Goal: Task Accomplishment & Management: Manage account settings

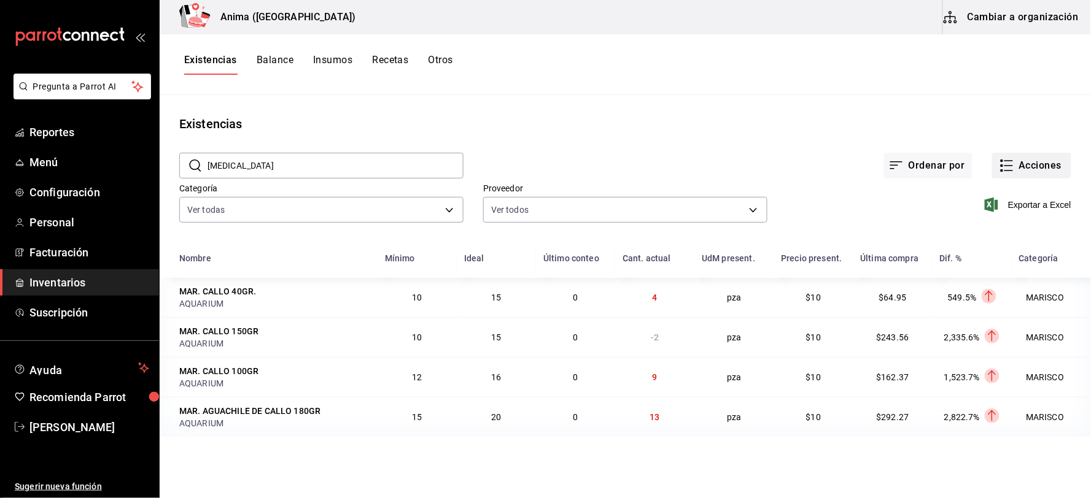
click at [1027, 161] on button "Acciones" at bounding box center [1031, 166] width 79 height 26
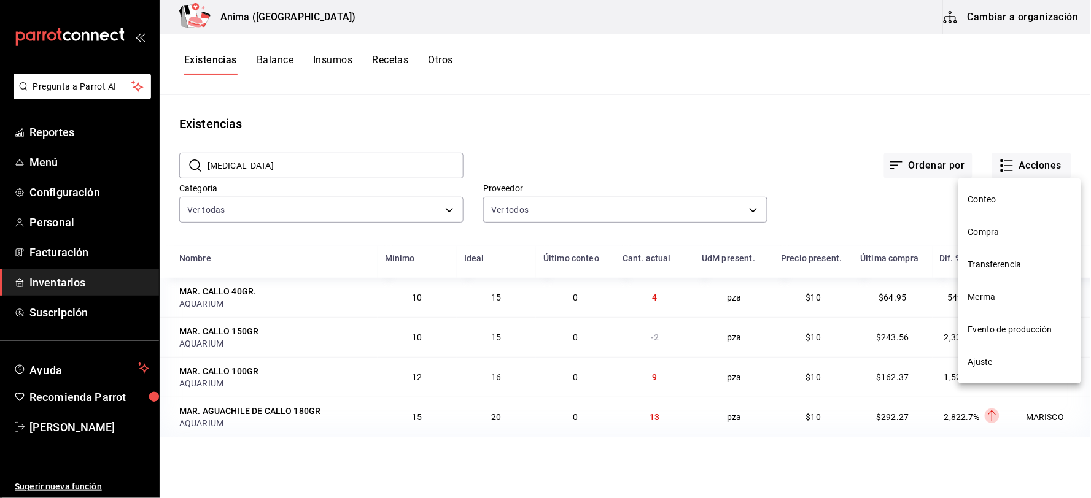
click at [983, 244] on li "Compra" at bounding box center [1019, 232] width 123 height 33
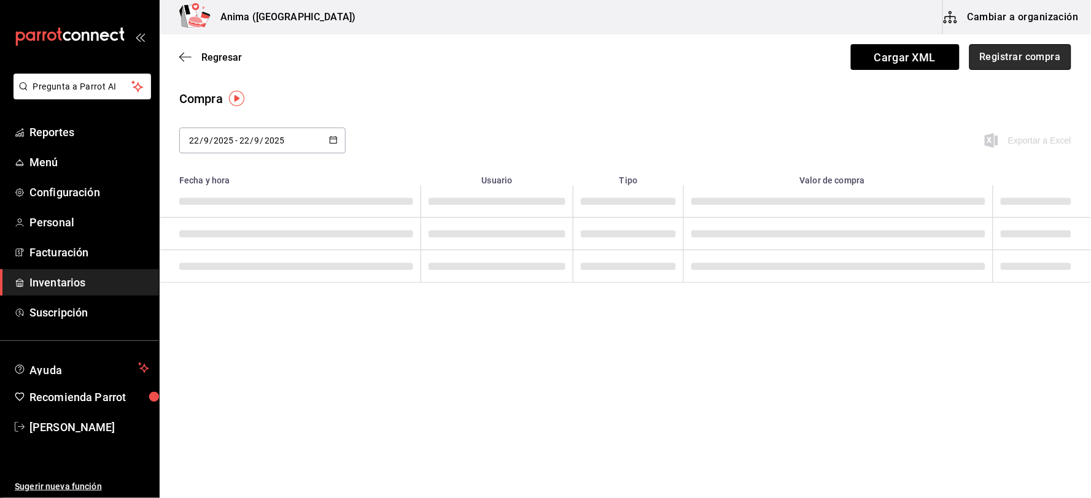
click at [1054, 64] on button "Registrar compra" at bounding box center [1020, 57] width 102 height 26
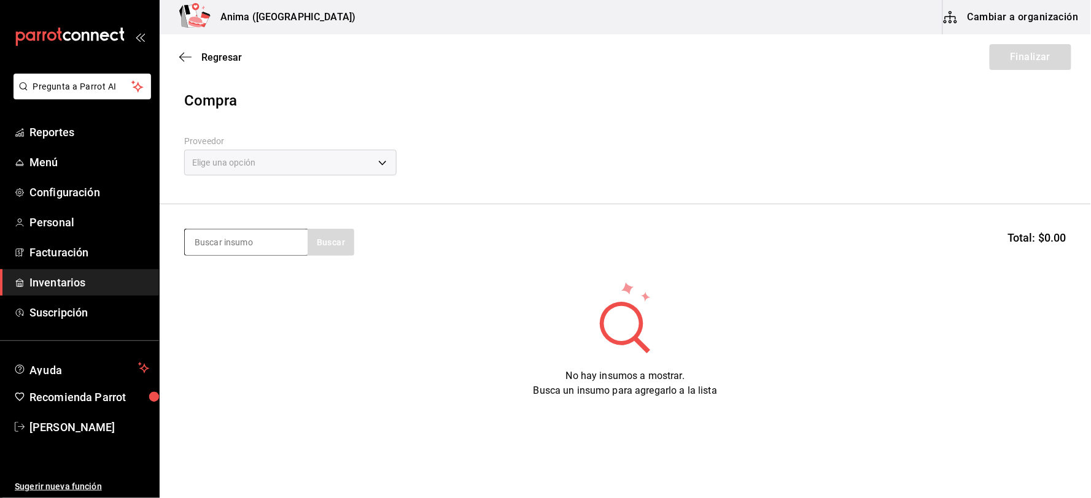
click at [247, 230] on input at bounding box center [246, 243] width 123 height 26
type input "LECHE"
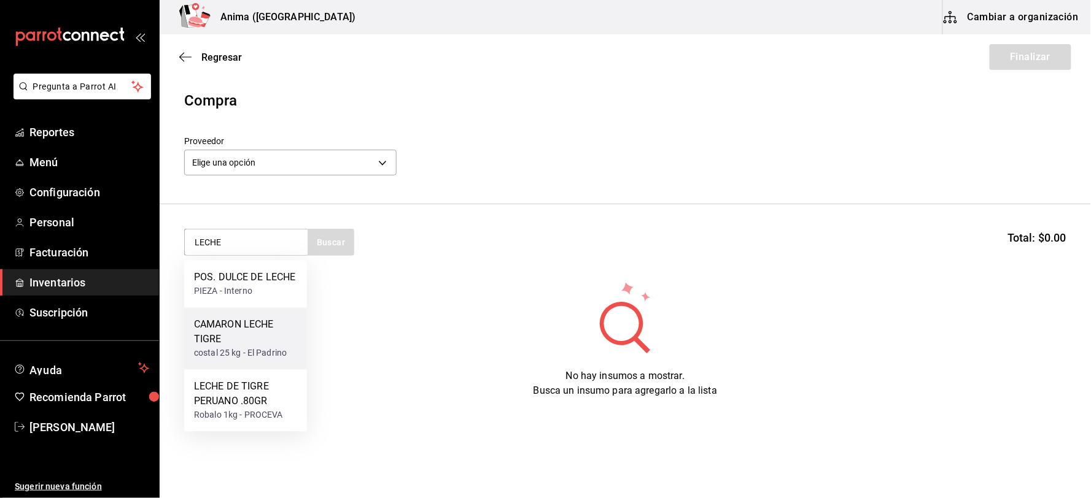
click at [252, 326] on div "CAMARON LECHE TIGRE" at bounding box center [245, 332] width 103 height 29
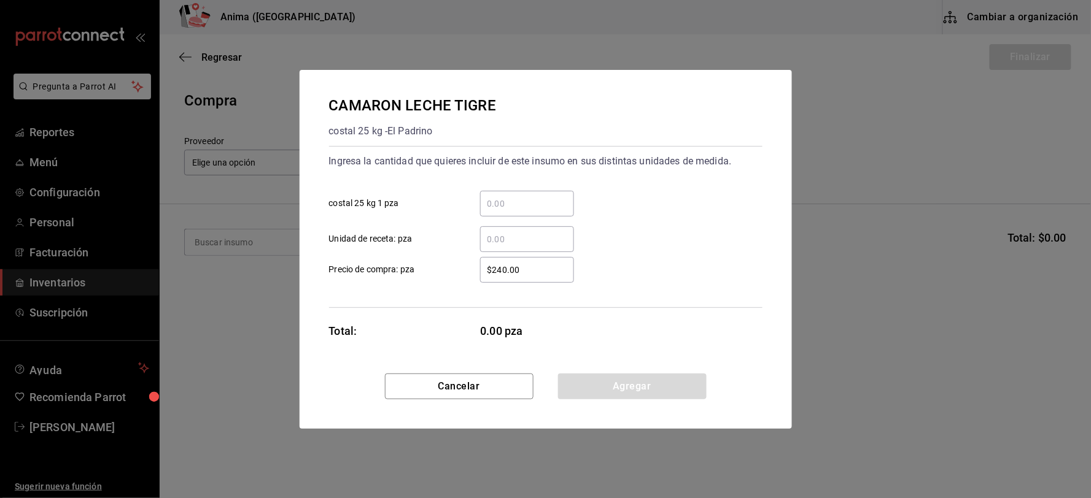
click at [559, 232] on input "​ Unidad de receta: pza" at bounding box center [527, 239] width 94 height 15
type input "1"
type input "$271.52"
click button "Agregar" at bounding box center [632, 387] width 149 height 26
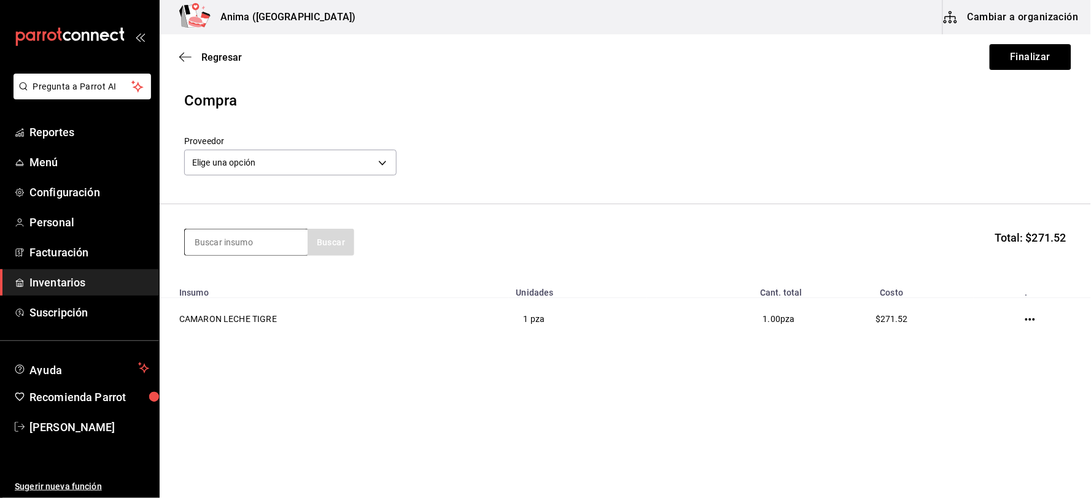
click at [256, 231] on input at bounding box center [246, 243] width 123 height 26
type input "ROCA"
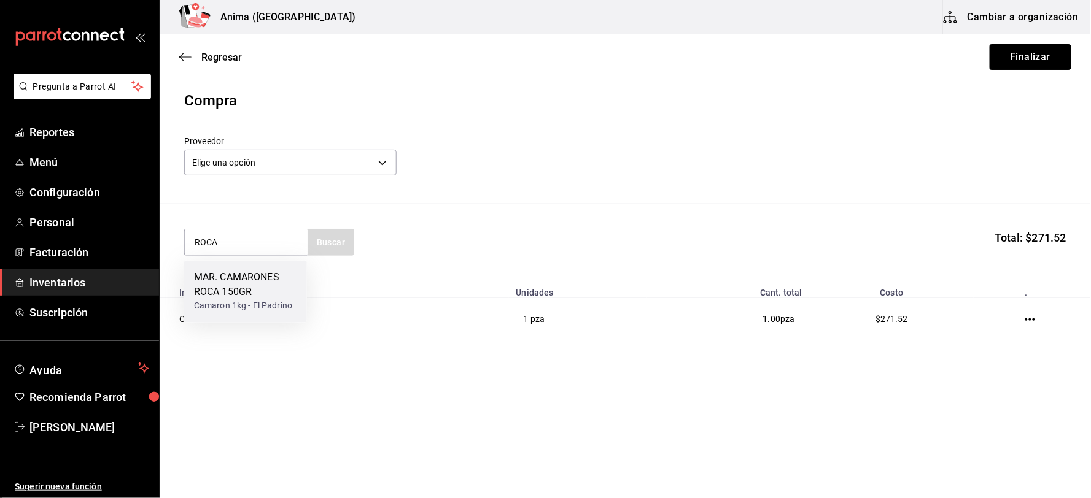
click at [263, 284] on div "MAR. CAMARONES ROCA 150GR" at bounding box center [245, 285] width 103 height 29
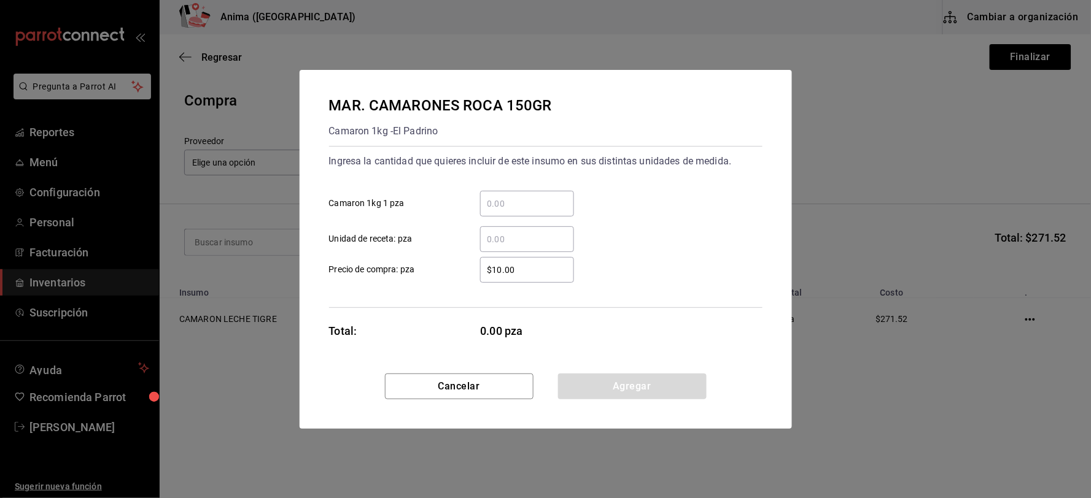
click at [500, 240] on input "​ Unidad de receta: pza" at bounding box center [527, 239] width 94 height 15
type input "8"
type input "$40.73"
click button "Agregar" at bounding box center [632, 387] width 149 height 26
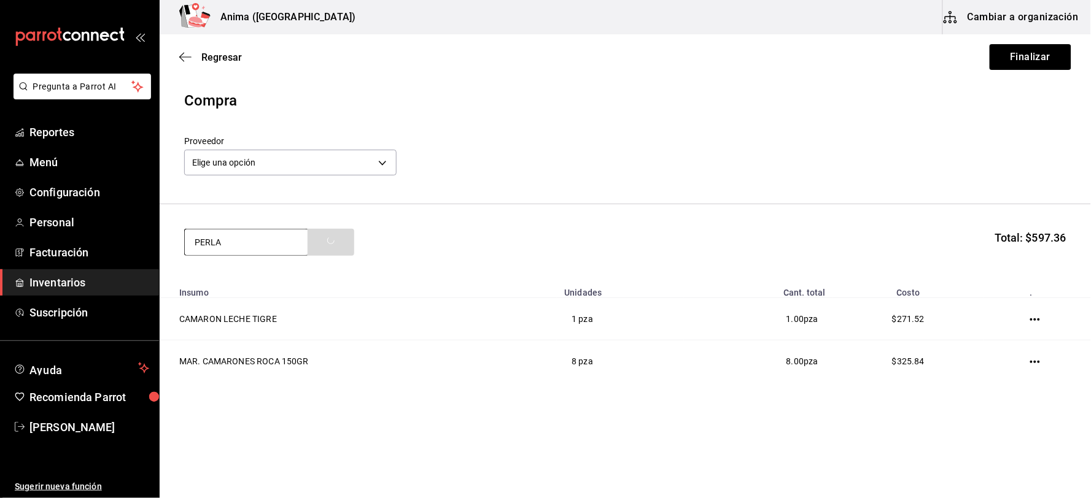
click at [280, 247] on input "PERLA" at bounding box center [246, 243] width 123 height 26
click at [272, 241] on input "PERLA" at bounding box center [246, 243] width 123 height 26
type input "PERLA NEGRA"
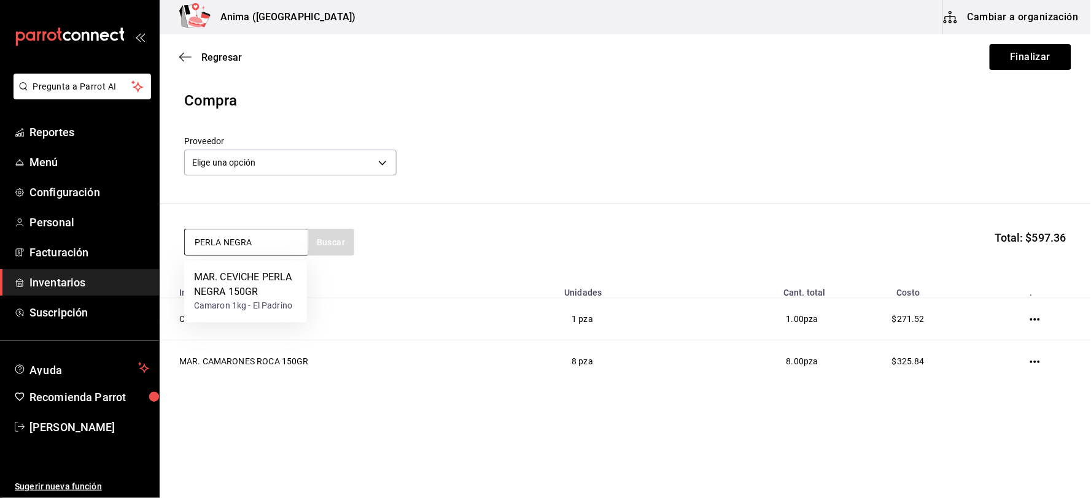
click at [272, 241] on input "PERLA NEGRA" at bounding box center [246, 243] width 123 height 26
click at [271, 279] on div "MAR. CEVICHE PERLA NEGRA 150GR" at bounding box center [245, 285] width 103 height 29
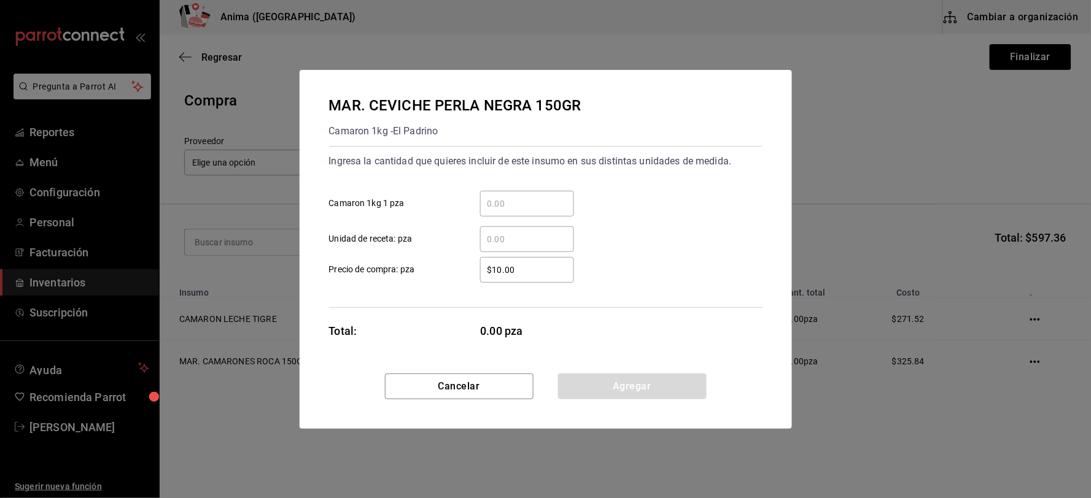
click at [511, 239] on input "​ Unidad de receta: pza" at bounding box center [527, 239] width 94 height 15
type input "15"
type input "$40.73"
click button "Agregar" at bounding box center [632, 387] width 149 height 26
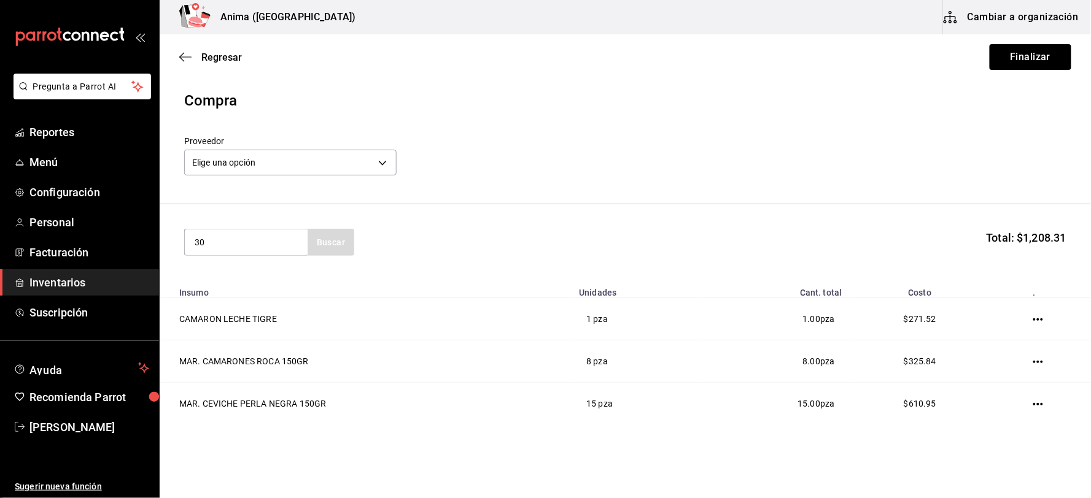
type input "3"
type input "4"
click at [256, 244] on input "30 G" at bounding box center [246, 243] width 123 height 26
type input "3"
type input "30 GR"
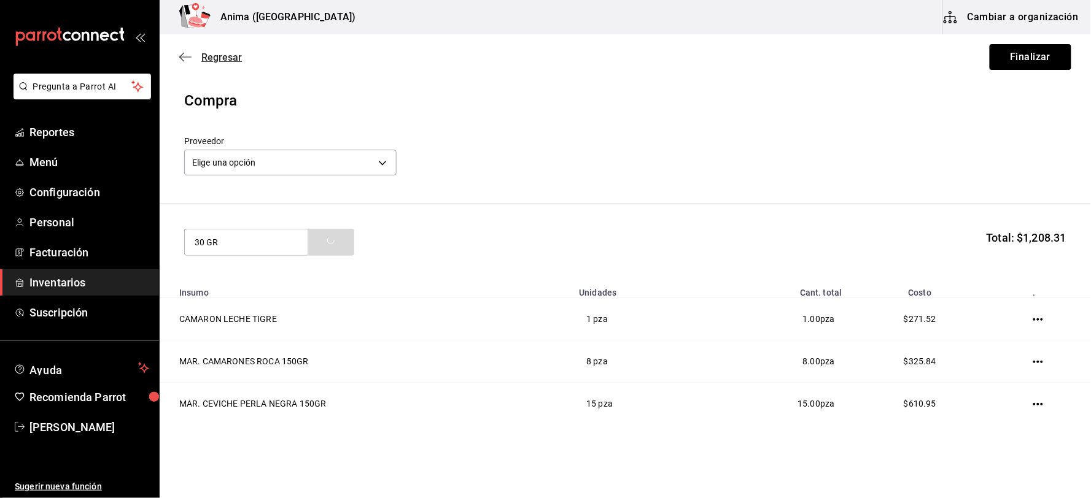
click at [236, 58] on span "Regresar" at bounding box center [221, 58] width 41 height 12
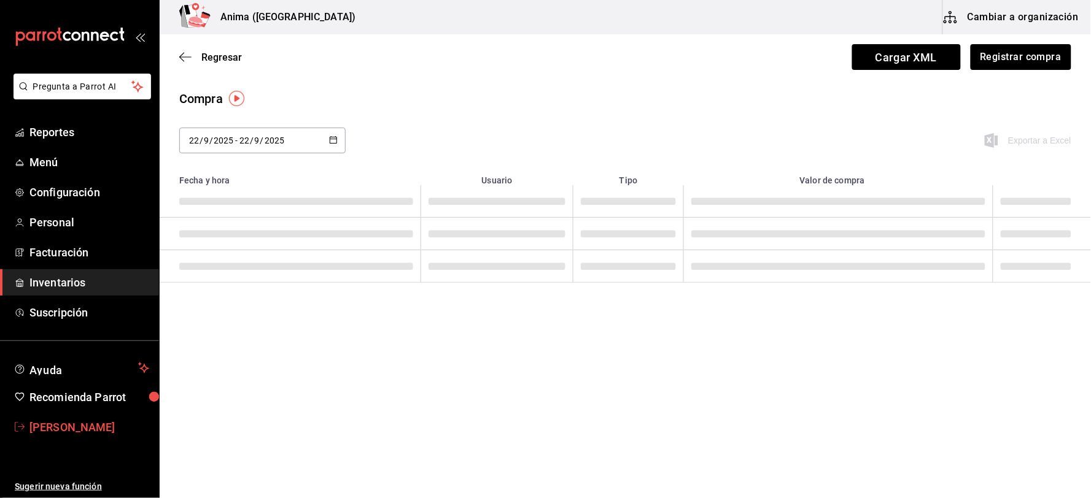
click at [68, 427] on span "[PERSON_NAME]" at bounding box center [89, 427] width 120 height 17
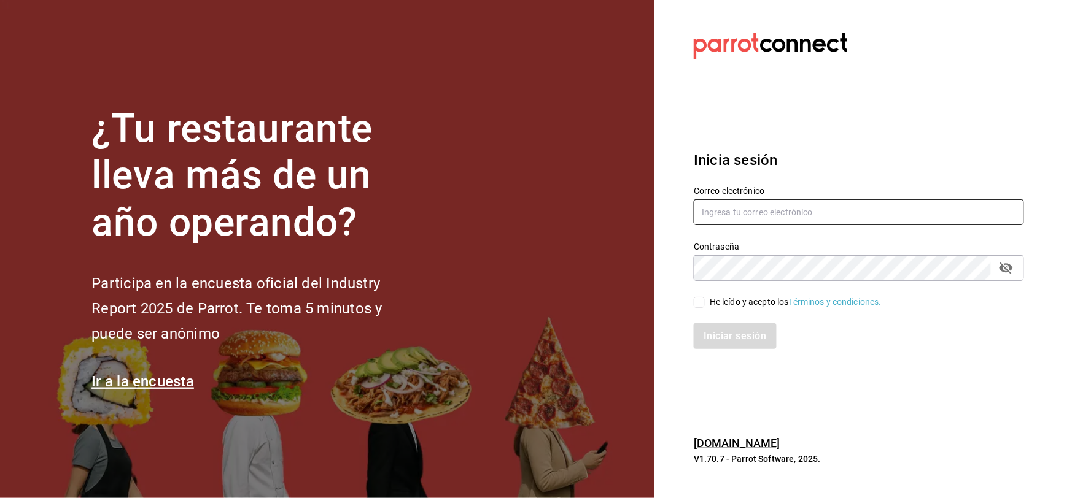
click at [827, 220] on input "text" at bounding box center [859, 212] width 330 height 26
type input "ANIMA.PV@HOTMAIL.COM"
click at [770, 298] on div "He leído y acepto los Términos y condiciones." at bounding box center [795, 302] width 172 height 13
click at [705, 298] on input "He leído y acepto los Términos y condiciones." at bounding box center [699, 302] width 11 height 11
checkbox input "true"
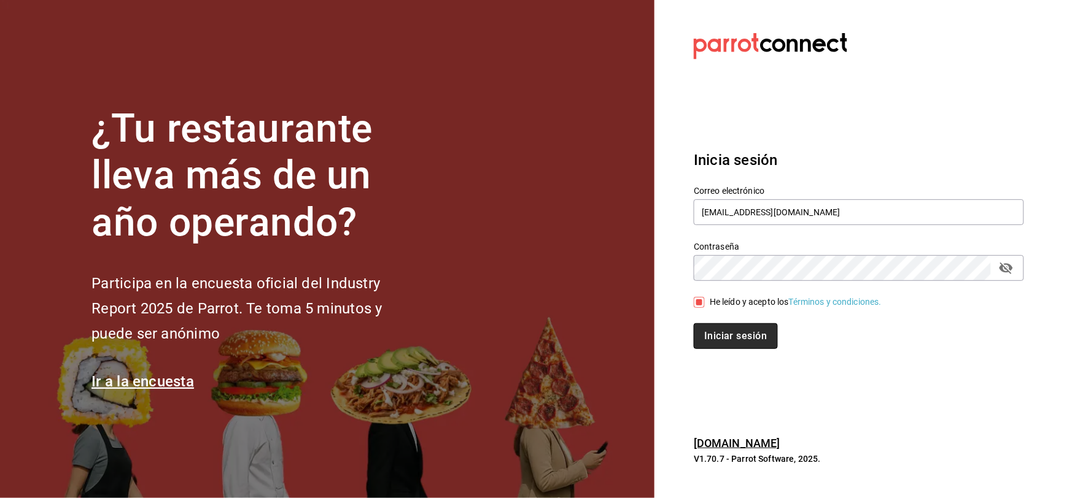
click at [753, 334] on button "Iniciar sesión" at bounding box center [735, 336] width 83 height 26
click at [743, 223] on input "text" at bounding box center [859, 212] width 330 height 26
type input "[EMAIL_ADDRESS][DOMAIN_NAME]"
click at [729, 296] on div "He leído y acepto los Términos y condiciones." at bounding box center [795, 302] width 172 height 13
click at [705, 297] on input "He leído y acepto los Términos y condiciones." at bounding box center [699, 302] width 11 height 11
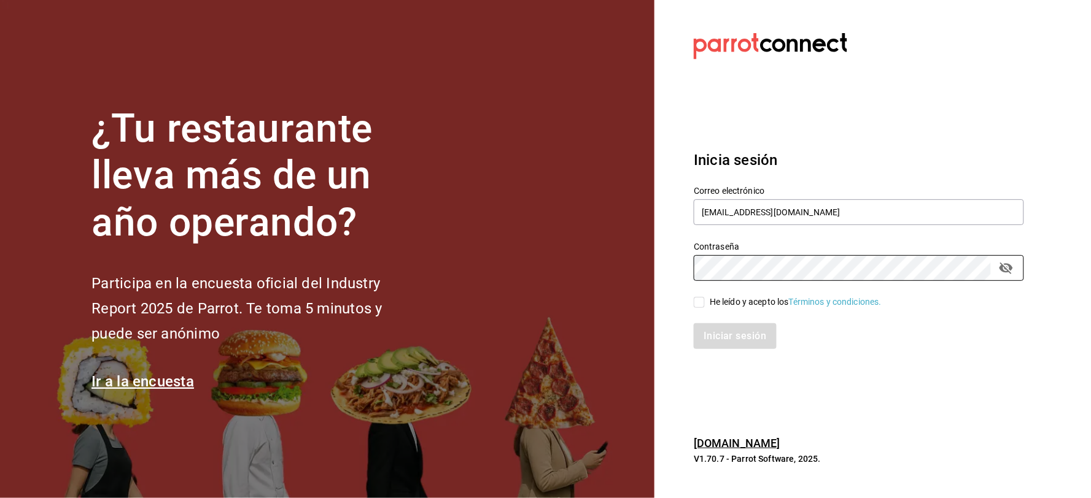
checkbox input "true"
click at [732, 338] on button "Iniciar sesión" at bounding box center [735, 336] width 83 height 26
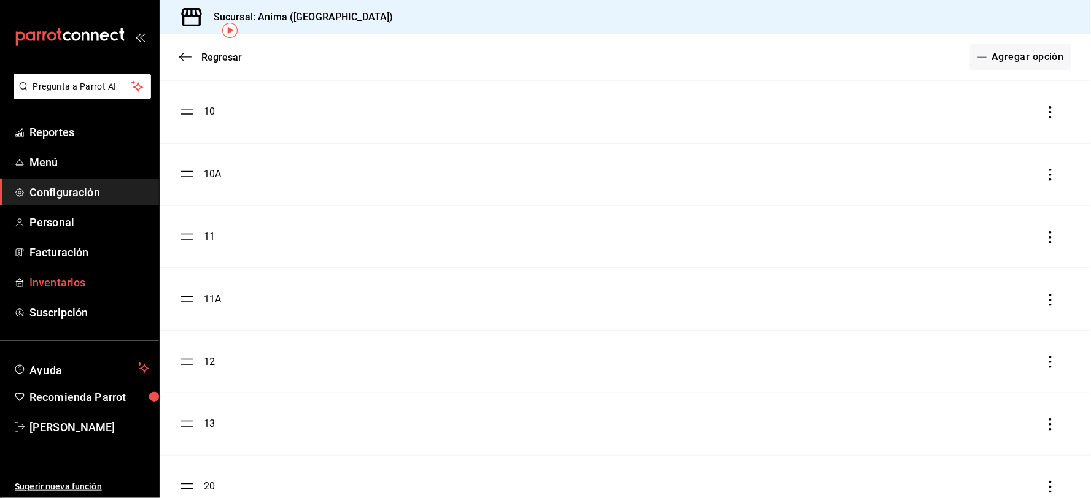
scroll to position [136, 0]
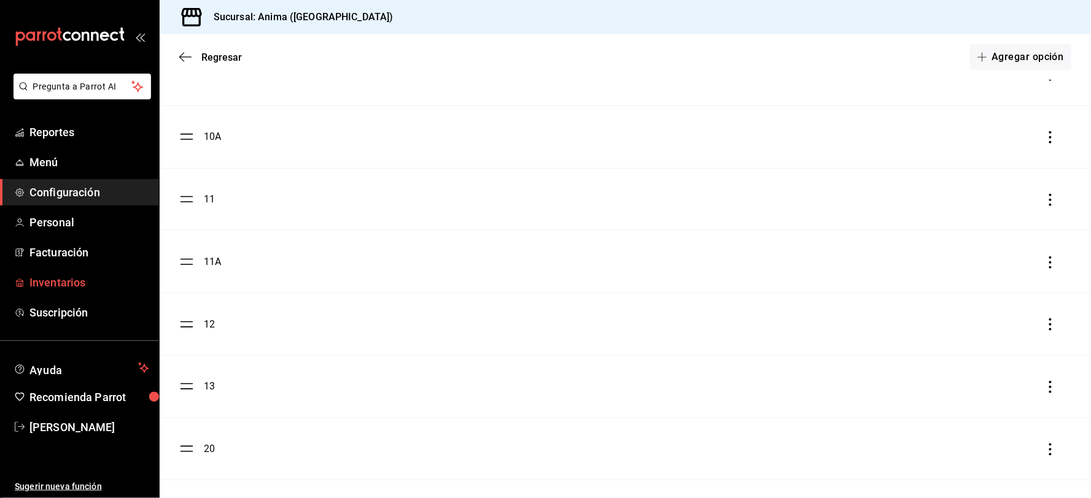
click at [93, 271] on link "Inventarios" at bounding box center [79, 282] width 159 height 26
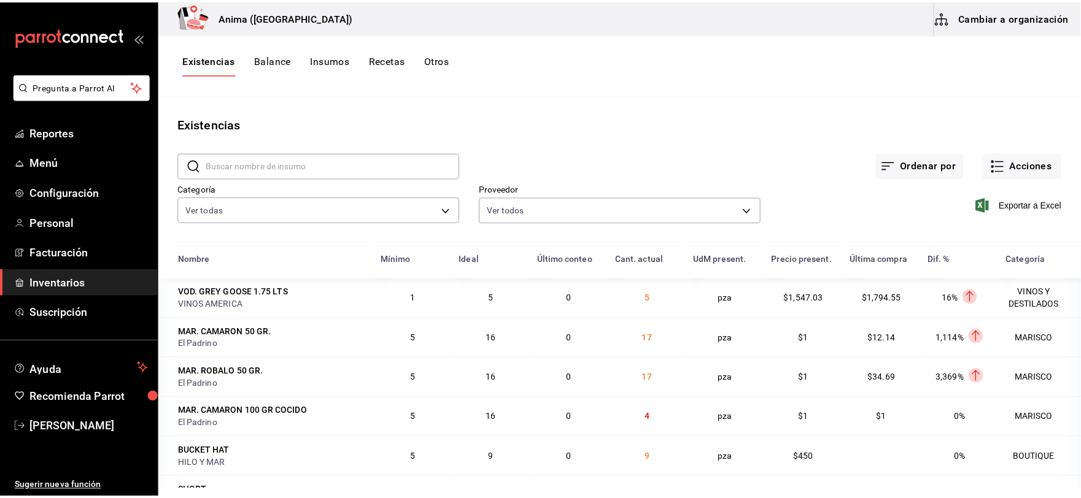
scroll to position [68, 0]
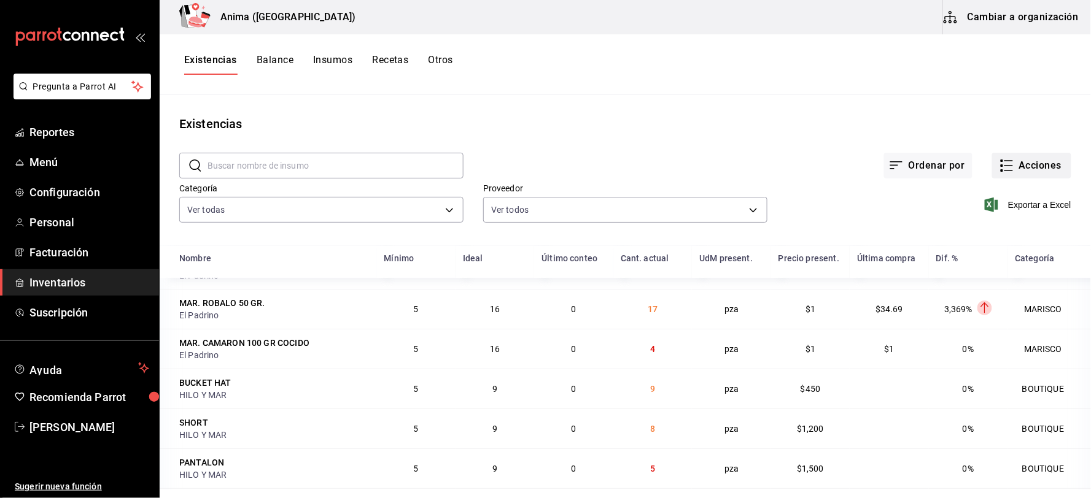
click at [1023, 173] on button "Acciones" at bounding box center [1031, 166] width 79 height 26
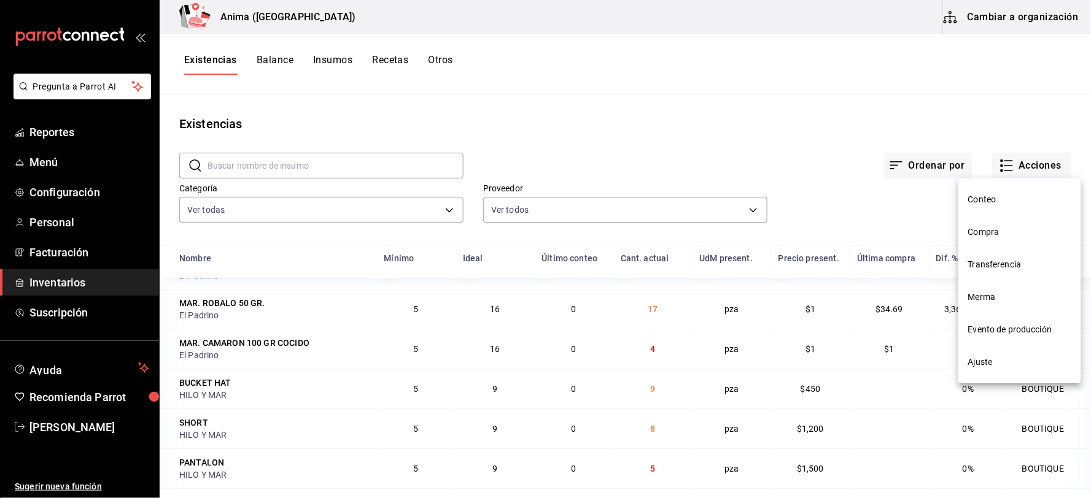
click at [1005, 241] on li "Compra" at bounding box center [1019, 232] width 123 height 33
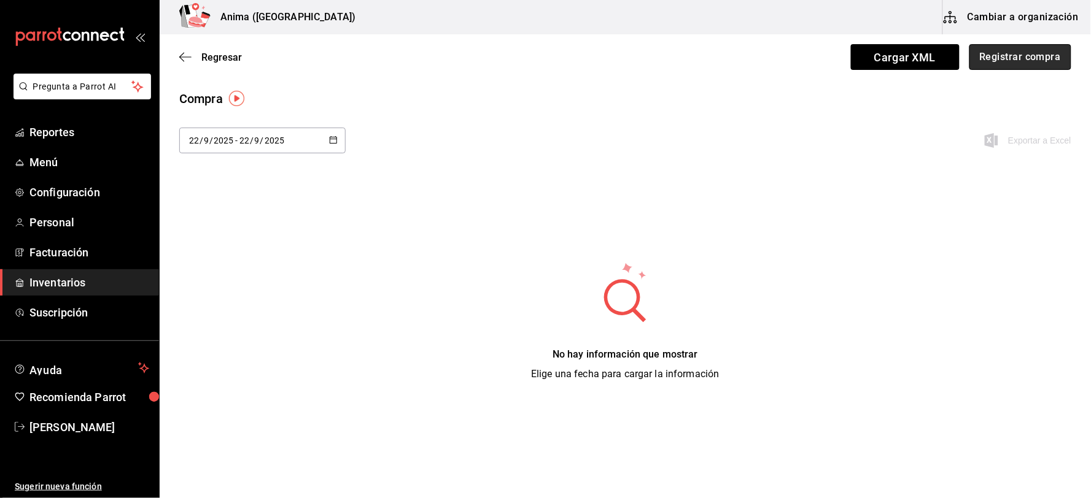
click at [995, 55] on button "Registrar compra" at bounding box center [1020, 57] width 102 height 26
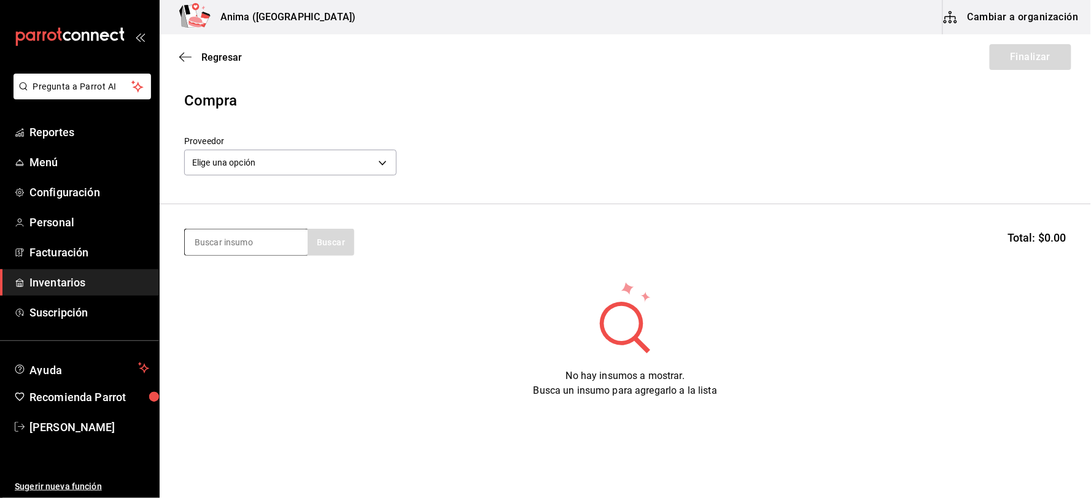
click at [284, 244] on input at bounding box center [246, 243] width 123 height 26
type input "LECHE"
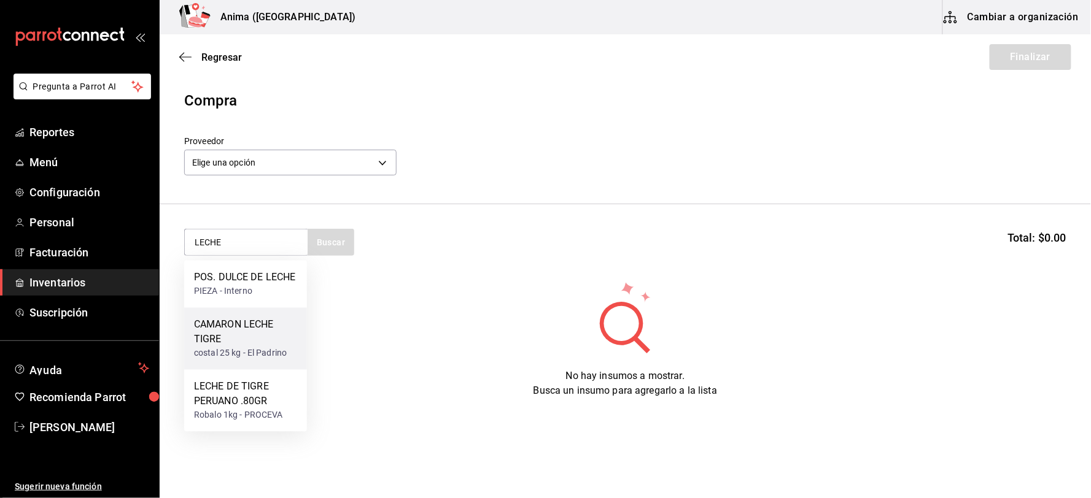
click at [250, 325] on div "CAMARON LECHE TIGRE" at bounding box center [245, 332] width 103 height 29
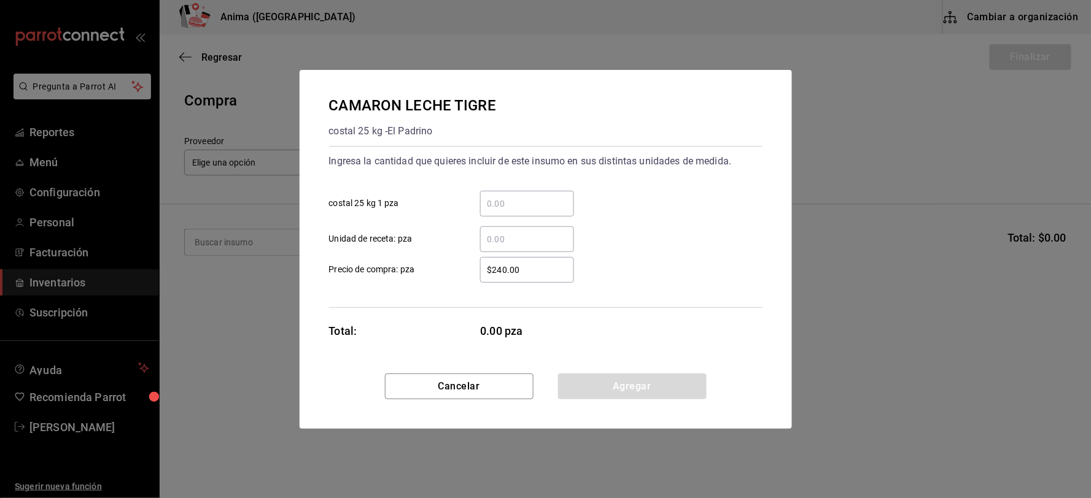
click at [520, 243] on input "​ Unidad de receta: pza" at bounding box center [527, 239] width 94 height 15
type input "1"
type input "$271.52"
click button "Agregar" at bounding box center [632, 387] width 149 height 26
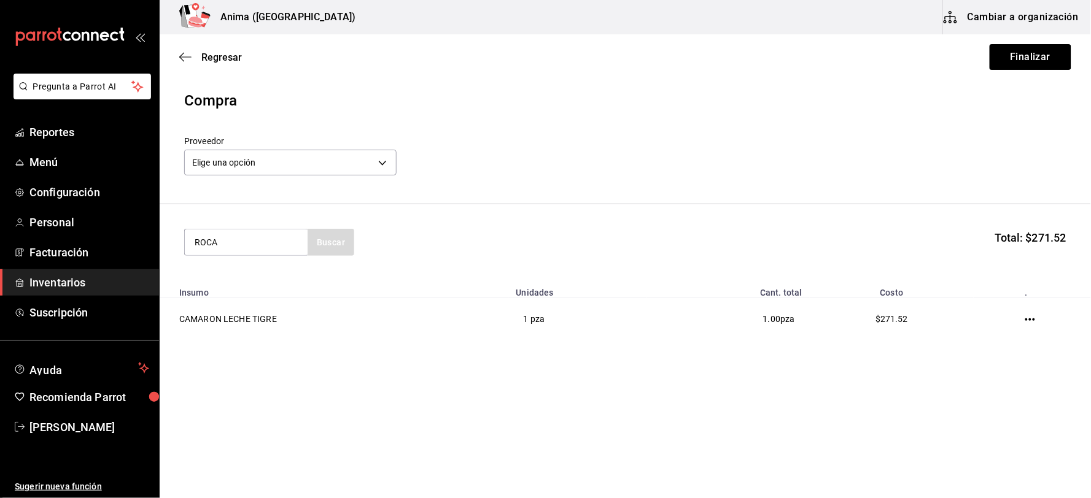
type input "ROCA"
click at [265, 271] on div "MAR. CAMARONES ROCA 150GR" at bounding box center [245, 285] width 103 height 29
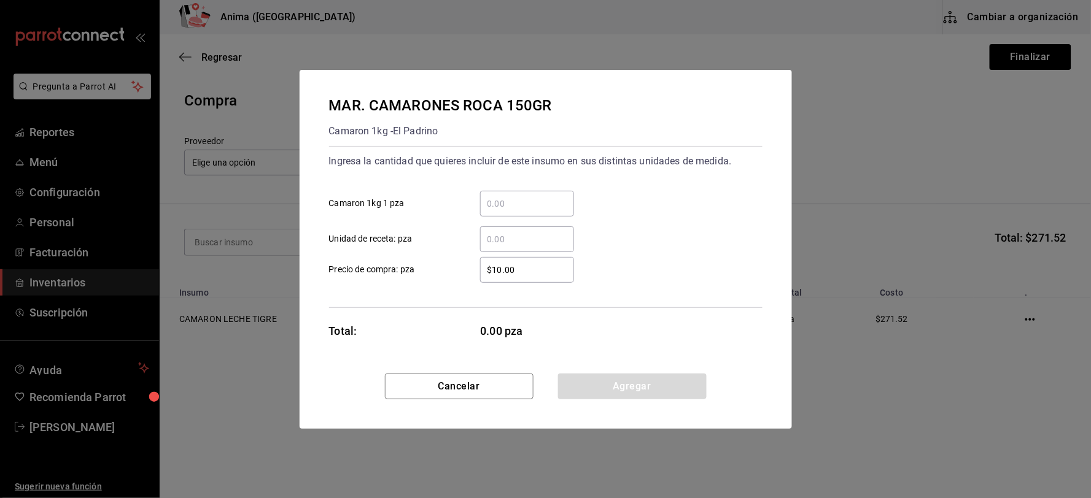
click at [495, 236] on input "​ Unidad de receta: pza" at bounding box center [527, 239] width 94 height 15
type input "8"
type input "$40.73"
click button "Agregar" at bounding box center [632, 387] width 149 height 26
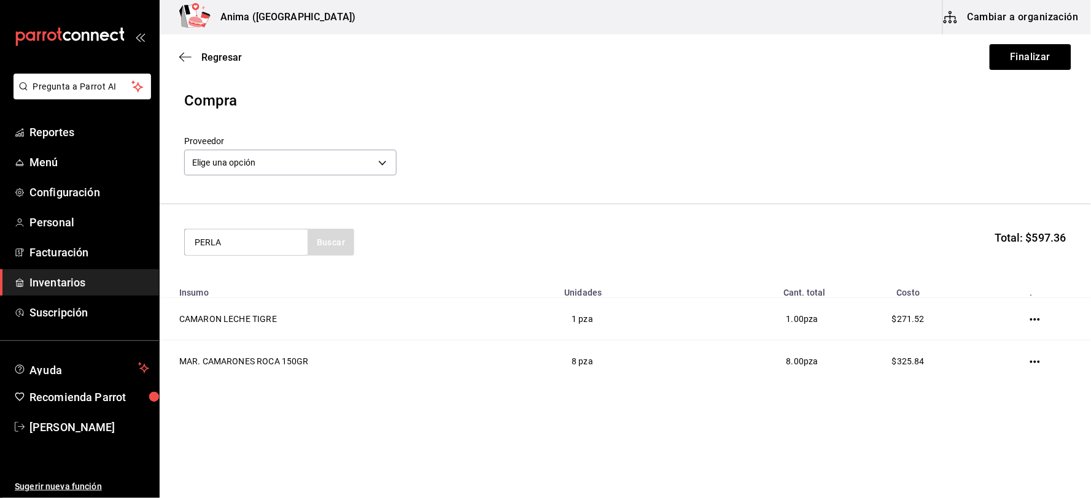
type input "PERLA"
click at [265, 292] on div "MAR. CEVICHE PERLA NEGRA 150GR" at bounding box center [245, 285] width 103 height 29
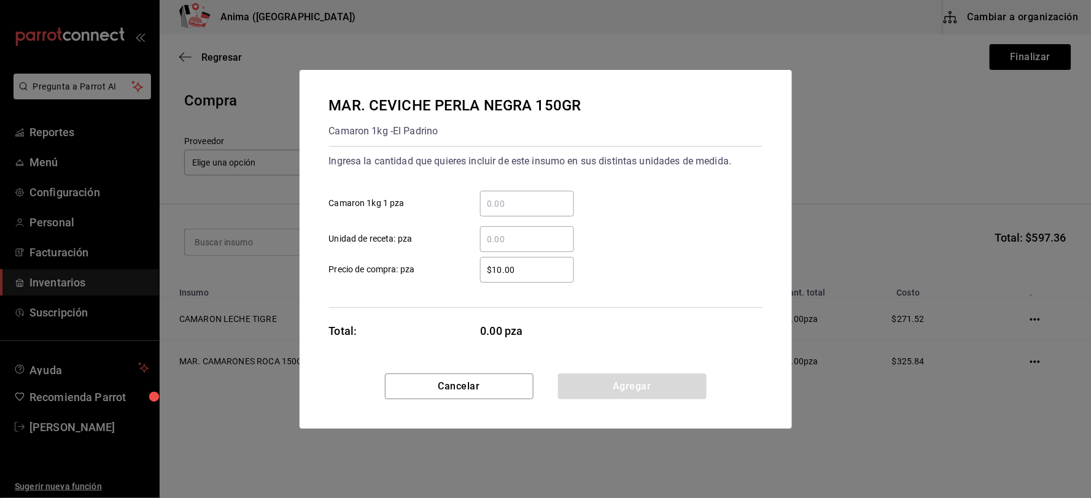
click at [511, 242] on input "​ Unidad de receta: pza" at bounding box center [527, 239] width 94 height 15
type input "15"
type input "$40.73"
click button "Agregar" at bounding box center [632, 387] width 149 height 26
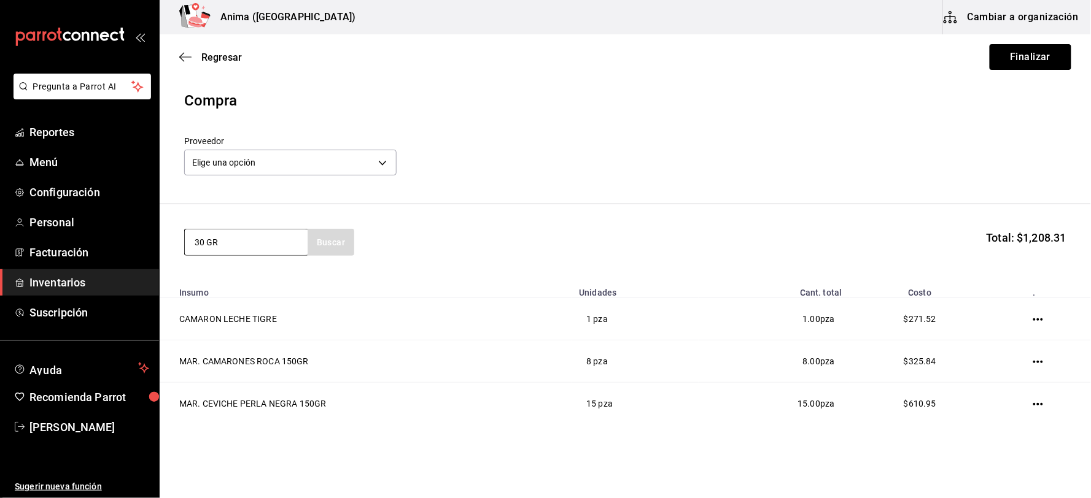
click at [243, 243] on input "30 GR" at bounding box center [246, 243] width 123 height 26
type input "30GR"
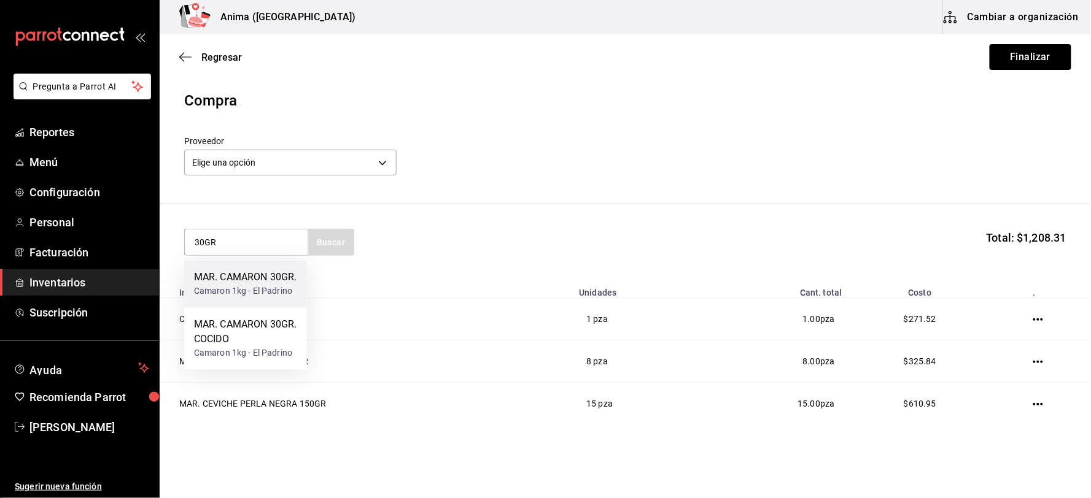
click at [244, 285] on div "MAR. CAMARON 30GR." at bounding box center [245, 278] width 102 height 15
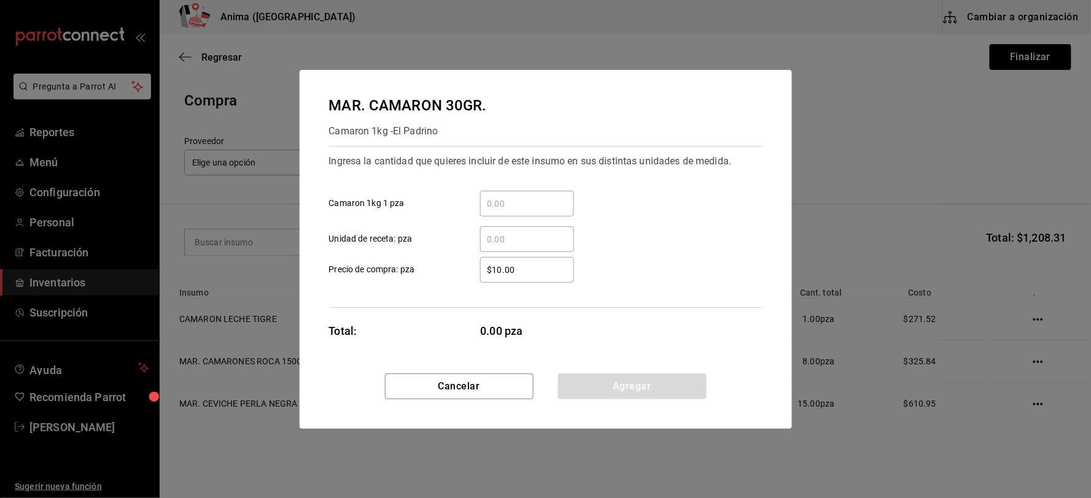
click at [476, 250] on div "​" at bounding box center [517, 239] width 114 height 26
click at [480, 247] on input "​ Unidad de receta: pza" at bounding box center [527, 239] width 94 height 15
click at [489, 242] on input "​ Unidad de receta: pza" at bounding box center [527, 239] width 94 height 15
type input "10"
type input "$8.15"
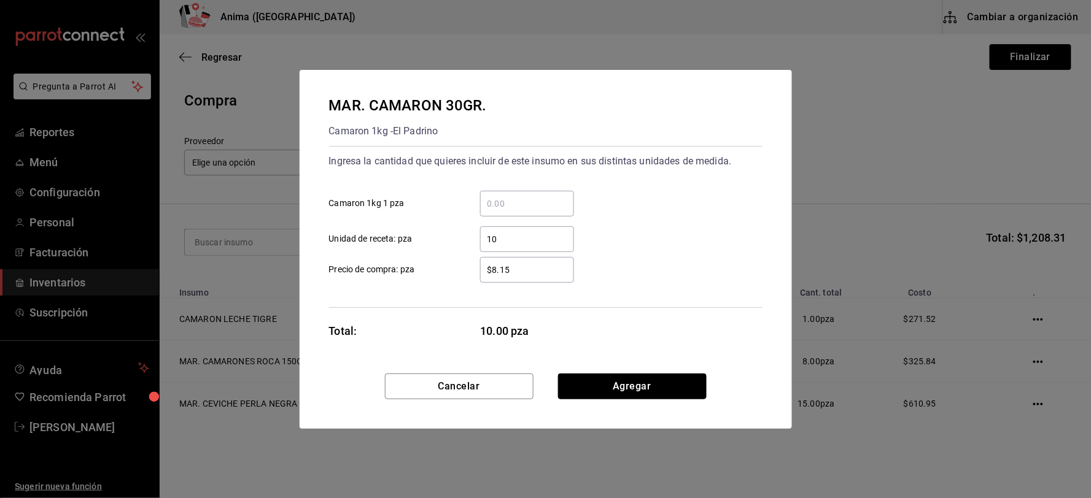
click button "Agregar" at bounding box center [632, 387] width 149 height 26
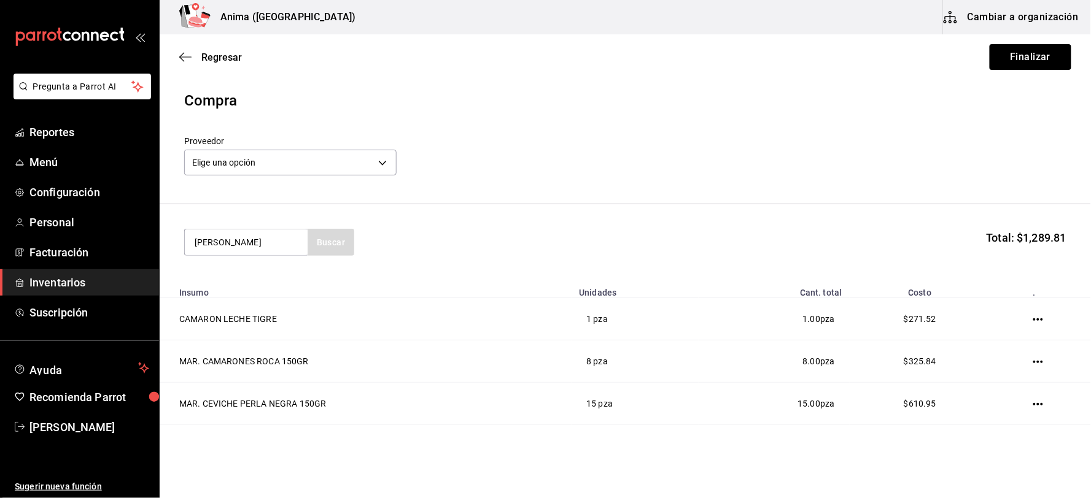
type input "[PERSON_NAME]"
click at [236, 277] on div "MAR. AGUACHILE TATEMADO 120GR" at bounding box center [245, 285] width 103 height 29
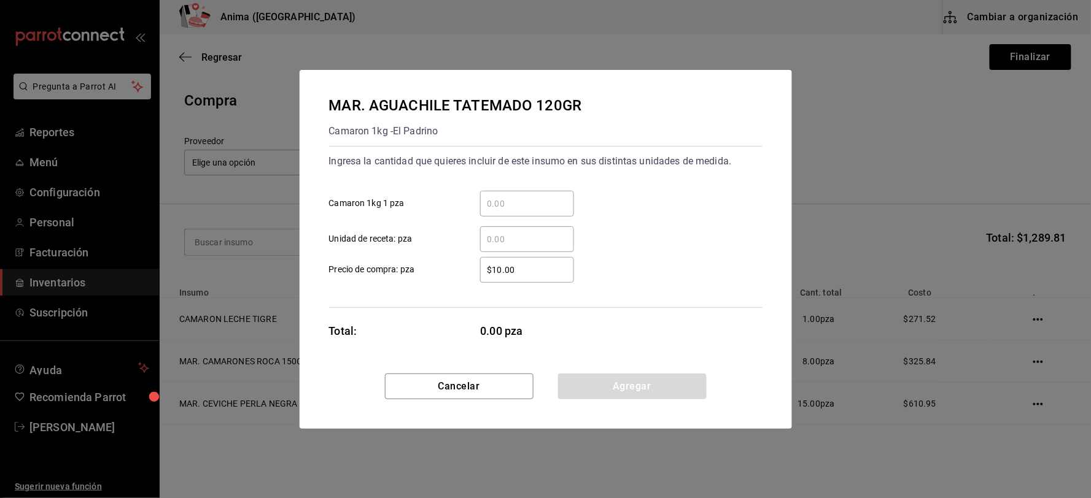
click at [485, 238] on input "​ Unidad de receta: pza" at bounding box center [527, 239] width 94 height 15
type input "15"
type input "$32.58"
click button "Agregar" at bounding box center [632, 387] width 149 height 26
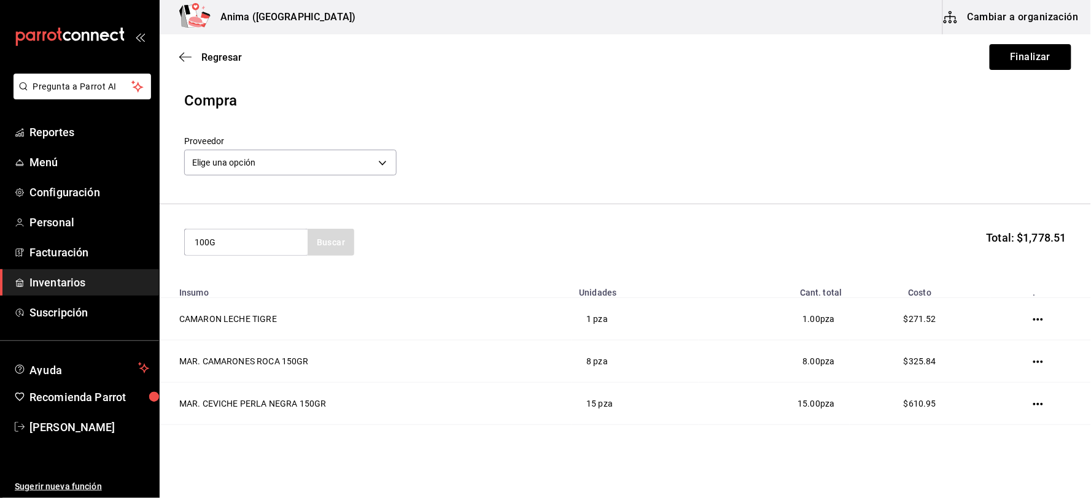
type input "100G"
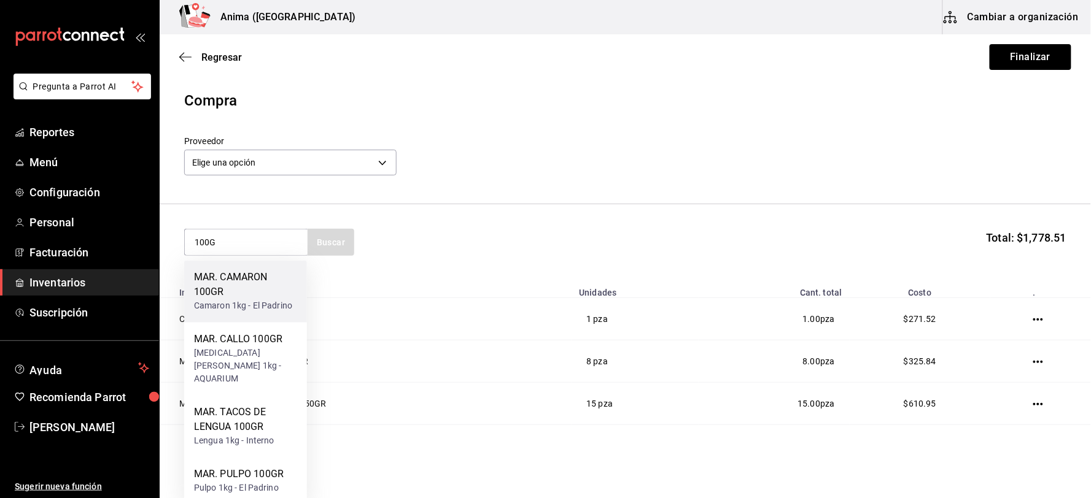
click at [242, 291] on div "MAR. CAMARON 100GR" at bounding box center [245, 285] width 103 height 29
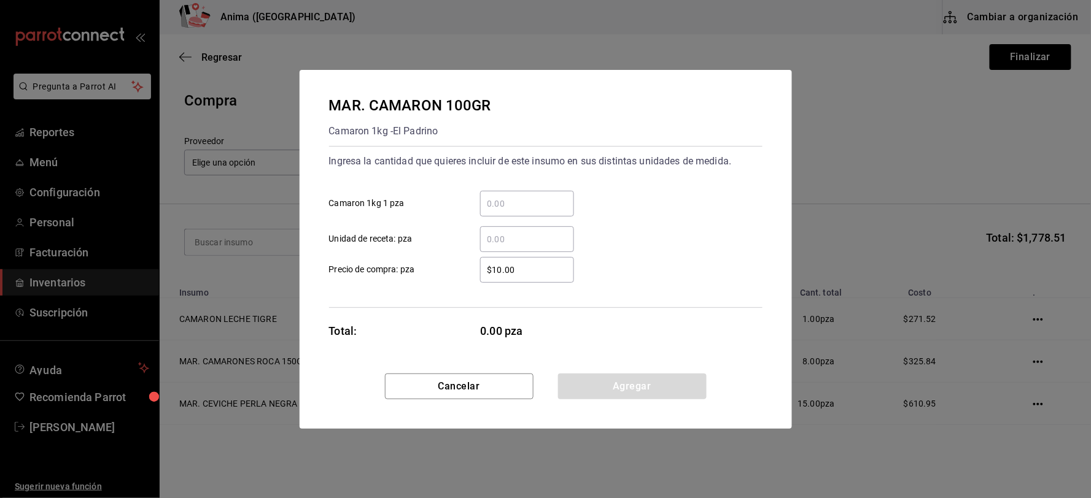
click at [514, 238] on input "​ Unidad de receta: pza" at bounding box center [527, 239] width 94 height 15
type input "10"
type input "$27.15"
click button "Agregar" at bounding box center [632, 387] width 149 height 26
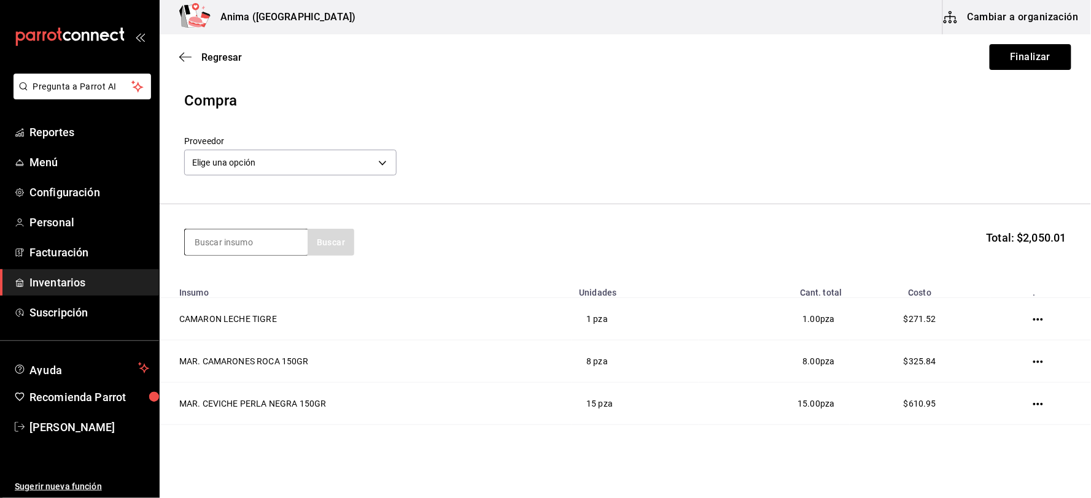
click at [238, 240] on input at bounding box center [246, 243] width 123 height 26
click at [1033, 318] on icon "button" at bounding box center [1038, 320] width 10 height 10
click at [995, 303] on li "Editar" at bounding box center [981, 303] width 103 height 34
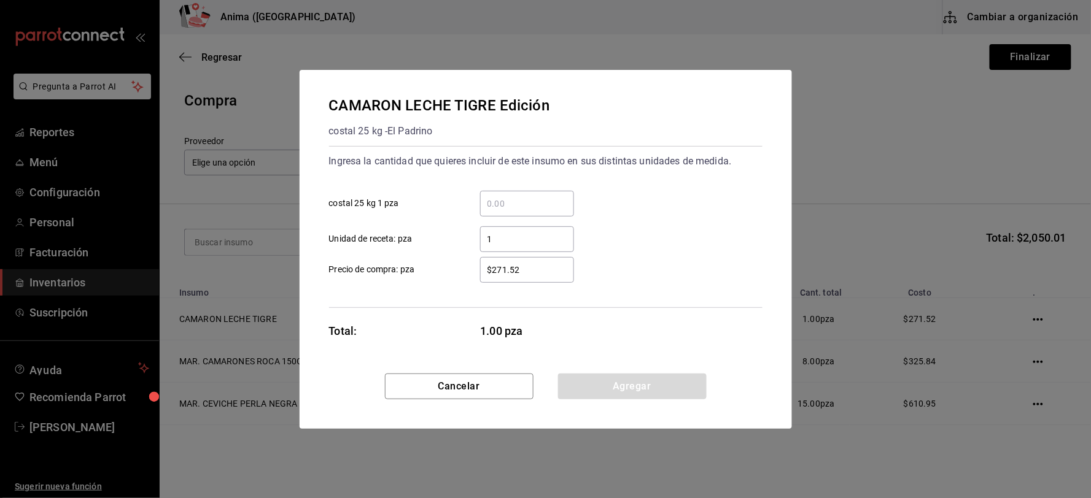
click at [488, 248] on div "1 ​" at bounding box center [527, 239] width 94 height 26
click at [488, 247] on input "1" at bounding box center [527, 239] width 94 height 15
click at [488, 248] on div "1 ​" at bounding box center [527, 239] width 94 height 26
click at [488, 247] on input "1" at bounding box center [527, 239] width 94 height 15
type input "6"
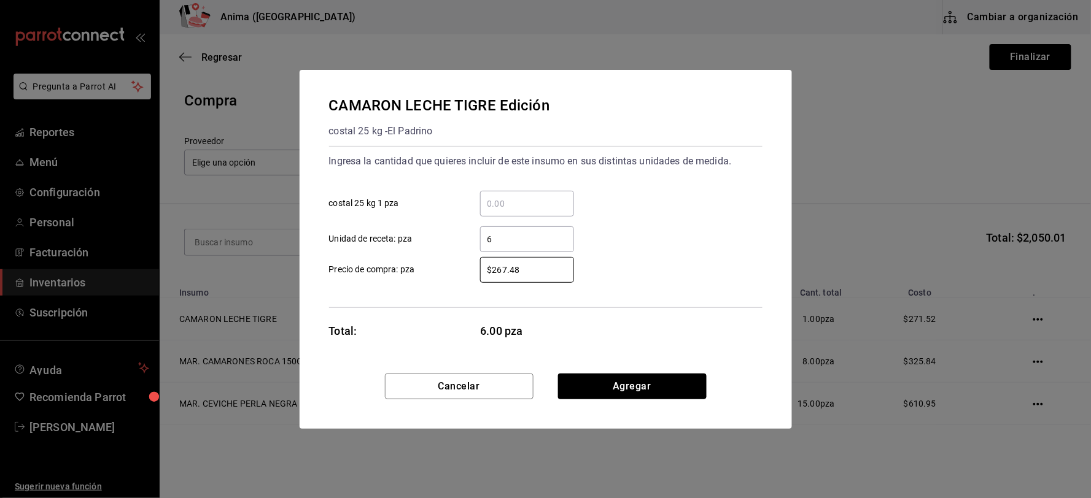
type input "$267.48"
click button "Agregar" at bounding box center [632, 387] width 149 height 26
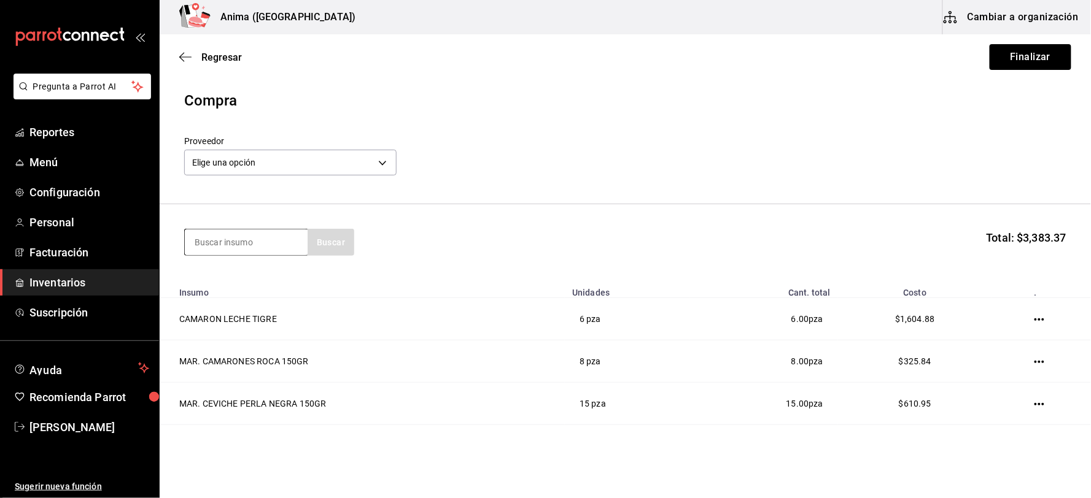
click at [268, 244] on input at bounding box center [246, 243] width 123 height 26
type input "200G"
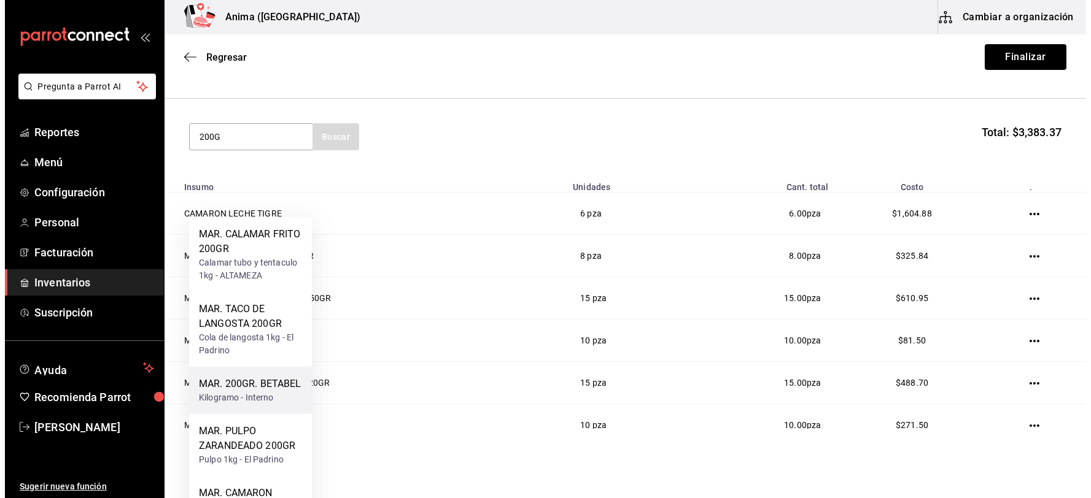
scroll to position [136, 0]
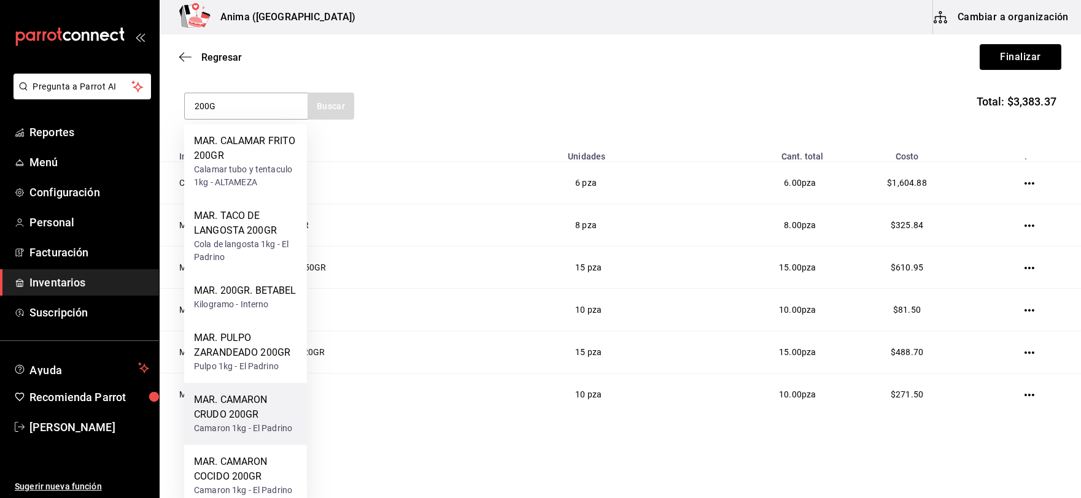
click at [263, 405] on div "MAR. CAMARON CRUDO 200GR" at bounding box center [245, 407] width 103 height 29
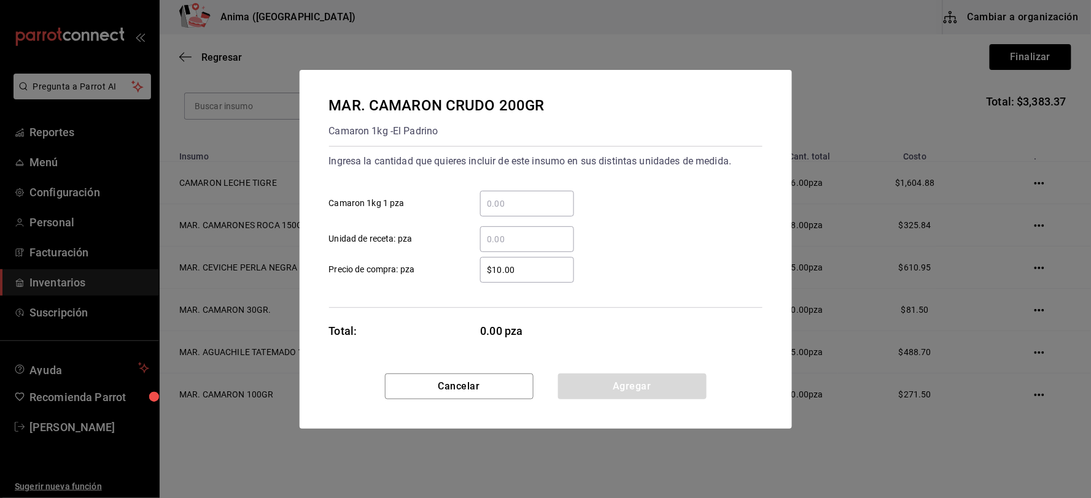
click at [531, 238] on input "​ Unidad de receta: pza" at bounding box center [527, 239] width 94 height 15
type input "11"
type input "$53.33"
click button "Agregar" at bounding box center [632, 387] width 149 height 26
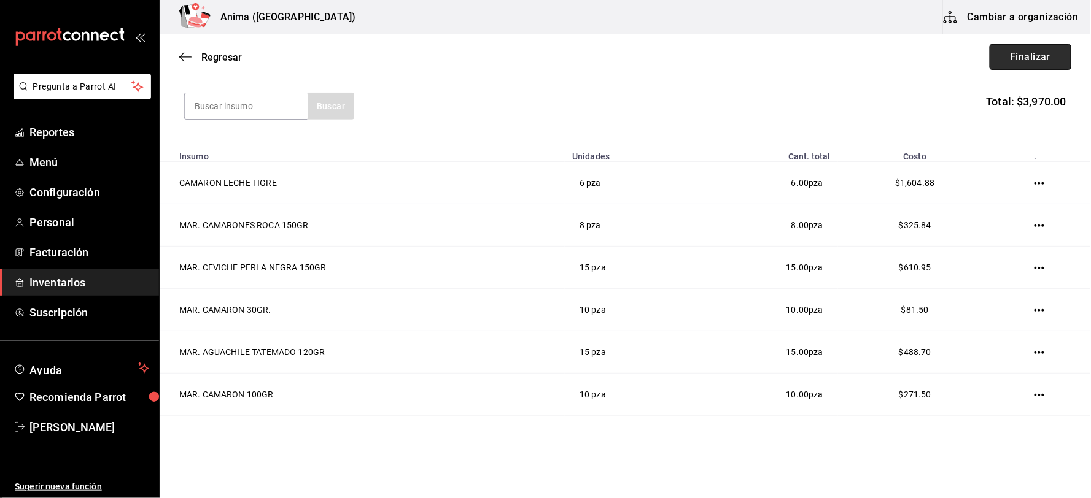
click at [1020, 66] on button "Finalizar" at bounding box center [1030, 57] width 82 height 26
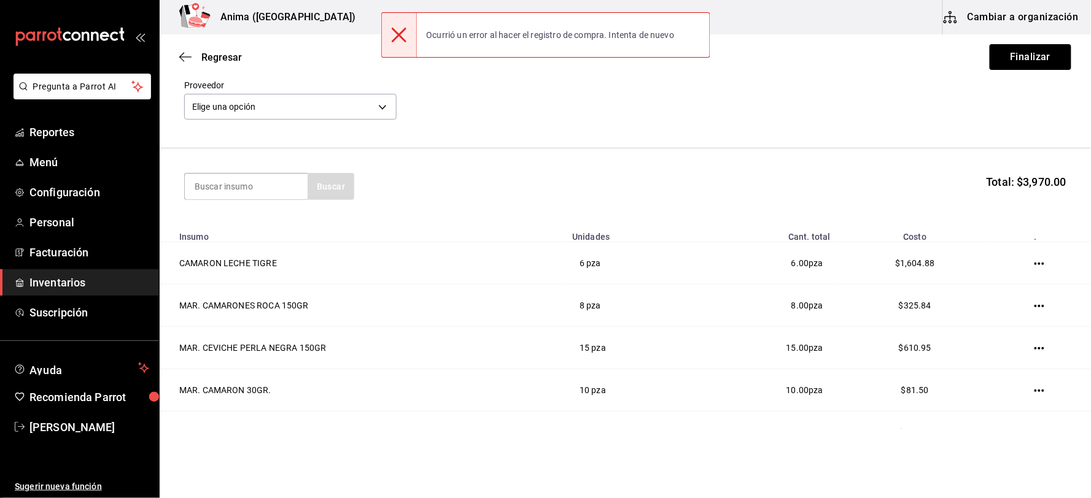
scroll to position [0, 0]
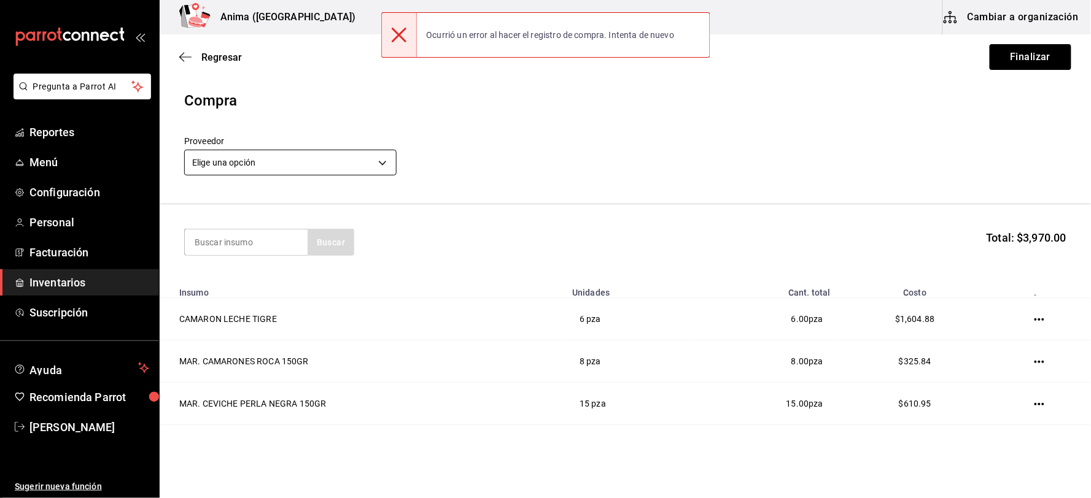
click at [366, 166] on body "Pregunta a Parrot AI Reportes Menú Configuración Personal Facturación Inventari…" at bounding box center [545, 214] width 1091 height 429
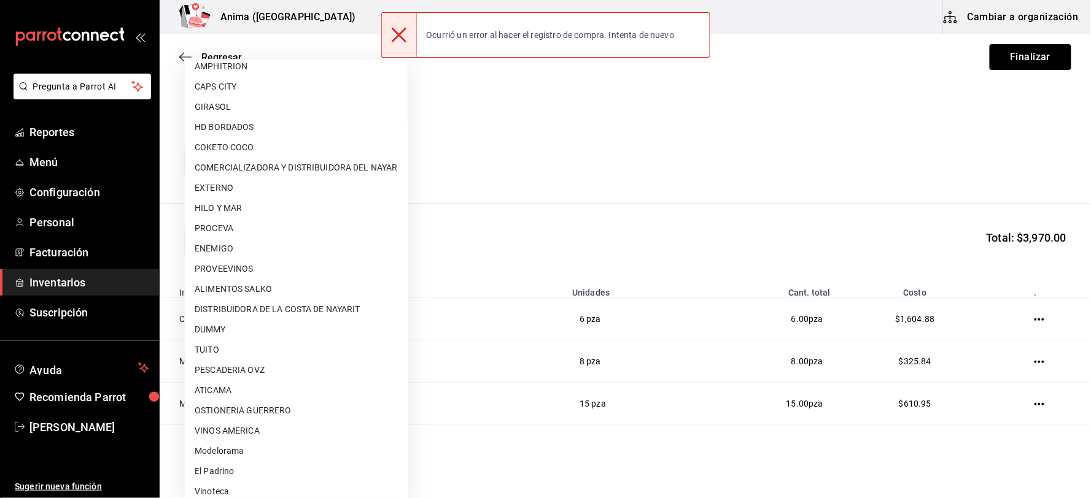
scroll to position [158, 0]
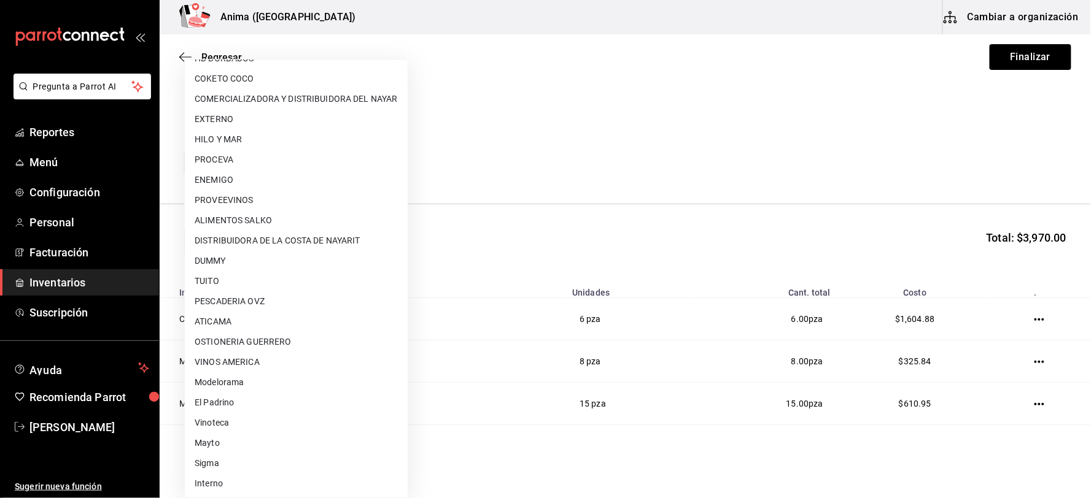
click at [271, 394] on li "El Padrino" at bounding box center [296, 403] width 223 height 20
type input "3d2fc1bc-7a4d-4d26-90b4-a66c75900bbd"
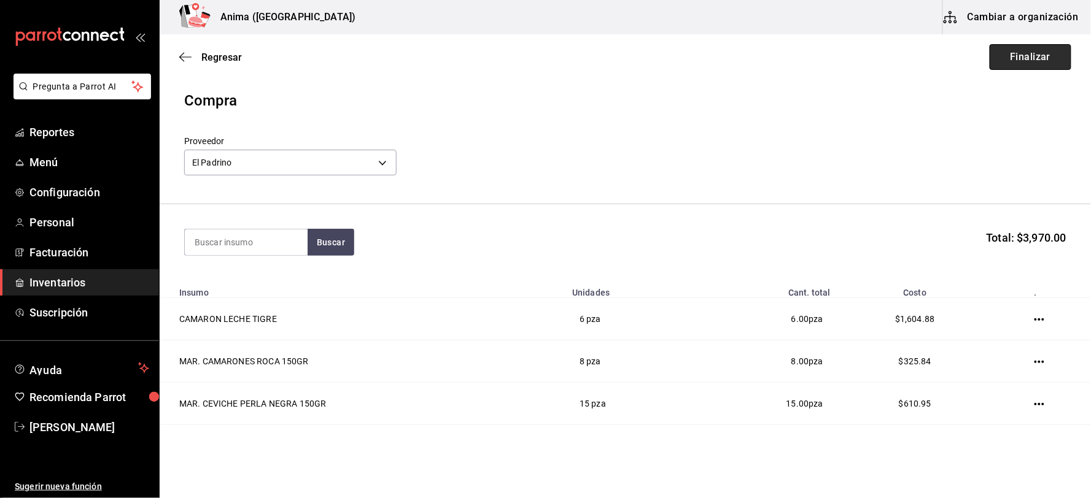
click at [1025, 56] on button "Finalizar" at bounding box center [1030, 57] width 82 height 26
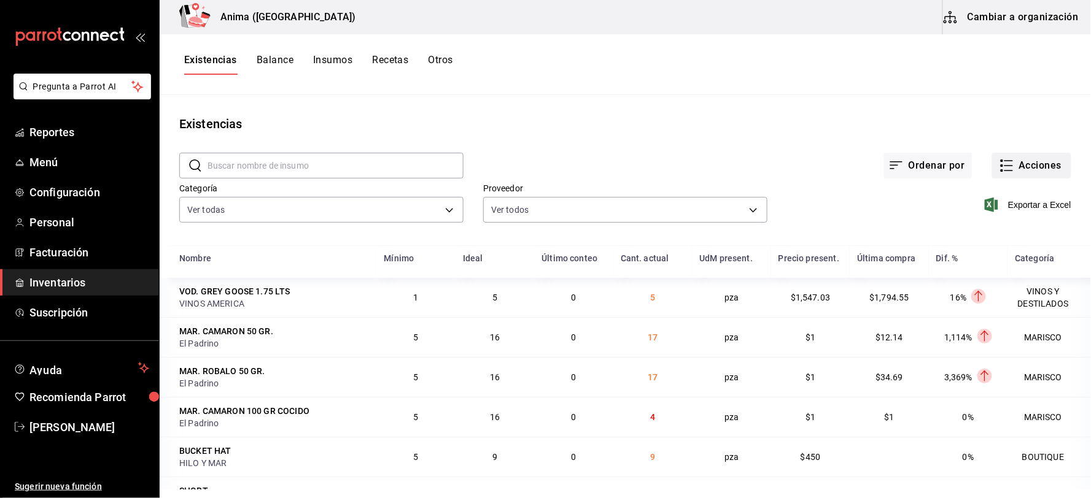
click at [1034, 167] on button "Acciones" at bounding box center [1031, 166] width 79 height 26
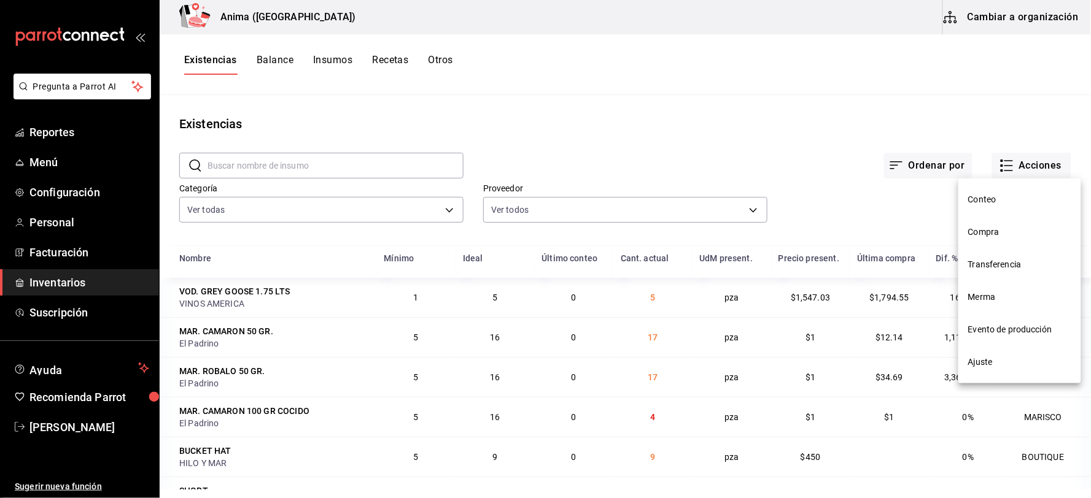
click at [999, 229] on span "Compra" at bounding box center [1019, 232] width 103 height 13
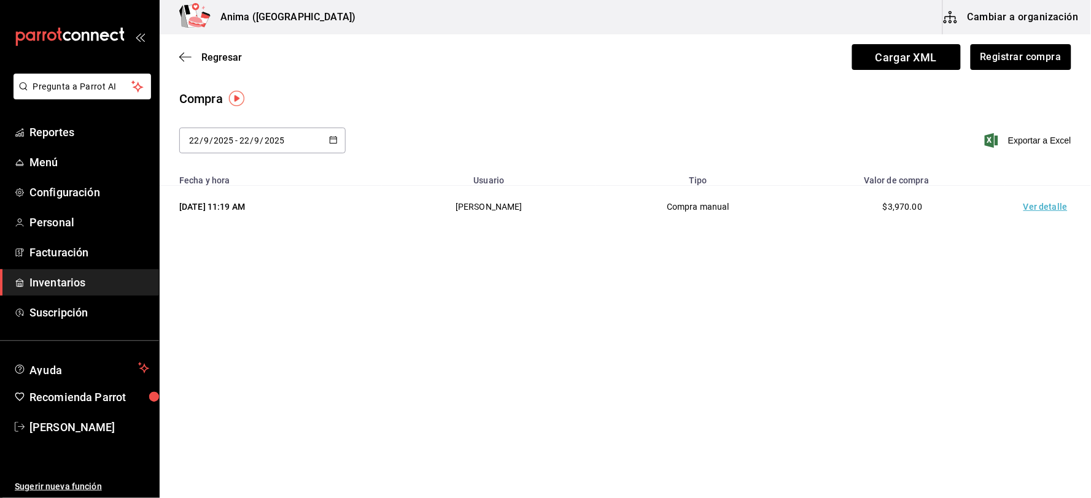
click at [1037, 199] on td "Ver detalle" at bounding box center [1048, 207] width 86 height 42
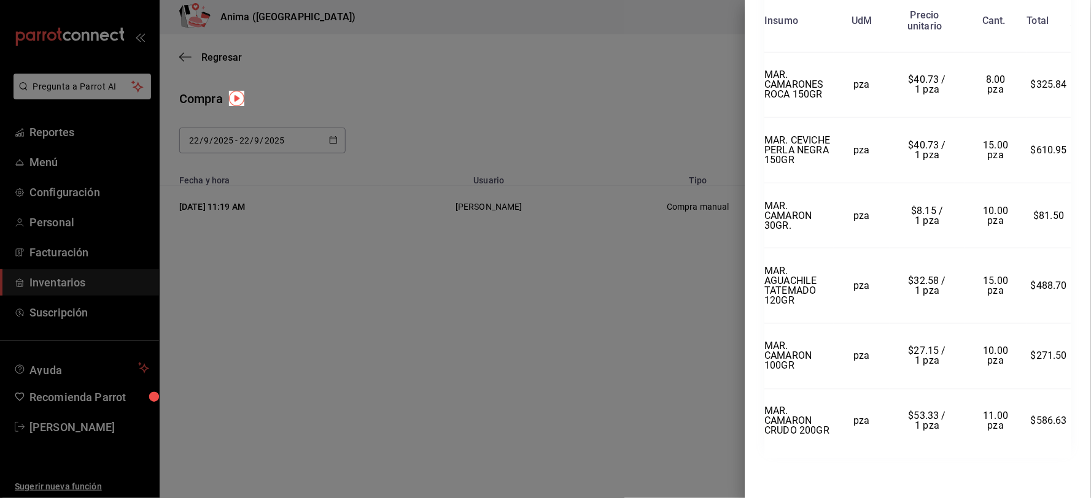
scroll to position [391, 0]
drag, startPoint x: 580, startPoint y: 166, endPoint x: 588, endPoint y: 157, distance: 12.2
click at [579, 166] on div at bounding box center [545, 249] width 1091 height 498
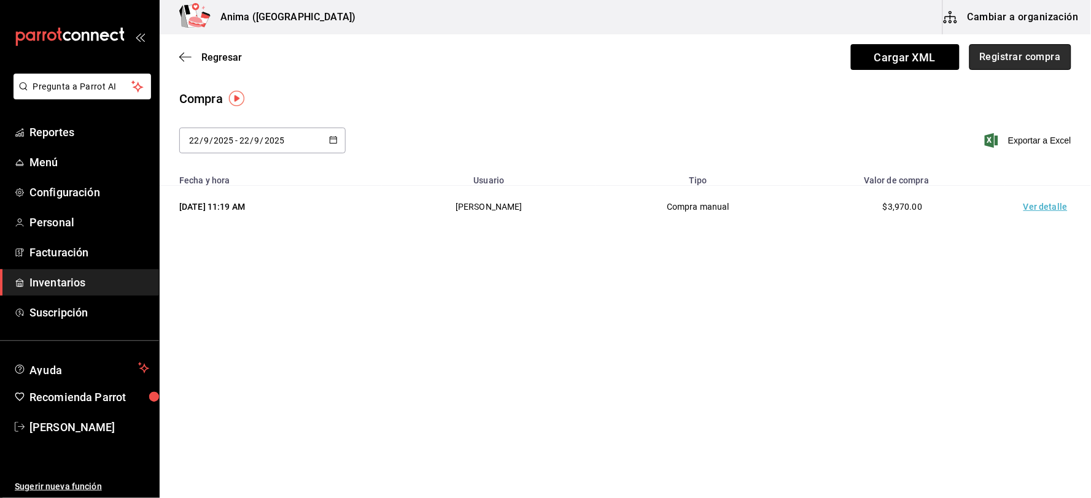
click at [1016, 64] on button "Registrar compra" at bounding box center [1020, 57] width 102 height 26
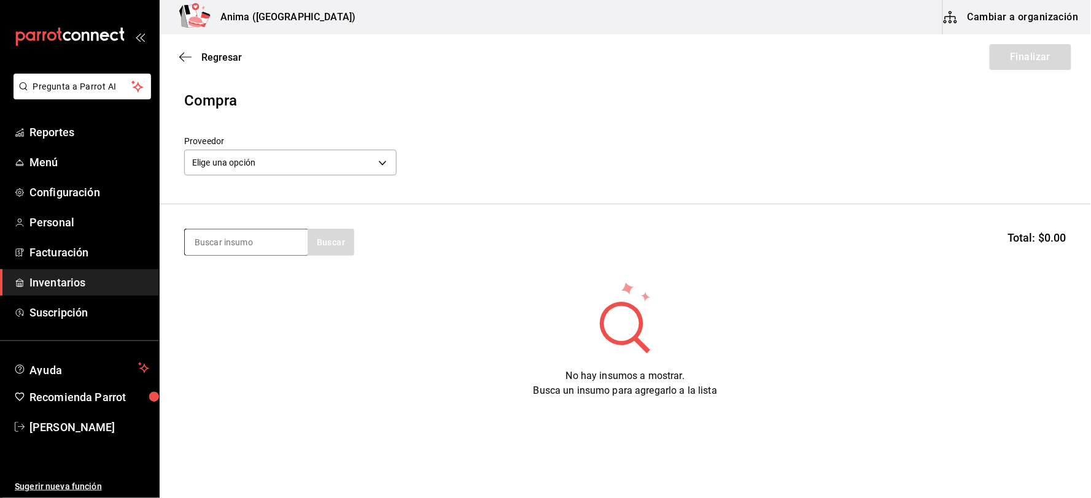
click at [229, 235] on input at bounding box center [246, 243] width 123 height 26
type input "PERUA"
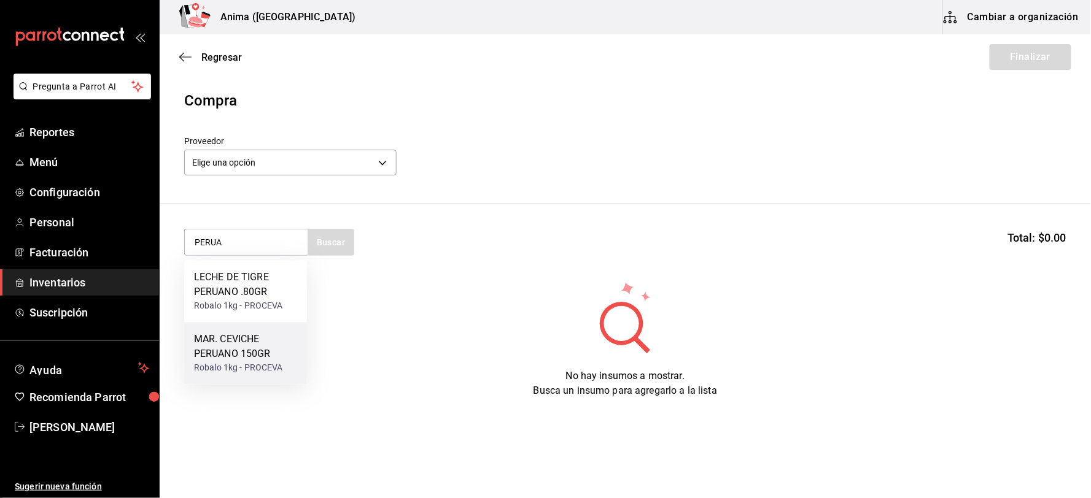
click at [249, 339] on div "MAR. CEVICHE PERUANO 150GR" at bounding box center [245, 347] width 103 height 29
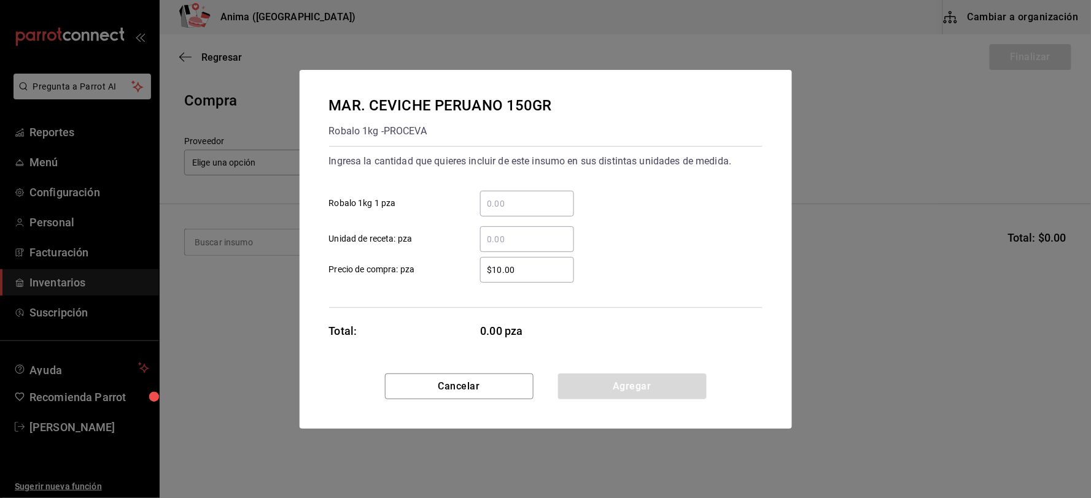
click at [547, 239] on input "​ Unidad de receta: pza" at bounding box center [527, 239] width 94 height 15
type input "40"
type input "$114.87"
click button "Agregar" at bounding box center [632, 387] width 149 height 26
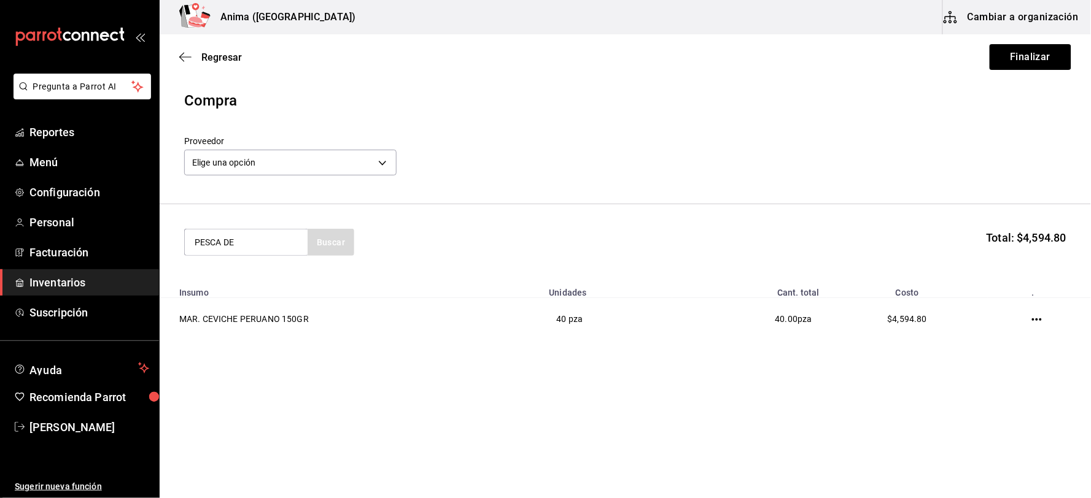
type input "PESCA DE"
click at [196, 280] on div "MAR. PESCA DEL DIA" at bounding box center [241, 278] width 95 height 15
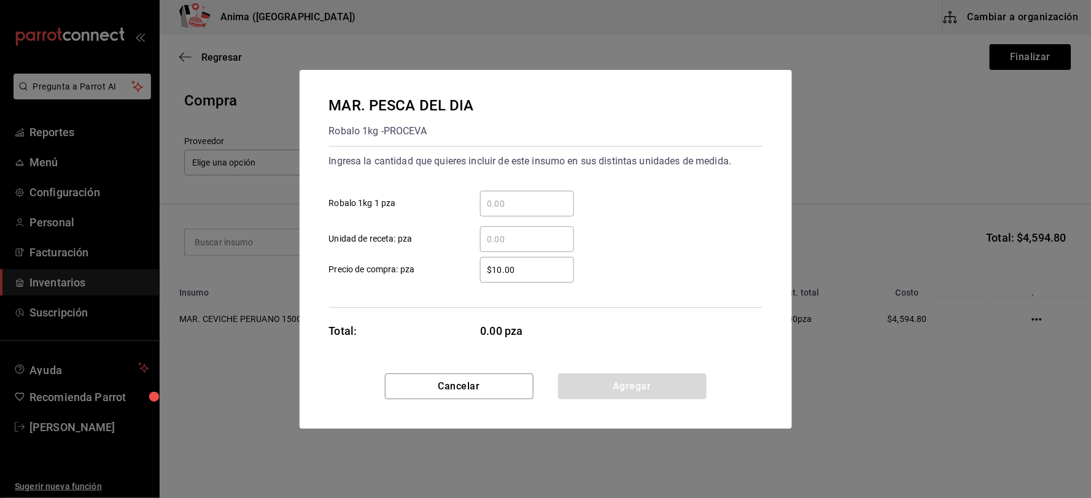
click at [532, 241] on input "​ Unidad de receta: pza" at bounding box center [527, 239] width 94 height 15
type input "44"
type input "$76.58"
click button "Agregar" at bounding box center [632, 387] width 149 height 26
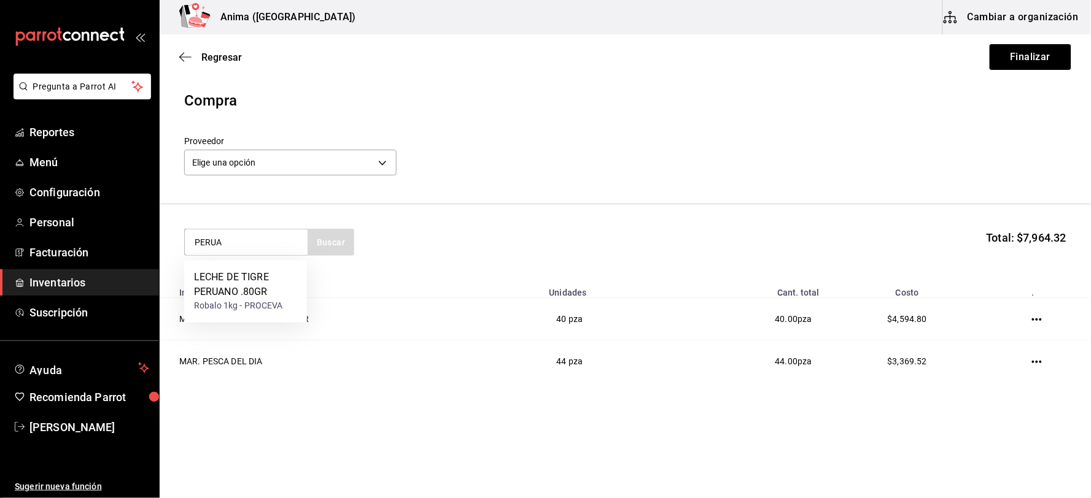
type input "PERUA"
click at [274, 313] on div "LECHE DE TIGRE PERUANO .80GR Robalo 1kg - PROCEVA" at bounding box center [245, 292] width 123 height 62
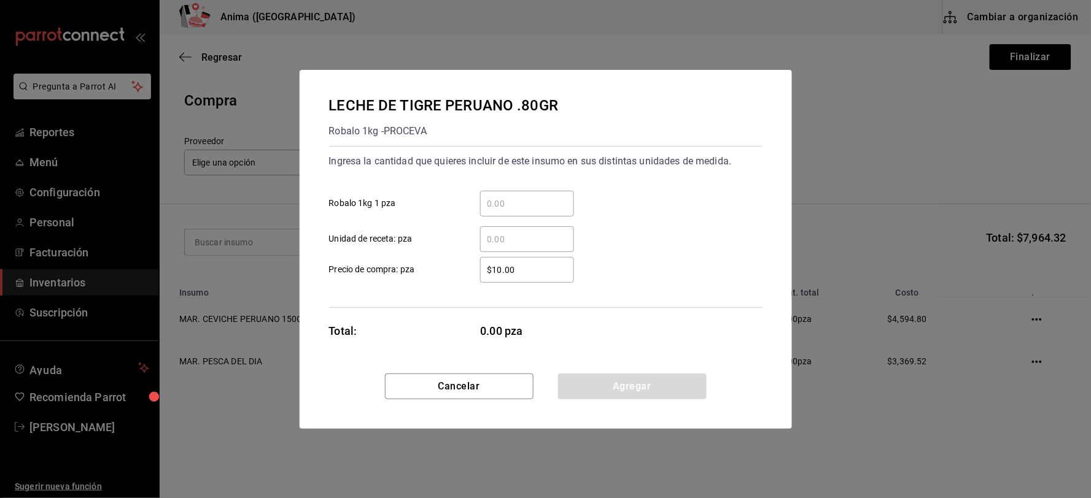
click at [542, 233] on input "​ Unidad de receta: pza" at bounding box center [527, 239] width 94 height 15
type input "5"
type input "$61.26"
click button "Agregar" at bounding box center [632, 387] width 149 height 26
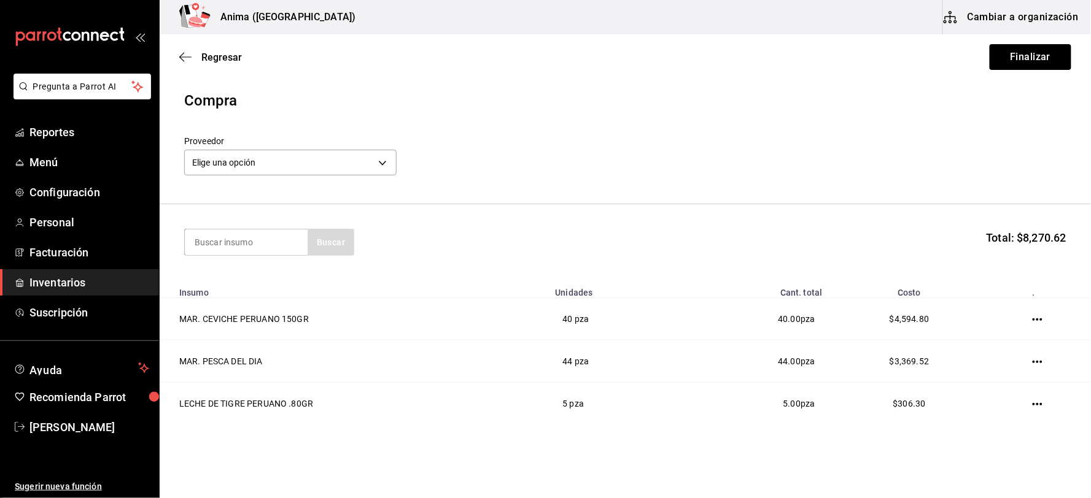
click at [257, 149] on div "Elige una opción default" at bounding box center [290, 161] width 212 height 33
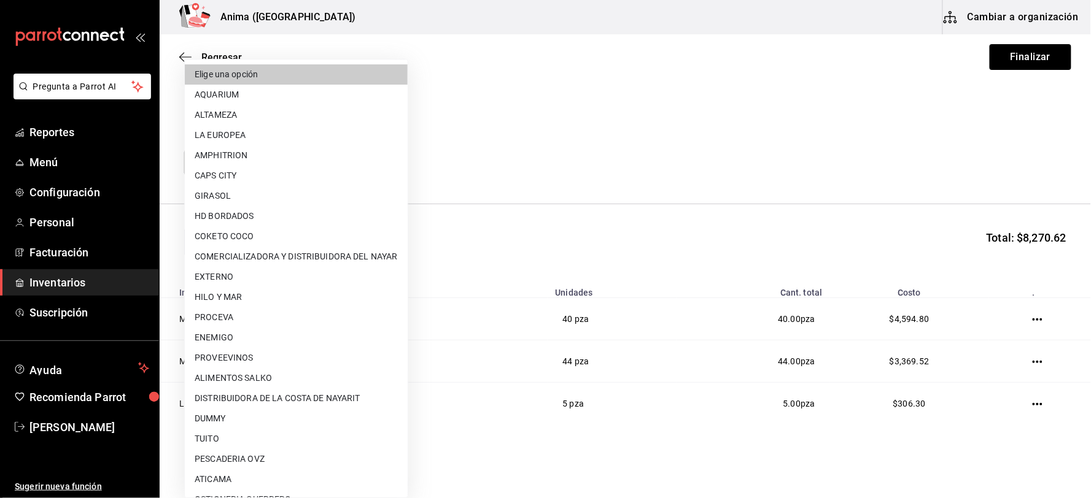
click at [260, 156] on body "Pregunta a Parrot AI Reportes Menú Configuración Personal Facturación Inventari…" at bounding box center [545, 214] width 1091 height 429
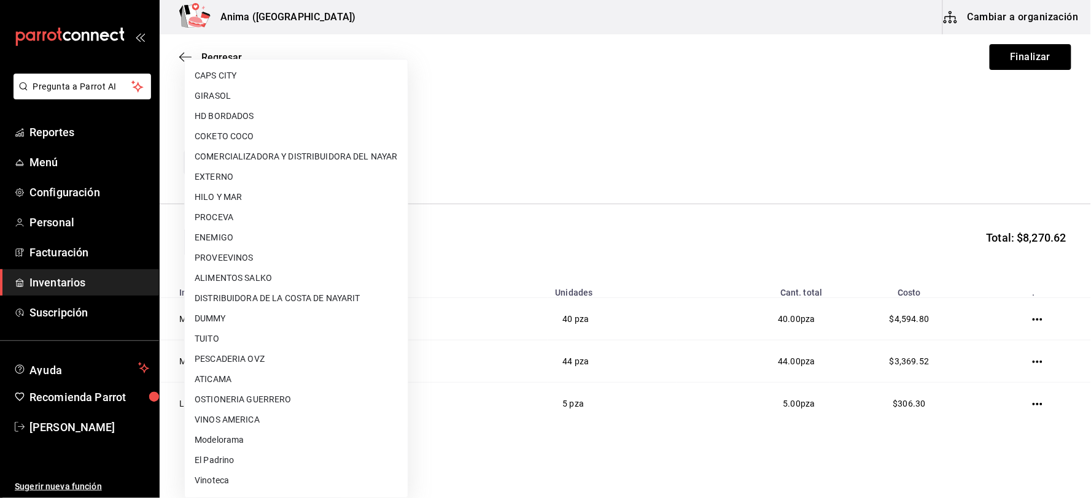
scroll to position [158, 0]
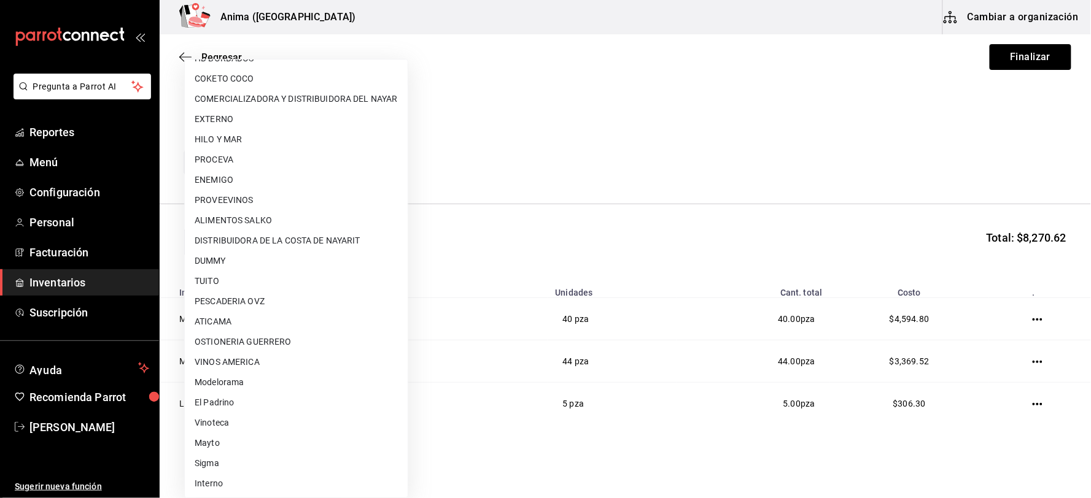
click at [244, 154] on li "PROCEVA" at bounding box center [296, 160] width 223 height 20
type input "4506ef86-8c83-4fec-a6ce-a7d17a29400e"
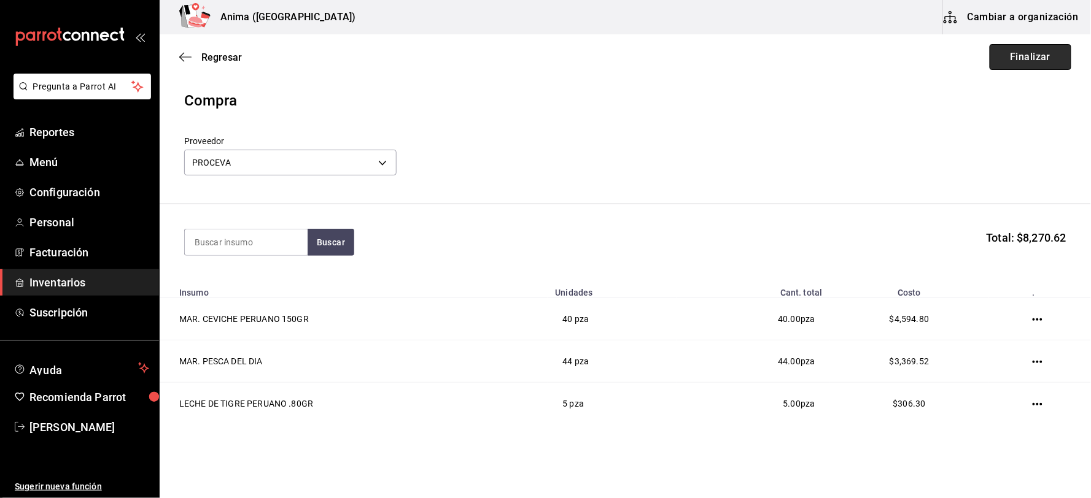
click at [1005, 56] on button "Finalizar" at bounding box center [1030, 57] width 82 height 26
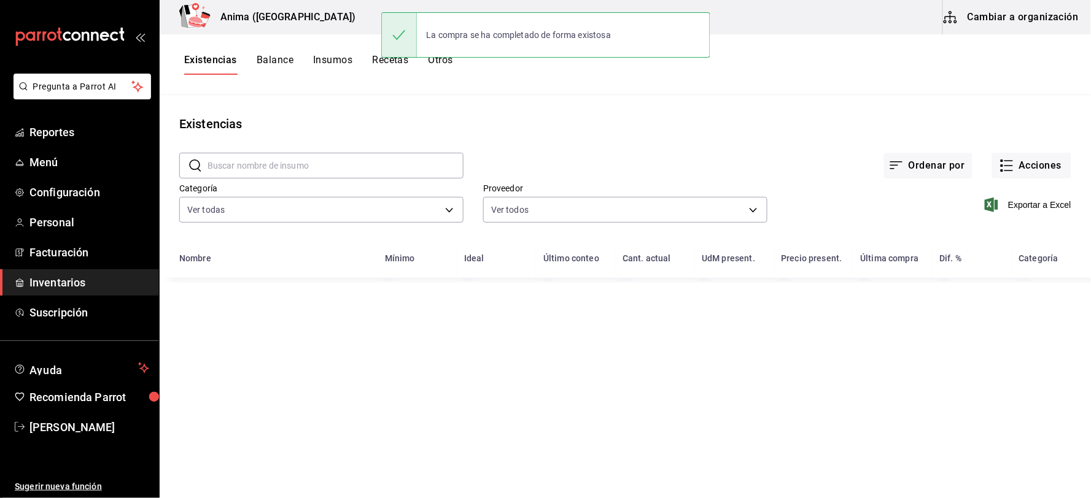
click at [1014, 152] on div "Ordenar por Acciones" at bounding box center [767, 155] width 608 height 45
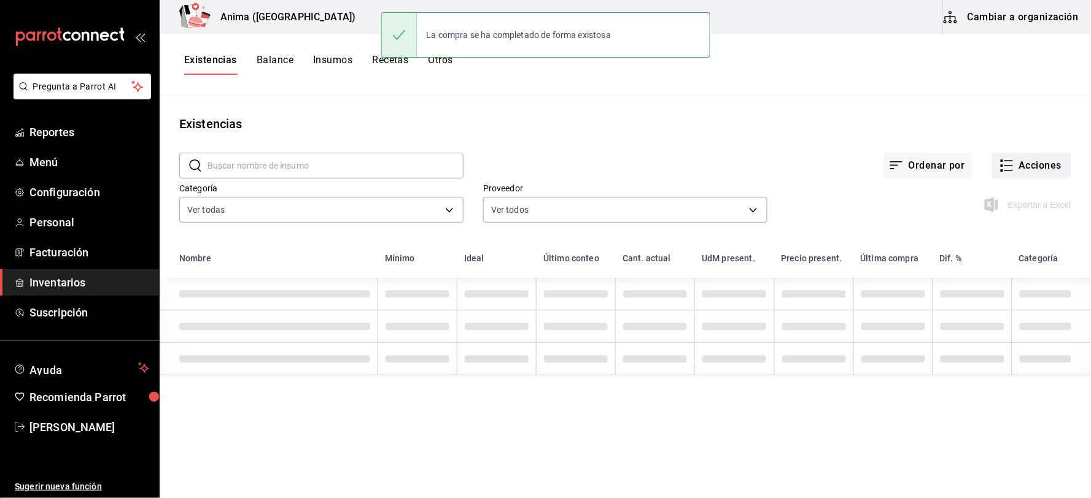
click at [1018, 175] on button "Acciones" at bounding box center [1031, 166] width 79 height 26
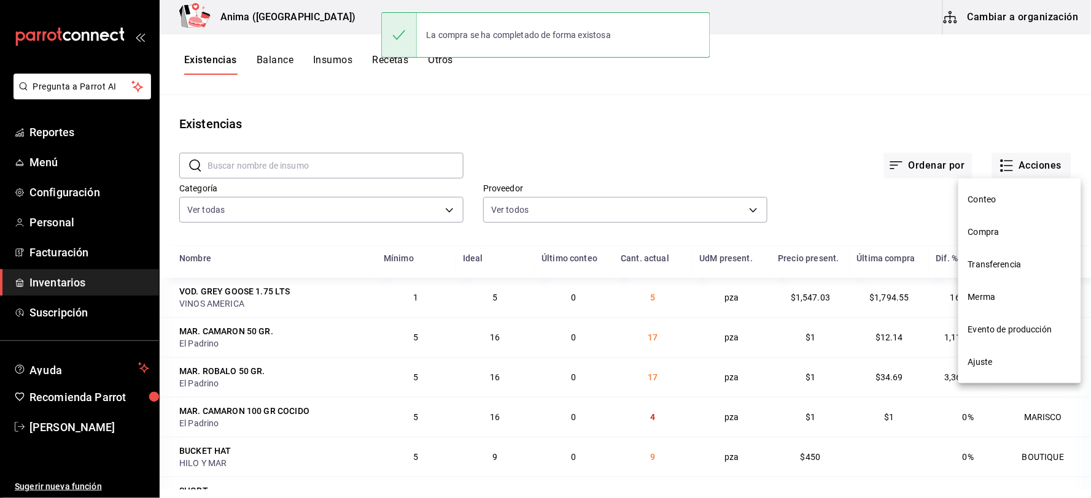
click at [1013, 238] on span "Compra" at bounding box center [1019, 232] width 103 height 13
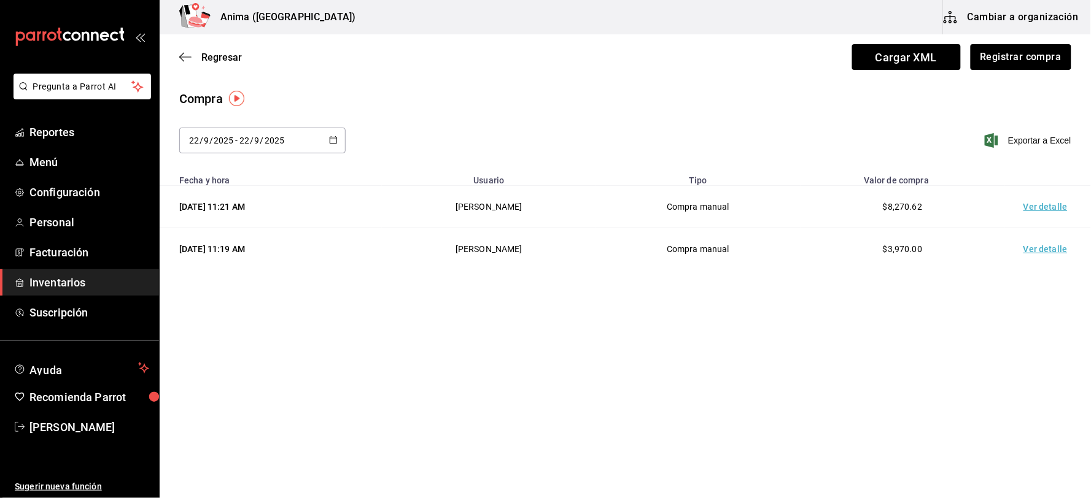
click at [1048, 206] on td "Ver detalle" at bounding box center [1048, 207] width 86 height 42
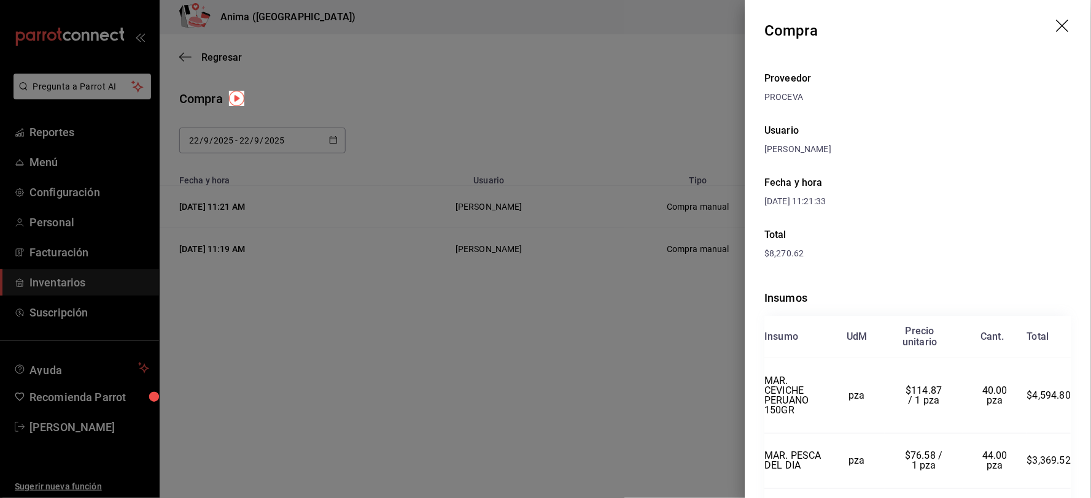
click at [248, 133] on div at bounding box center [545, 249] width 1091 height 498
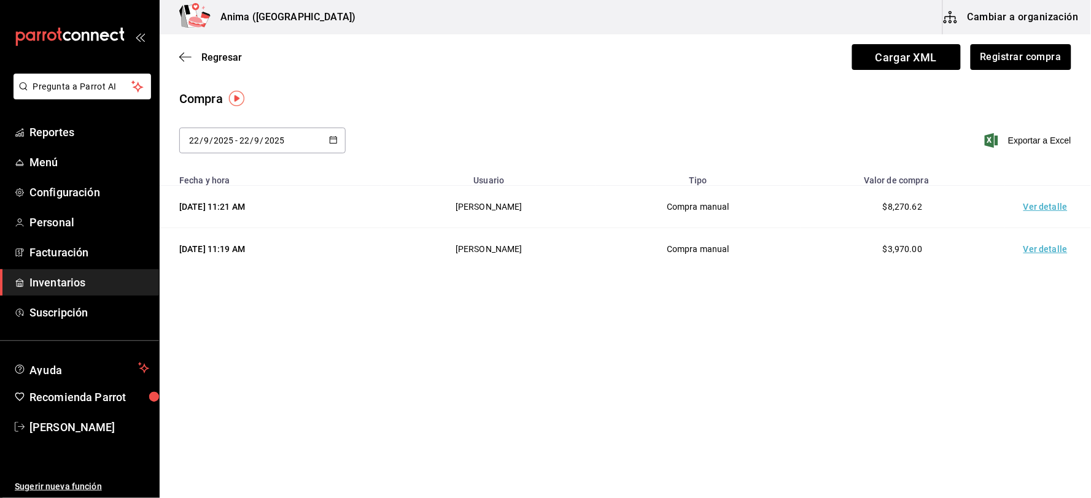
click at [277, 148] on div "[DATE] [DATE] - [DATE] [DATE]" at bounding box center [262, 141] width 166 height 26
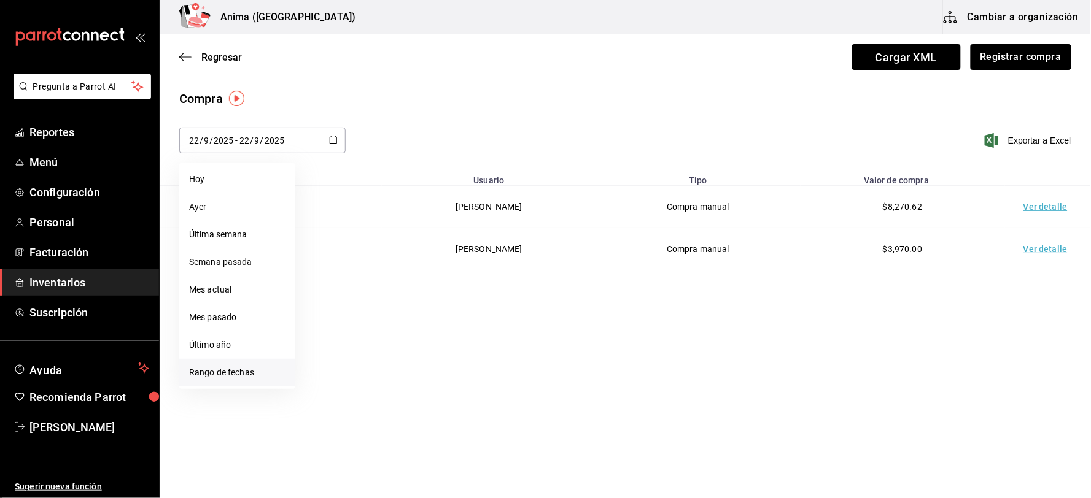
click at [249, 371] on li "Rango de fechas" at bounding box center [237, 373] width 116 height 28
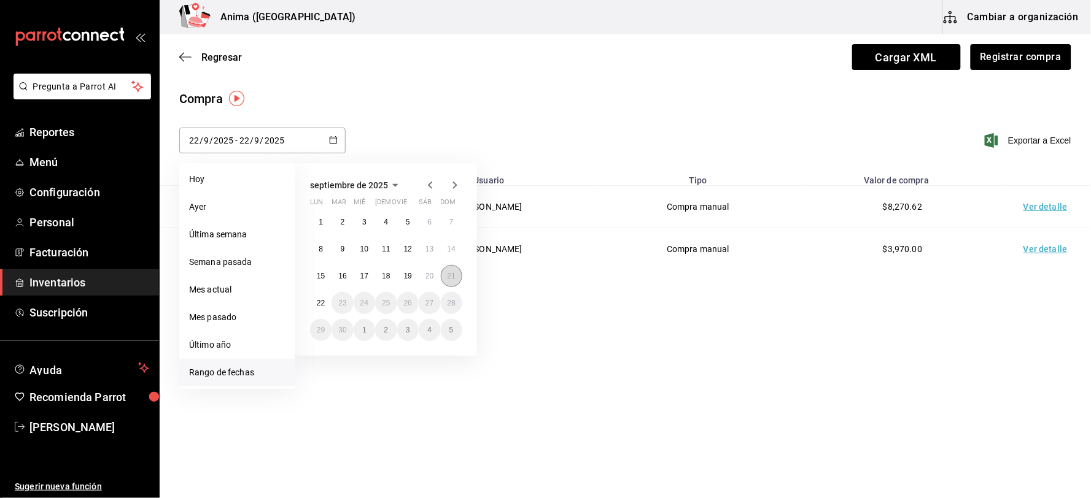
click at [453, 275] on abbr "21" at bounding box center [451, 276] width 8 height 9
type input "[DATE]"
type input "21"
type input "[DATE]"
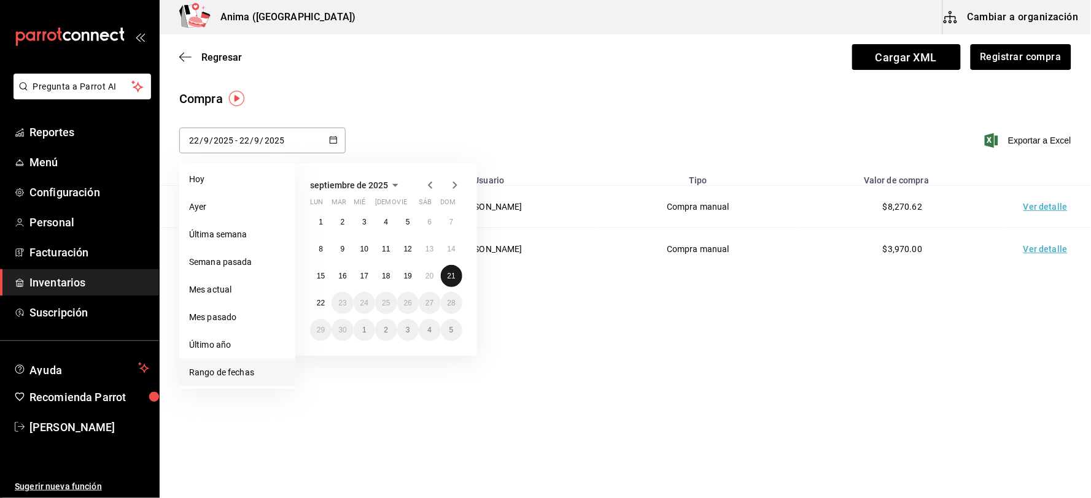
type input "21"
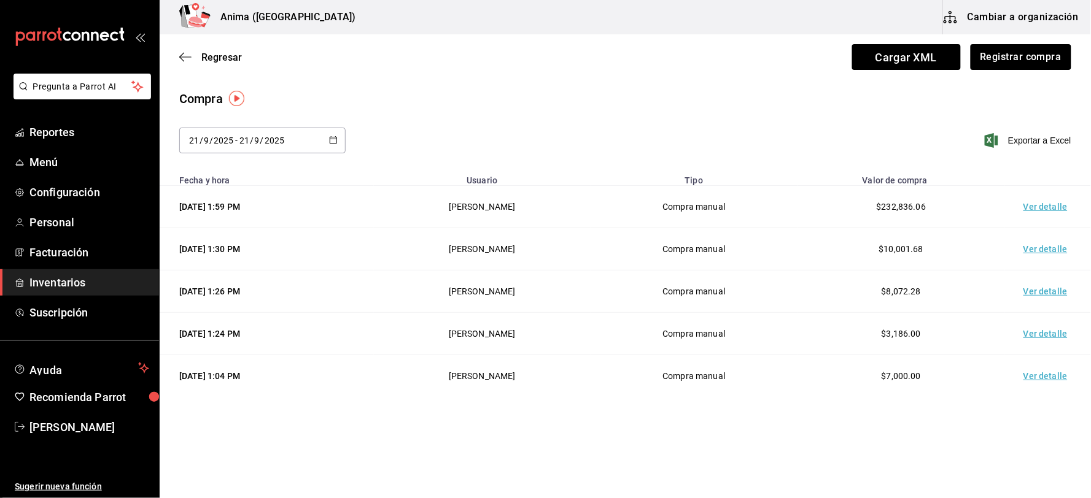
click at [1059, 381] on td "Ver detalle" at bounding box center [1048, 376] width 86 height 42
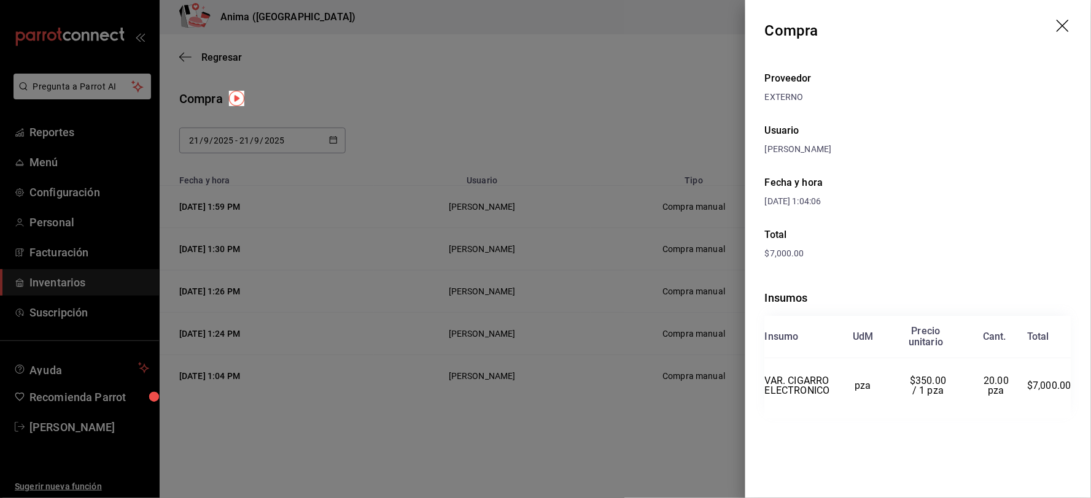
click at [536, 313] on div at bounding box center [545, 249] width 1091 height 498
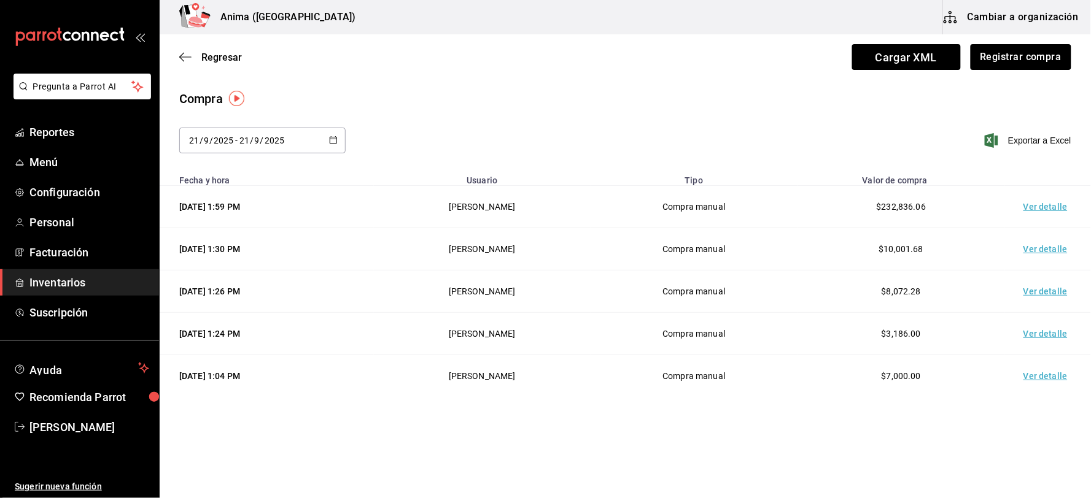
click at [1056, 328] on td "Ver detalle" at bounding box center [1048, 334] width 86 height 42
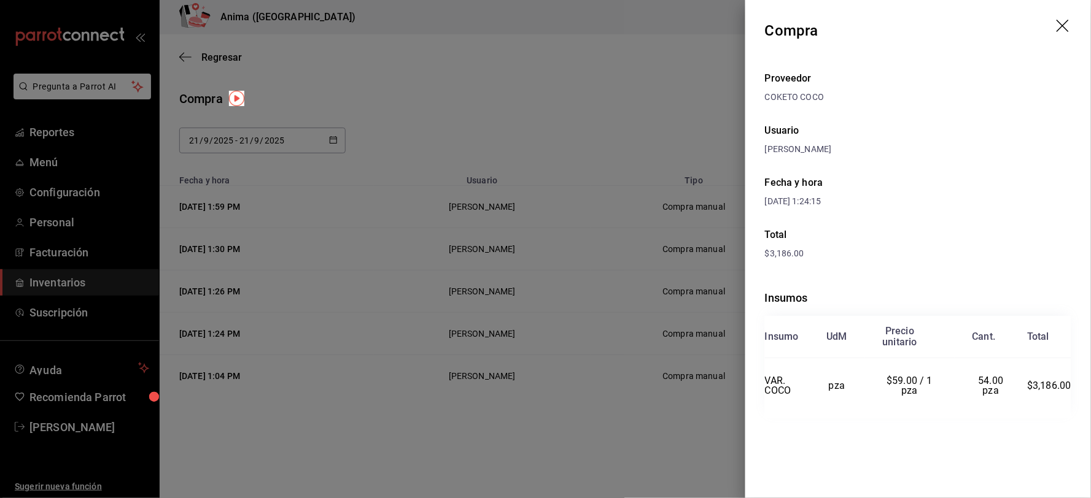
click at [586, 269] on div at bounding box center [545, 249] width 1091 height 498
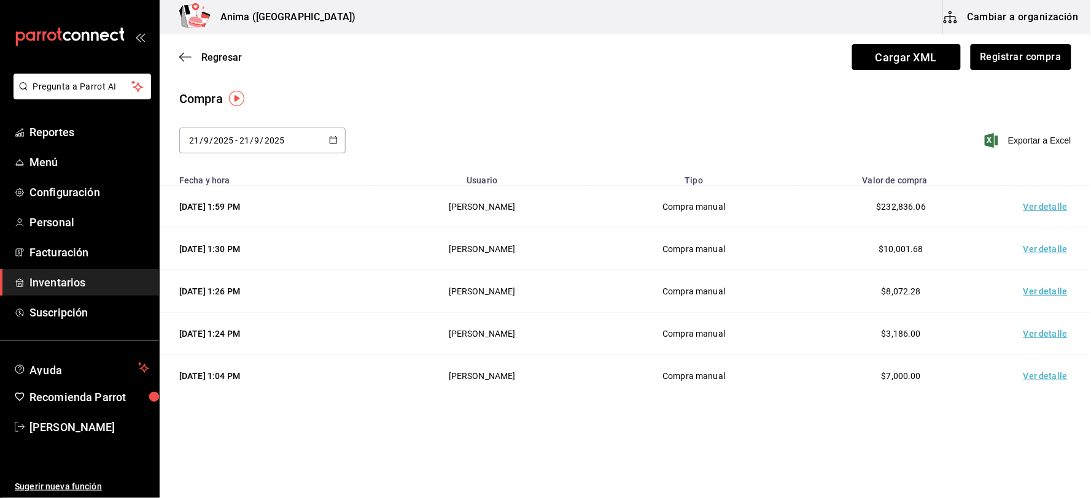
click at [1041, 293] on td "Ver detalle" at bounding box center [1048, 292] width 86 height 42
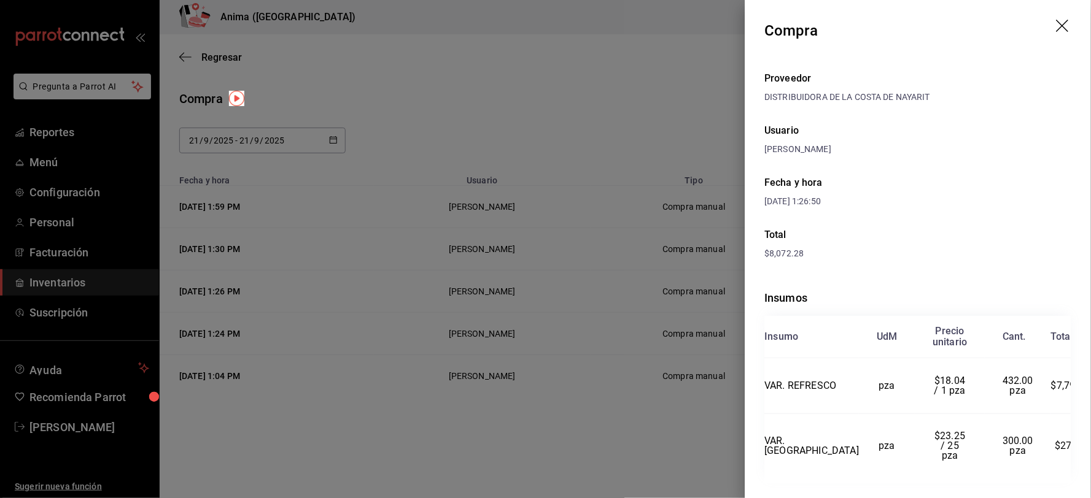
click at [583, 296] on div at bounding box center [545, 249] width 1091 height 498
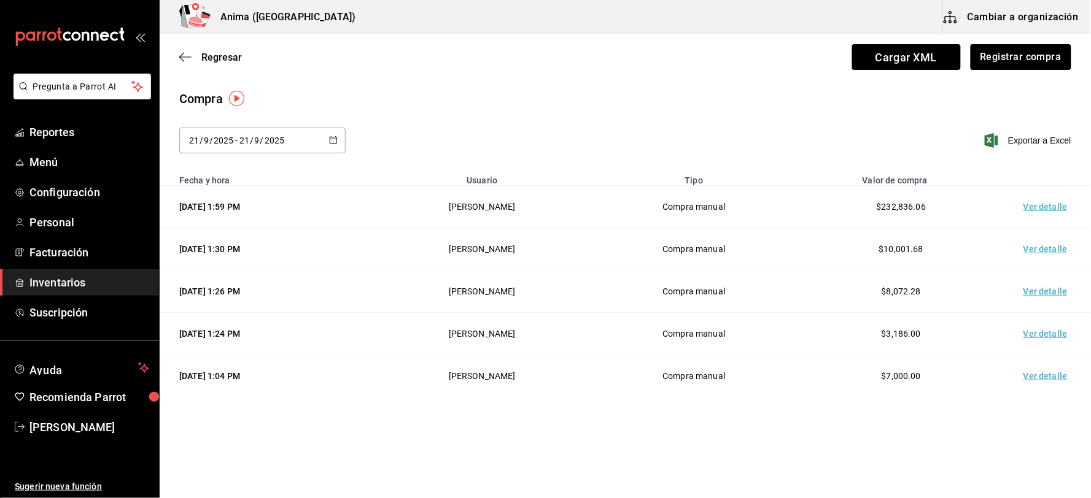
click at [1051, 250] on td "Ver detalle" at bounding box center [1048, 249] width 86 height 42
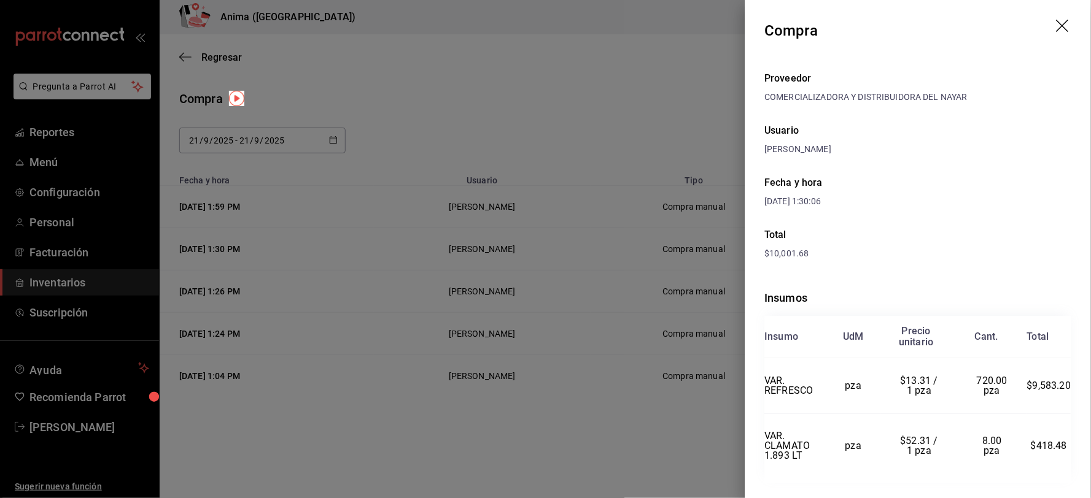
click at [535, 309] on div at bounding box center [545, 249] width 1091 height 498
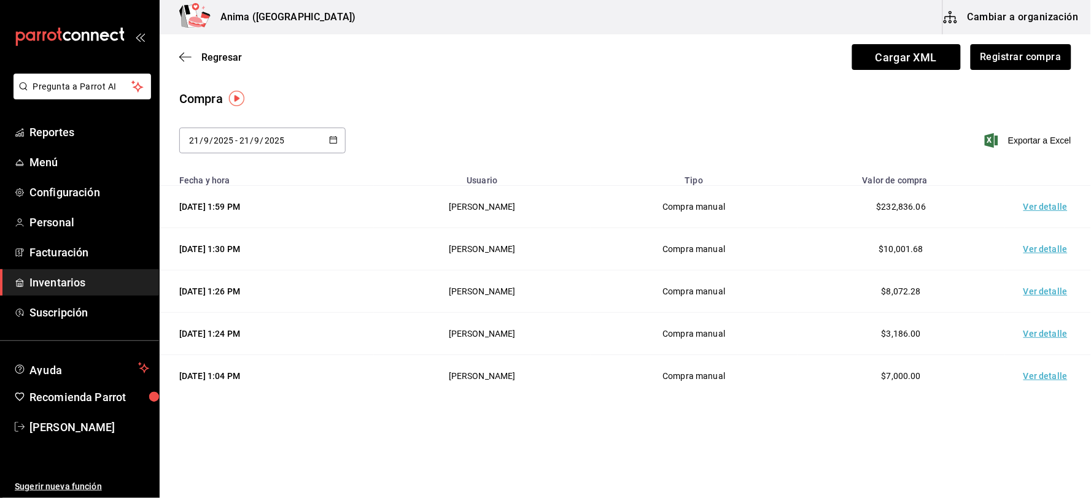
click at [280, 142] on input "2025" at bounding box center [274, 141] width 21 height 10
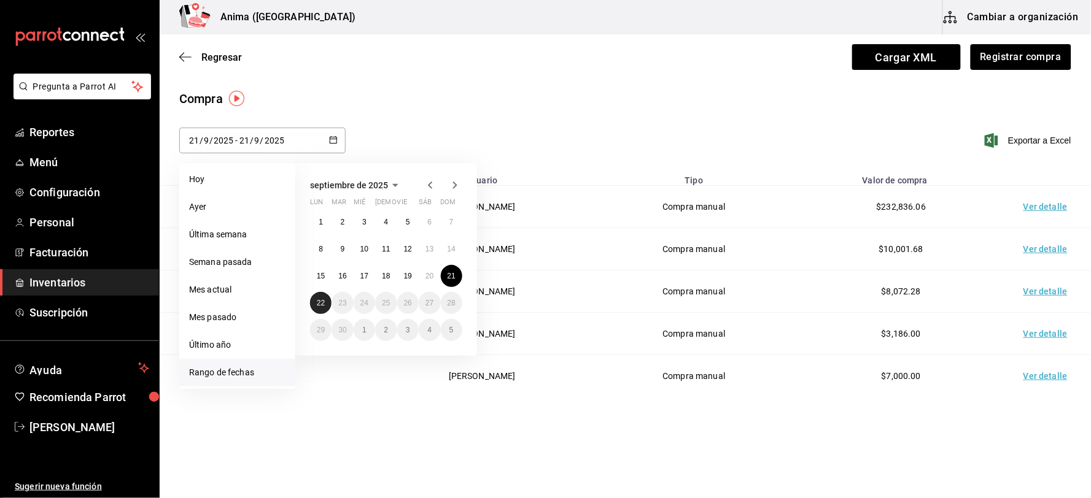
click at [318, 302] on abbr "22" at bounding box center [321, 303] width 8 height 9
type input "[DATE]"
type input "22"
type input "[DATE]"
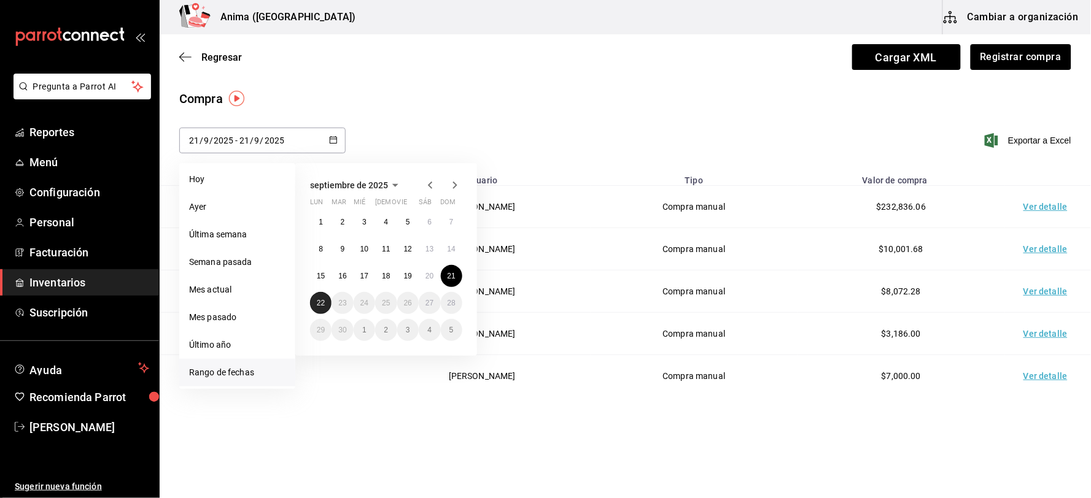
type input "22"
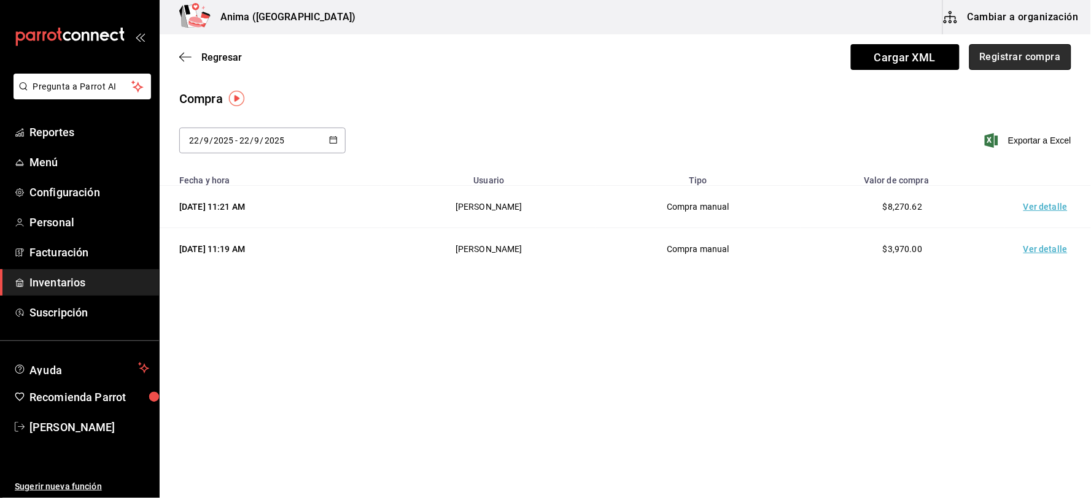
click at [1045, 64] on button "Registrar compra" at bounding box center [1020, 57] width 102 height 26
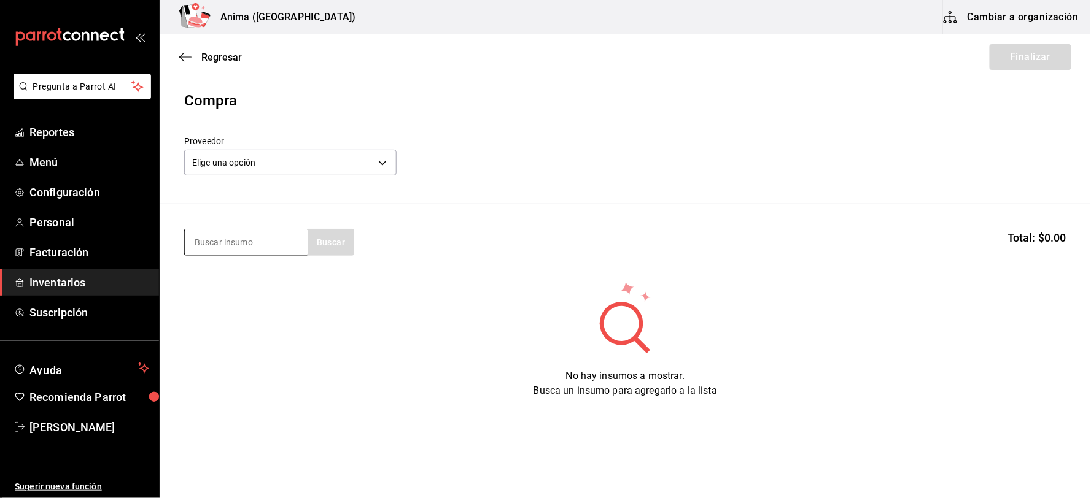
click at [213, 247] on input at bounding box center [246, 243] width 123 height 26
type input "[MEDICAL_DATA]"
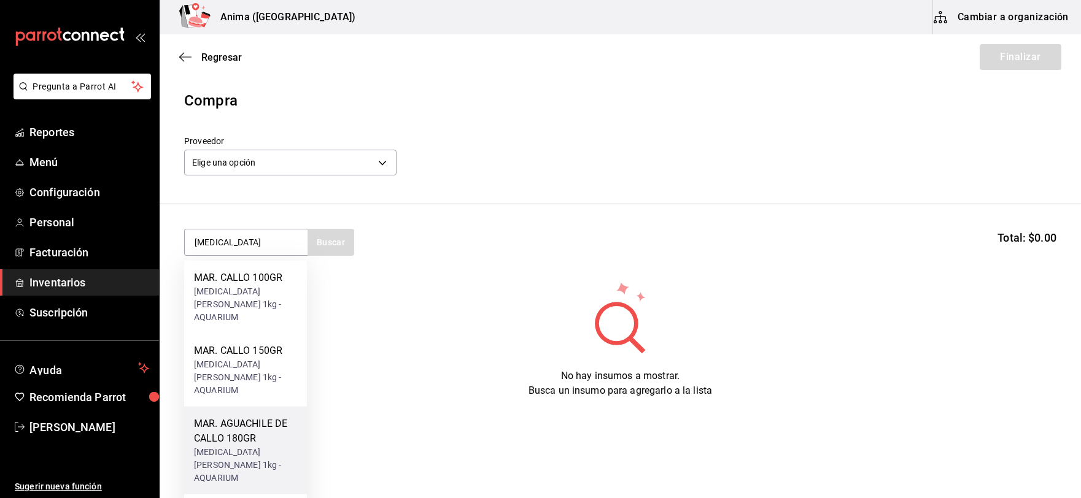
click at [264, 417] on div "MAR. AGUACHILE DE CALLO 180GR" at bounding box center [245, 431] width 103 height 29
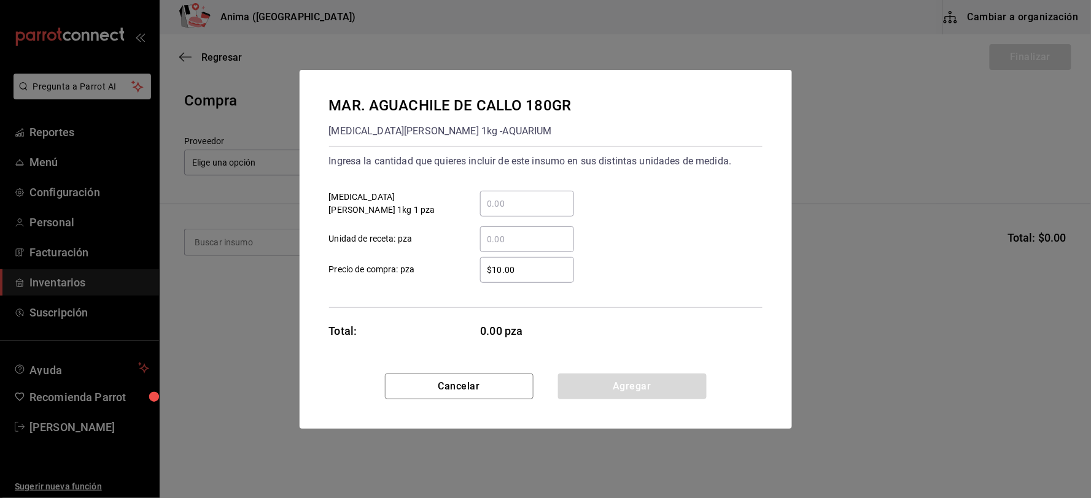
click at [543, 238] on input "​ Unidad de receta: pza" at bounding box center [527, 239] width 94 height 15
type input "10"
type input "$289.2"
click at [543, 264] on input "$289.2" at bounding box center [527, 270] width 94 height 15
type input "$289.23"
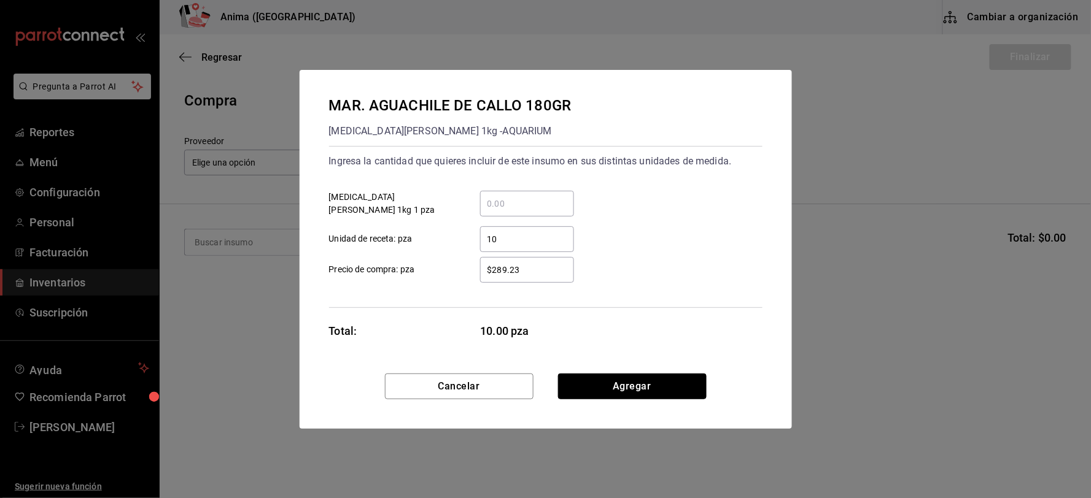
click button "Agregar" at bounding box center [632, 387] width 149 height 26
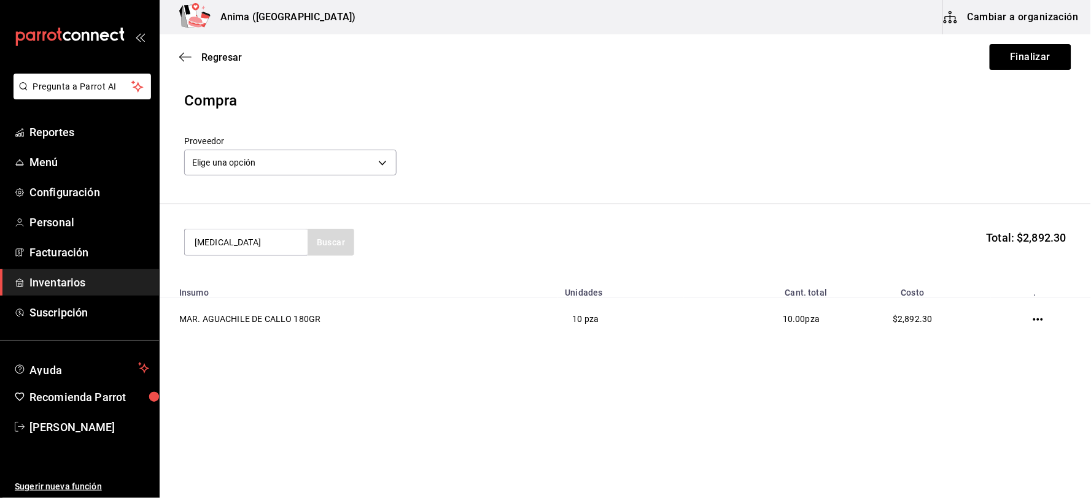
type input "[MEDICAL_DATA]"
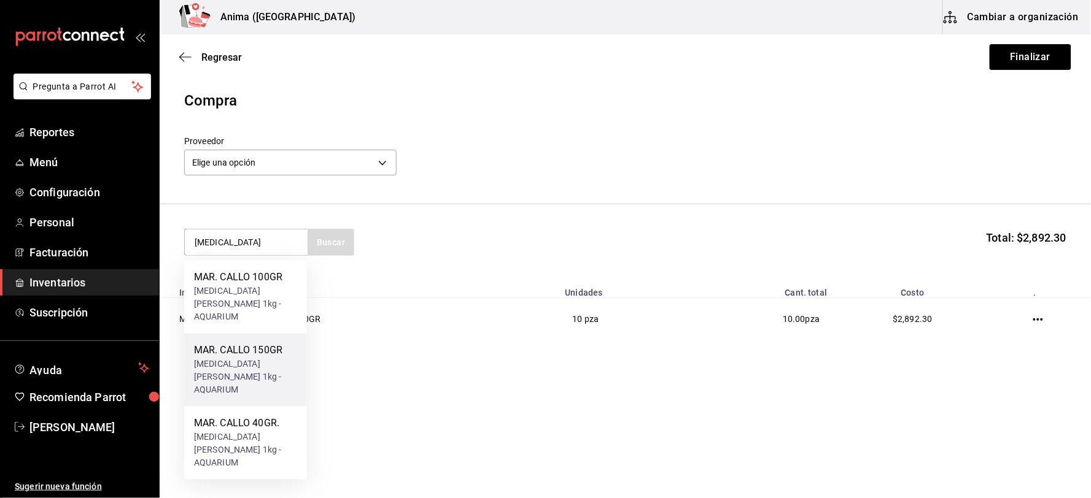
click at [262, 358] on div "[MEDICAL_DATA][PERSON_NAME] 1kg - AQUARIUM" at bounding box center [245, 377] width 103 height 39
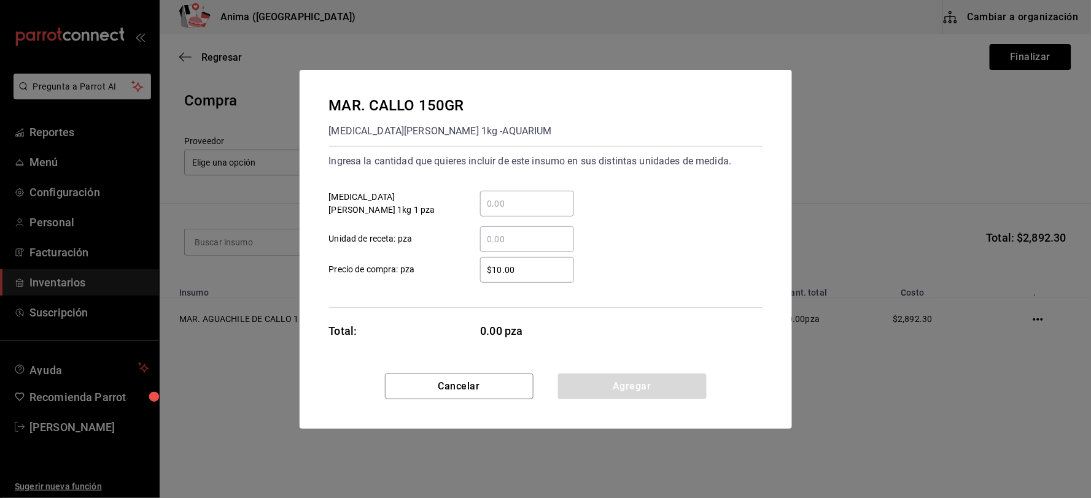
click at [552, 244] on input "​ Unidad de receta: pza" at bounding box center [527, 239] width 94 height 15
type input "19"
type input "$241.02"
click button "Agregar" at bounding box center [632, 387] width 149 height 26
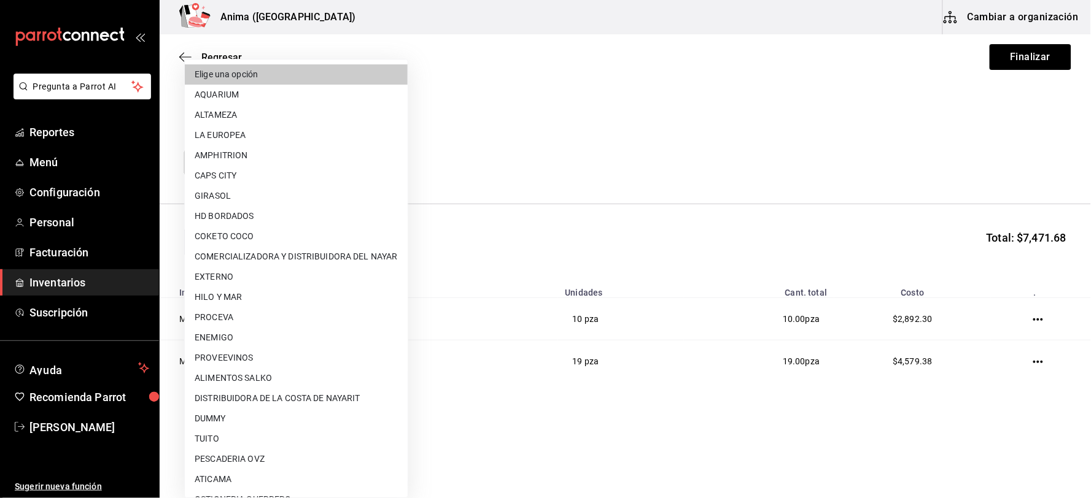
click at [287, 163] on body "Pregunta a Parrot AI Reportes Menú Configuración Personal Facturación Inventari…" at bounding box center [545, 214] width 1091 height 429
click at [286, 89] on li "AQUARIUM" at bounding box center [296, 95] width 223 height 20
type input "53aeac28-4727-4c66-80b4-cea87e5bbdd7"
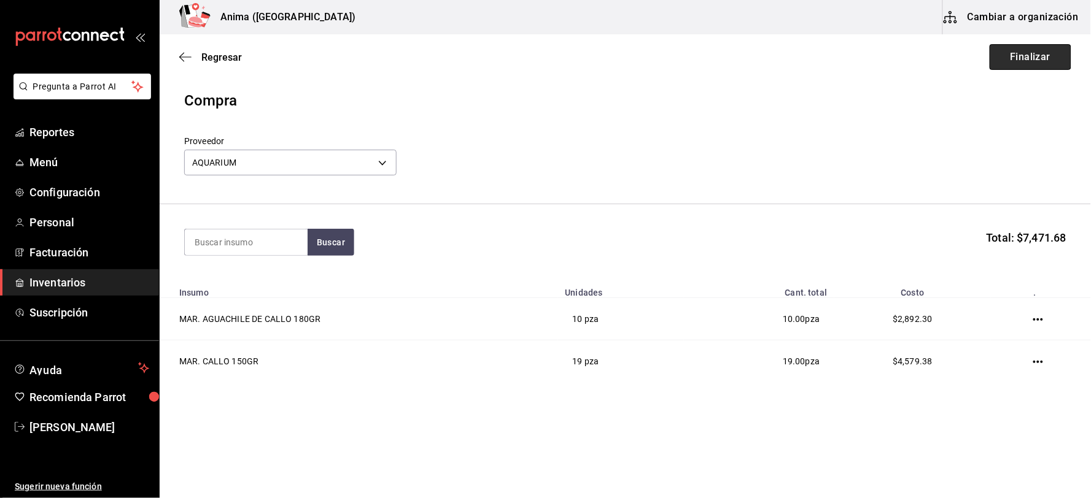
click at [1023, 49] on button "Finalizar" at bounding box center [1030, 57] width 82 height 26
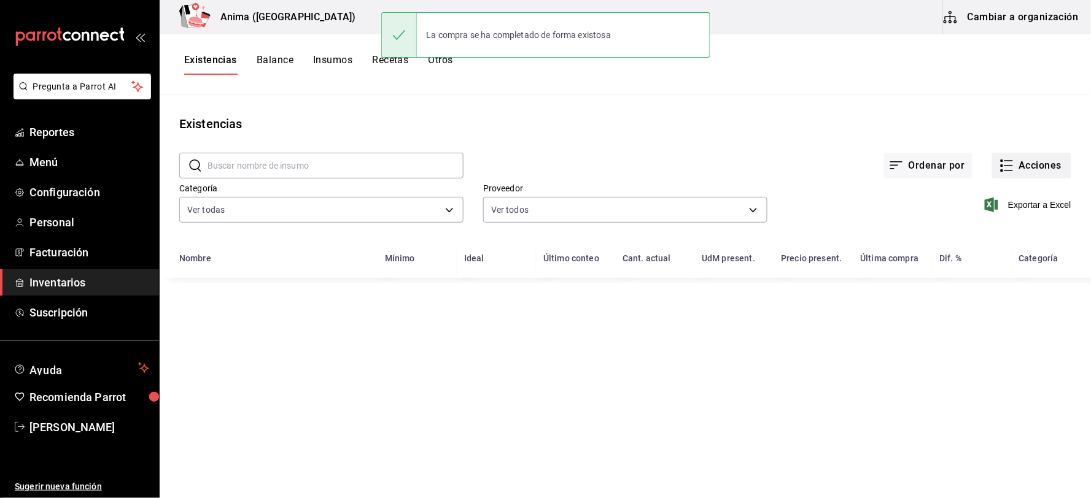
click at [1040, 176] on button "Acciones" at bounding box center [1031, 166] width 79 height 26
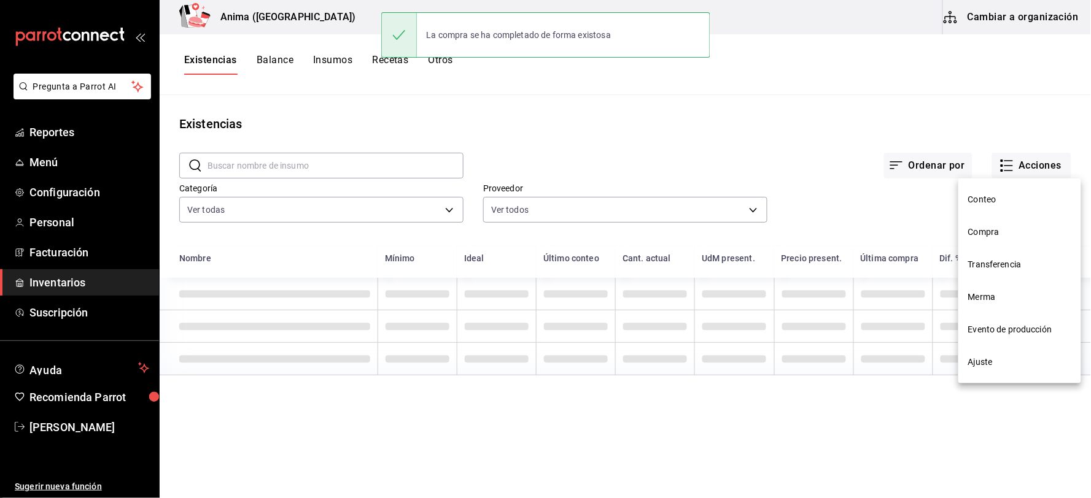
click at [1014, 235] on span "Compra" at bounding box center [1019, 232] width 103 height 13
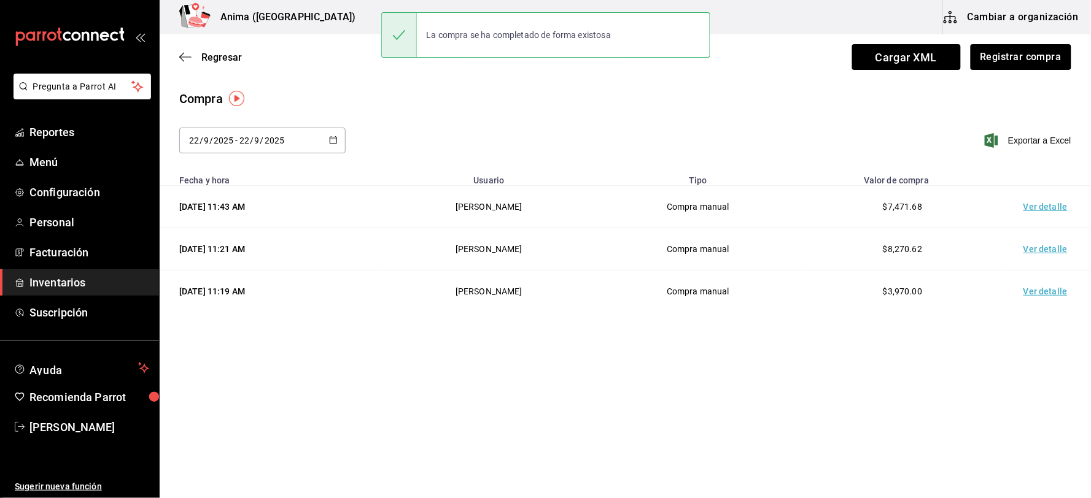
click at [1038, 199] on td "Ver detalle" at bounding box center [1048, 207] width 86 height 42
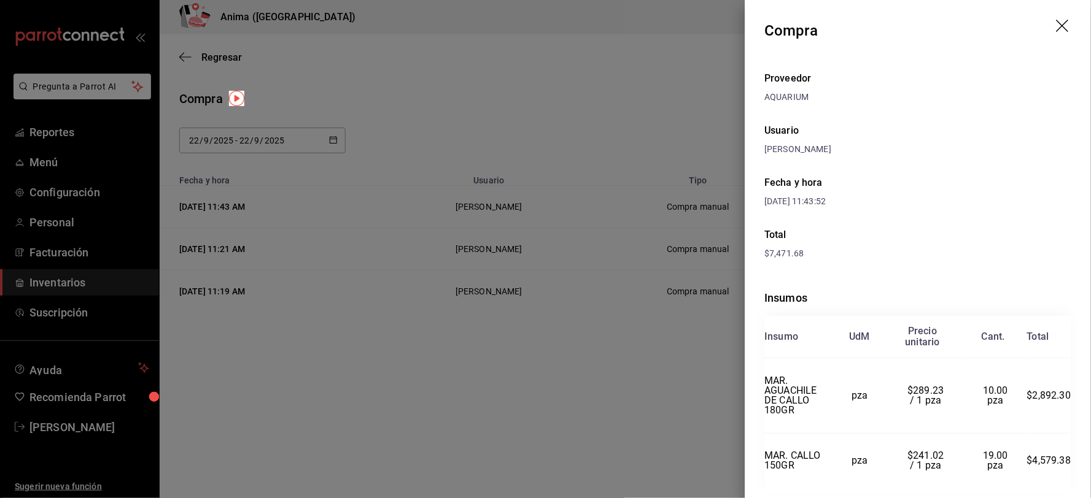
click at [556, 275] on div at bounding box center [545, 249] width 1091 height 498
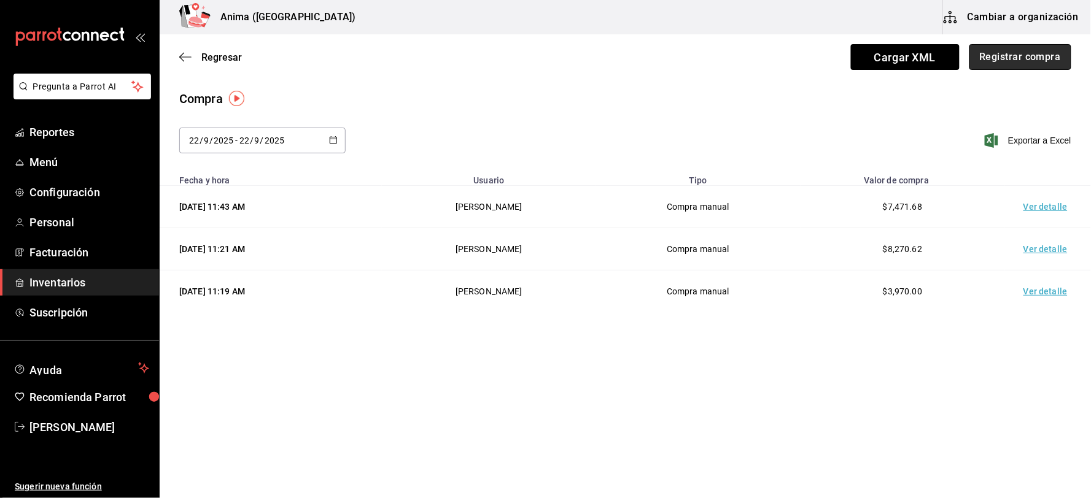
click at [1040, 61] on button "Registrar compra" at bounding box center [1020, 57] width 102 height 26
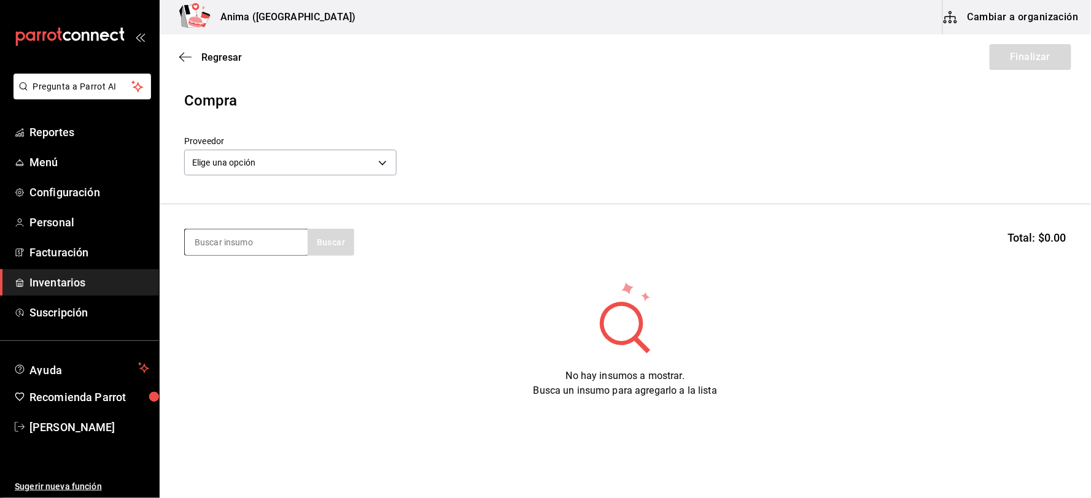
click at [221, 246] on input at bounding box center [246, 243] width 123 height 26
click at [221, 244] on input "200 G" at bounding box center [246, 243] width 123 height 26
type input "2"
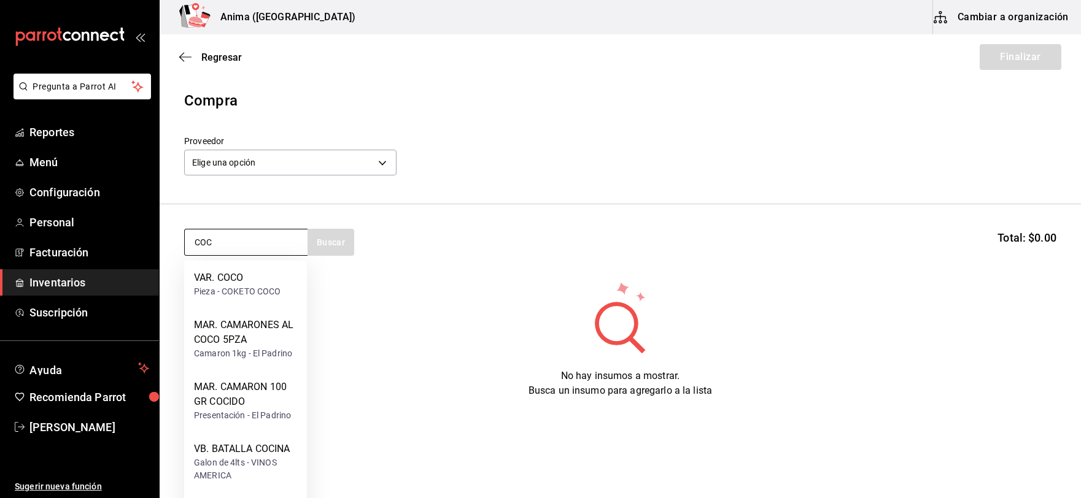
click at [233, 244] on input "COC" at bounding box center [246, 243] width 123 height 26
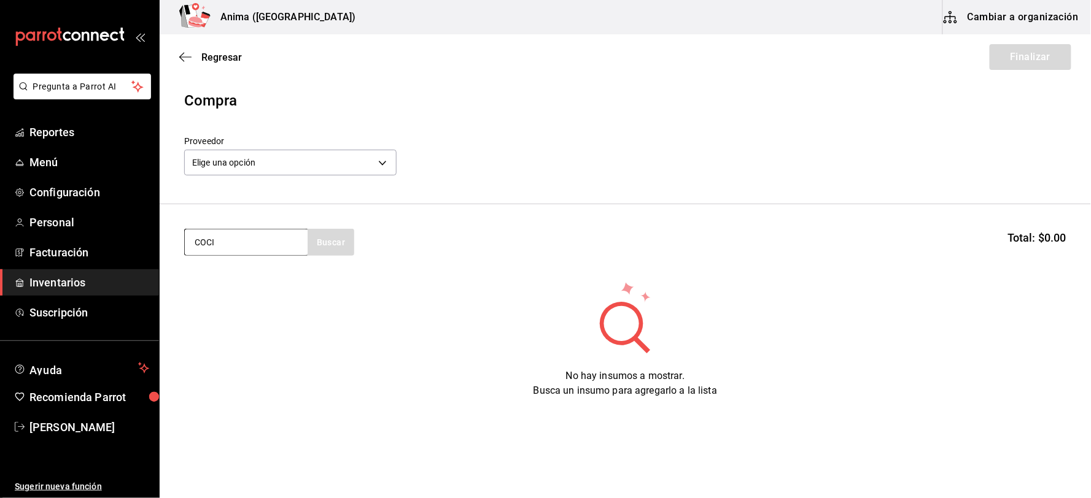
type input "COCI"
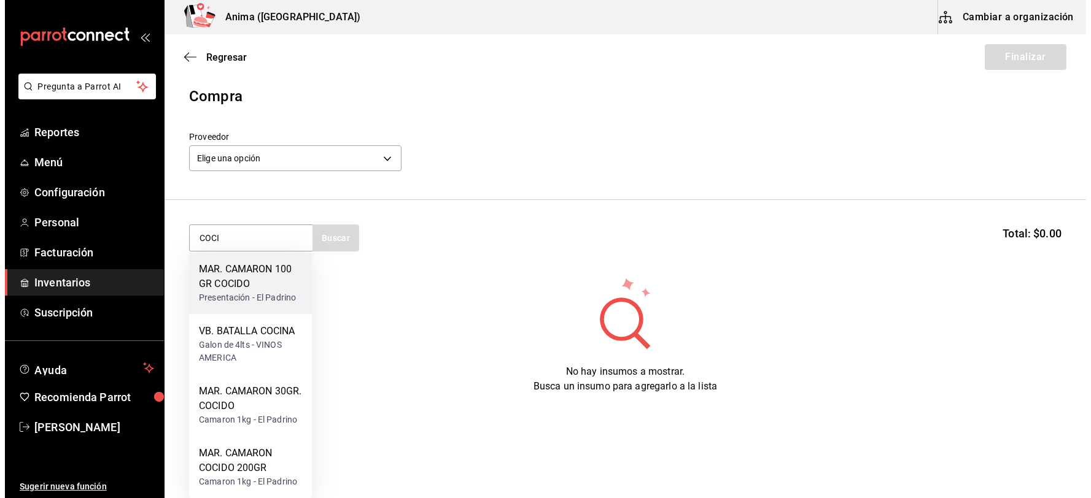
scroll to position [8, 0]
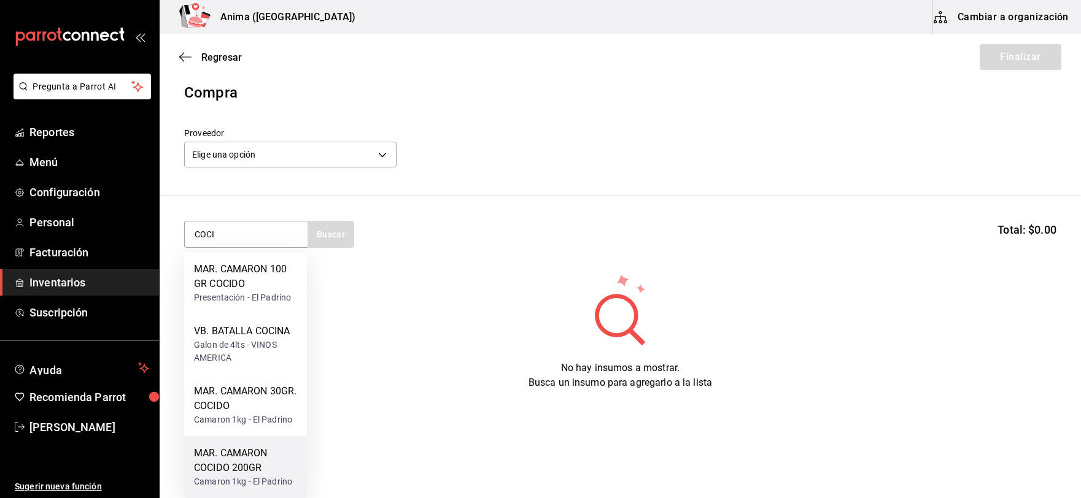
click at [243, 452] on div "MAR. CAMARON COCIDO 200GR" at bounding box center [245, 460] width 103 height 29
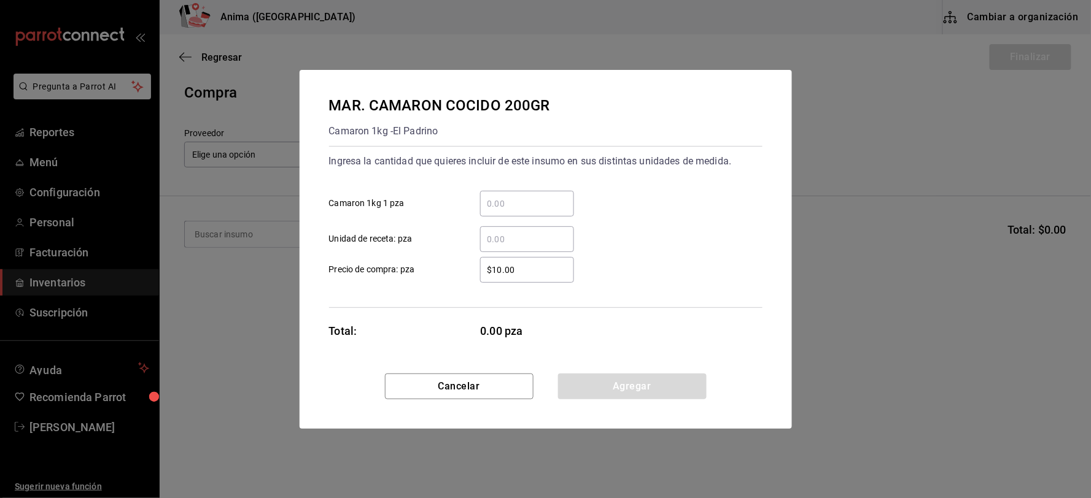
click at [522, 239] on input "​ Unidad de receta: pza" at bounding box center [527, 239] width 94 height 15
type input "21"
type input "$1"
click button "Agregar" at bounding box center [632, 387] width 149 height 26
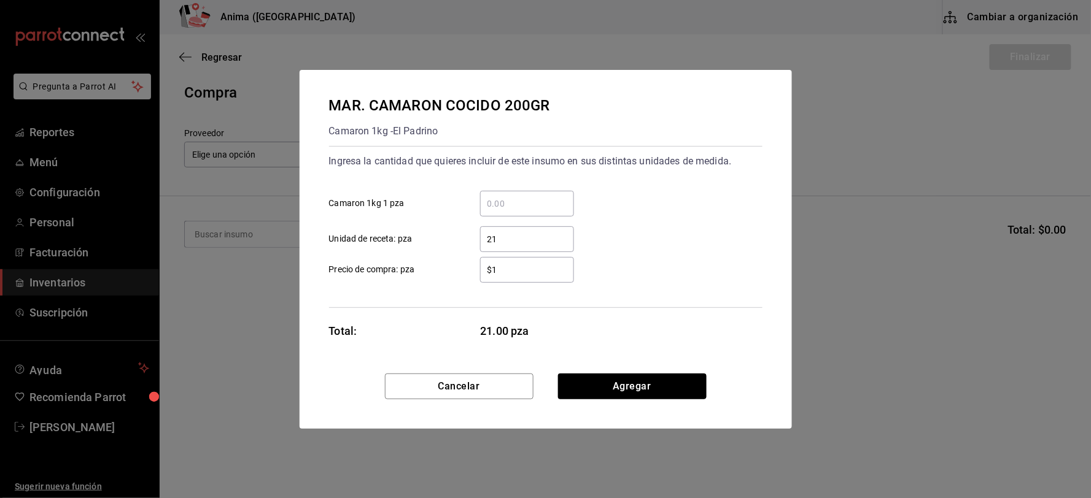
scroll to position [0, 0]
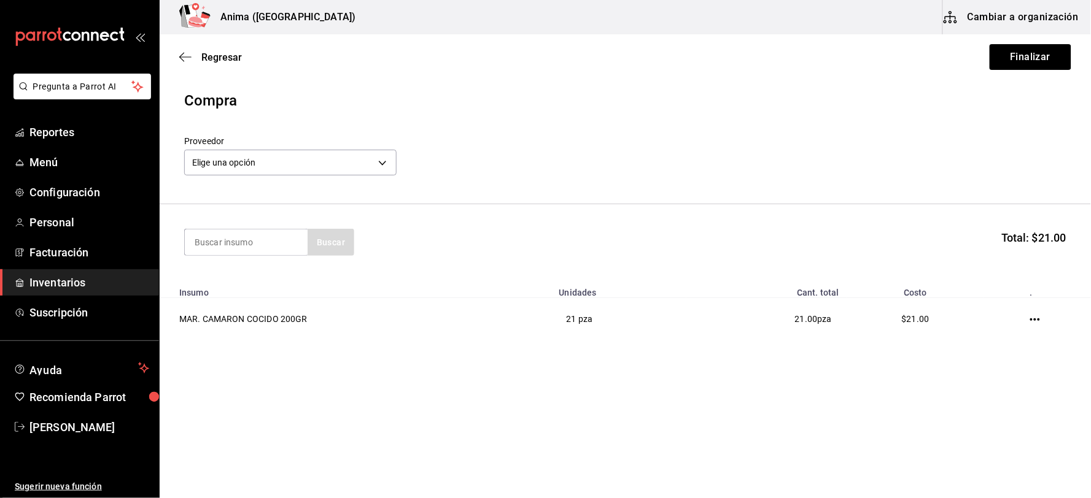
type input "3"
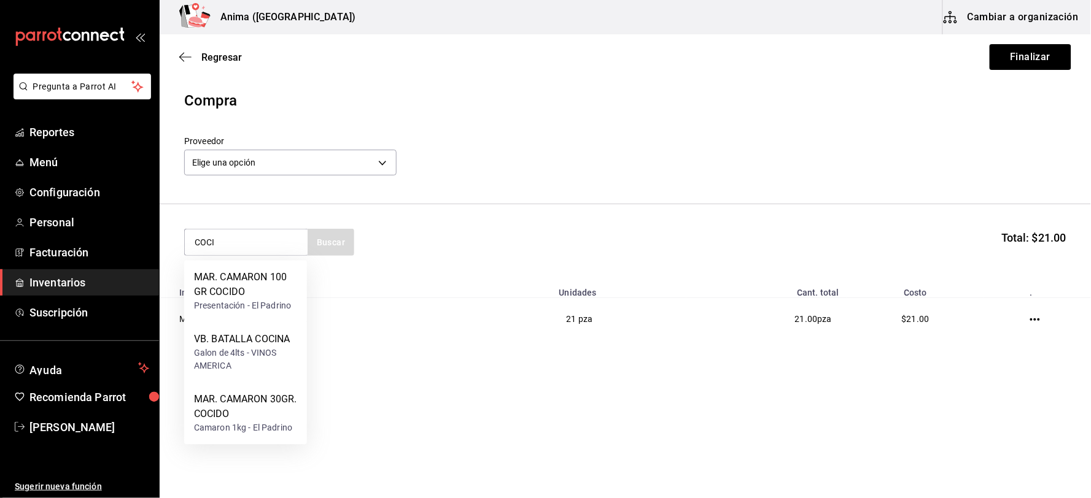
type input "COCI"
click at [273, 412] on div "MAR. CAMARON 30GR. COCIDO" at bounding box center [245, 407] width 103 height 29
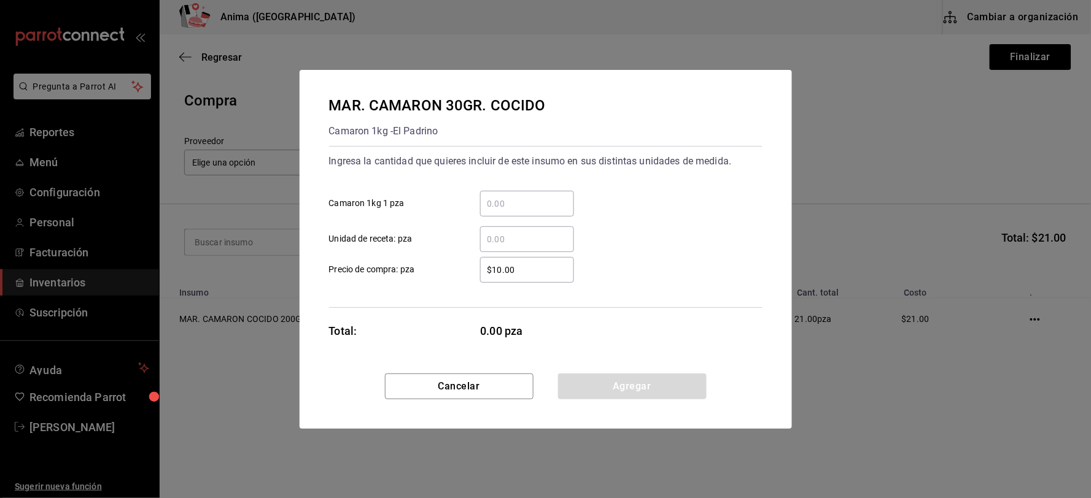
click at [516, 237] on input "​ Unidad de receta: pza" at bounding box center [527, 239] width 94 height 15
type input "5"
type input "$1"
click button "Agregar" at bounding box center [632, 387] width 149 height 26
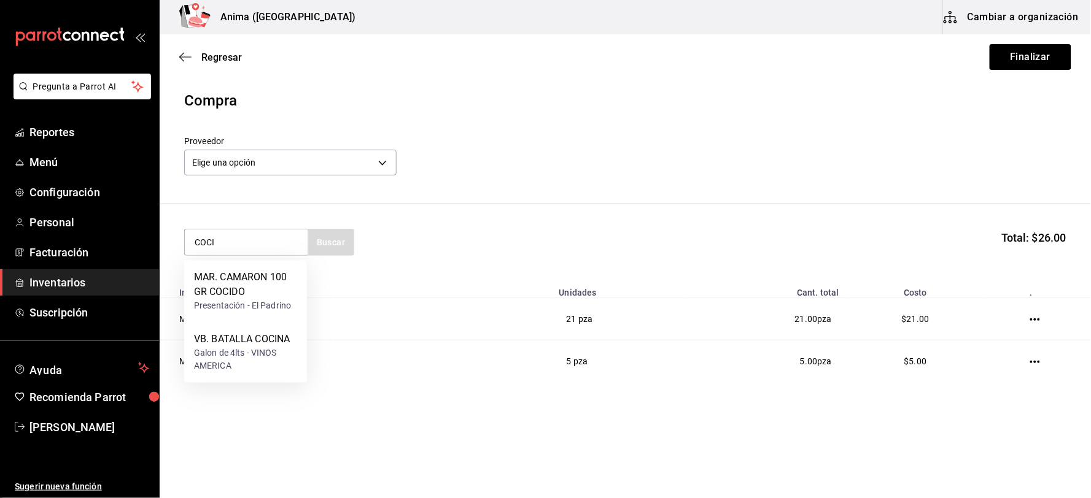
type input "COCI"
click at [293, 279] on div "MAR. CAMARON 100 GR COCIDO" at bounding box center [245, 285] width 103 height 29
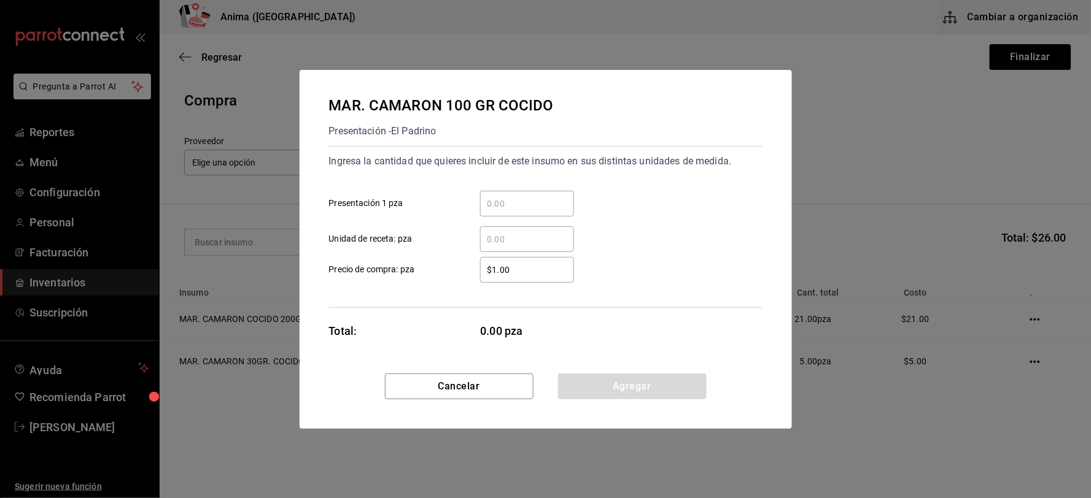
click at [541, 232] on input "​ Unidad de receta: pza" at bounding box center [527, 239] width 94 height 15
type input "8"
type input "$1"
click button "Agregar" at bounding box center [632, 387] width 149 height 26
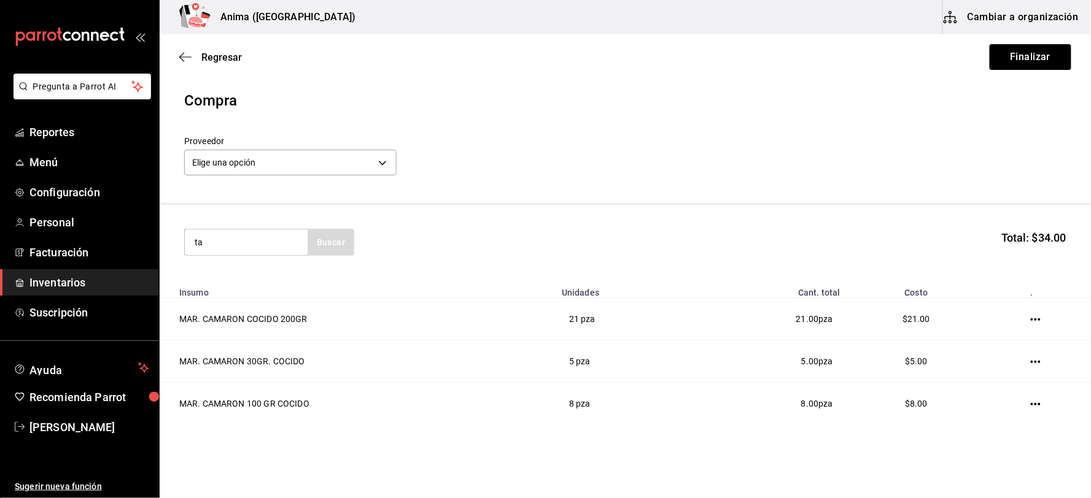
type input "t"
type input "[PERSON_NAME]"
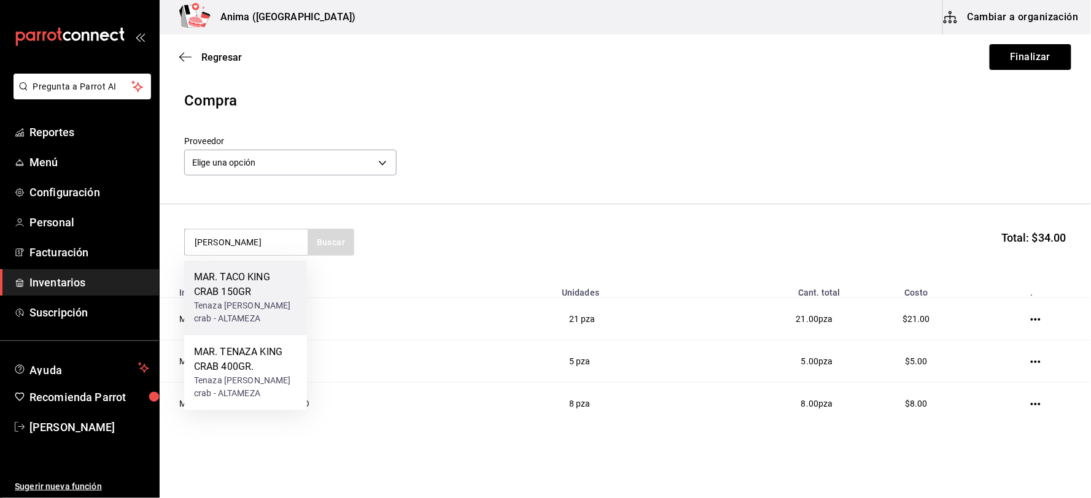
click at [216, 284] on div "MAR. TACO KING CRAB 150GR" at bounding box center [245, 285] width 103 height 29
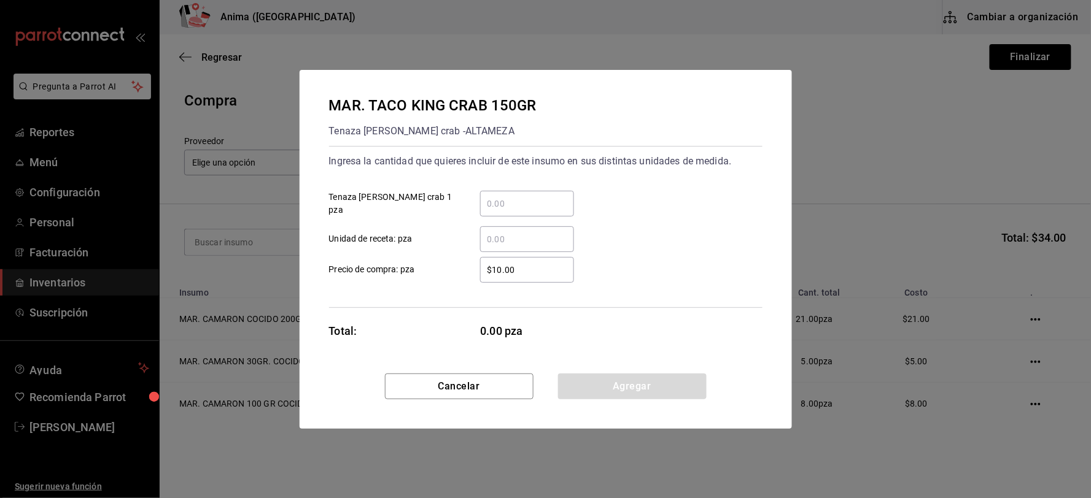
click at [524, 238] on input "​ Unidad de receta: pza" at bounding box center [527, 239] width 94 height 15
type input "6"
type input "$1"
click button "Agregar" at bounding box center [632, 387] width 149 height 26
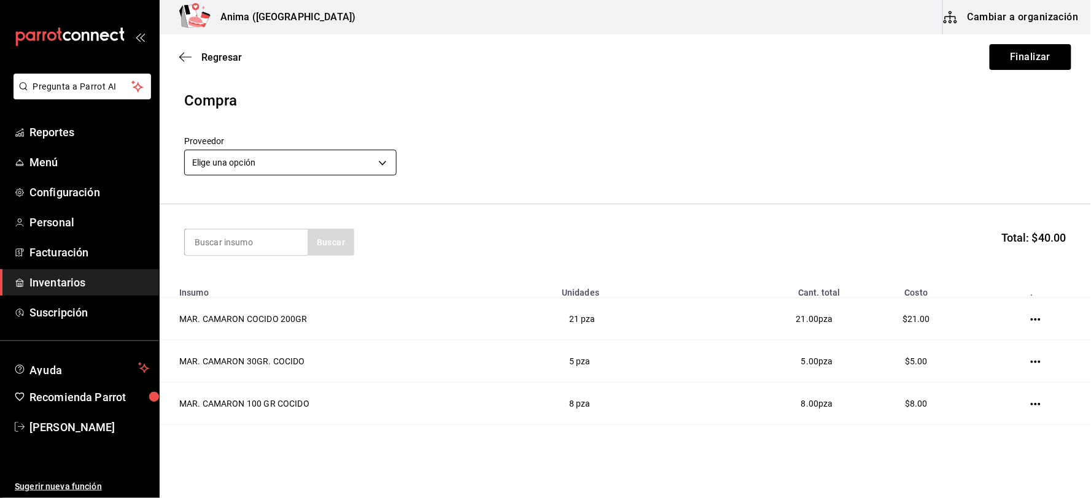
click at [336, 167] on body "Pregunta a Parrot AI Reportes Menú Configuración Personal Facturación Inventari…" at bounding box center [545, 214] width 1091 height 429
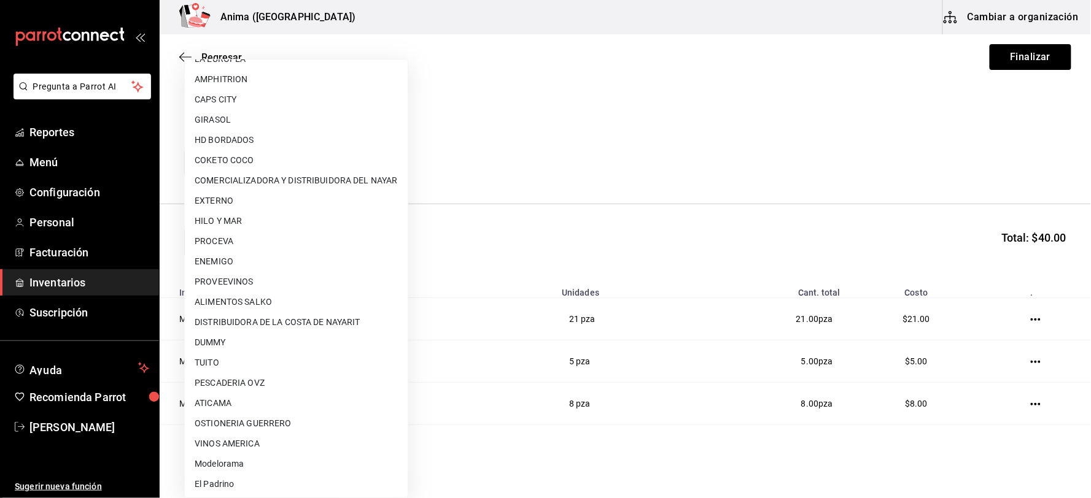
scroll to position [158, 0]
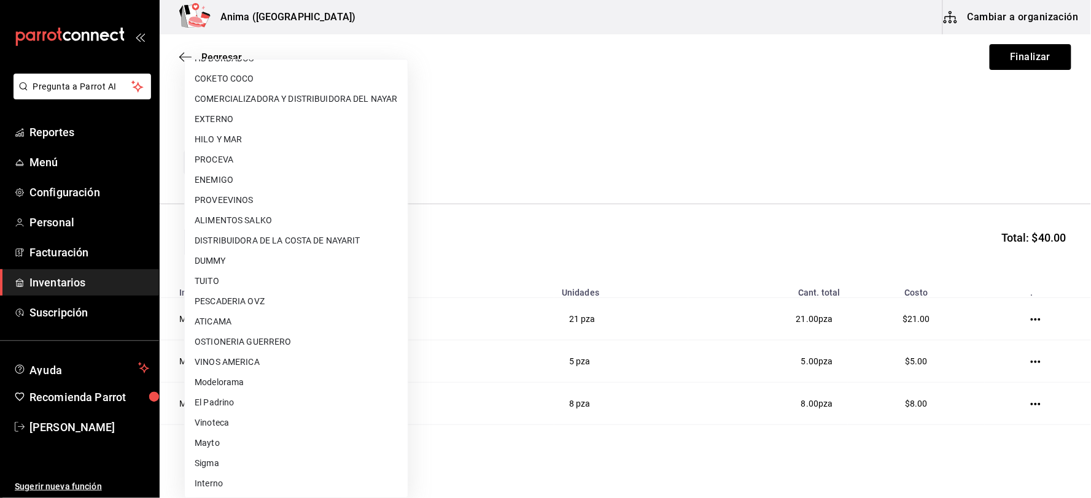
click at [230, 483] on li "Interno" at bounding box center [296, 484] width 223 height 20
type input "c4277463-642f-4394-a394-6273027aff12"
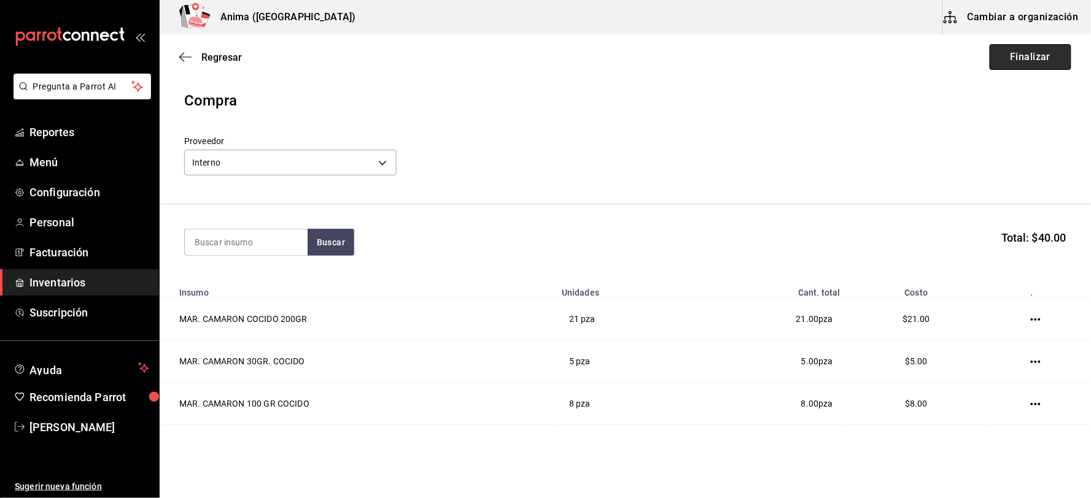
click at [1051, 47] on button "Finalizar" at bounding box center [1030, 57] width 82 height 26
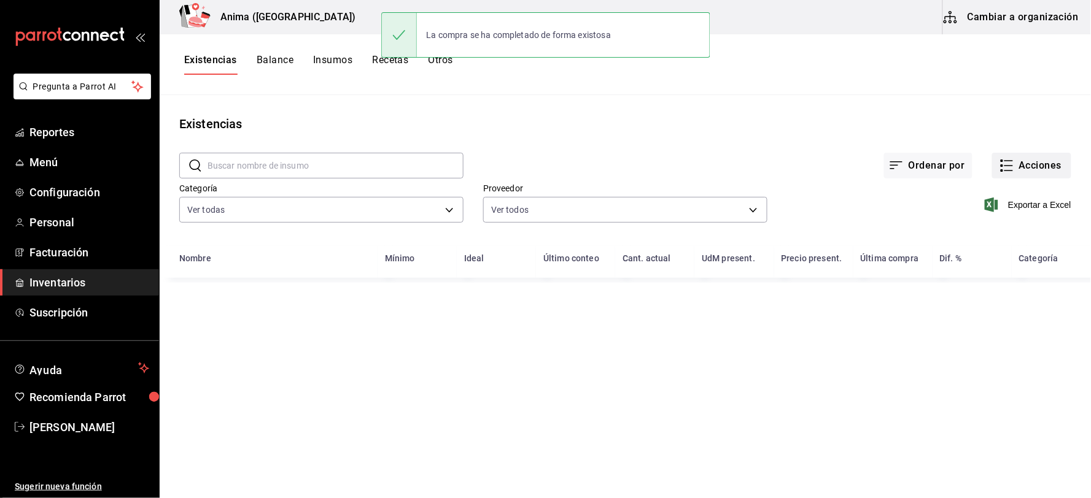
click at [1015, 168] on button "Acciones" at bounding box center [1031, 166] width 79 height 26
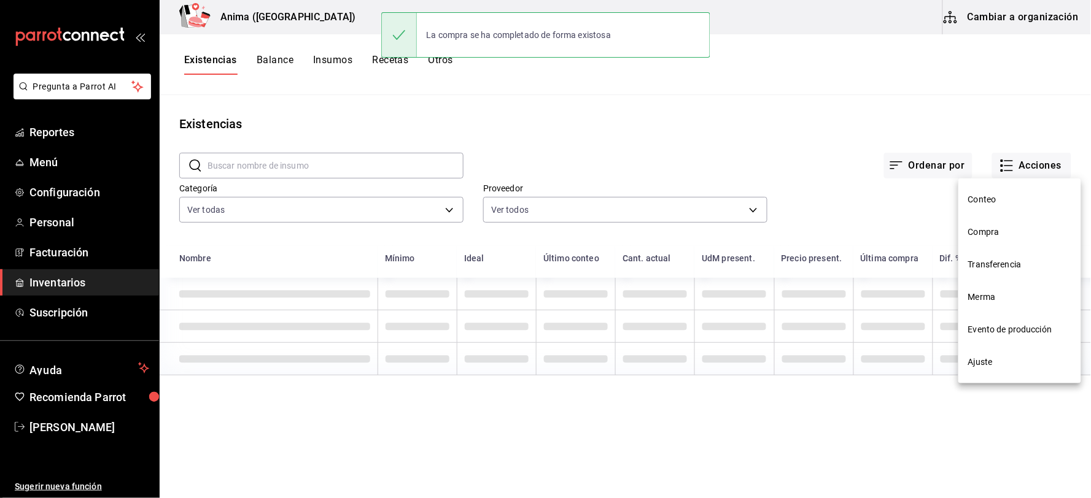
click at [999, 234] on span "Compra" at bounding box center [1019, 232] width 103 height 13
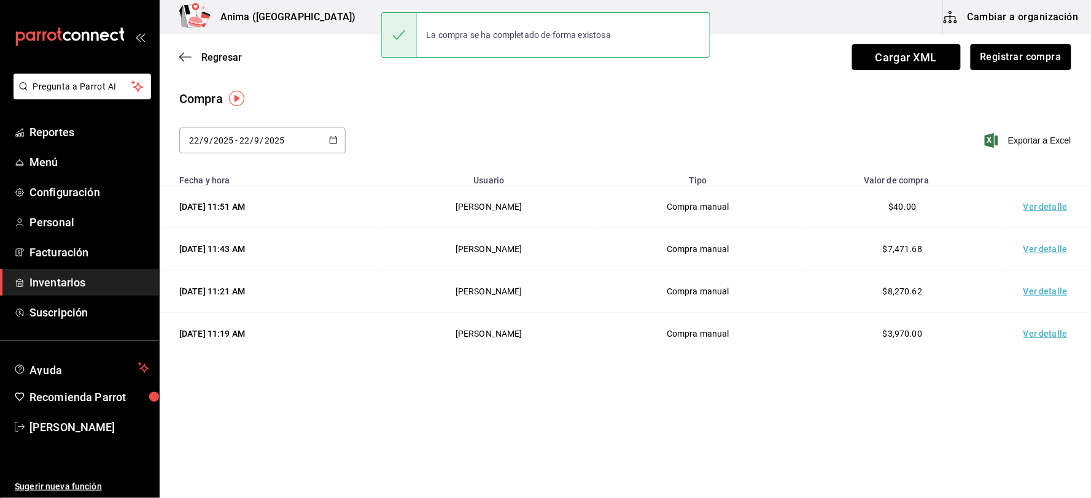
click at [1029, 203] on td "Ver detalle" at bounding box center [1048, 207] width 86 height 42
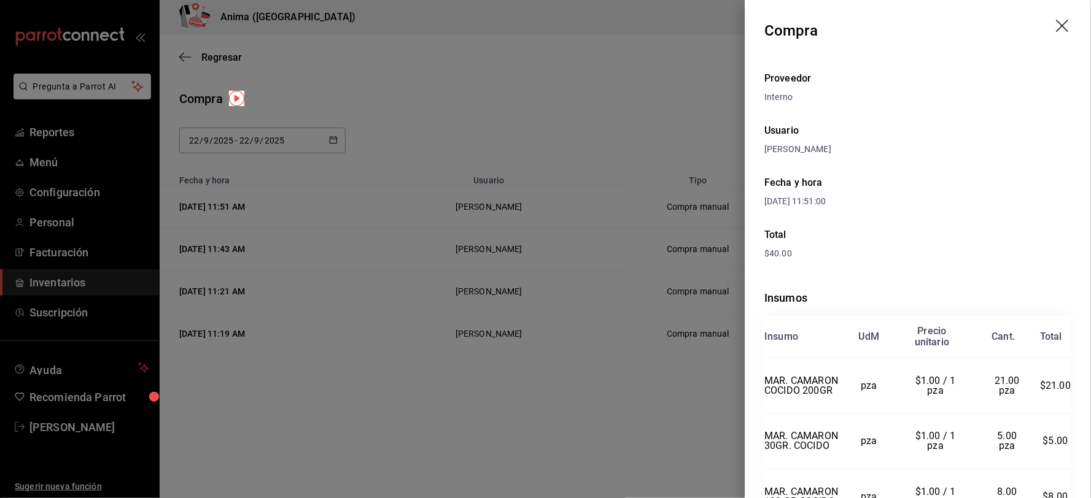
click at [522, 145] on div at bounding box center [545, 249] width 1091 height 498
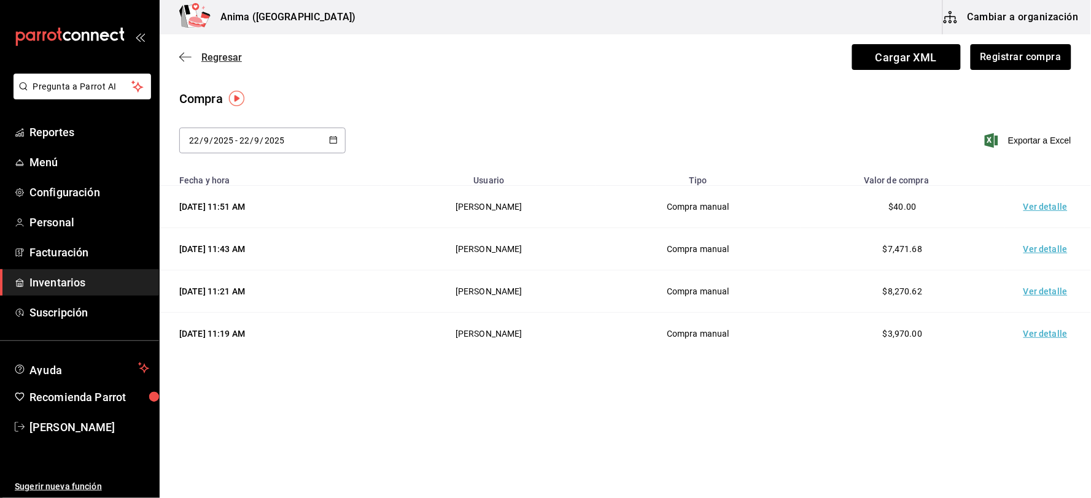
click at [230, 57] on span "Regresar" at bounding box center [221, 58] width 41 height 12
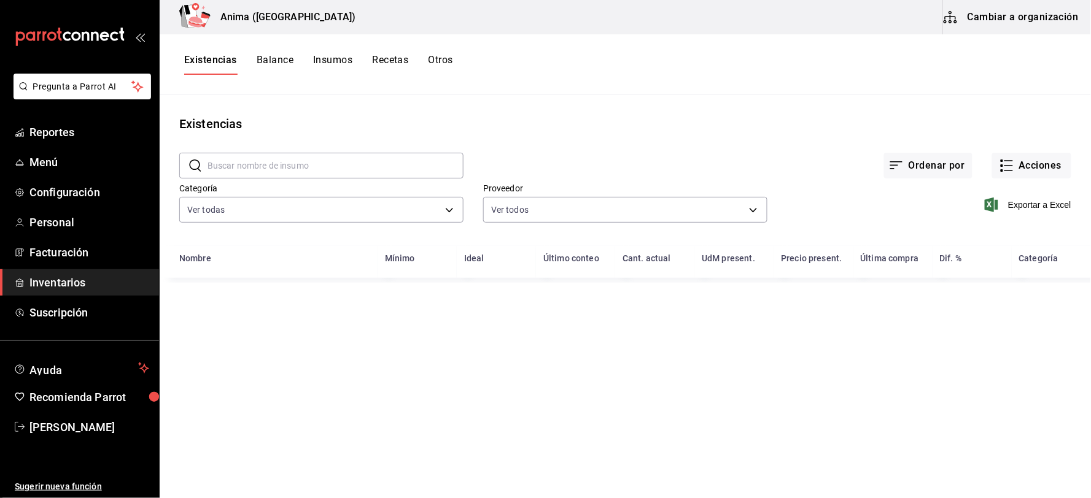
click at [1035, 149] on div "Ordenar por Acciones" at bounding box center [767, 155] width 608 height 45
click at [1036, 167] on button "Acciones" at bounding box center [1031, 166] width 79 height 26
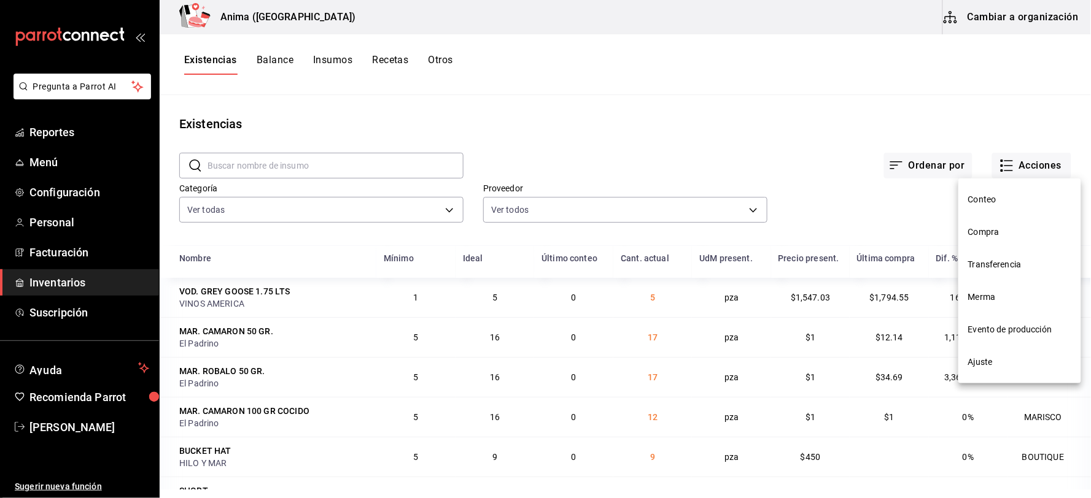
click at [999, 298] on span "Merma" at bounding box center [1019, 297] width 103 height 13
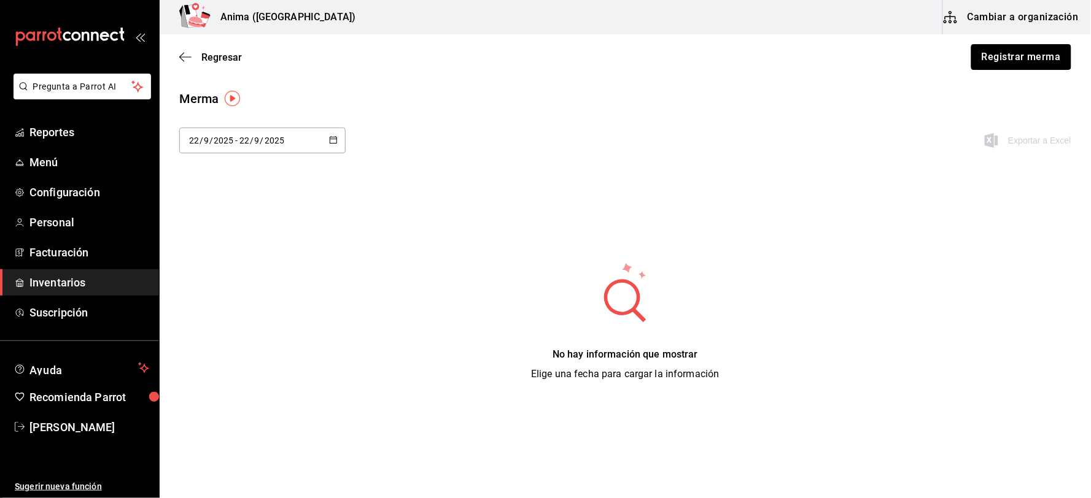
click at [1037, 60] on button "Registrar merma" at bounding box center [1021, 57] width 100 height 26
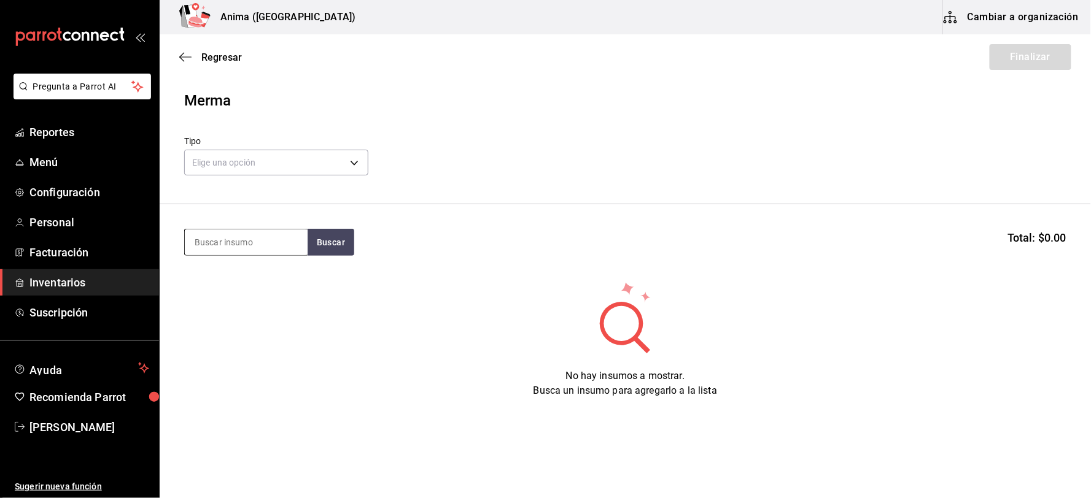
click at [241, 238] on input at bounding box center [246, 243] width 123 height 26
type input "LECHE"
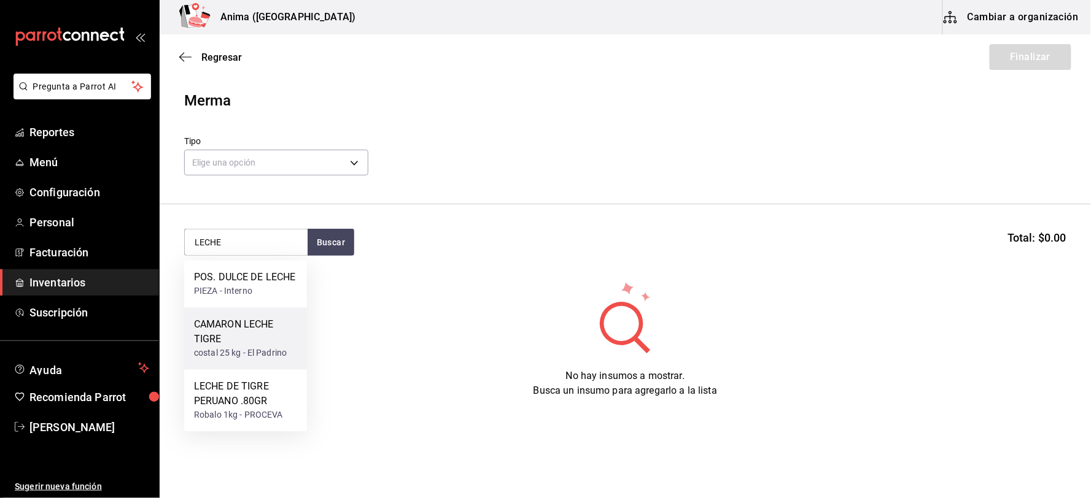
click at [252, 366] on div "CAMARON LECHE TIGRE costal 25 kg - El Padrino" at bounding box center [245, 339] width 123 height 62
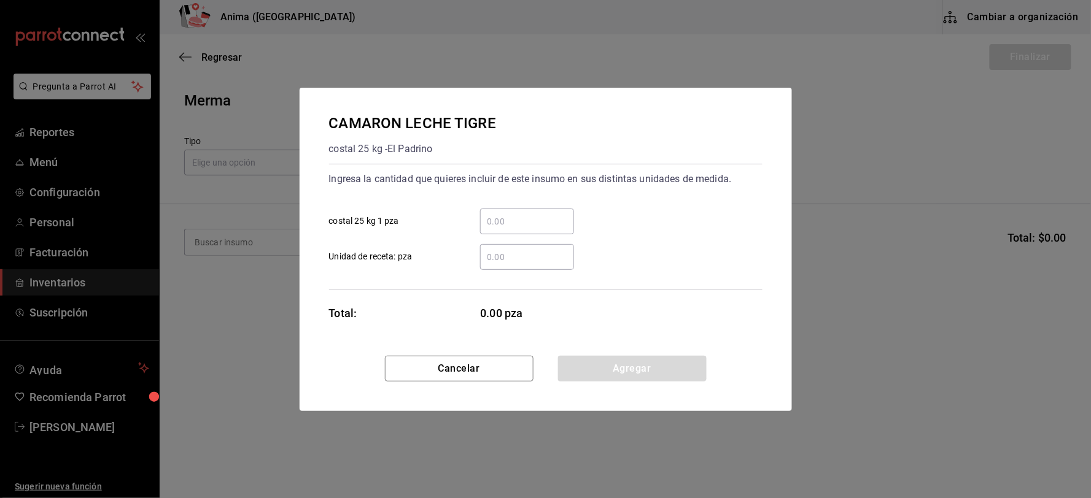
click at [541, 259] on input "​ Unidad de receta: pza" at bounding box center [527, 257] width 94 height 15
type input "9"
click button "Agregar" at bounding box center [632, 369] width 149 height 26
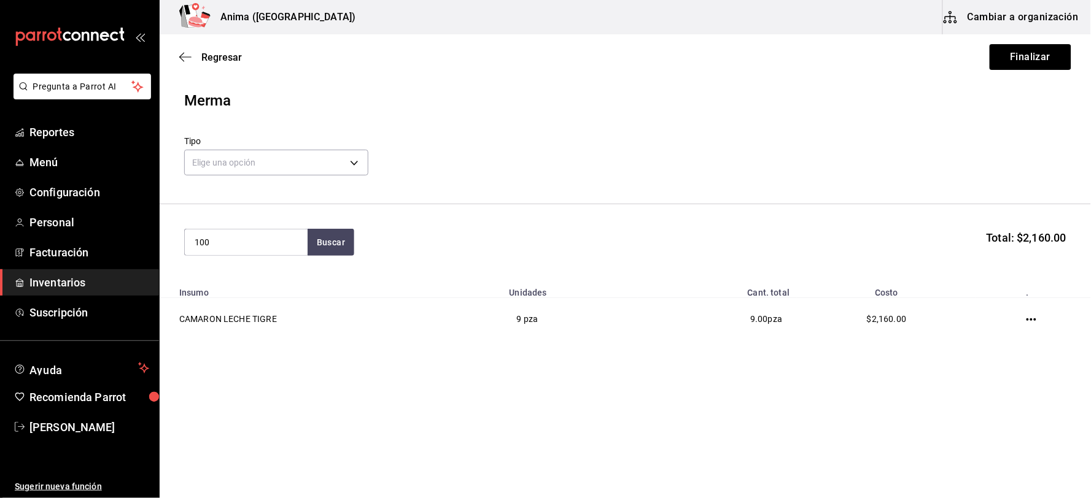
type input "100"
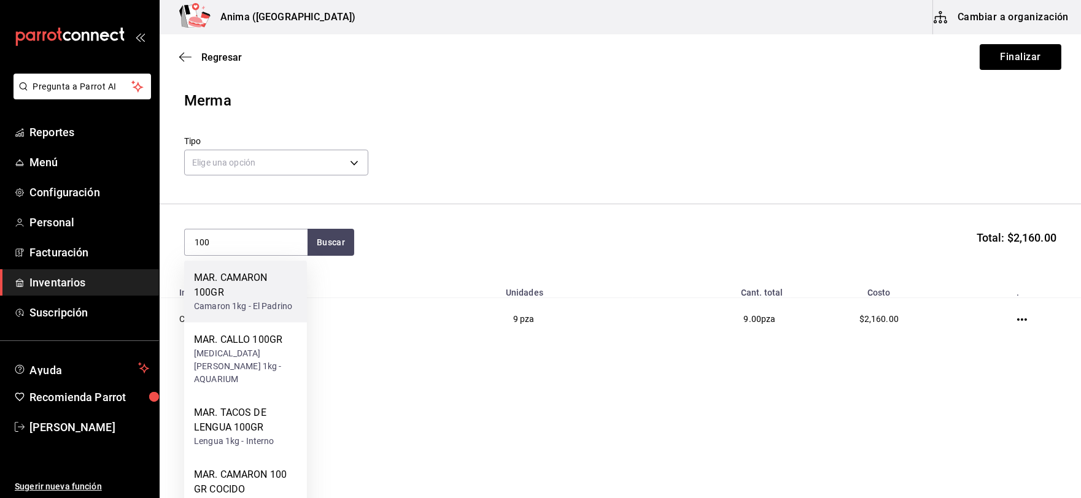
click at [250, 281] on div "MAR. CAMARON 100GR" at bounding box center [245, 285] width 103 height 29
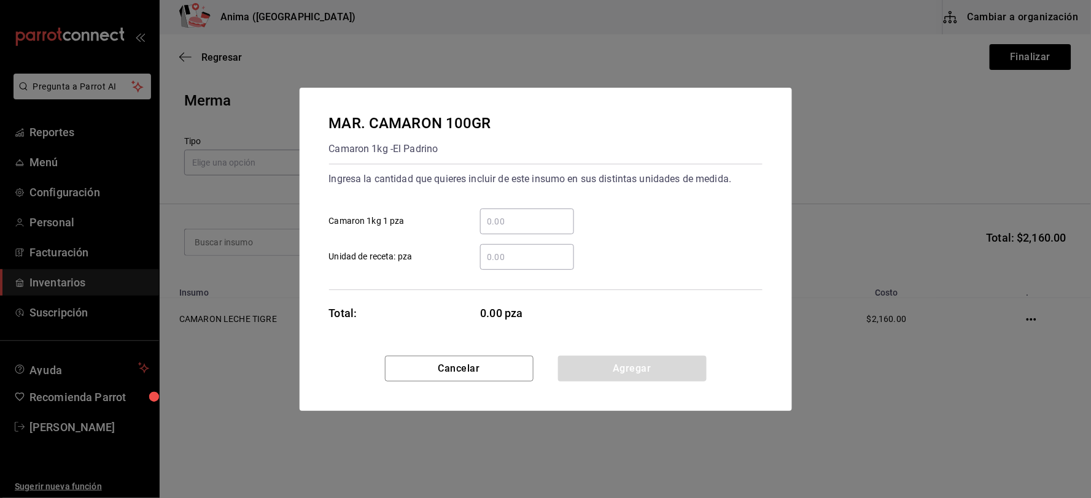
click at [536, 225] on input "​ Camaron 1kg 1 pza" at bounding box center [527, 221] width 94 height 15
click at [498, 252] on input "​ Unidad de receta: pza" at bounding box center [527, 257] width 94 height 15
type input "5"
click button "Agregar" at bounding box center [632, 369] width 149 height 26
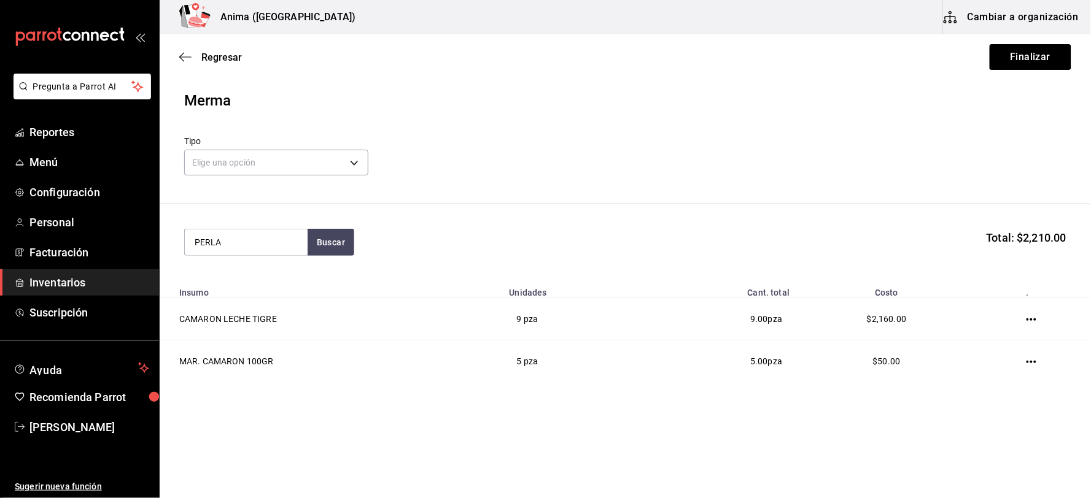
type input "PERLA"
click at [276, 282] on div "MAR. CEVICHE PERLA NEGRA 150GR" at bounding box center [245, 285] width 103 height 29
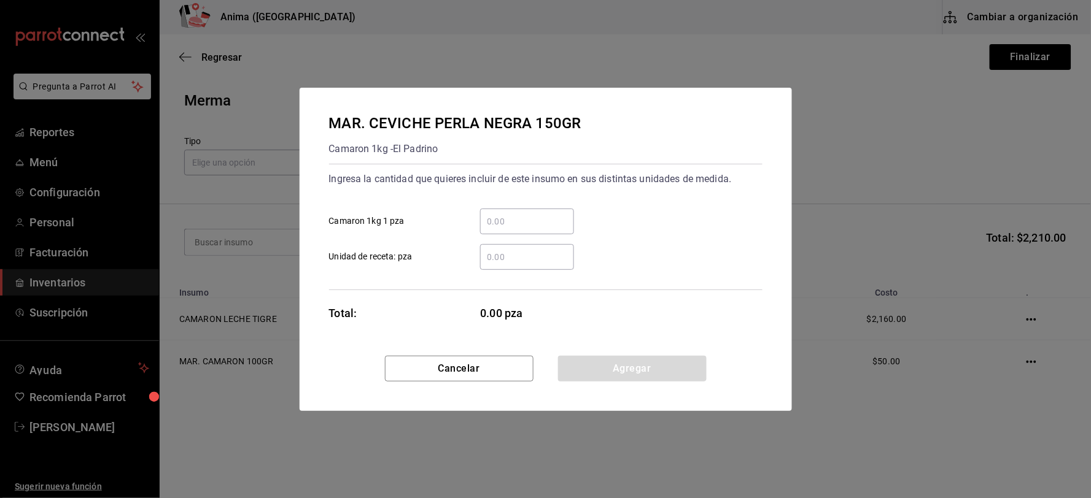
click at [526, 250] on input "​ Unidad de receta: pza" at bounding box center [527, 257] width 94 height 15
type input "30"
click button "Agregar" at bounding box center [632, 369] width 149 height 26
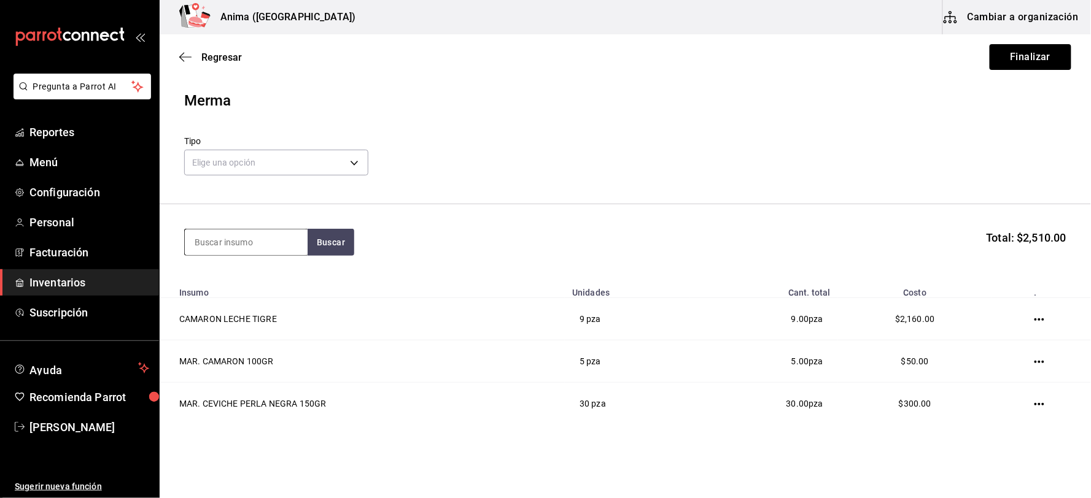
click at [270, 241] on input at bounding box center [246, 243] width 123 height 26
type input "[PERSON_NAME]"
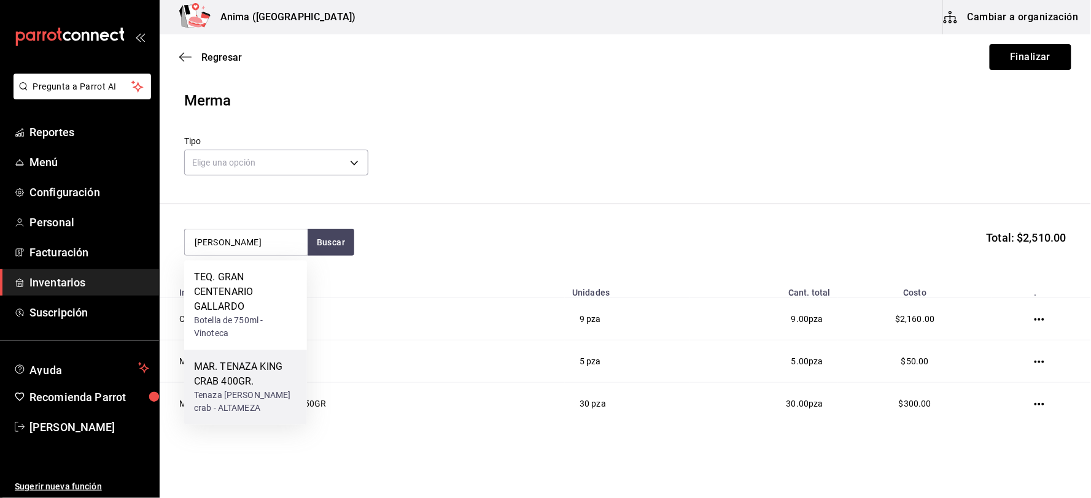
click at [252, 365] on div "MAR. TENAZA KING CRAB 400GR." at bounding box center [245, 374] width 103 height 29
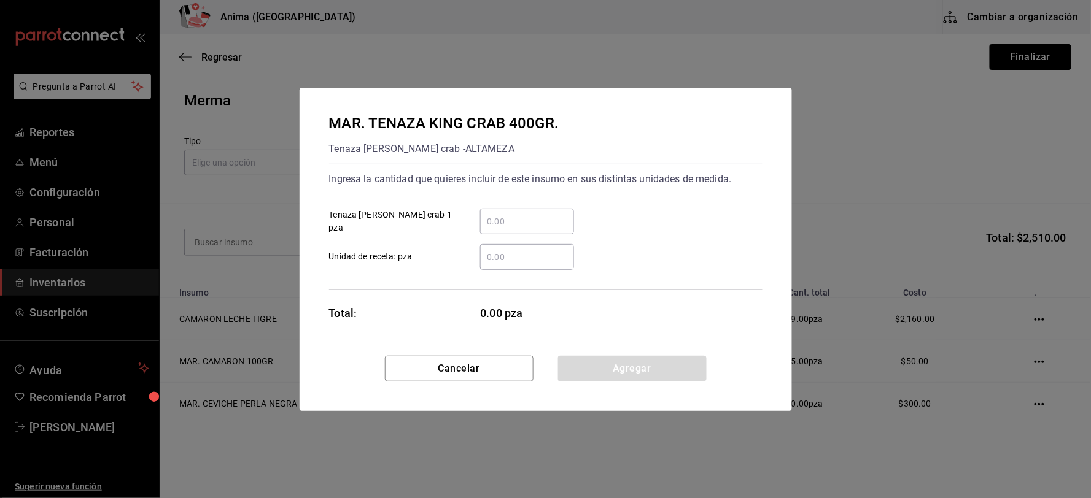
click at [557, 259] on input "​ Unidad de receta: pza" at bounding box center [527, 257] width 94 height 15
type input "4"
click button "Agregar" at bounding box center [632, 369] width 149 height 26
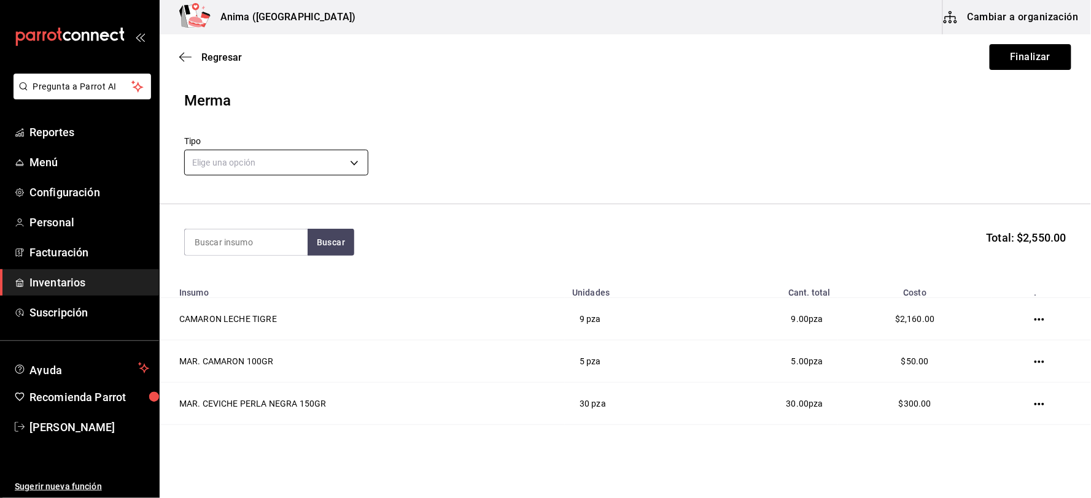
click at [286, 157] on body "Pregunta a Parrot AI Reportes Menú Configuración Personal Facturación Inventari…" at bounding box center [545, 214] width 1091 height 429
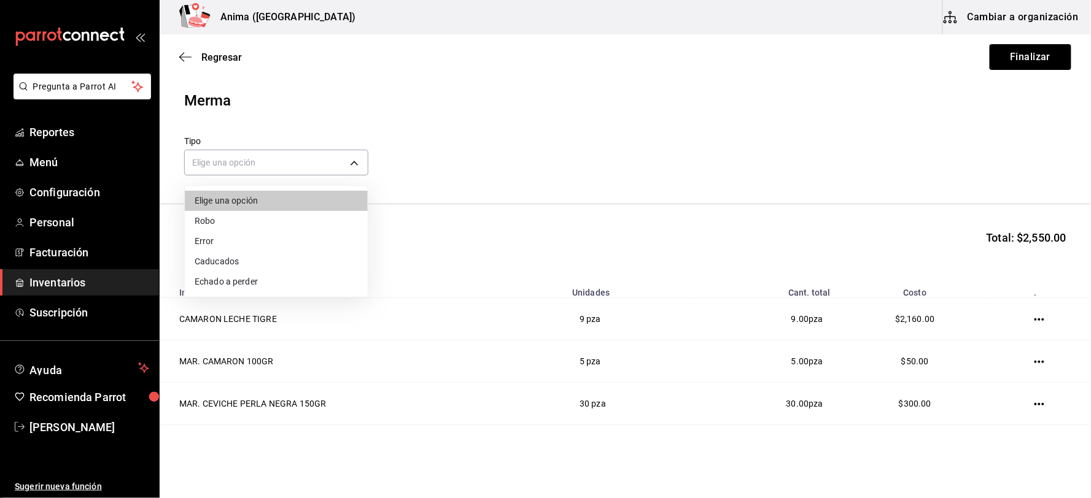
click at [271, 239] on li "Error" at bounding box center [276, 241] width 183 height 20
type input "ERROR"
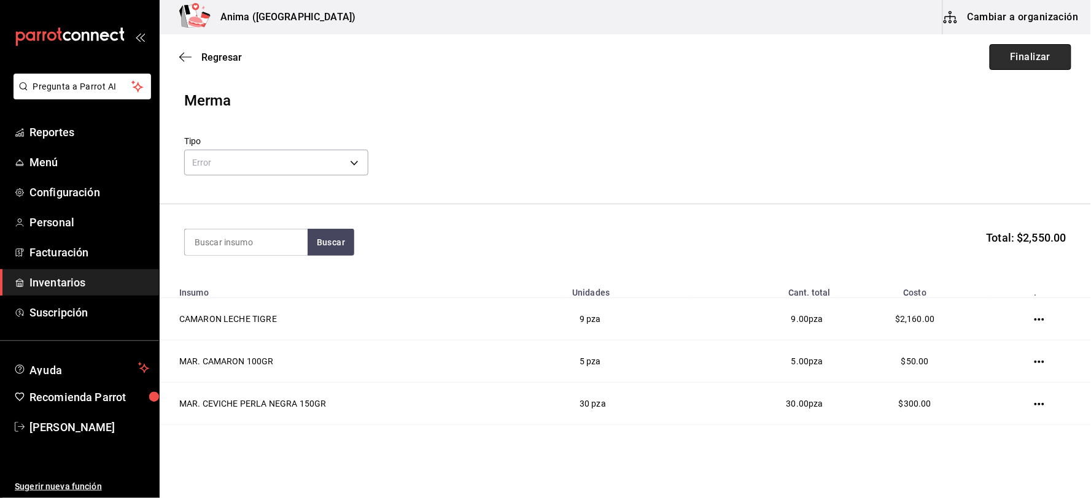
click at [1031, 64] on button "Finalizar" at bounding box center [1030, 57] width 82 height 26
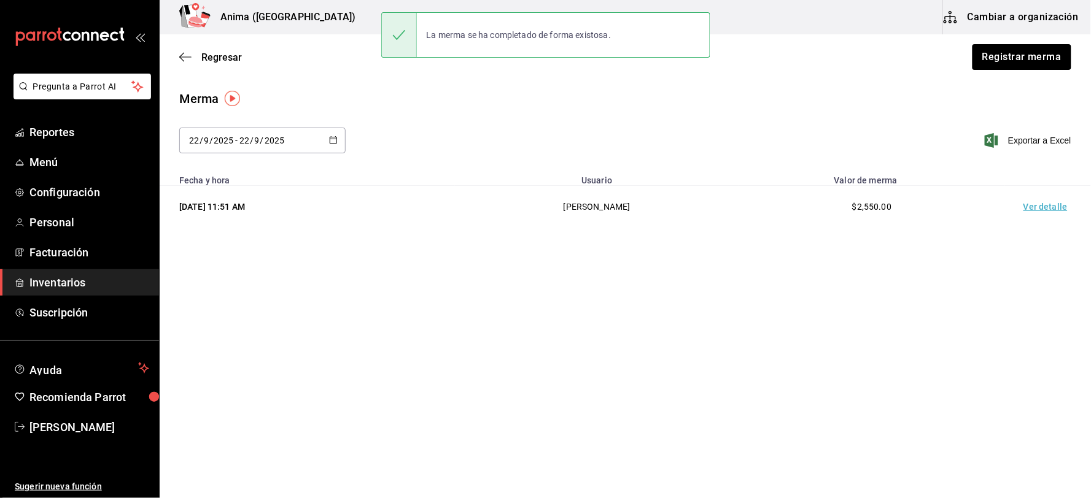
click at [1028, 203] on td "Ver detalle" at bounding box center [1048, 207] width 86 height 42
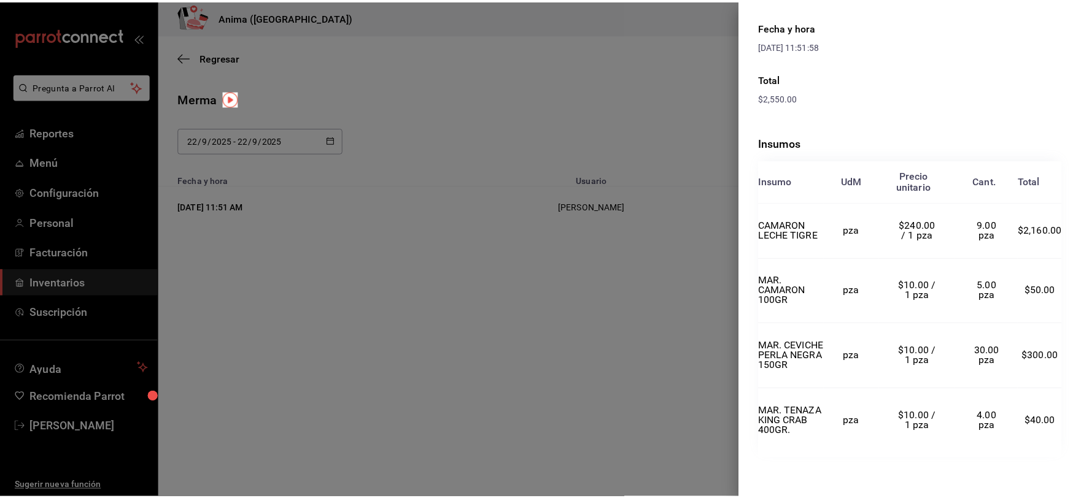
scroll to position [150, 0]
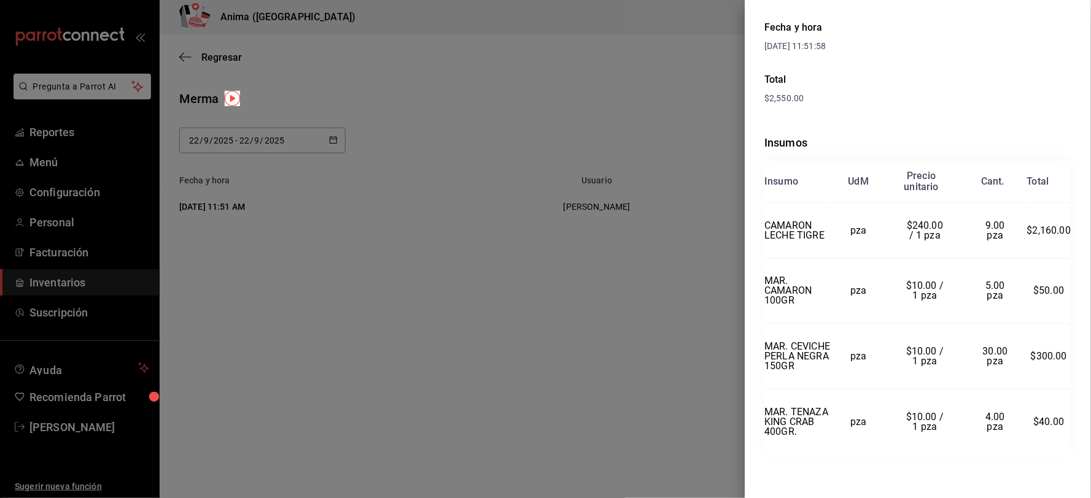
click at [531, 273] on div at bounding box center [545, 249] width 1091 height 498
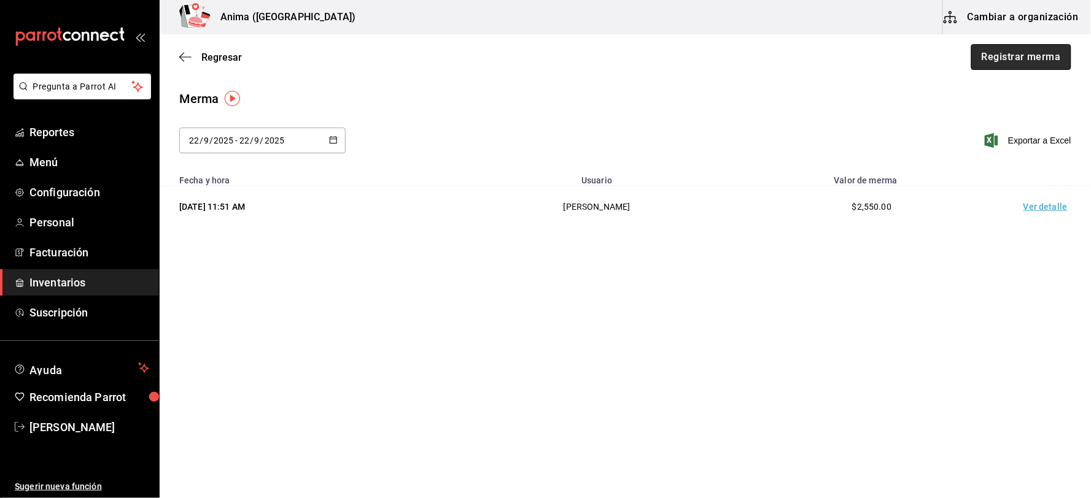
click at [1026, 62] on button "Registrar merma" at bounding box center [1021, 57] width 100 height 26
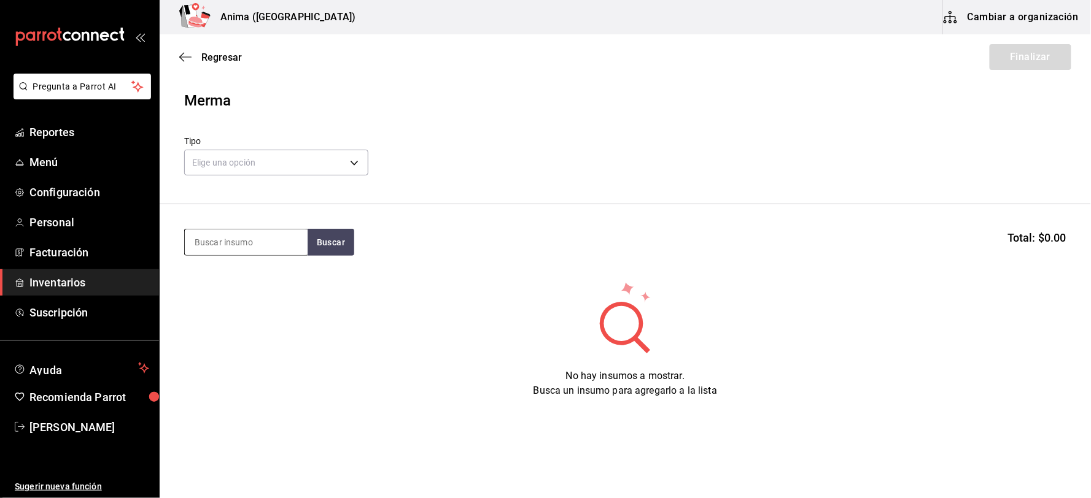
click at [250, 242] on input at bounding box center [246, 243] width 123 height 26
type input "COCI"
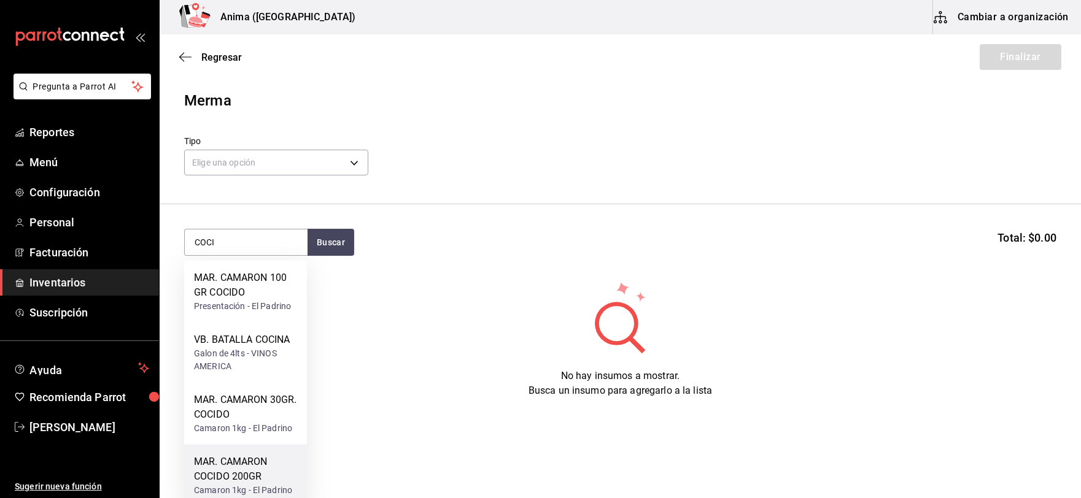
click at [255, 461] on div "MAR. CAMARON COCIDO 200GR" at bounding box center [245, 469] width 103 height 29
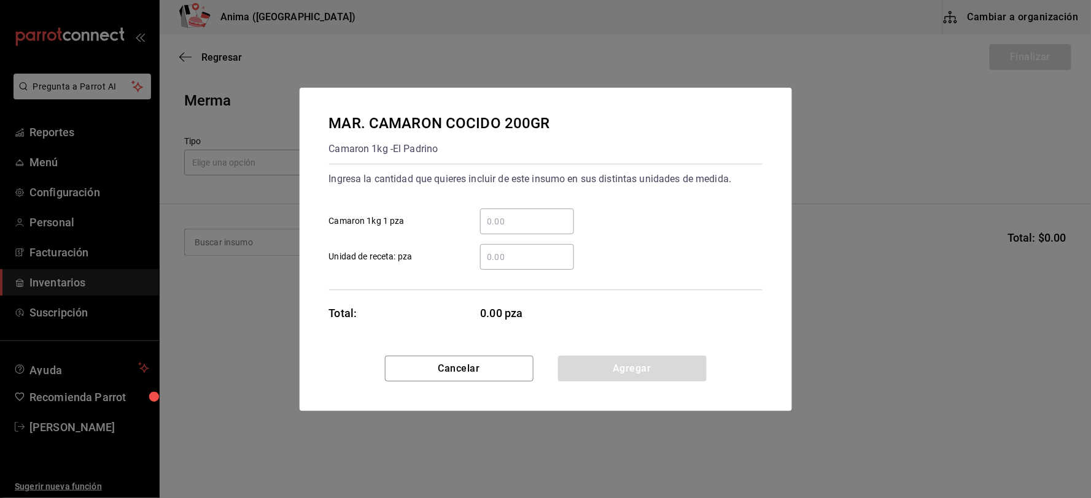
click at [527, 250] on input "​ Unidad de receta: pza" at bounding box center [527, 257] width 94 height 15
type input "1"
click button "Agregar" at bounding box center [632, 369] width 149 height 26
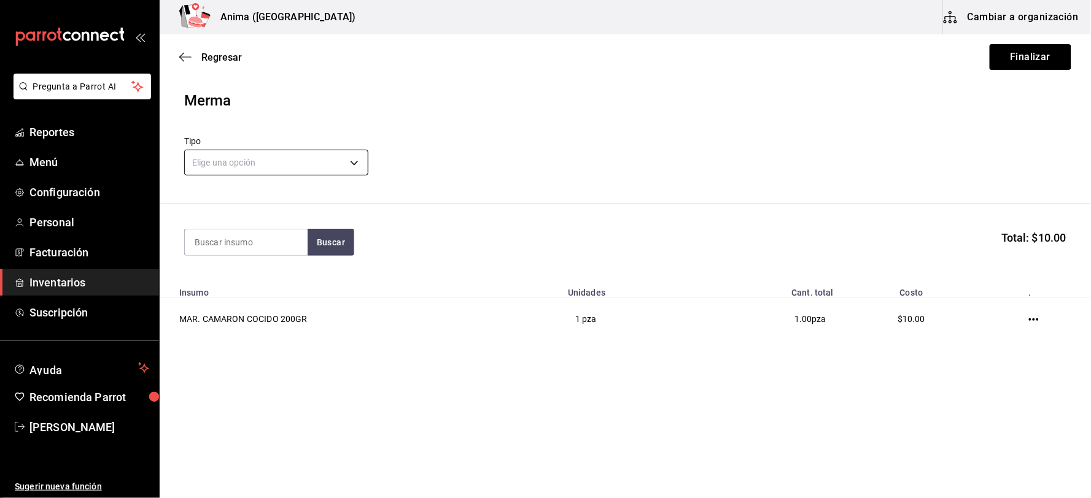
click at [281, 161] on body "Pregunta a Parrot AI Reportes Menú Configuración Personal Facturación Inventari…" at bounding box center [545, 214] width 1091 height 429
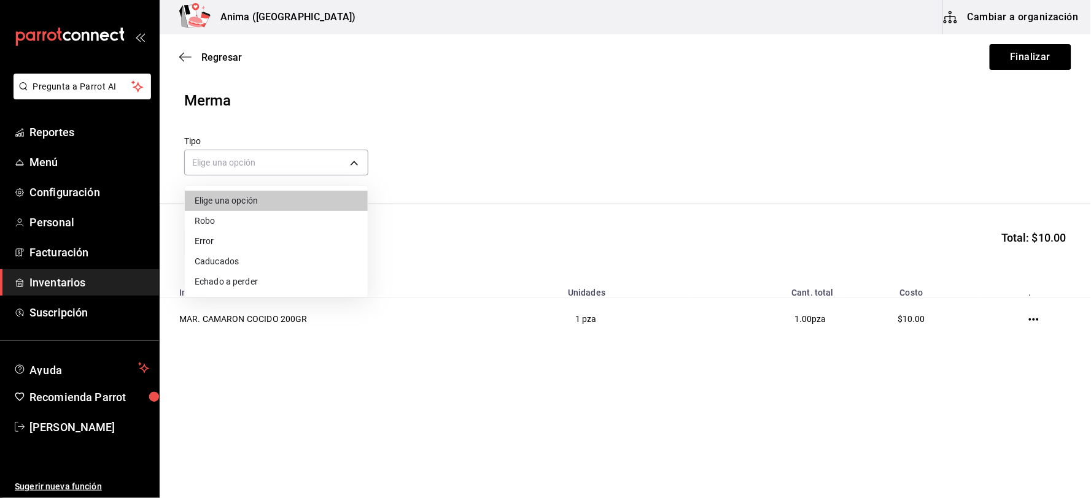
click at [253, 236] on li "Error" at bounding box center [276, 241] width 183 height 20
type input "ERROR"
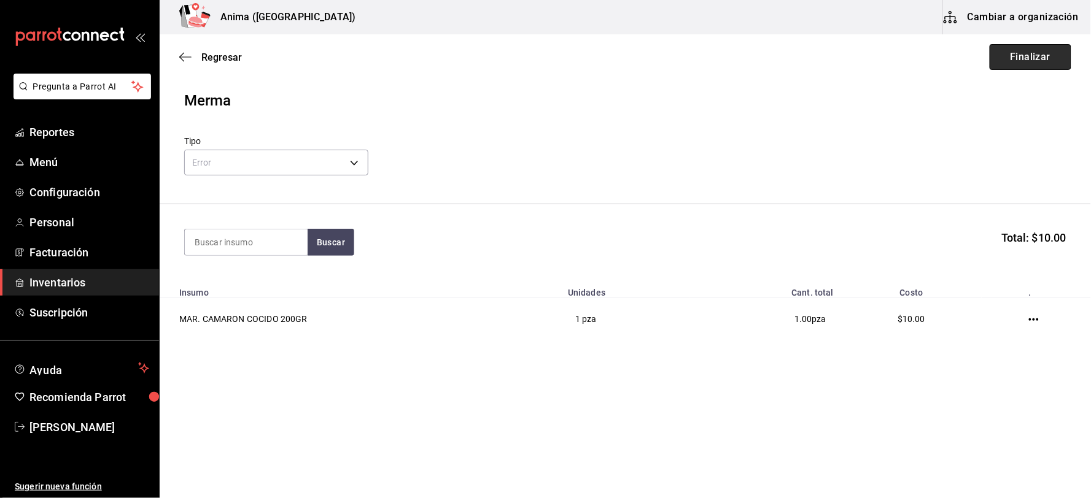
click at [1029, 52] on button "Finalizar" at bounding box center [1030, 57] width 82 height 26
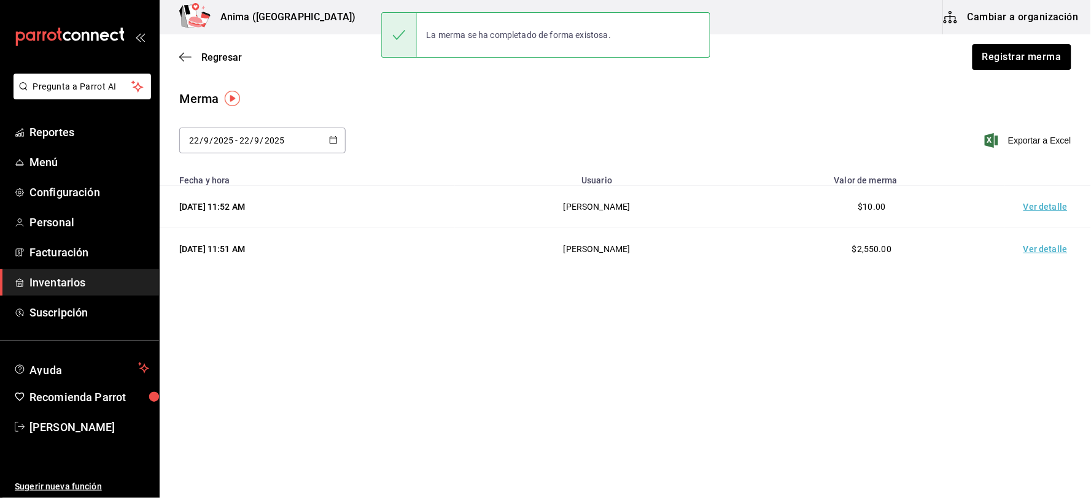
click at [1044, 206] on td "Ver detalle" at bounding box center [1048, 207] width 86 height 42
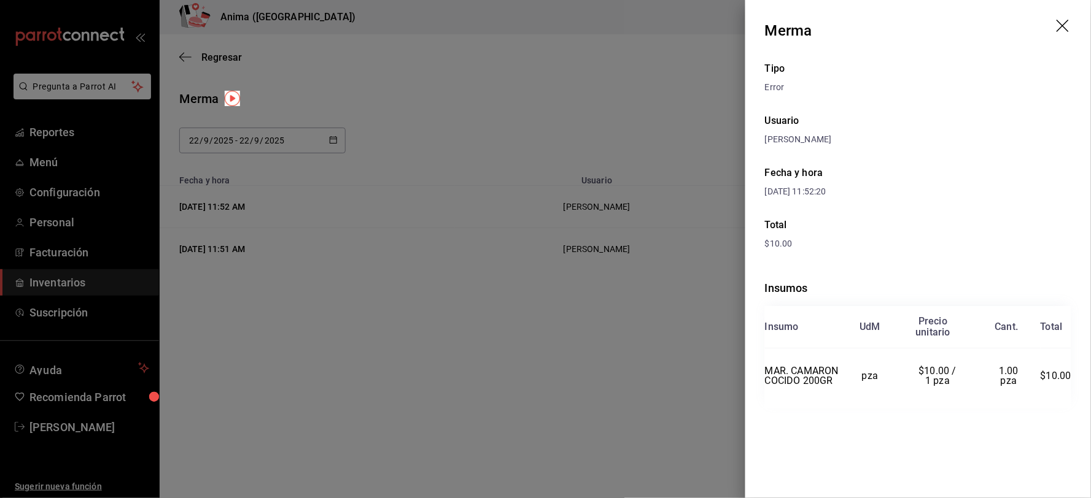
click at [638, 247] on div at bounding box center [545, 249] width 1091 height 498
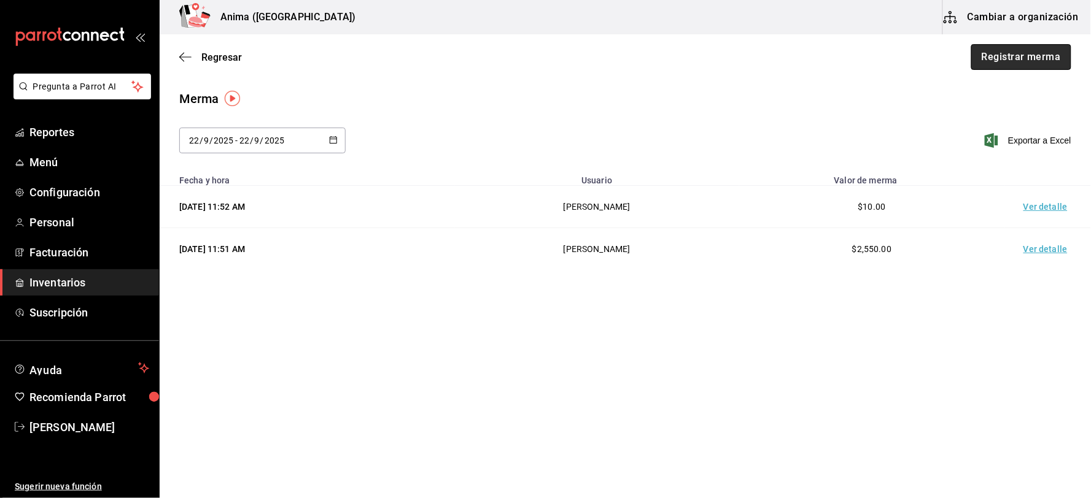
click at [1010, 60] on button "Registrar merma" at bounding box center [1021, 57] width 100 height 26
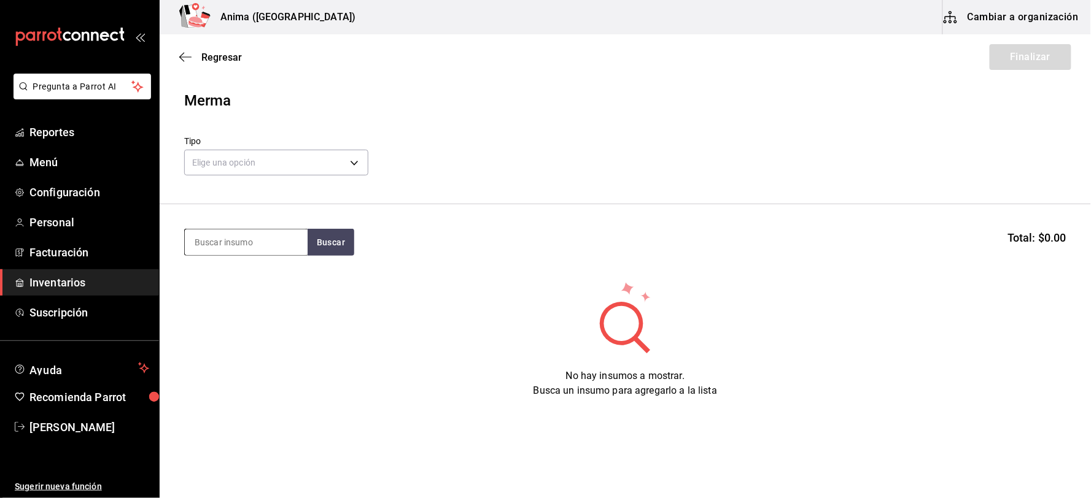
click at [270, 238] on input at bounding box center [246, 243] width 123 height 26
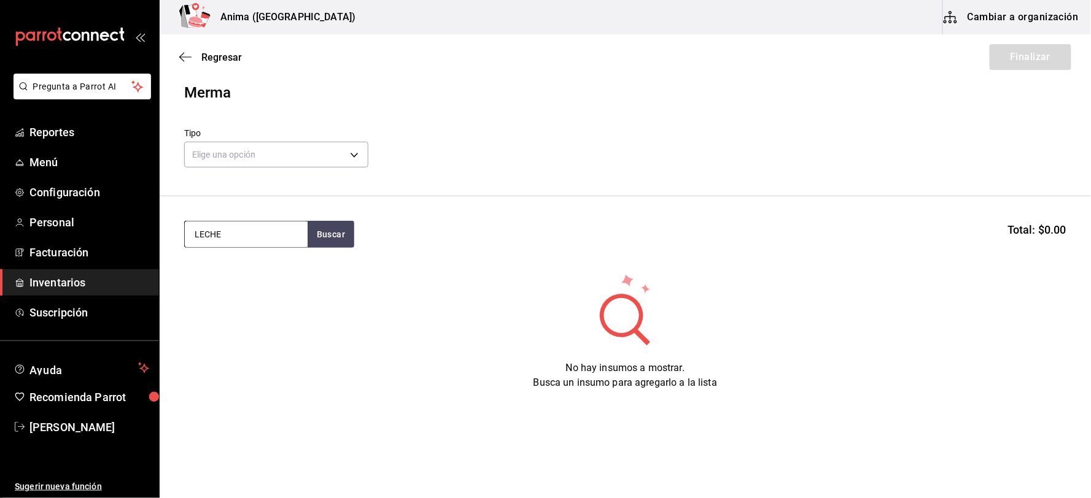
type input "LECHE"
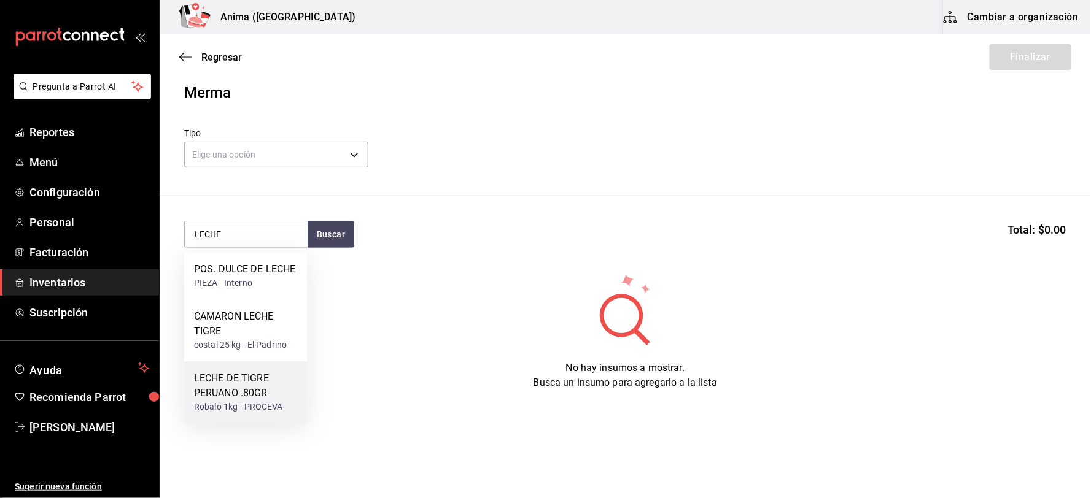
click at [265, 379] on div "LECHE DE TIGRE PERUANO .80GR" at bounding box center [245, 385] width 103 height 29
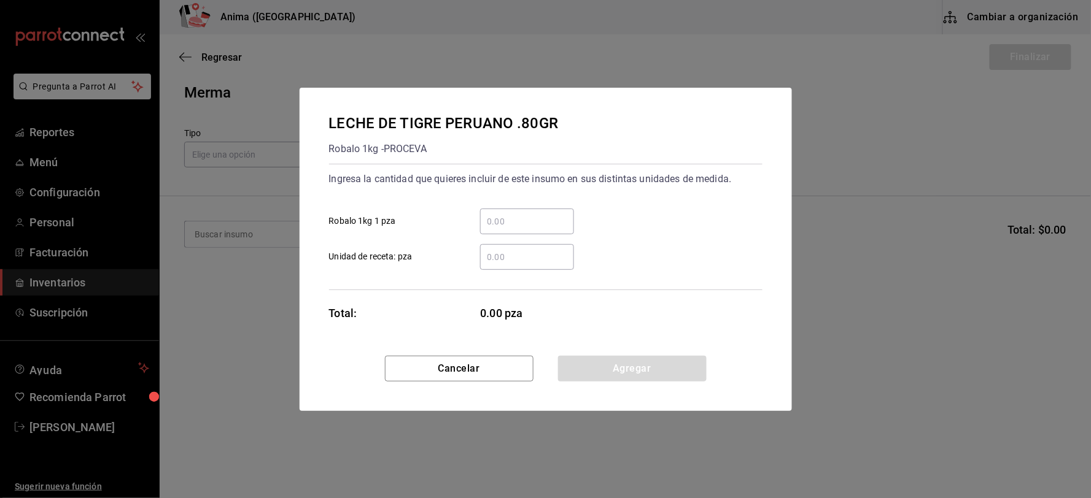
click at [519, 266] on div "​" at bounding box center [527, 257] width 94 height 26
click at [519, 265] on input "​ Unidad de receta: pza" at bounding box center [527, 257] width 94 height 15
type input "12"
click at [600, 375] on button "Agregar" at bounding box center [632, 369] width 149 height 26
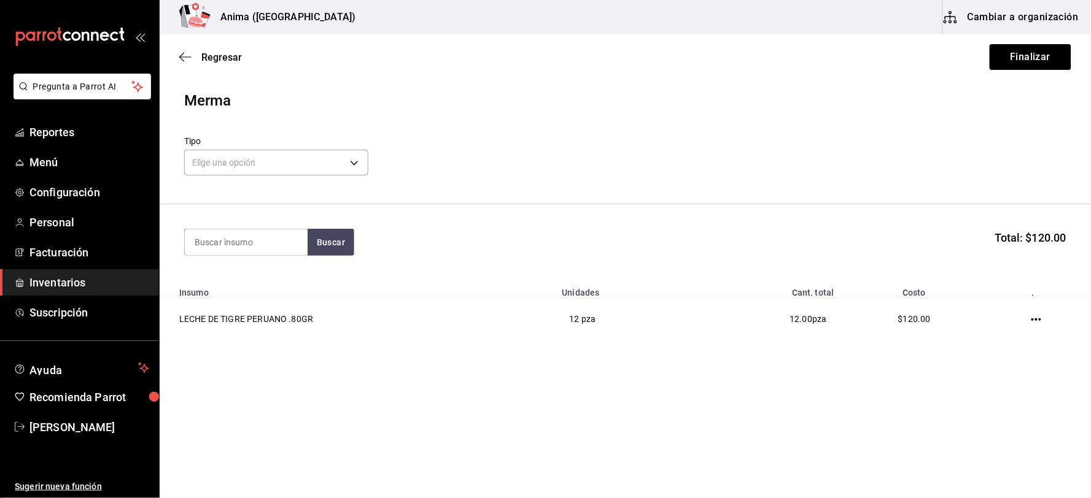
scroll to position [0, 0]
click at [322, 166] on body "Pregunta a Parrot AI Reportes Menú Configuración Personal Facturación Inventari…" at bounding box center [545, 214] width 1091 height 429
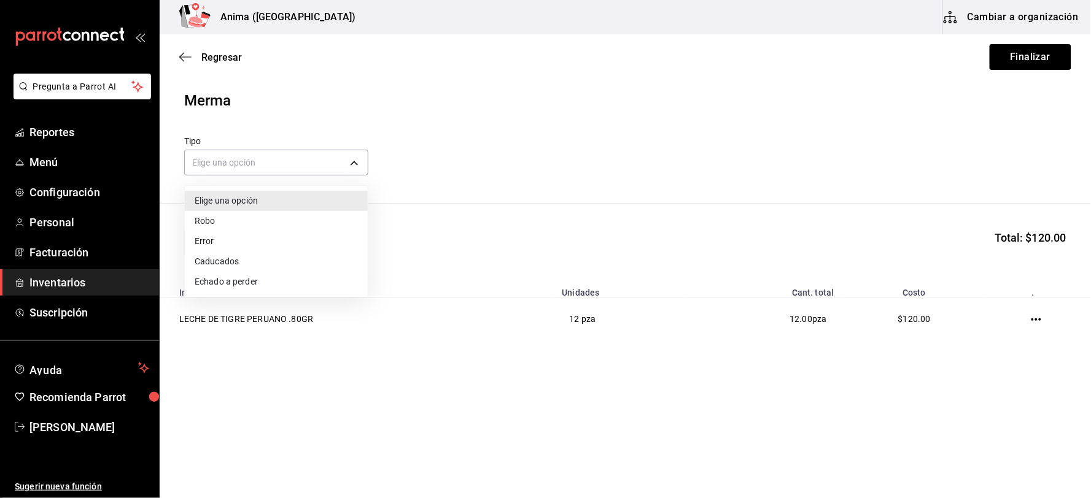
click at [255, 235] on li "Error" at bounding box center [276, 241] width 183 height 20
type input "ERROR"
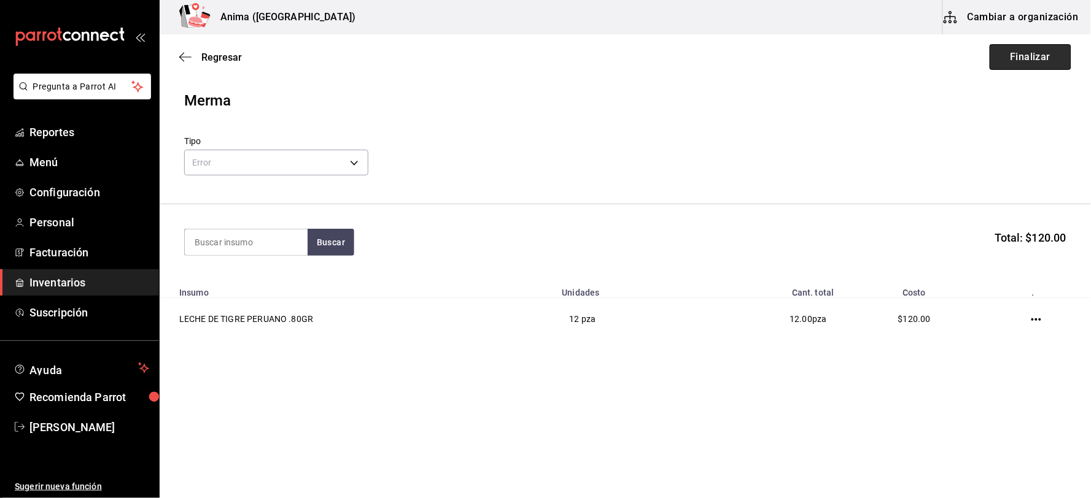
click at [1043, 64] on button "Finalizar" at bounding box center [1030, 57] width 82 height 26
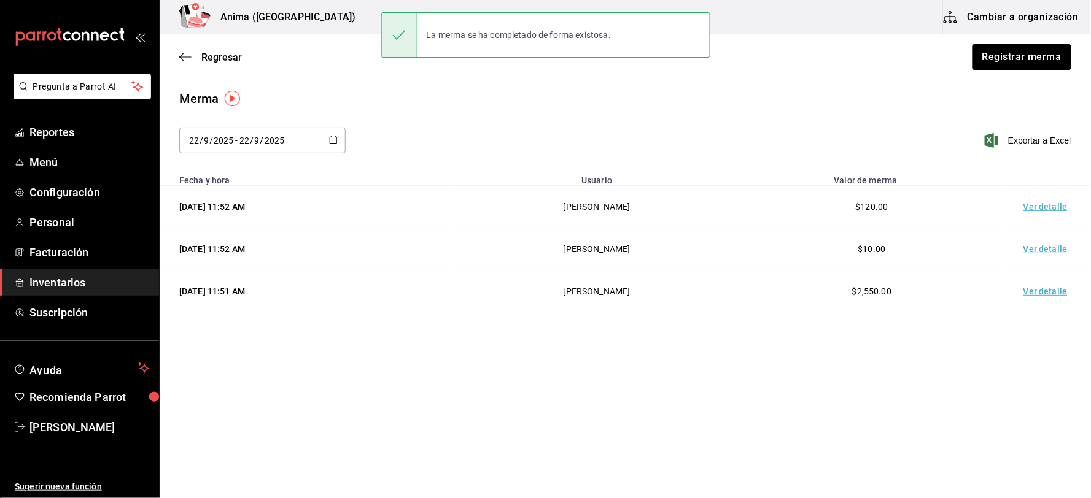
click at [1039, 209] on td "Ver detalle" at bounding box center [1048, 207] width 86 height 42
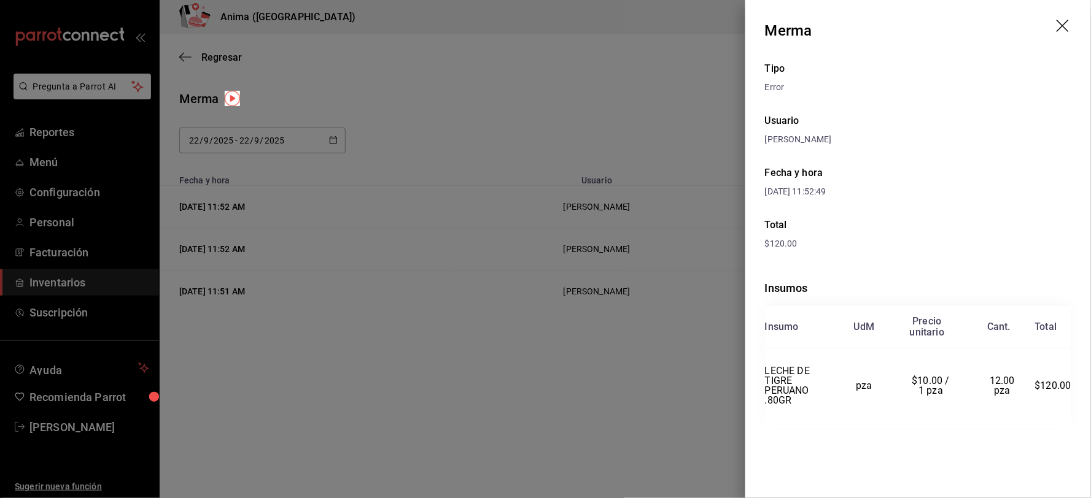
click at [455, 271] on div at bounding box center [545, 249] width 1091 height 498
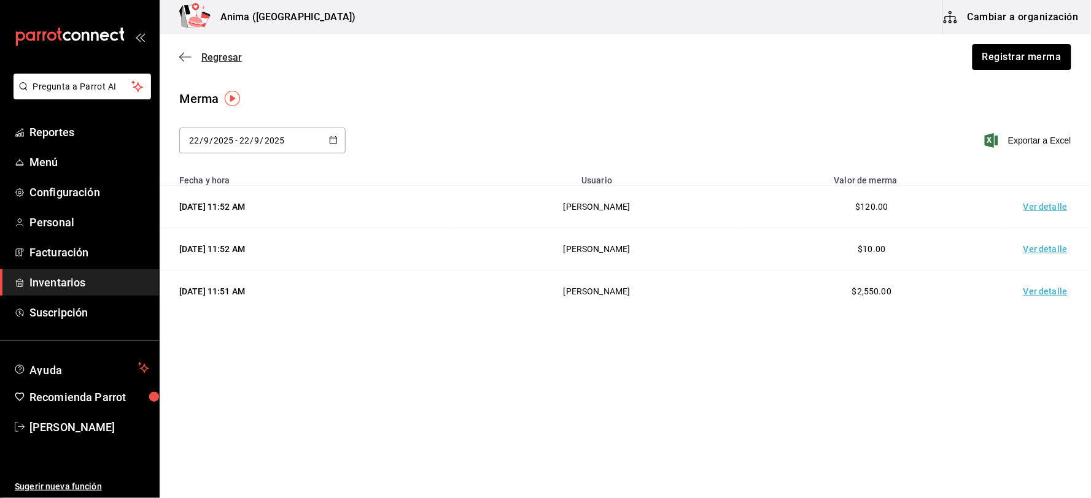
click at [215, 61] on span "Regresar" at bounding box center [221, 58] width 41 height 12
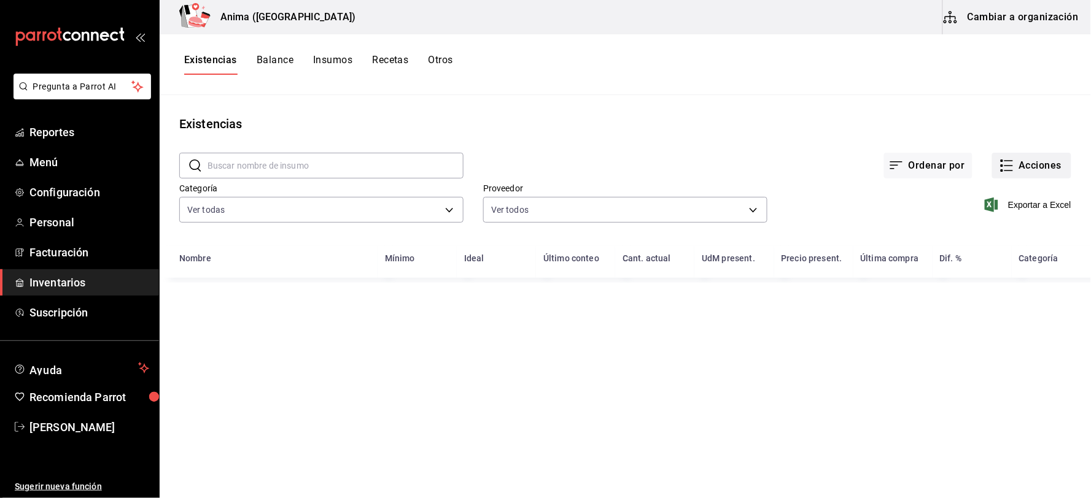
click at [1033, 164] on button "Acciones" at bounding box center [1031, 166] width 79 height 26
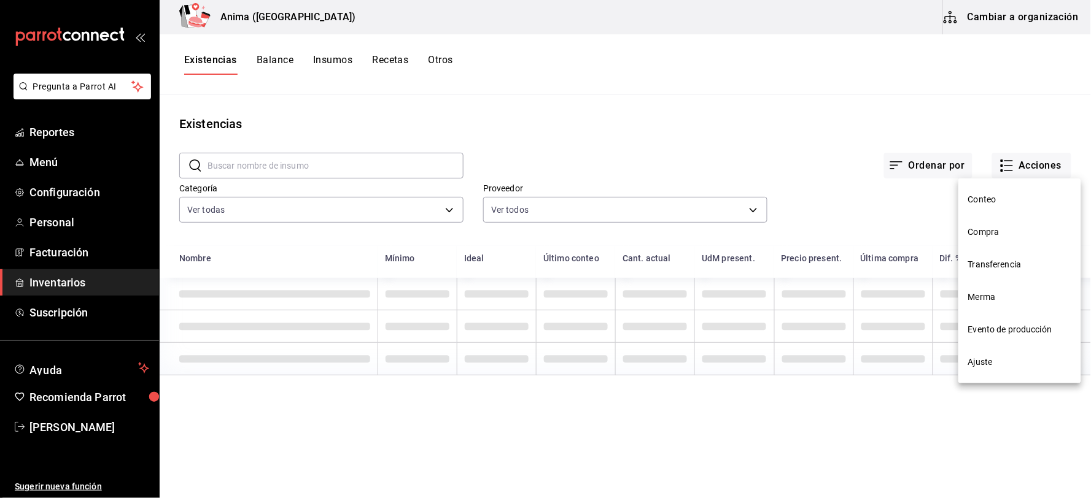
click at [975, 228] on span "Compra" at bounding box center [1019, 232] width 103 height 13
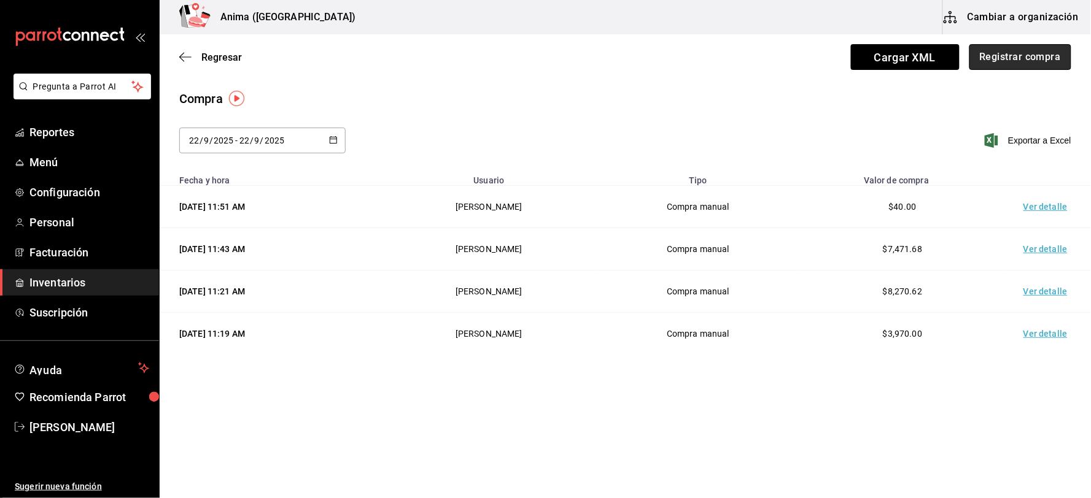
click at [1003, 61] on button "Registrar compra" at bounding box center [1020, 57] width 102 height 26
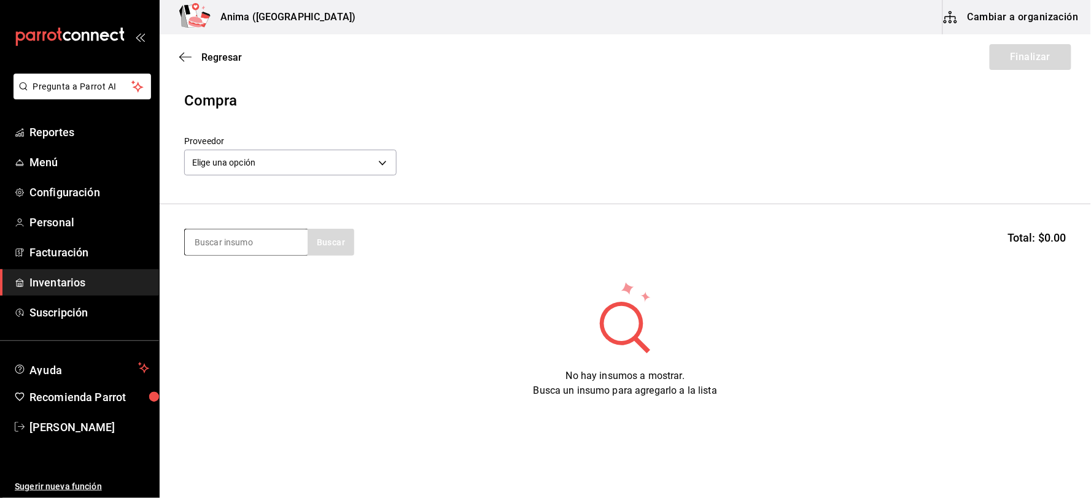
click at [241, 237] on input at bounding box center [246, 243] width 123 height 26
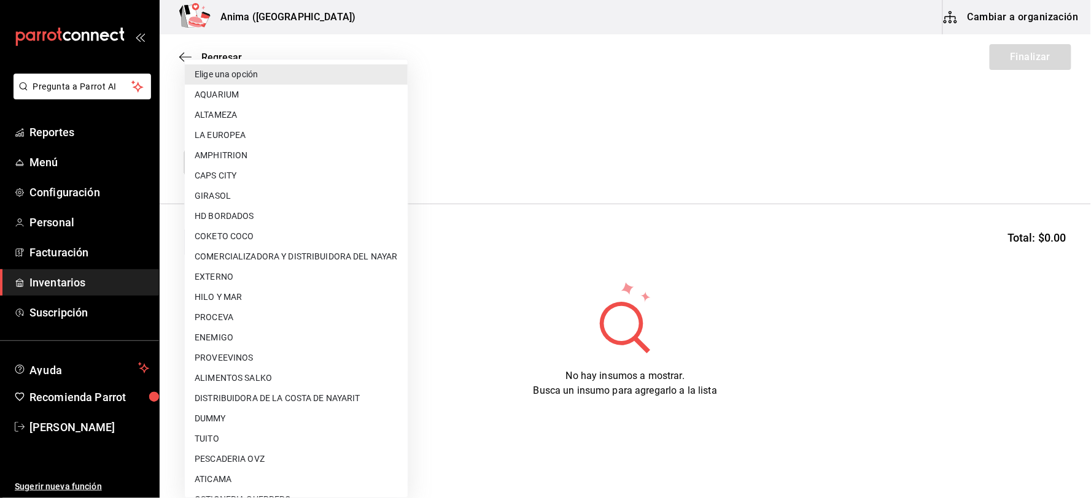
click at [261, 168] on body "Pregunta a Parrot AI Reportes Menú Configuración Personal Facturación Inventari…" at bounding box center [545, 214] width 1091 height 429
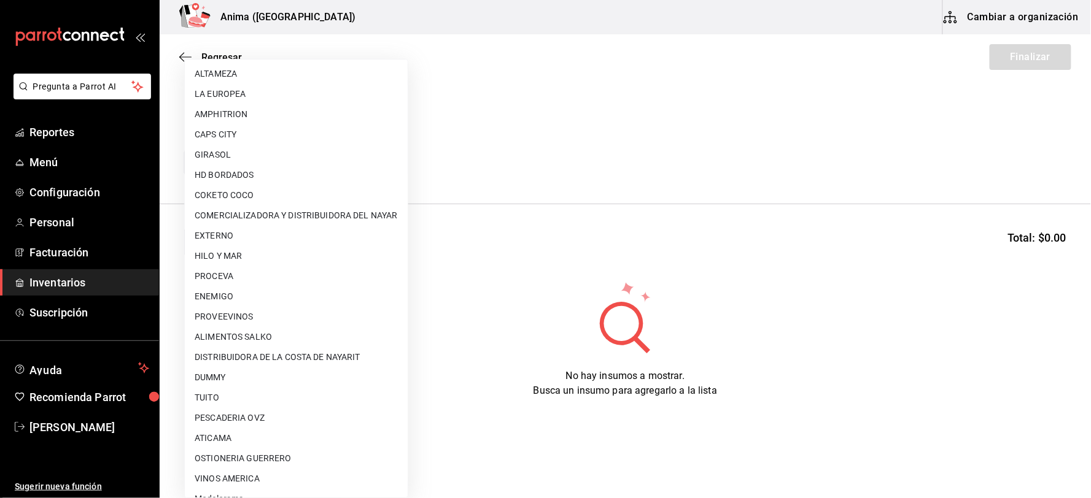
scroll to position [136, 0]
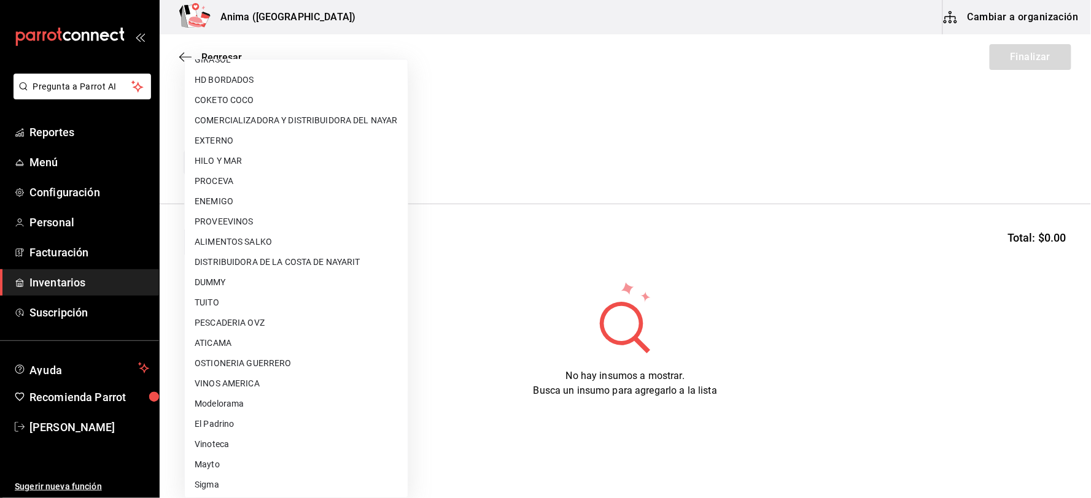
click at [291, 357] on li "OSTIONERIA GUERRERO" at bounding box center [296, 364] width 223 height 20
type input "5938d411-6e7b-42f7-8f86-b1059693861c"
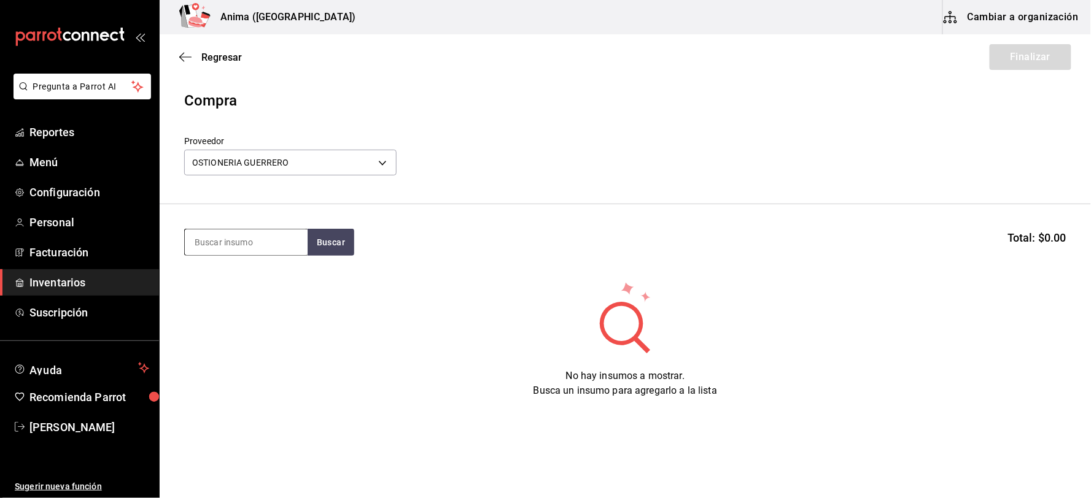
click at [217, 248] on input at bounding box center [246, 243] width 123 height 26
type input "CHOCO"
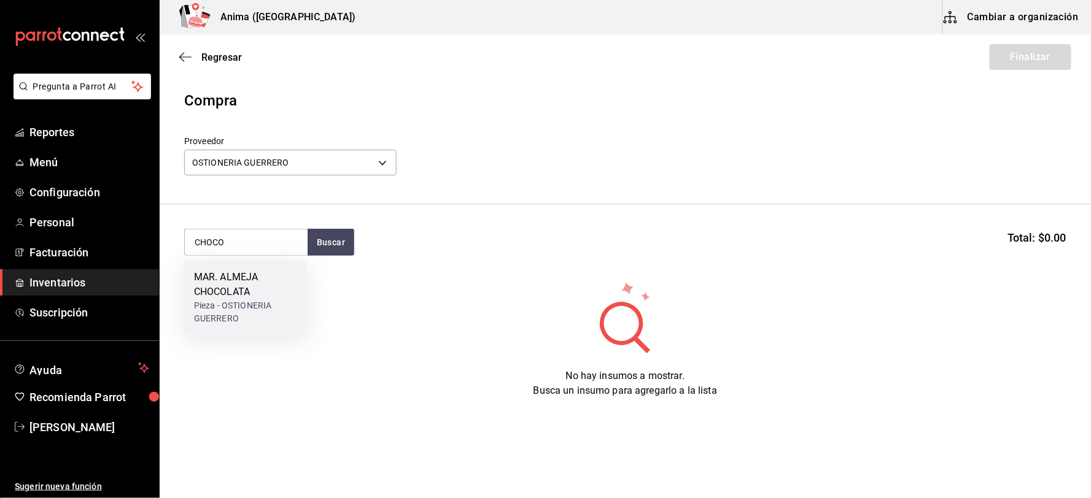
click at [255, 303] on div "Pieza - OSTIONERIA GUERRERO" at bounding box center [245, 313] width 103 height 26
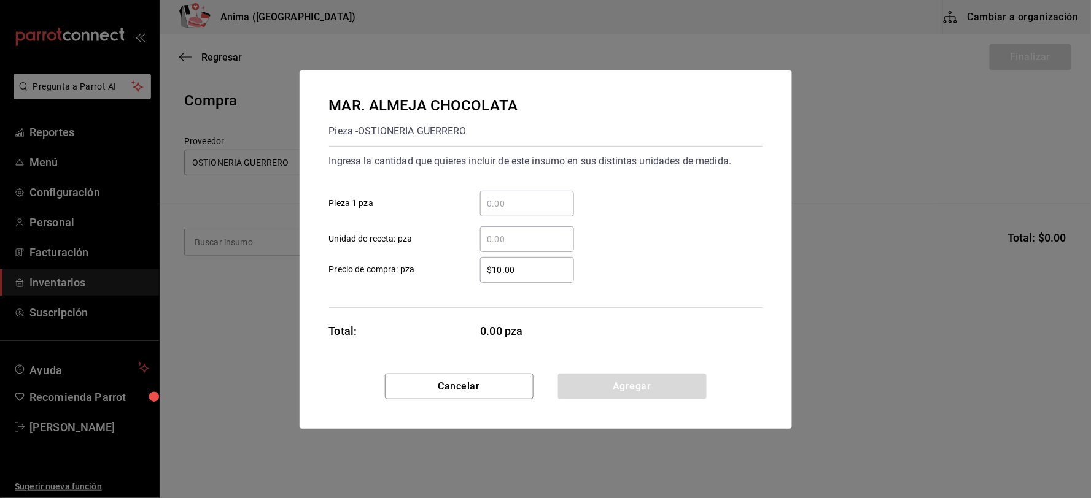
click at [512, 248] on div "​" at bounding box center [527, 239] width 94 height 26
click at [512, 247] on input "​ Unidad de receta: pza" at bounding box center [527, 239] width 94 height 15
type input "25"
type input "$48.6"
click button "Agregar" at bounding box center [632, 387] width 149 height 26
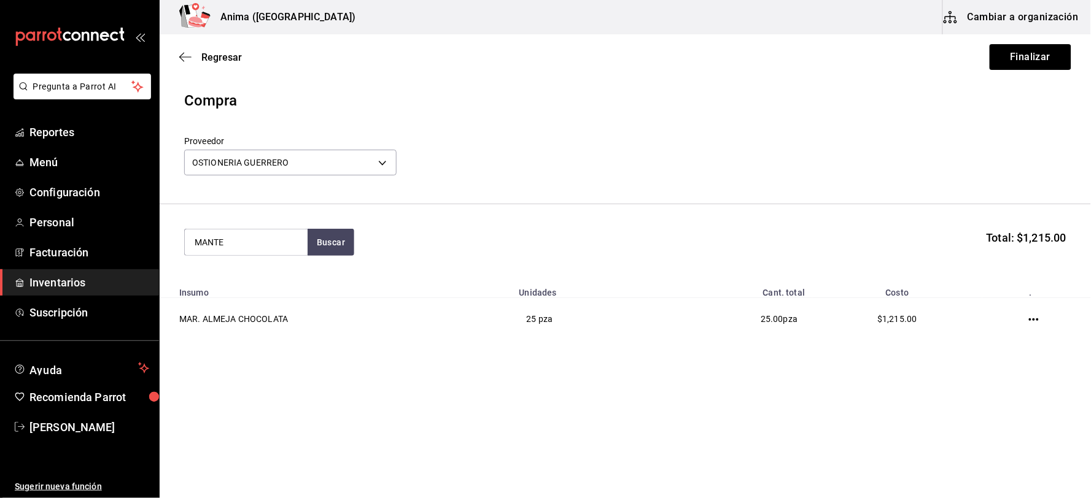
type input "MANTE"
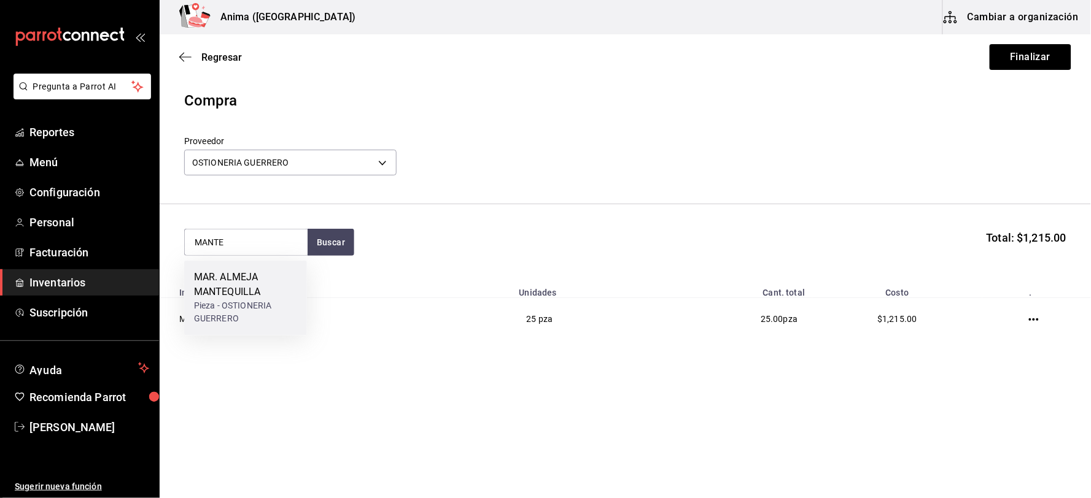
click at [275, 284] on div "MAR. ALMEJA MANTEQUILLA" at bounding box center [245, 285] width 103 height 29
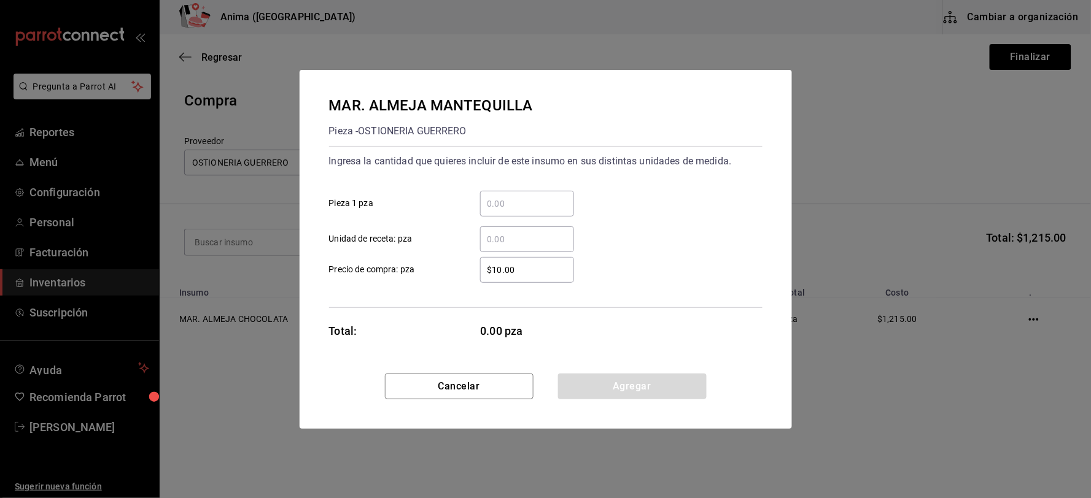
click at [551, 235] on input "​ Unidad de receta: pza" at bounding box center [527, 239] width 94 height 15
type input "10"
type input "$33"
click button "Agregar" at bounding box center [632, 387] width 149 height 26
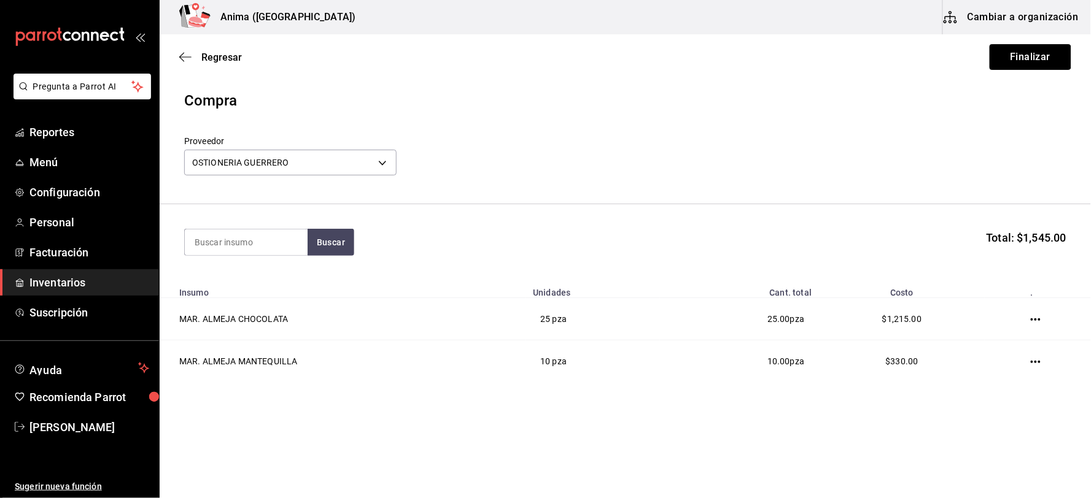
click at [1045, 52] on button "Finalizar" at bounding box center [1030, 57] width 82 height 26
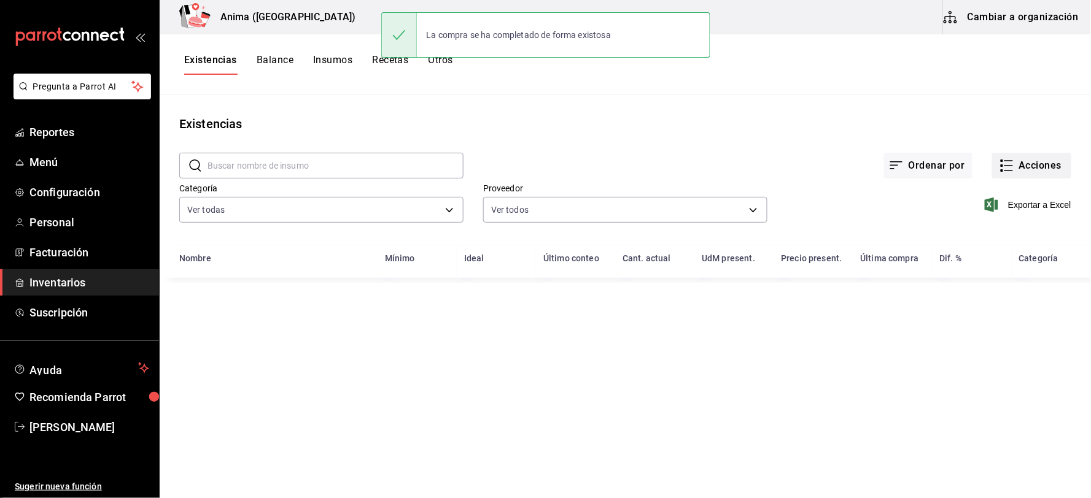
click at [1008, 169] on icon "button" at bounding box center [1006, 165] width 15 height 15
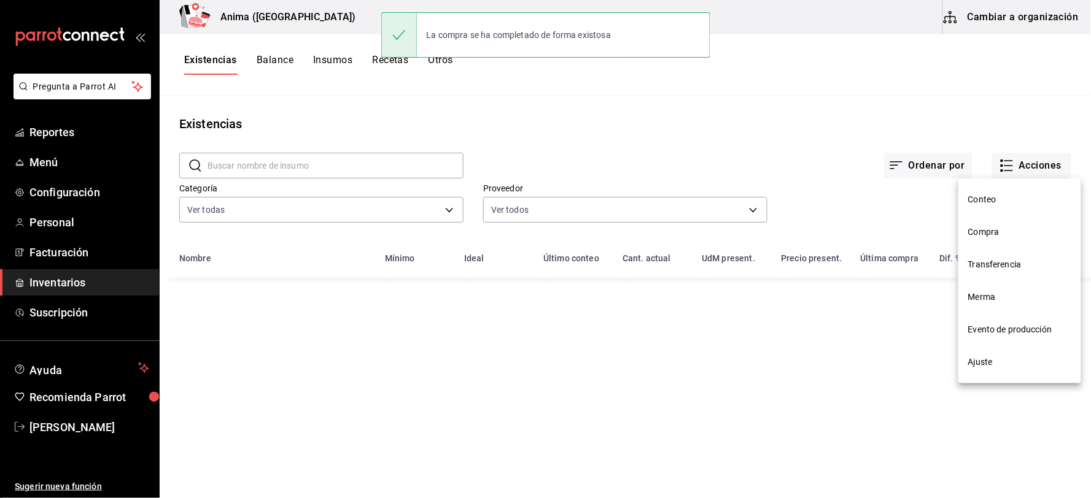
click at [1010, 234] on span "Compra" at bounding box center [1019, 232] width 103 height 13
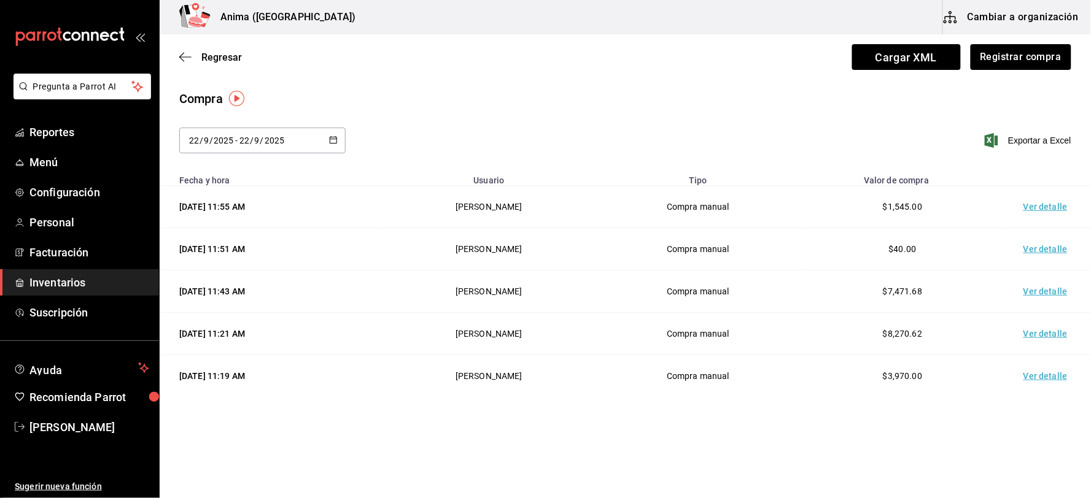
click at [1035, 205] on td "Ver detalle" at bounding box center [1048, 207] width 86 height 42
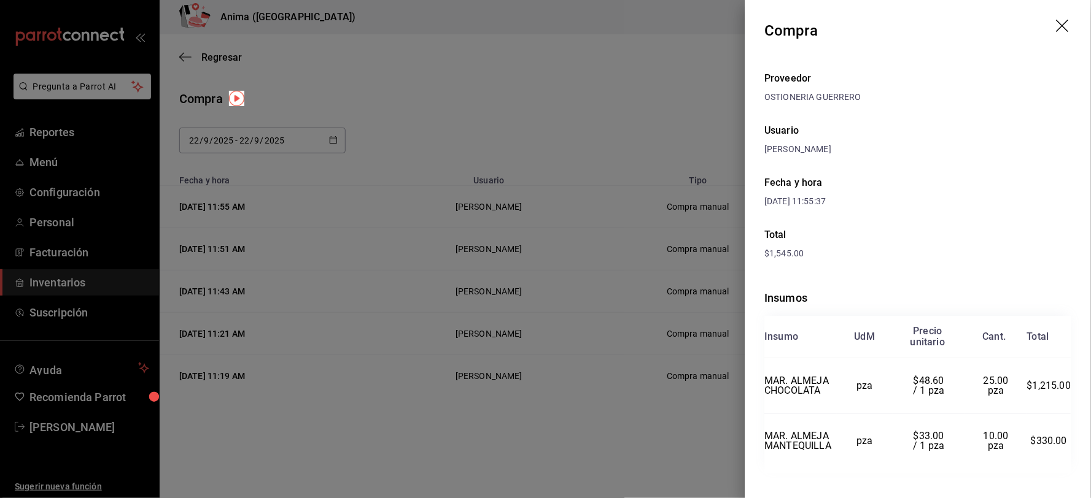
click at [631, 284] on div at bounding box center [545, 249] width 1091 height 498
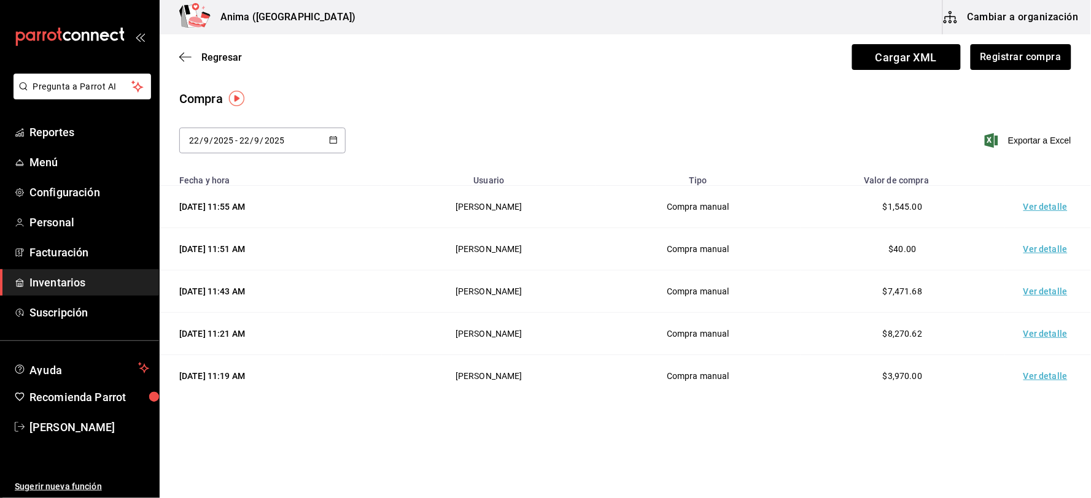
click at [69, 284] on span "Inventarios" at bounding box center [89, 282] width 120 height 17
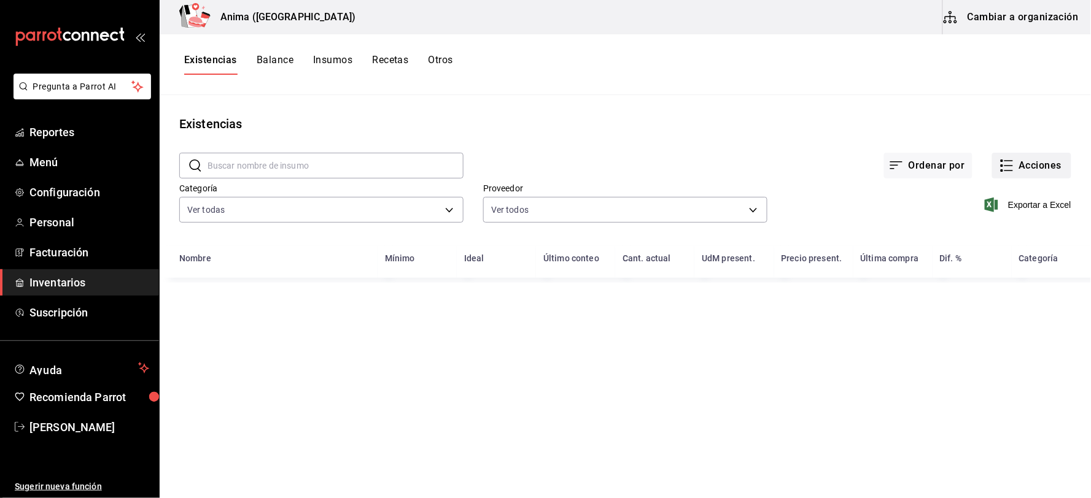
click at [1048, 161] on button "Acciones" at bounding box center [1031, 166] width 79 height 26
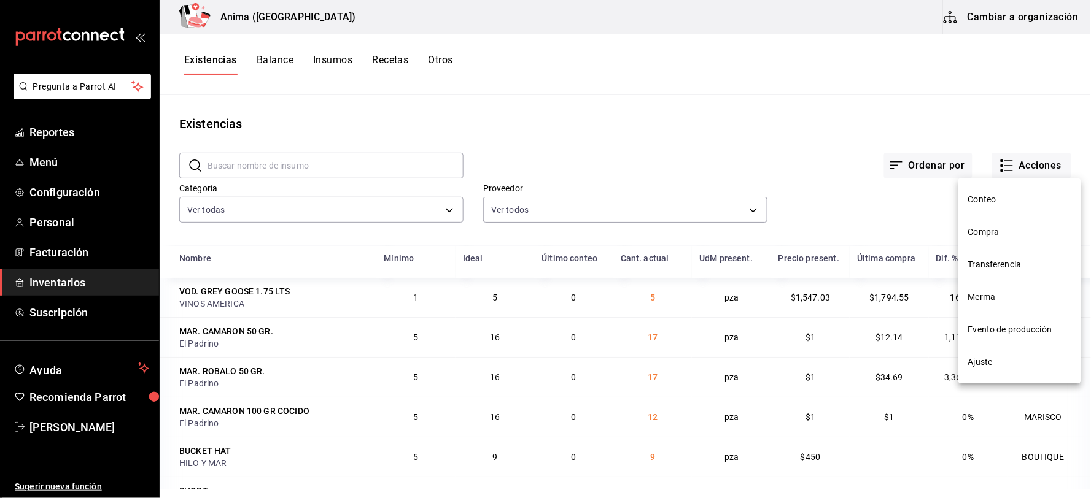
click at [791, 132] on div at bounding box center [545, 249] width 1091 height 498
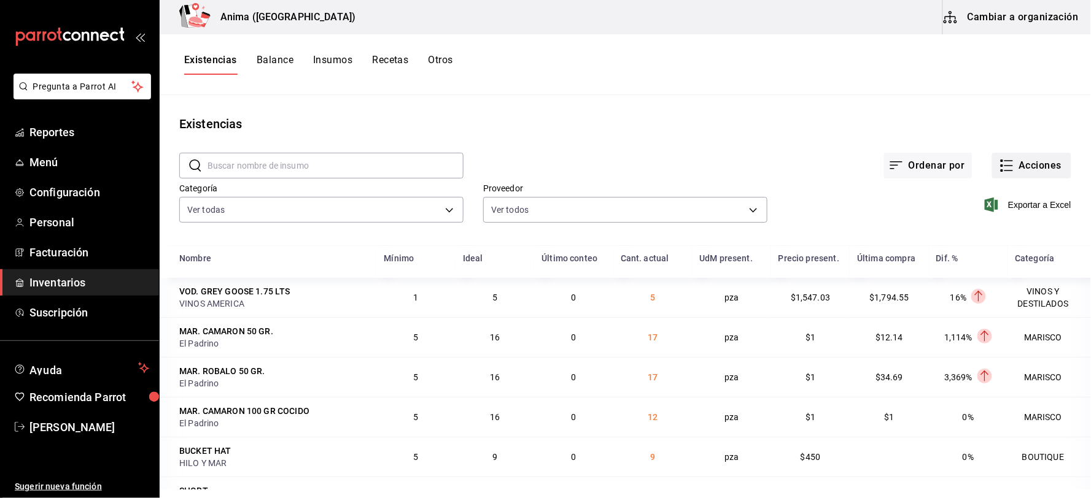
click at [999, 172] on icon "button" at bounding box center [1006, 165] width 15 height 15
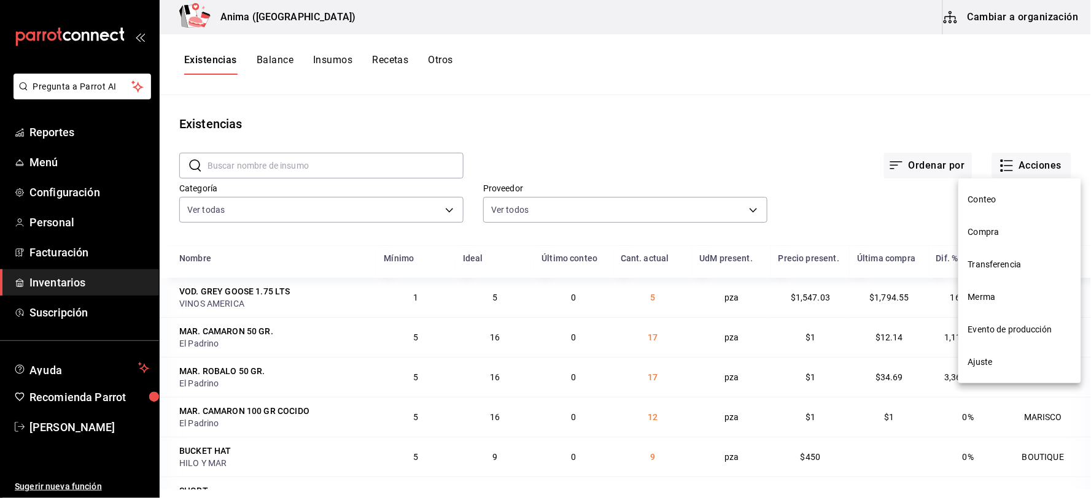
click at [297, 217] on div at bounding box center [545, 249] width 1091 height 498
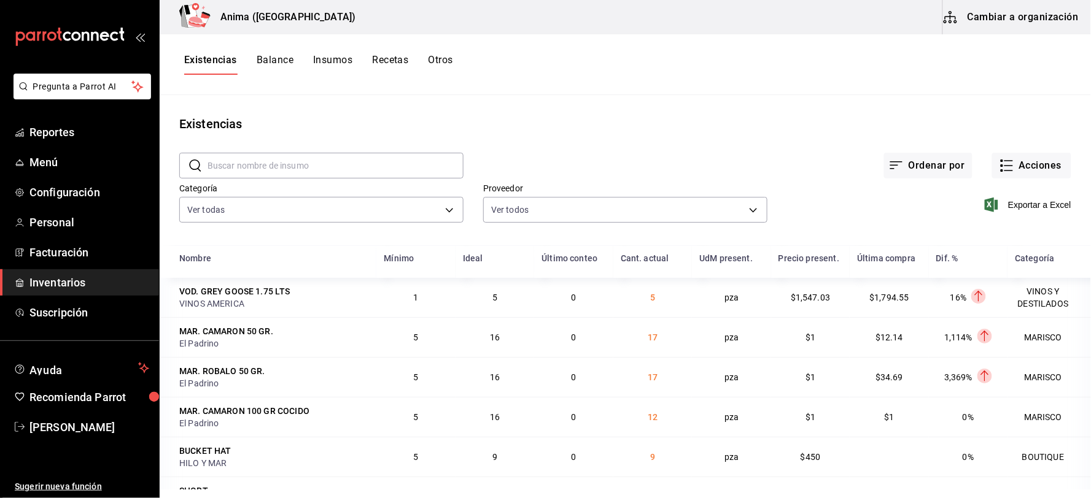
click at [307, 206] on body "Pregunta a Parrot AI Reportes Menú Configuración Personal Facturación Inventari…" at bounding box center [545, 245] width 1091 height 490
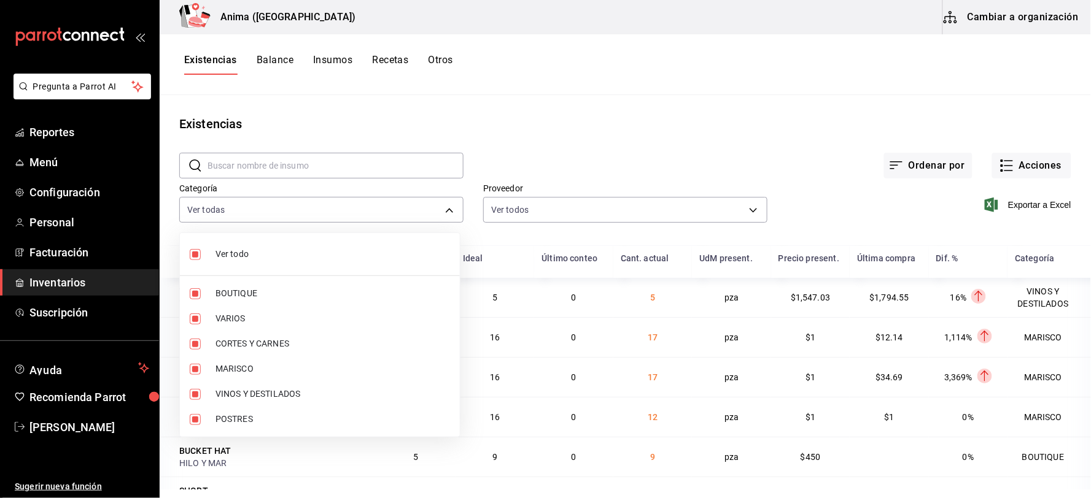
click at [262, 297] on span "BOUTIQUE" at bounding box center [332, 293] width 234 height 13
type input "3e36a201-3bef-4cb4-ba27-0938f4d1ed88,25ca08b6-c196-4e5f-8d33-b1c280b398e0,e4a6a…"
checkbox input "false"
click at [259, 320] on span "VARIOS" at bounding box center [332, 318] width 234 height 13
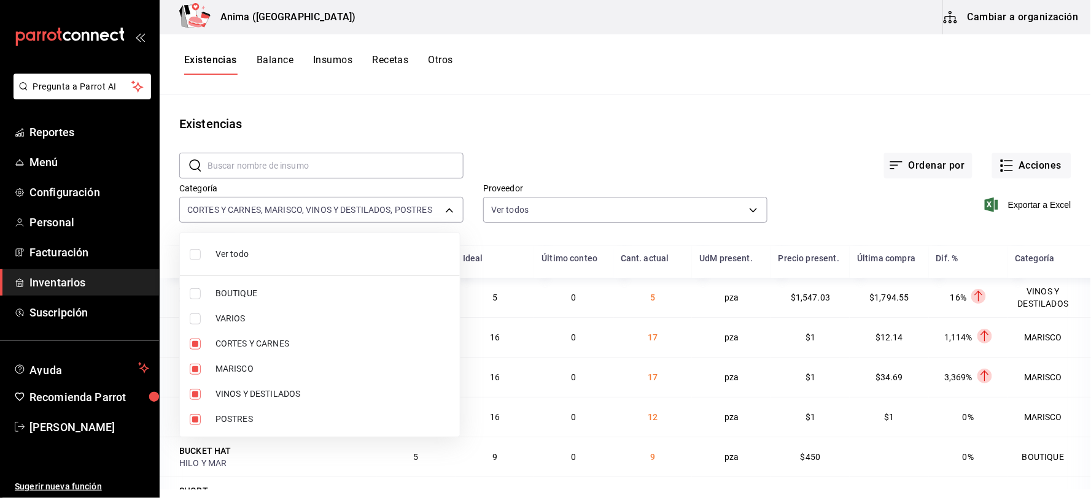
type input "25ca08b6-c196-4e5f-8d33-b1c280b398e0,e4a6aad4-6442-4f1c-ab70-50dba9de60d7,f7720…"
checkbox input "false"
click at [259, 394] on span "VINOS Y DESTILADOS" at bounding box center [332, 394] width 234 height 13
click at [606, 149] on div at bounding box center [545, 249] width 1091 height 498
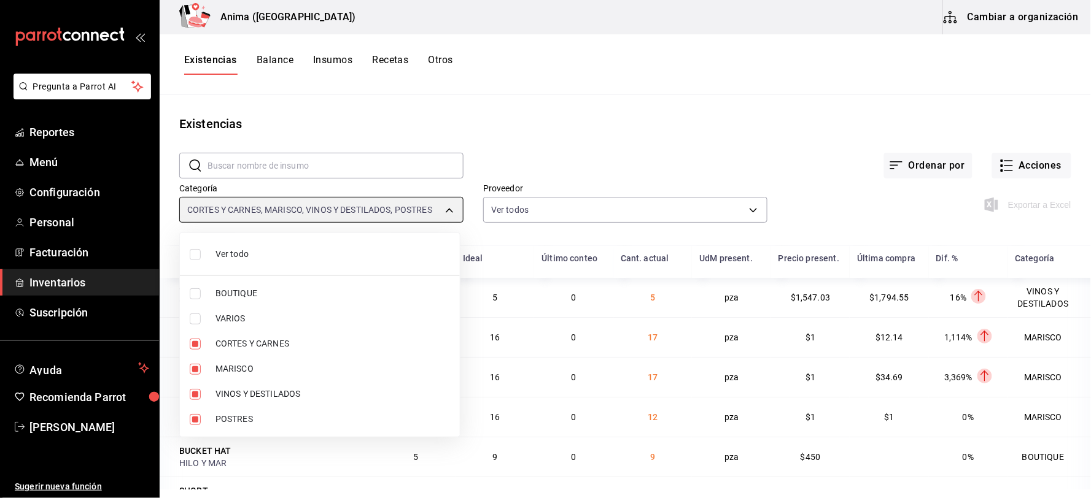
type input "25ca08b6-c196-4e5f-8d33-b1c280b398e0,e4a6aad4-6442-4f1c-ab70-50dba9de60d7,ee768…"
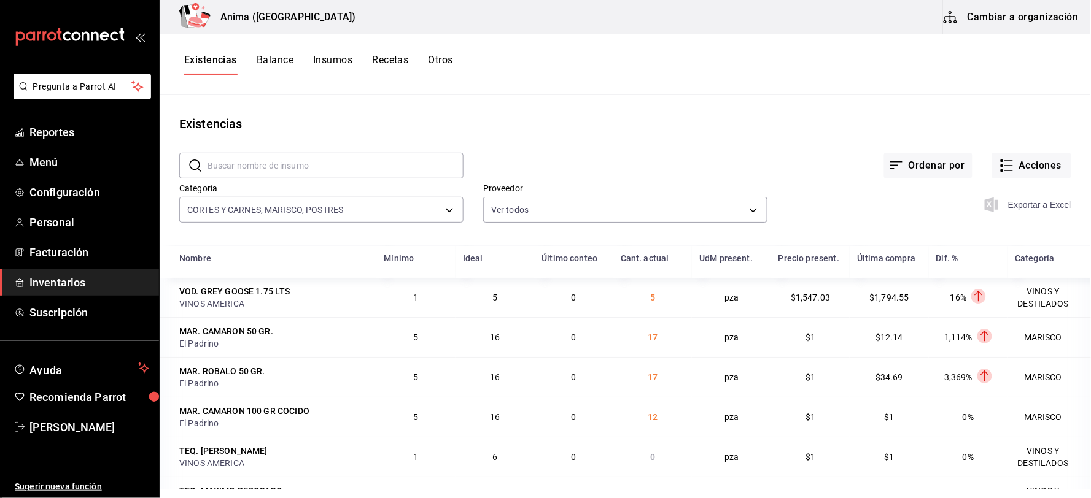
click at [1016, 207] on div "Exportar a Excel" at bounding box center [1029, 205] width 84 height 15
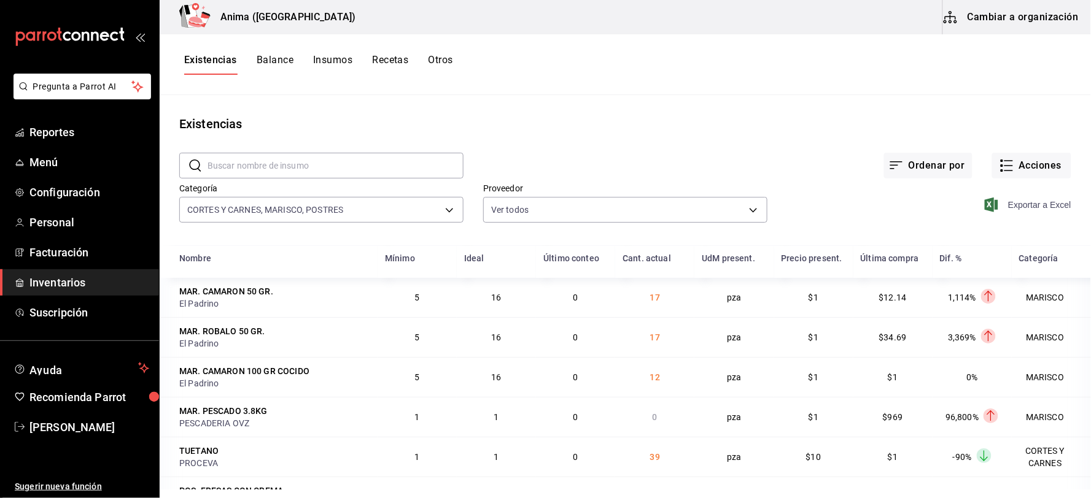
click at [1008, 198] on span "Exportar a Excel" at bounding box center [1029, 205] width 84 height 15
click at [1010, 166] on button "Acciones" at bounding box center [1031, 166] width 79 height 26
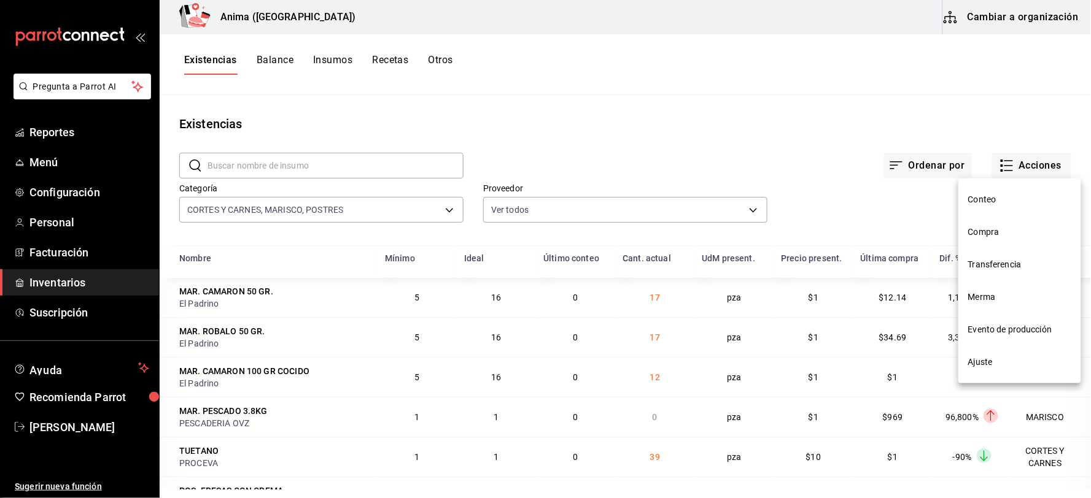
click at [1002, 225] on li "Compra" at bounding box center [1019, 232] width 123 height 33
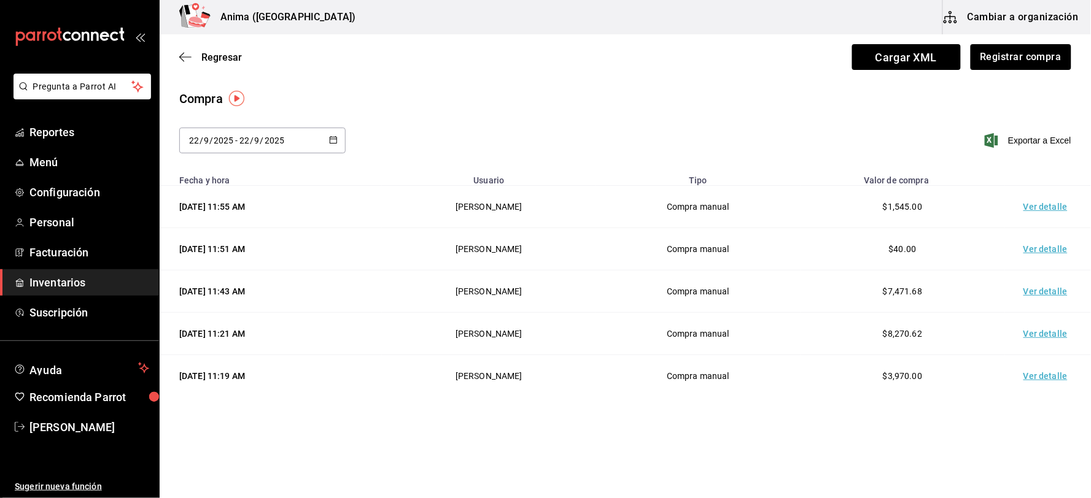
click at [1031, 207] on td "Ver detalle" at bounding box center [1048, 207] width 86 height 42
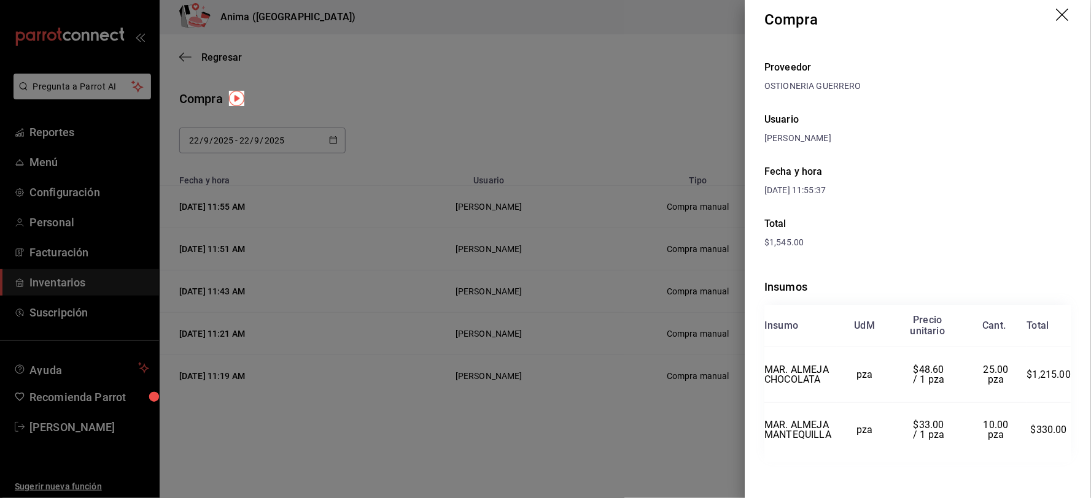
scroll to position [15, 0]
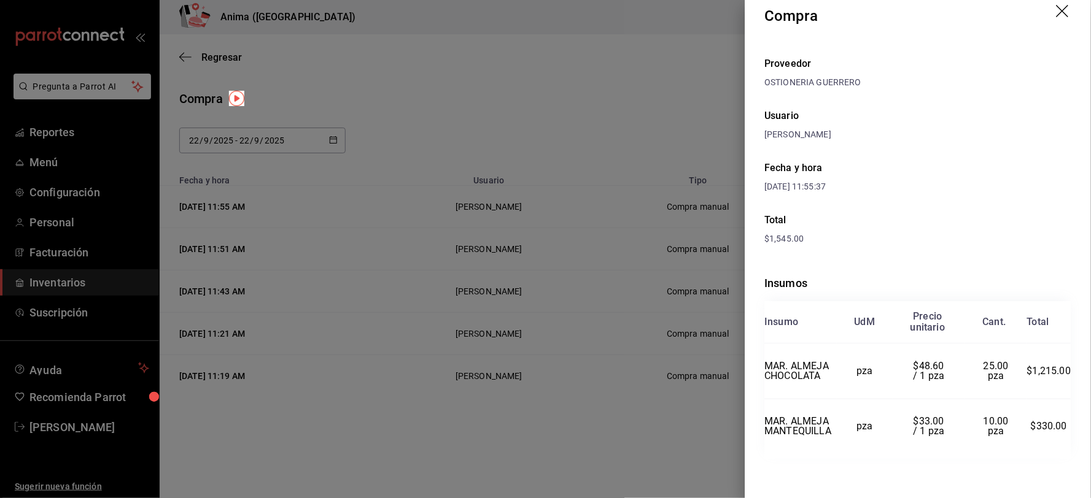
click at [560, 267] on div at bounding box center [545, 249] width 1091 height 498
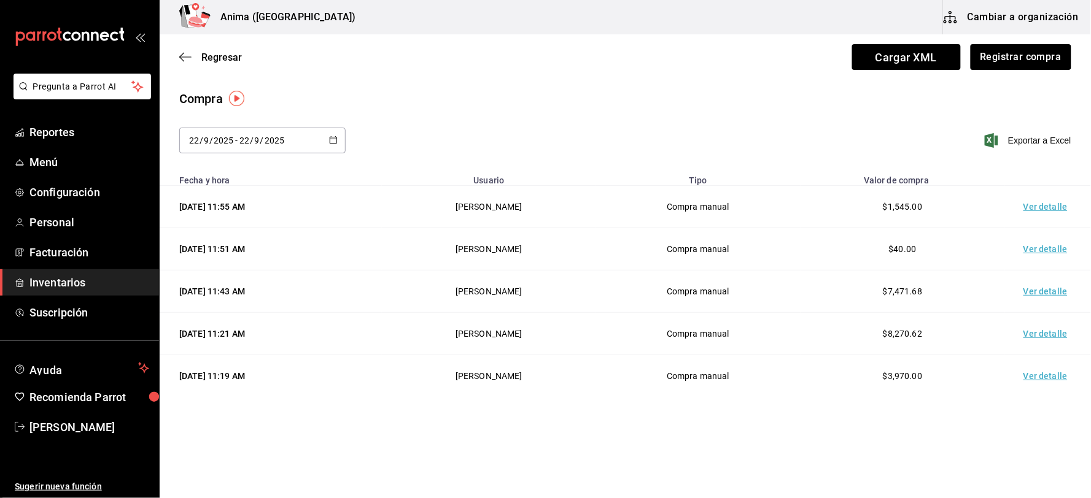
click at [1052, 248] on td "Ver detalle" at bounding box center [1048, 249] width 86 height 42
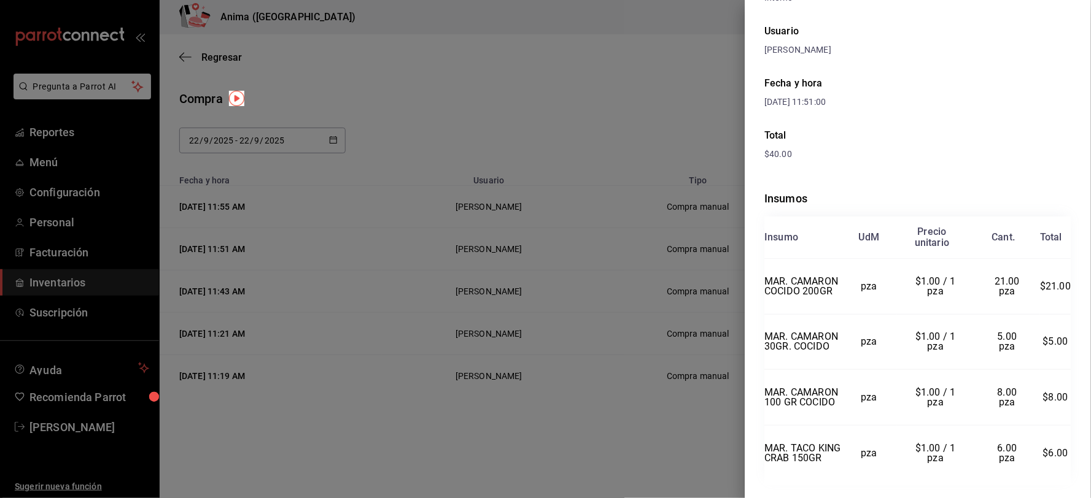
scroll to position [164, 0]
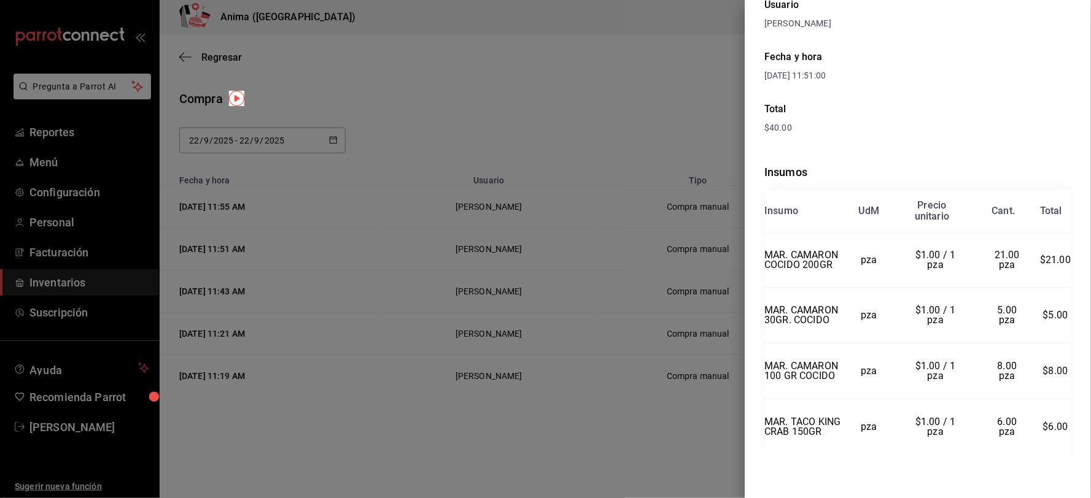
click at [436, 293] on div at bounding box center [545, 249] width 1091 height 498
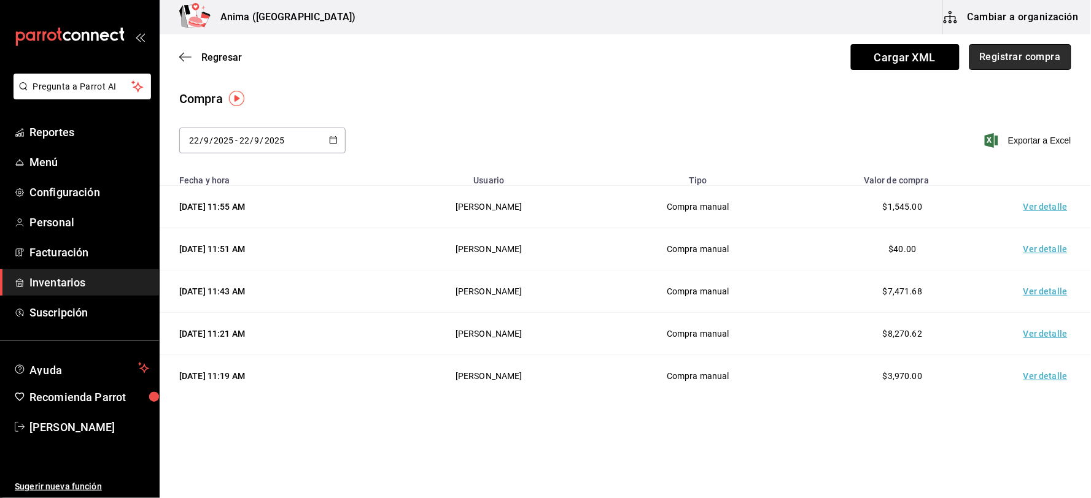
click at [1043, 54] on button "Registrar compra" at bounding box center [1020, 57] width 102 height 26
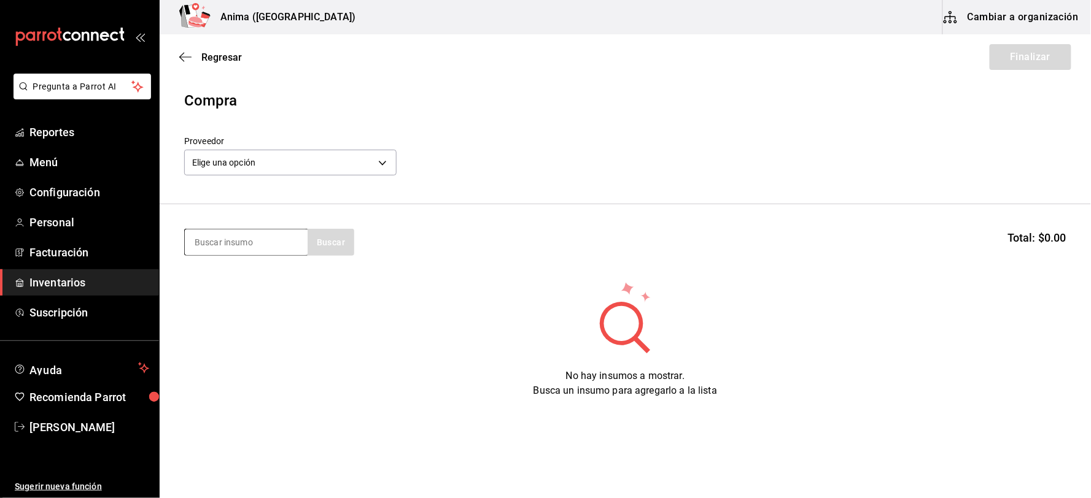
click at [253, 237] on input at bounding box center [246, 243] width 123 height 26
type input "LECHE"
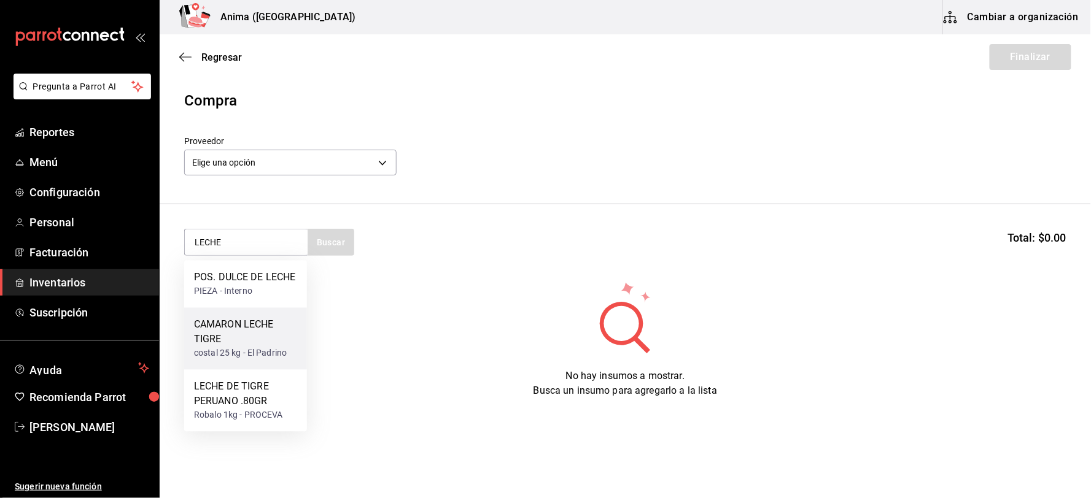
click at [247, 366] on div "CAMARON LECHE TIGRE costal 25 kg - El Padrino" at bounding box center [245, 339] width 123 height 62
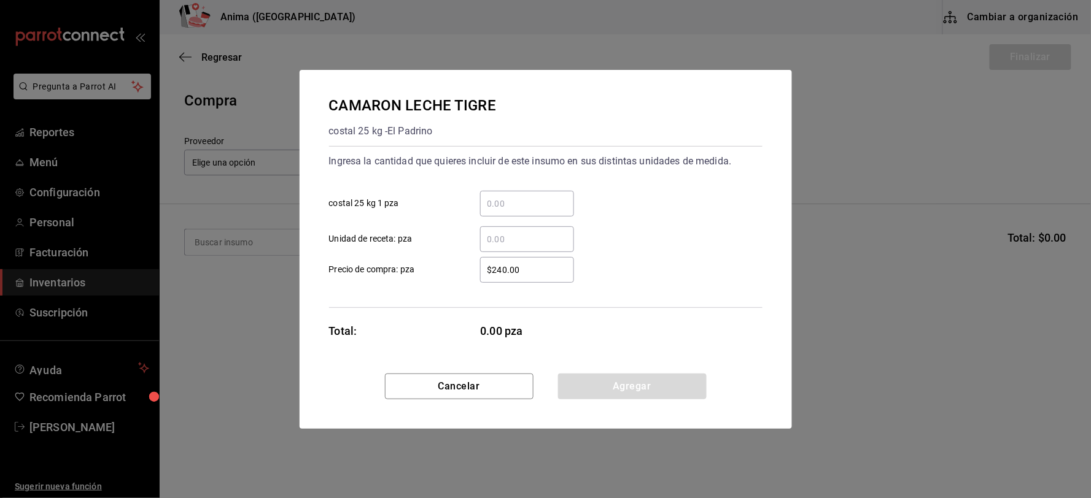
click at [536, 248] on div "​" at bounding box center [527, 239] width 94 height 26
click at [536, 247] on input "​ Unidad de receta: pza" at bounding box center [527, 239] width 94 height 15
type input "5"
type input "$1"
click button "Agregar" at bounding box center [632, 387] width 149 height 26
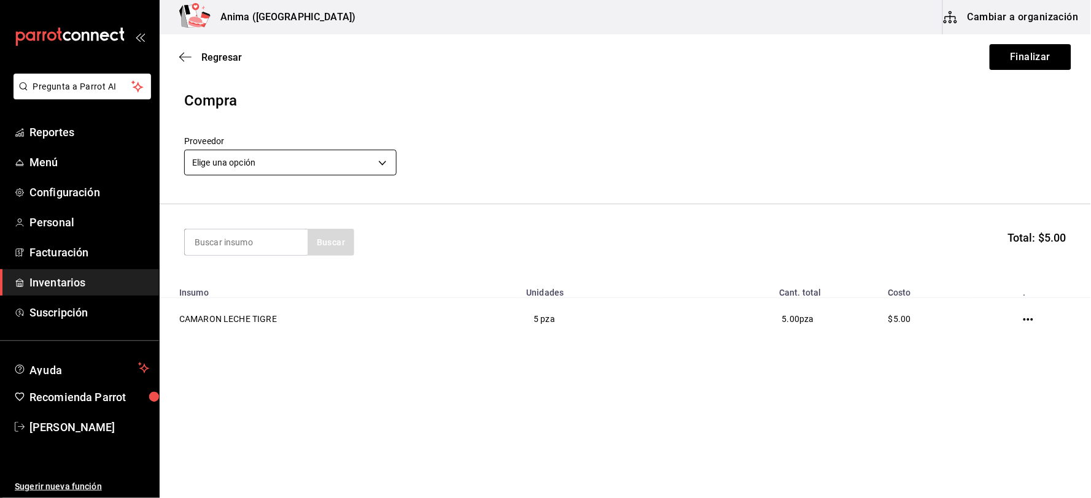
click at [330, 161] on body "Pregunta a Parrot AI Reportes Menú Configuración Personal Facturación Inventari…" at bounding box center [545, 214] width 1091 height 429
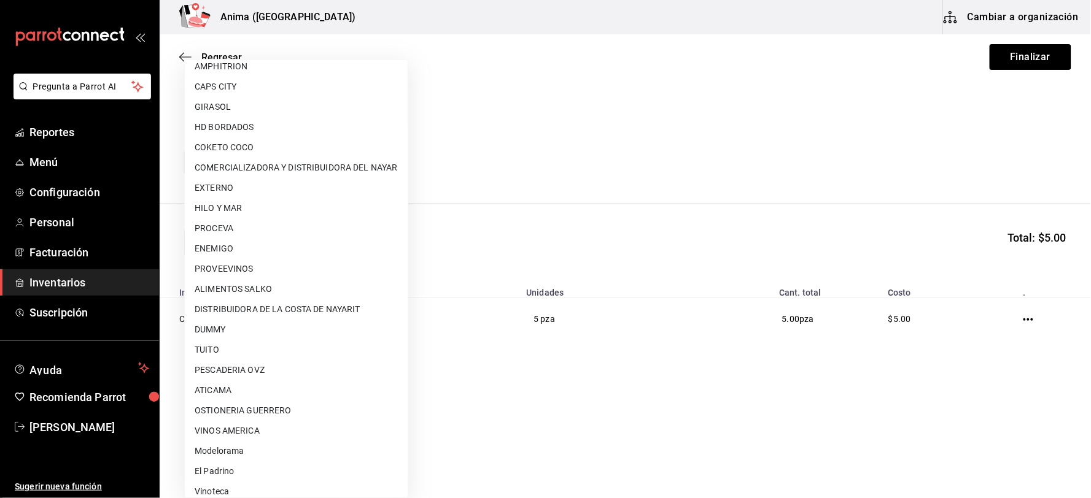
scroll to position [158, 0]
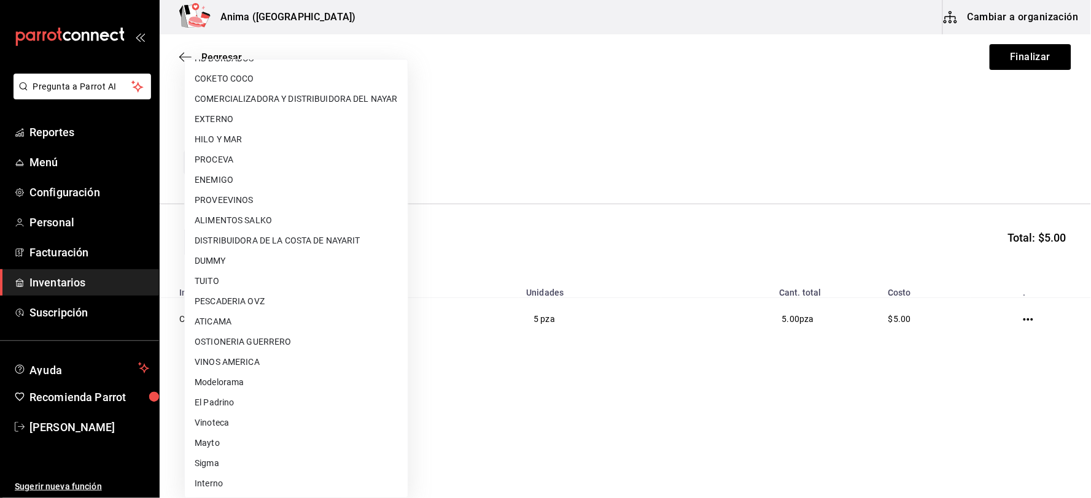
drag, startPoint x: 255, startPoint y: 481, endPoint x: 555, endPoint y: 381, distance: 316.2
click at [255, 481] on li "Interno" at bounding box center [296, 484] width 223 height 20
type input "c4277463-642f-4394-a394-6273027aff12"
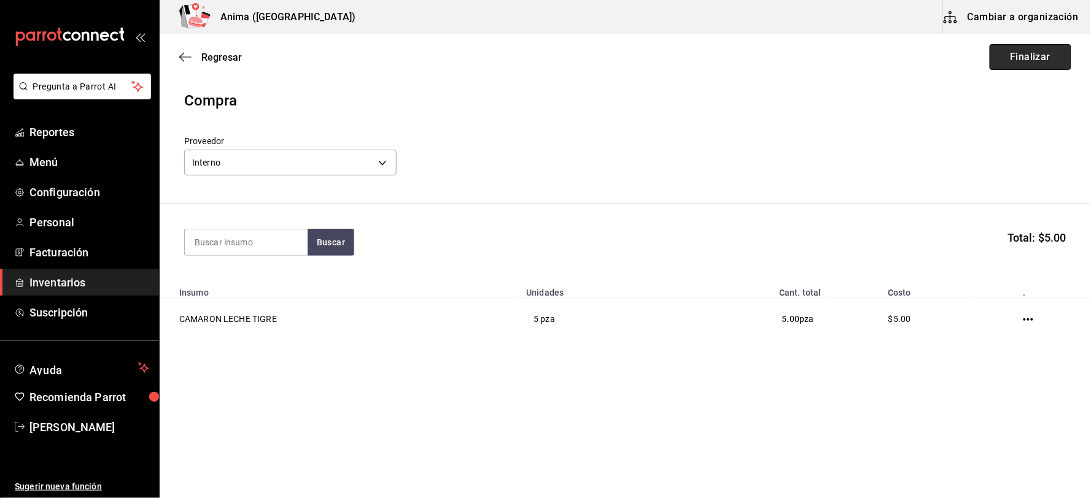
click at [1037, 58] on button "Finalizar" at bounding box center [1030, 57] width 82 height 26
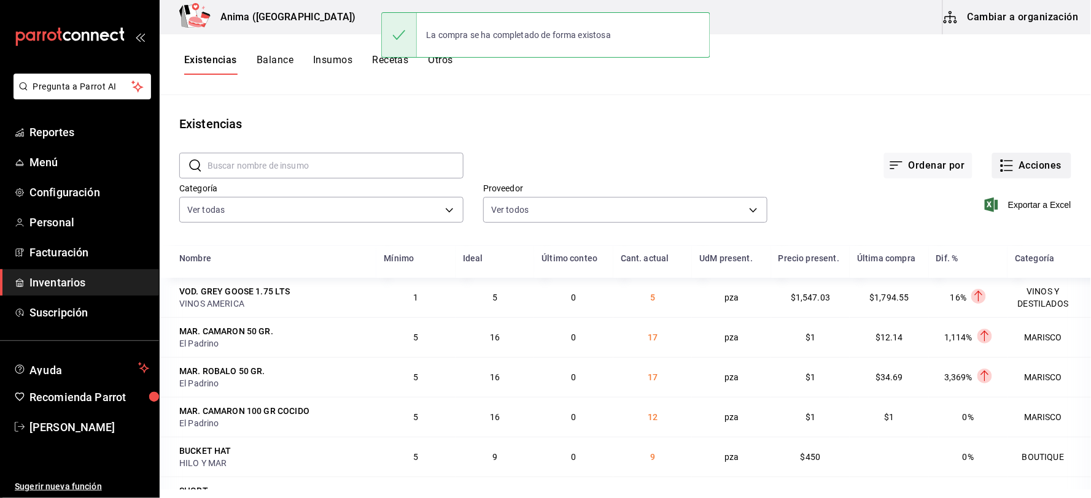
click at [1032, 172] on button "Acciones" at bounding box center [1031, 166] width 79 height 26
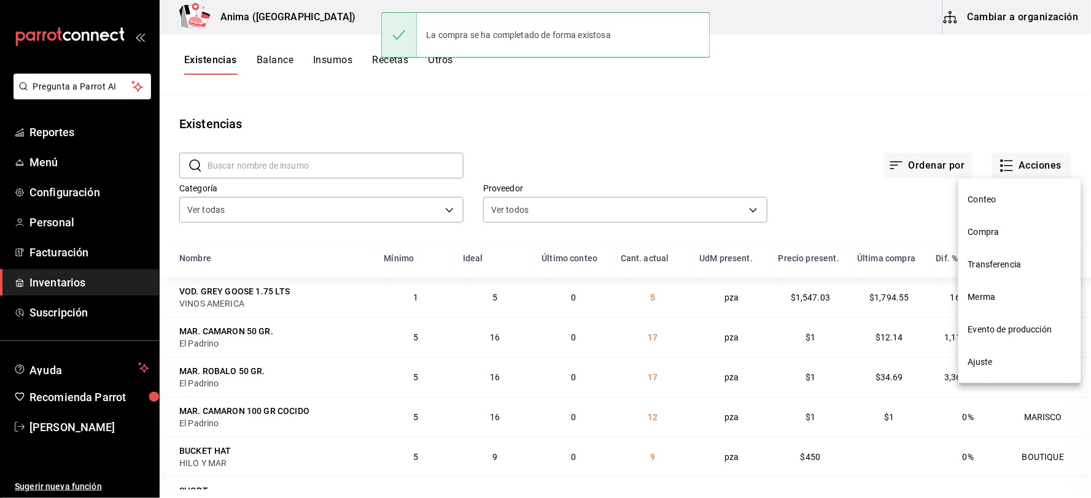
click at [997, 225] on li "Compra" at bounding box center [1019, 232] width 123 height 33
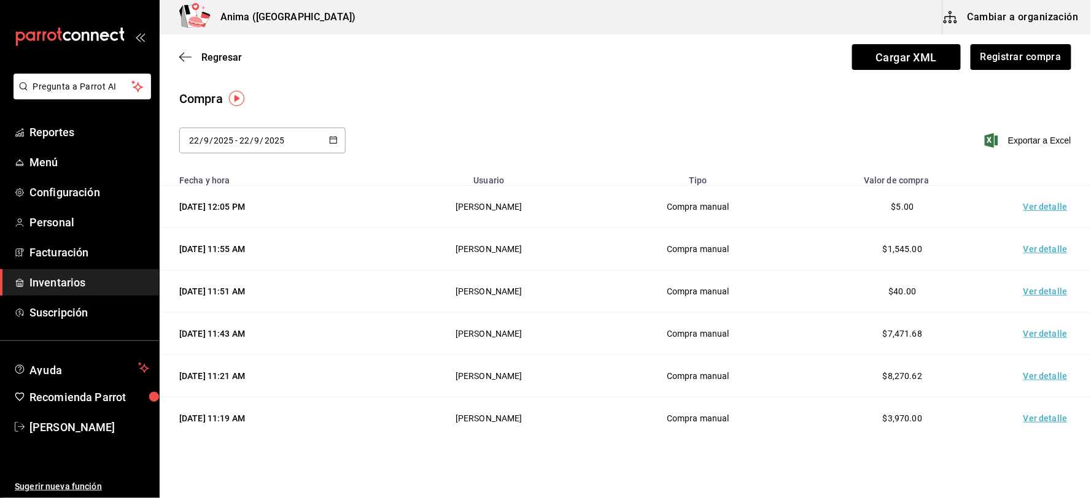
click at [1032, 195] on td "Ver detalle" at bounding box center [1048, 207] width 86 height 42
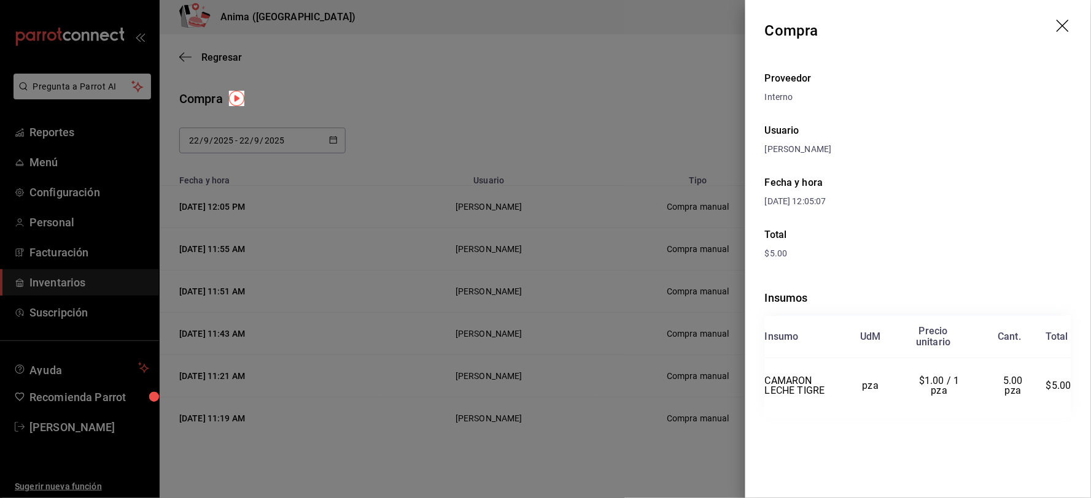
click at [520, 137] on div at bounding box center [545, 249] width 1091 height 498
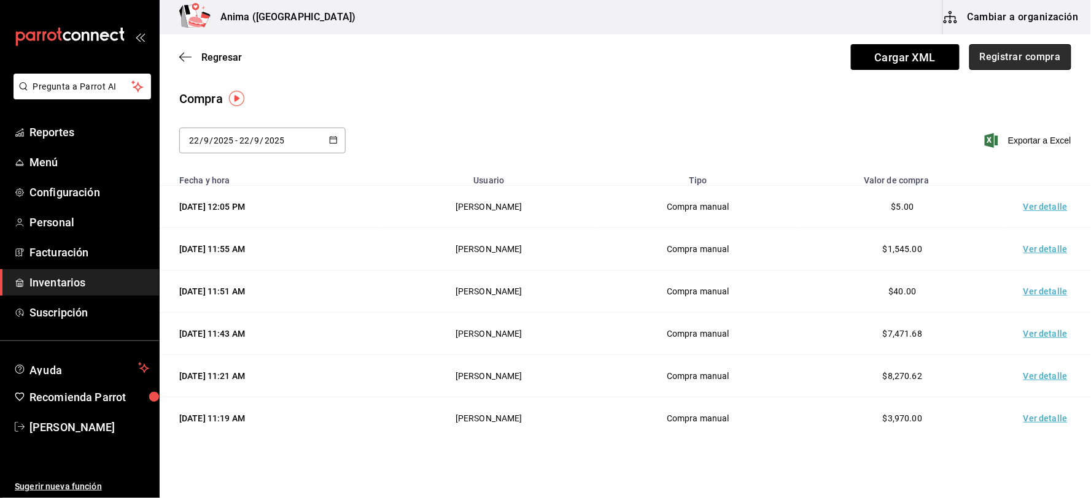
click at [992, 58] on button "Registrar compra" at bounding box center [1020, 57] width 102 height 26
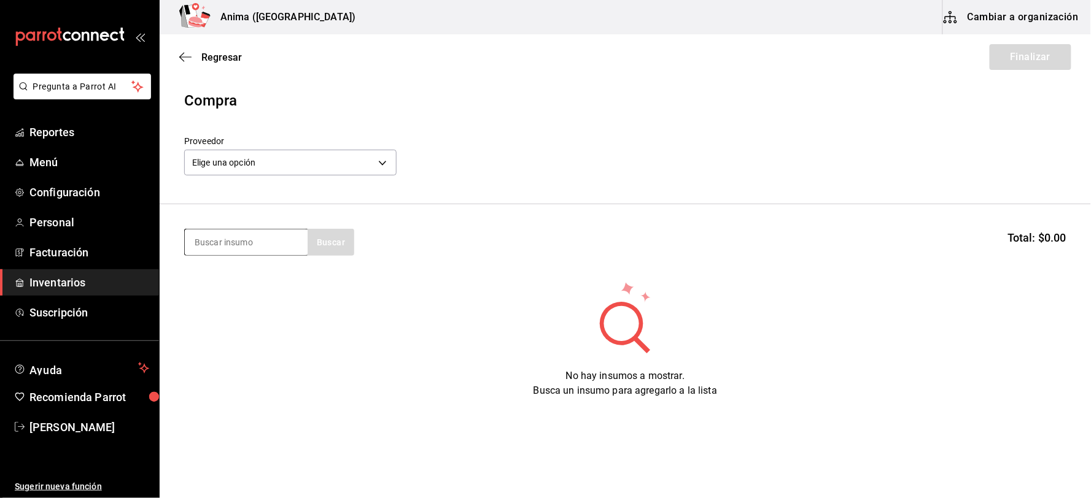
click at [196, 246] on input at bounding box center [246, 243] width 123 height 26
click at [246, 236] on input "REINA" at bounding box center [246, 243] width 123 height 26
type input "[PERSON_NAME]"
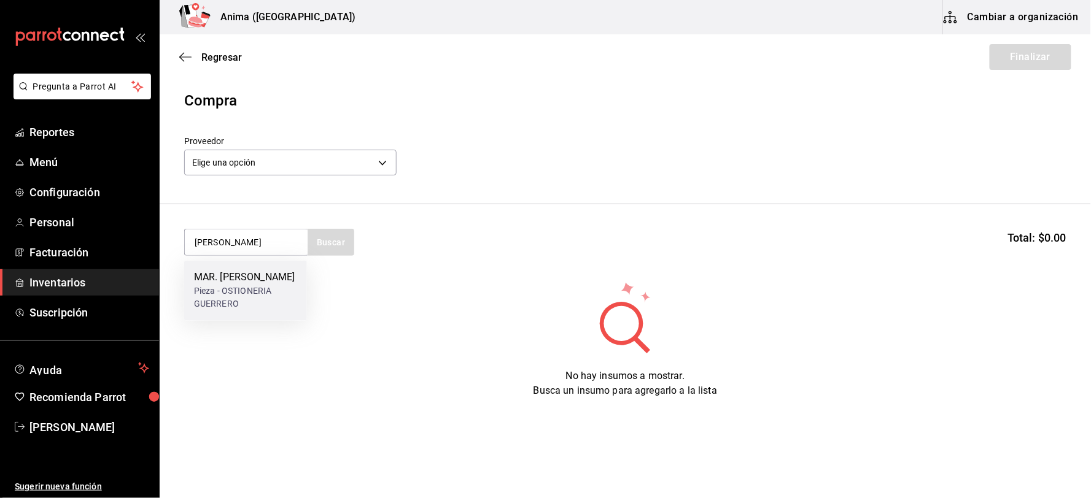
click at [265, 277] on div "MAR. [PERSON_NAME]" at bounding box center [245, 278] width 103 height 15
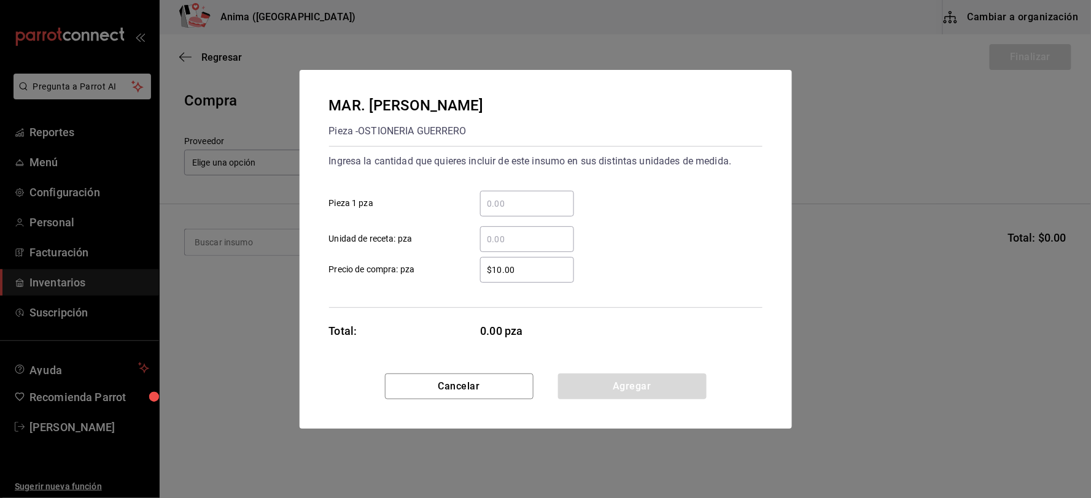
click at [534, 242] on input "​ Unidad de receta: pza" at bounding box center [527, 239] width 94 height 15
type input "25"
type input "$48.6"
click button "Agregar" at bounding box center [632, 387] width 149 height 26
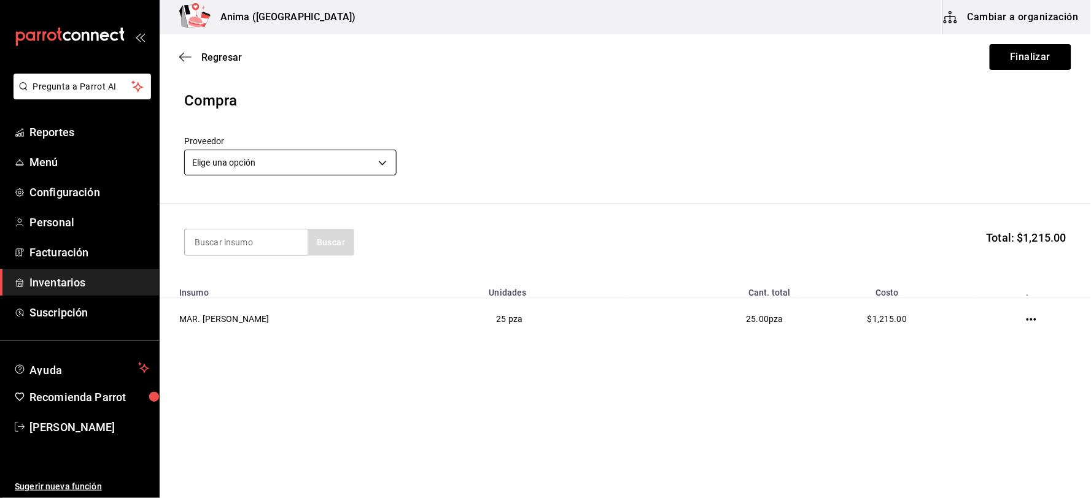
click at [290, 169] on body "Pregunta a Parrot AI Reportes Menú Configuración Personal Facturación Inventari…" at bounding box center [545, 214] width 1091 height 429
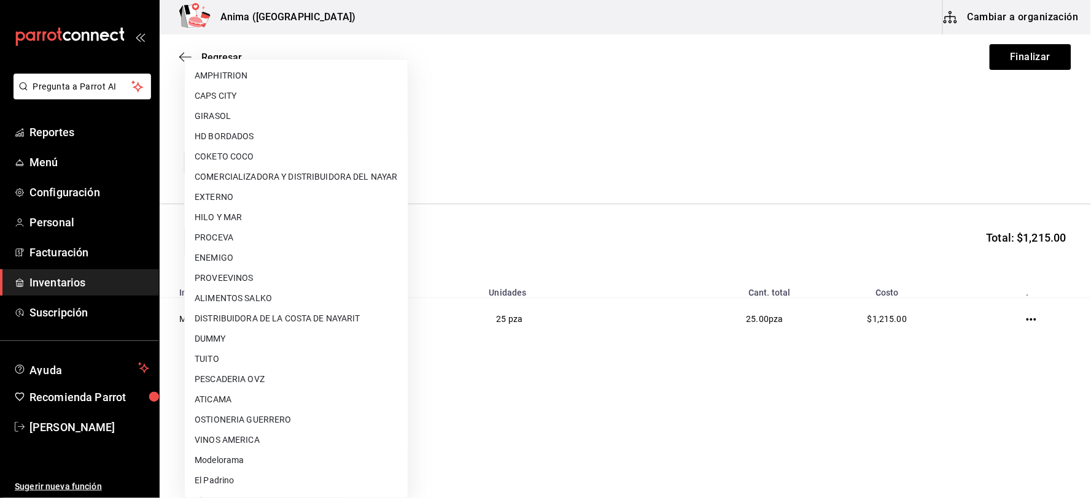
scroll to position [158, 0]
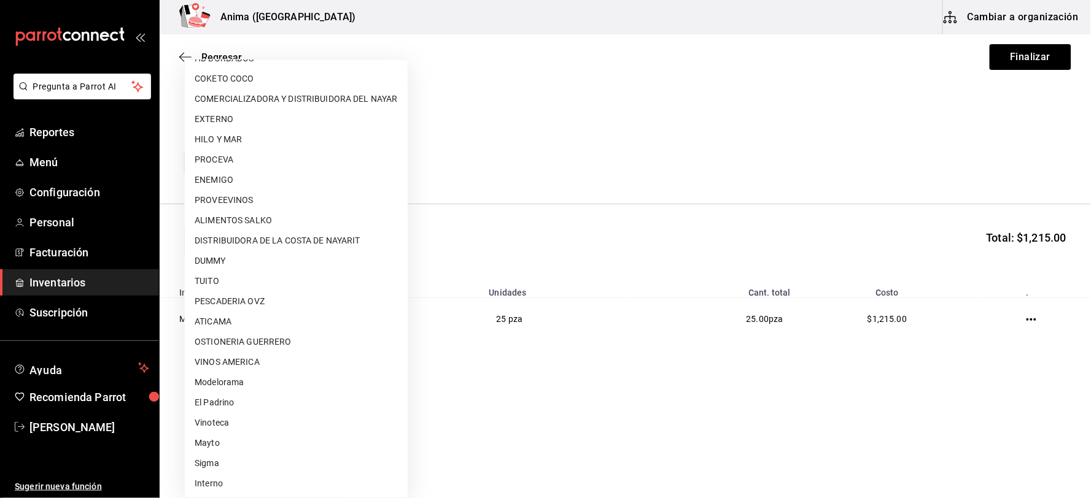
click at [271, 341] on li "OSTIONERIA GUERRERO" at bounding box center [296, 342] width 223 height 20
type input "5938d411-6e7b-42f7-8f86-b1059693861c"
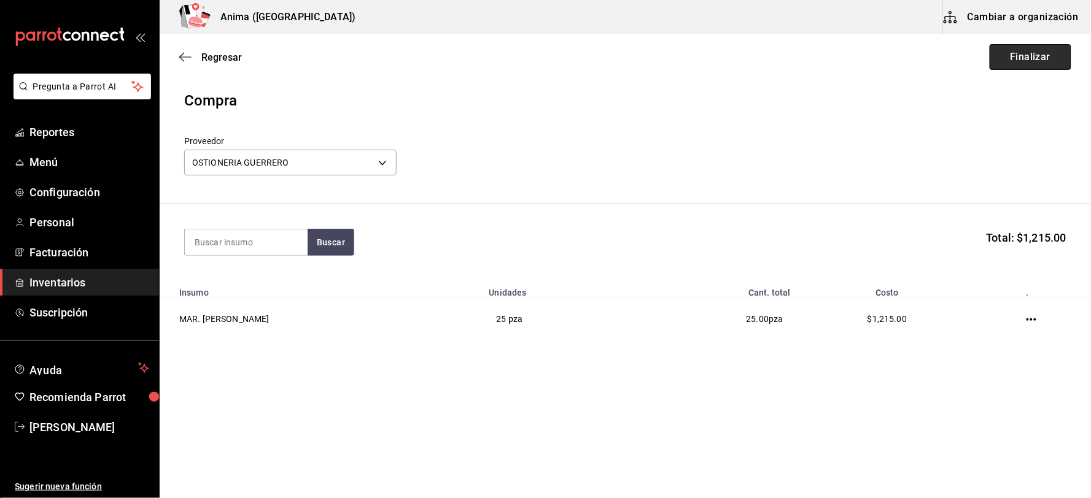
click at [1030, 64] on button "Finalizar" at bounding box center [1030, 57] width 82 height 26
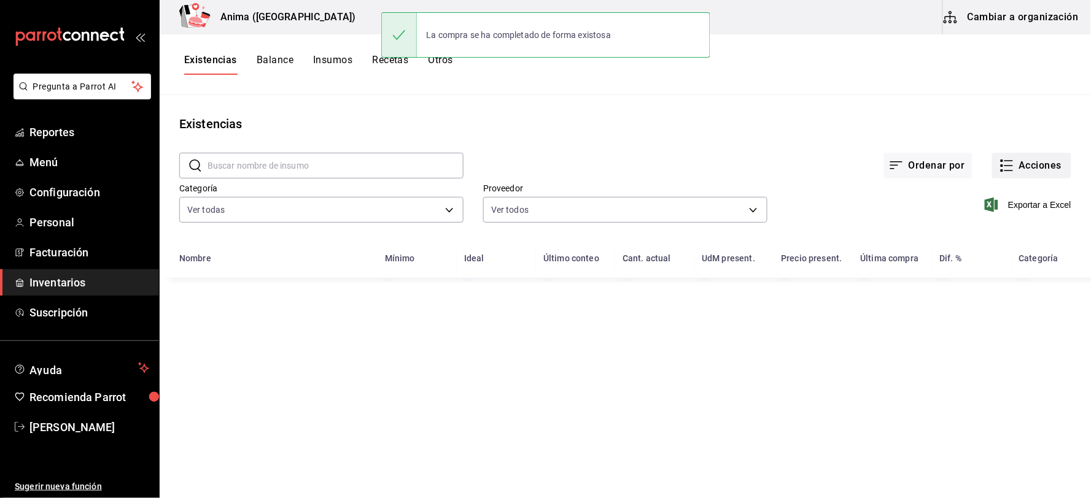
click at [1029, 158] on button "Acciones" at bounding box center [1031, 166] width 79 height 26
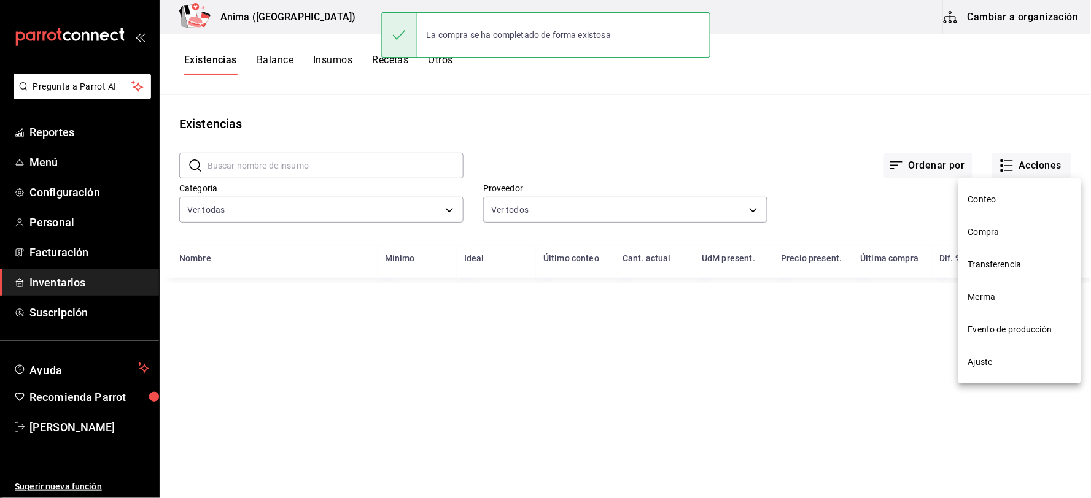
click at [997, 237] on span "Compra" at bounding box center [1019, 232] width 103 height 13
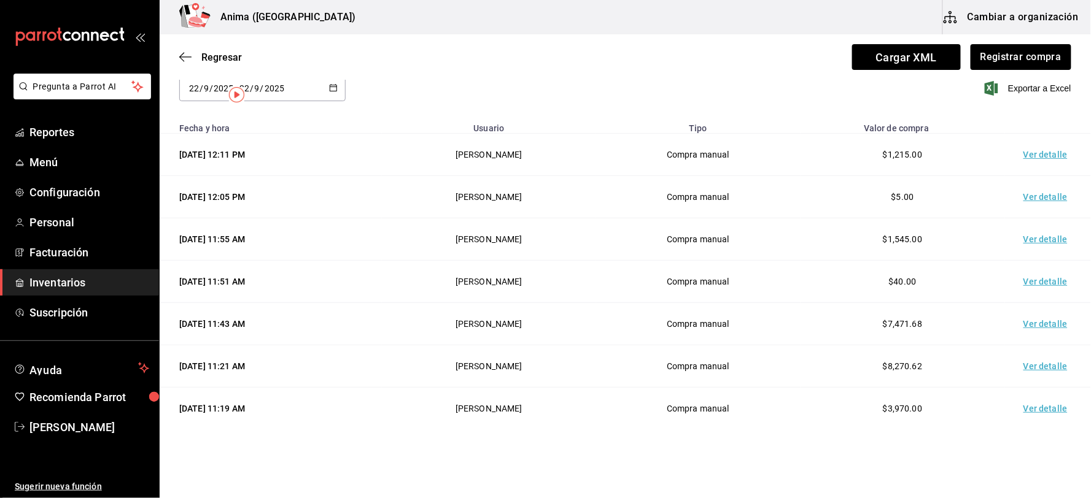
click at [1030, 199] on tbody "[DATE] 12:11 PM [PERSON_NAME] Compra manual $1,215.00 Ver detalle [DATE] 12:05 …" at bounding box center [625, 282] width 931 height 296
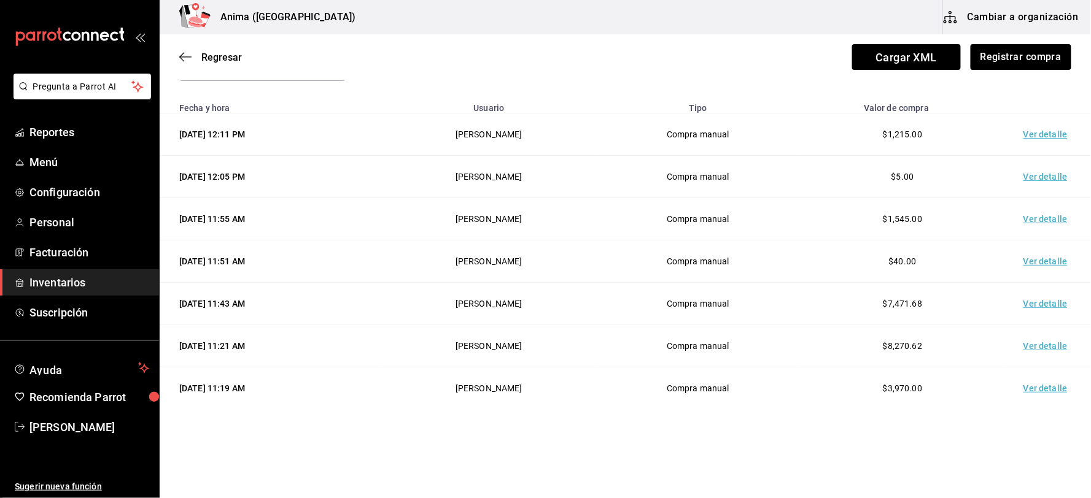
click at [1042, 131] on td "Ver detalle" at bounding box center [1048, 135] width 86 height 42
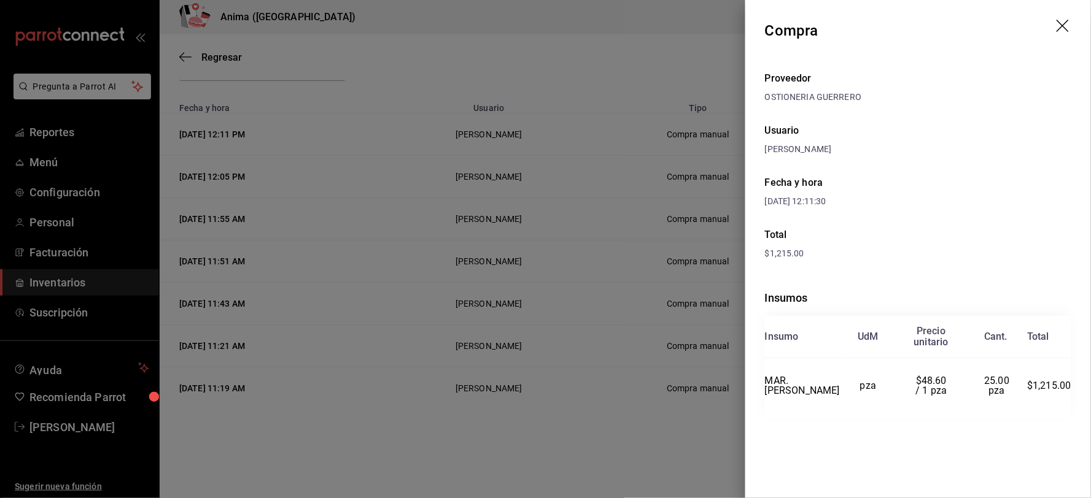
click at [453, 237] on div at bounding box center [545, 249] width 1091 height 498
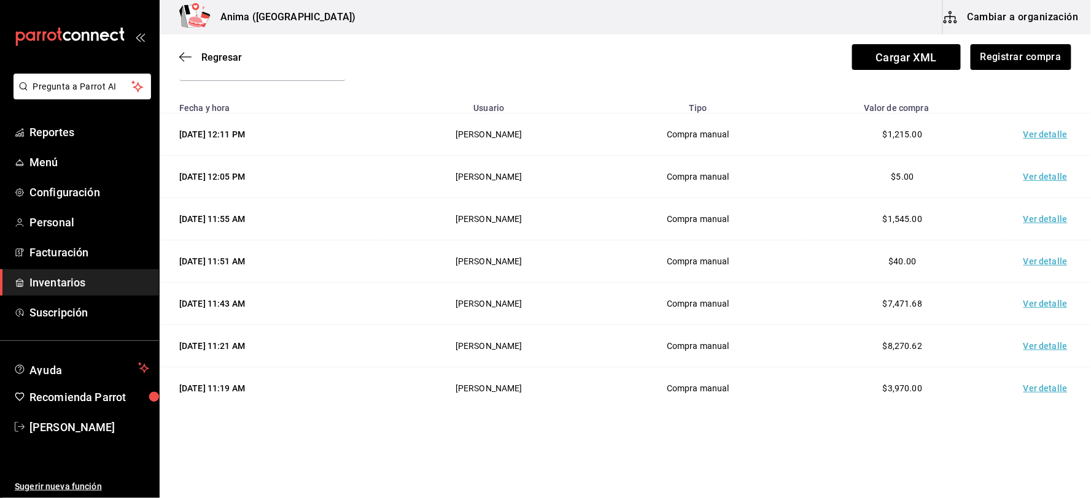
click at [83, 279] on span "Inventarios" at bounding box center [89, 282] width 120 height 17
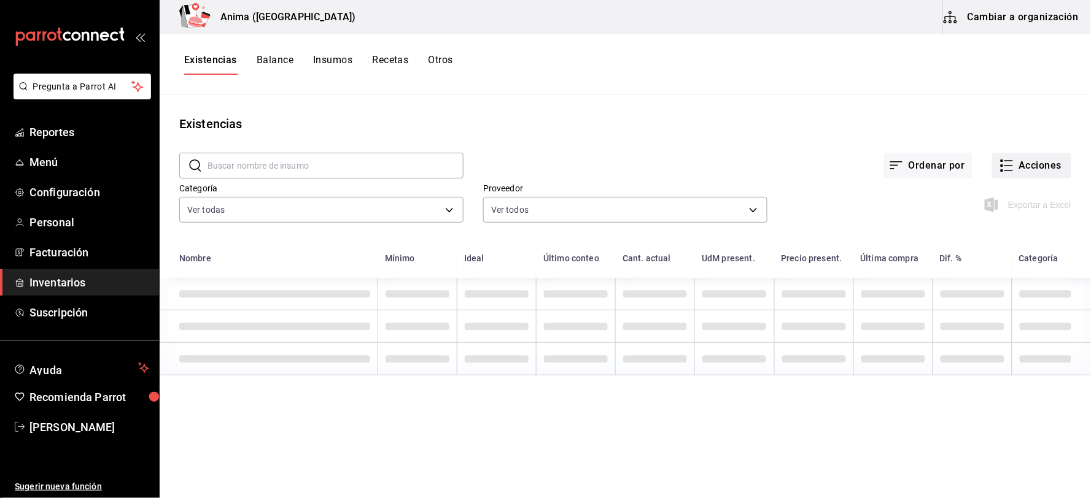
click at [1046, 174] on button "Acciones" at bounding box center [1031, 166] width 79 height 26
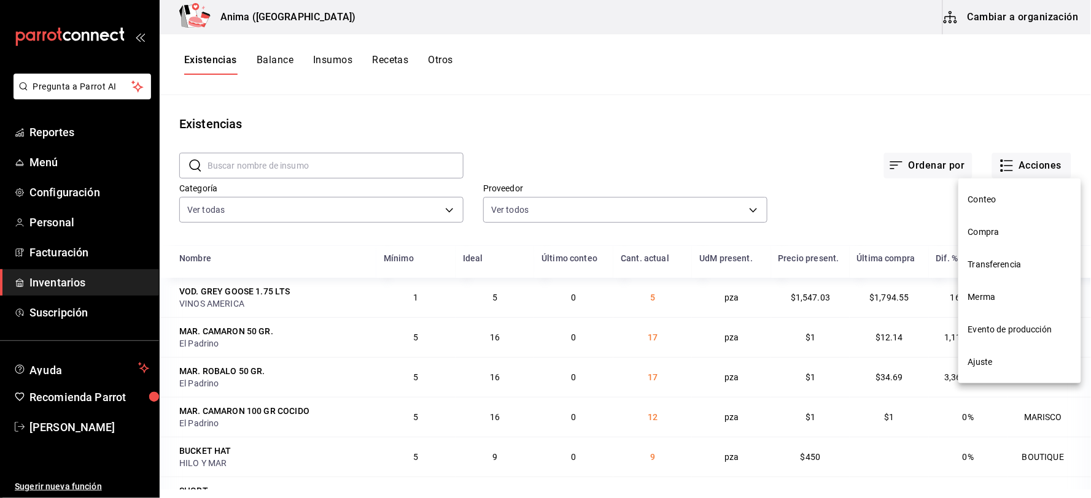
click at [1025, 160] on div at bounding box center [545, 249] width 1091 height 498
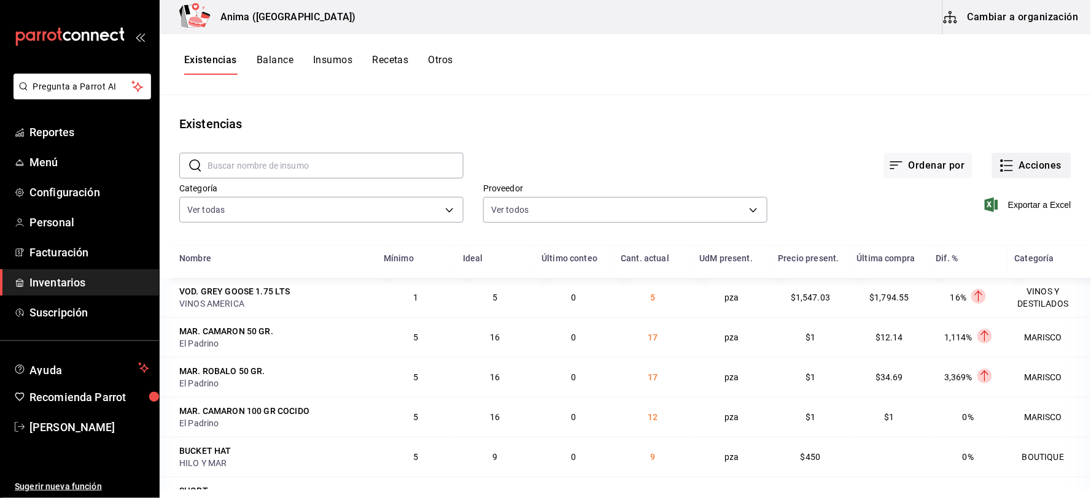
click at [1019, 164] on button "Acciones" at bounding box center [1031, 166] width 79 height 26
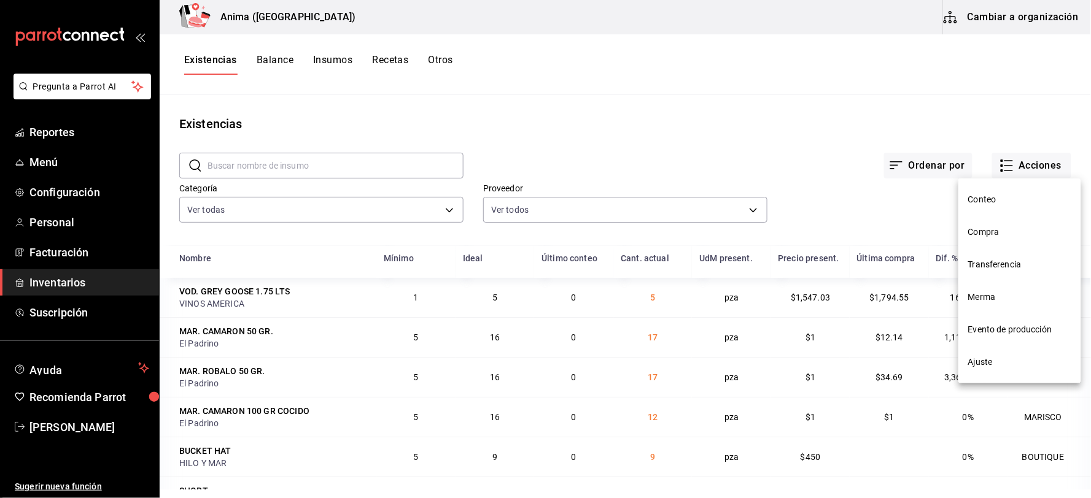
click at [992, 298] on span "Merma" at bounding box center [1019, 297] width 103 height 13
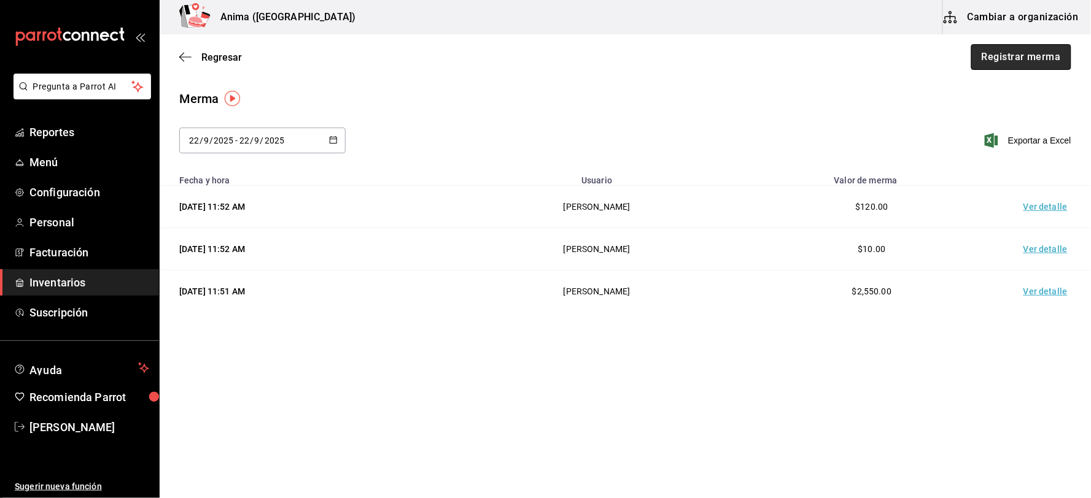
click at [1033, 58] on button "Registrar merma" at bounding box center [1021, 57] width 100 height 26
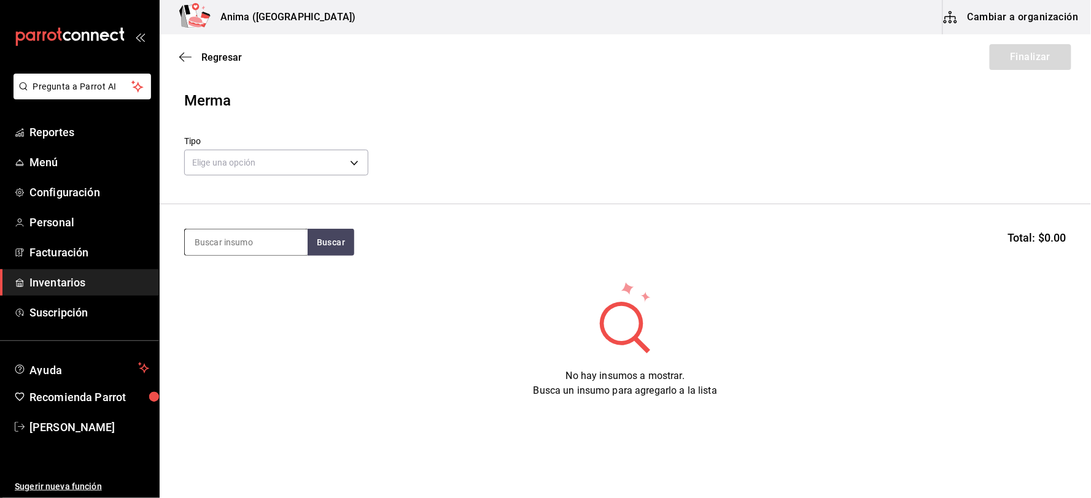
click at [243, 244] on input at bounding box center [246, 243] width 123 height 26
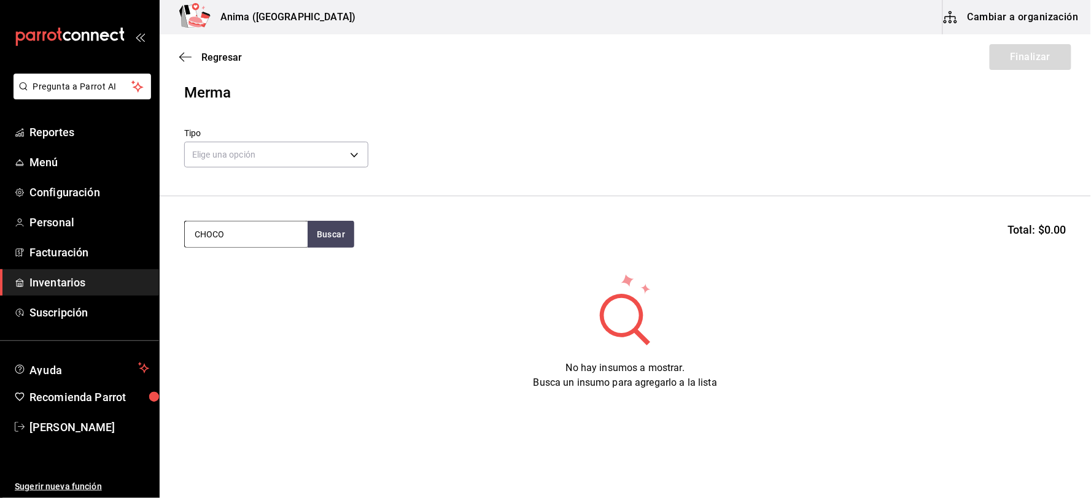
type input "CHOCO"
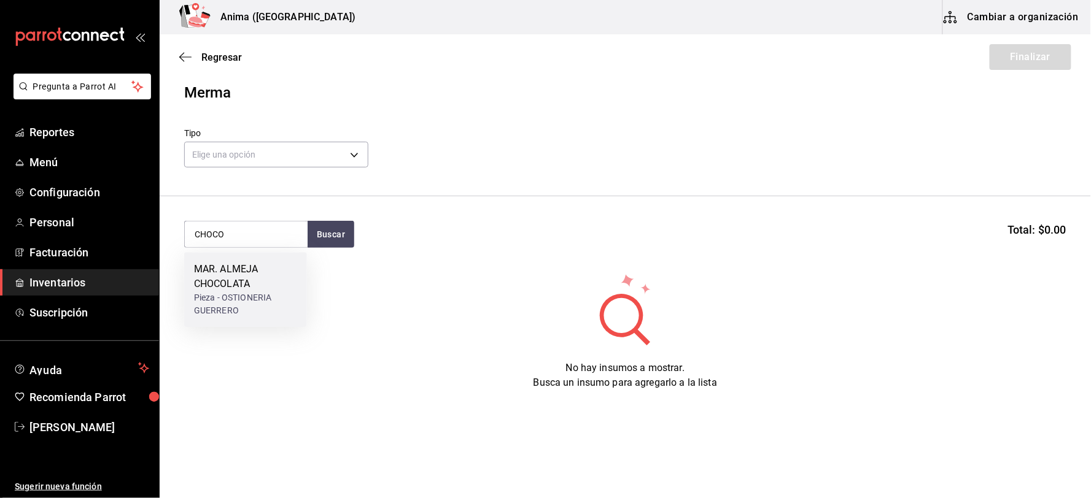
click at [252, 282] on div "MAR. ALMEJA CHOCOLATA" at bounding box center [245, 276] width 103 height 29
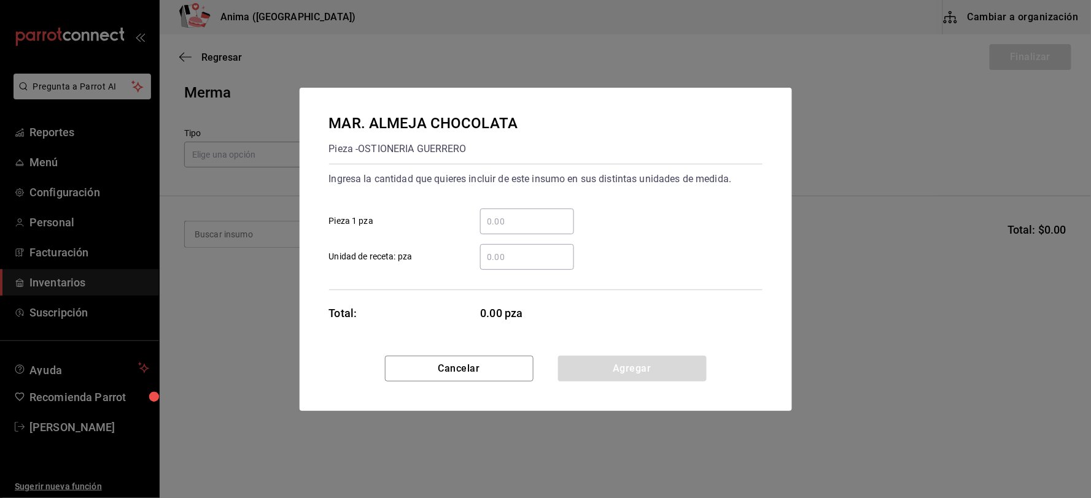
scroll to position [0, 0]
drag, startPoint x: 516, startPoint y: 222, endPoint x: 519, endPoint y: 228, distance: 6.3
click at [516, 222] on input "​ Pieza 1 pza" at bounding box center [527, 221] width 94 height 15
click at [501, 256] on input "​ Unidad de receta: pza" at bounding box center [527, 257] width 94 height 15
type input "25"
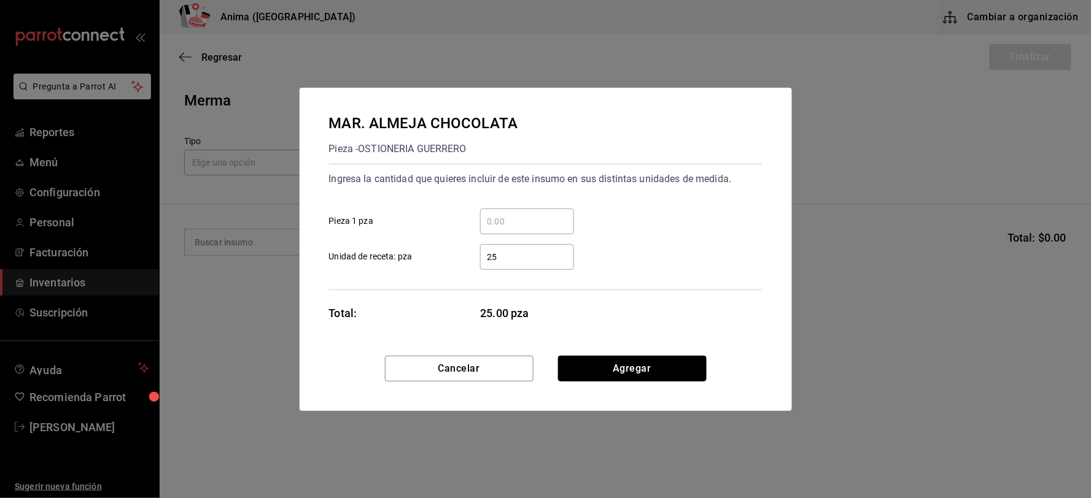
click button "Agregar" at bounding box center [632, 369] width 149 height 26
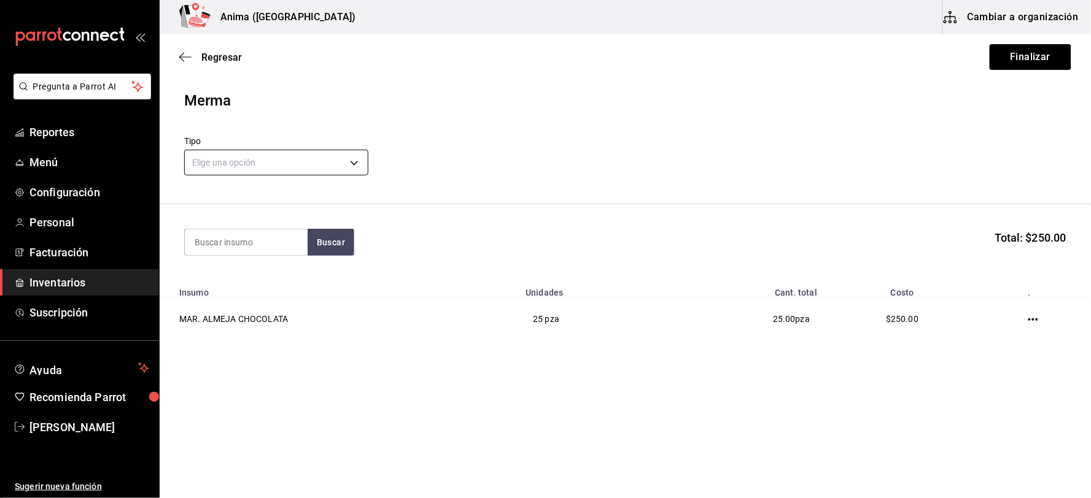
click at [253, 169] on body "Pregunta a Parrot AI Reportes Menú Configuración Personal Facturación Inventari…" at bounding box center [545, 214] width 1091 height 429
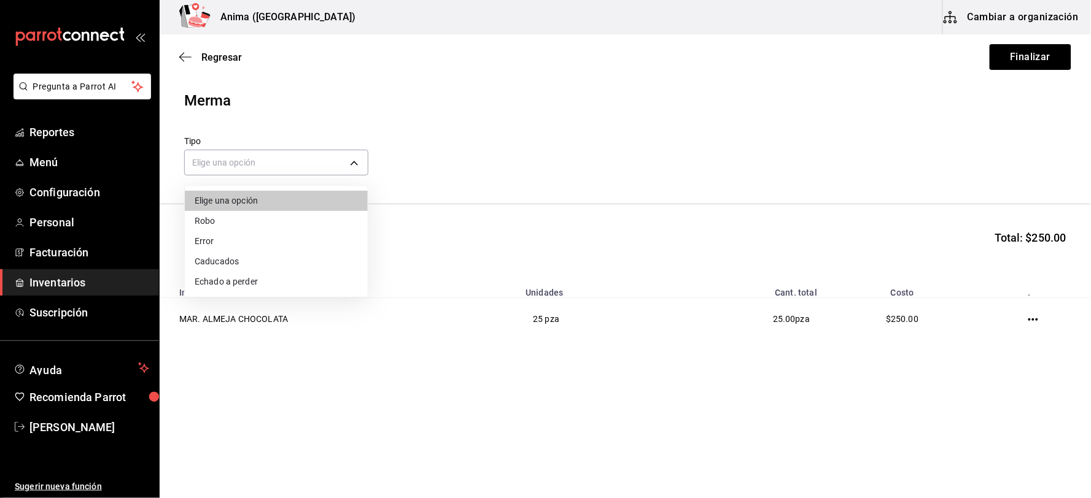
click at [244, 243] on li "Error" at bounding box center [276, 241] width 183 height 20
type input "ERROR"
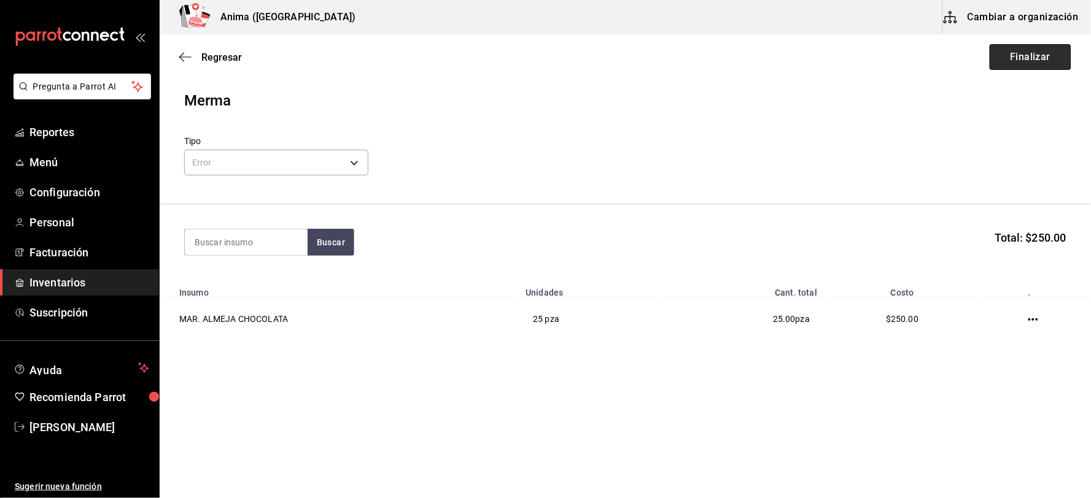
click at [1022, 58] on button "Finalizar" at bounding box center [1030, 57] width 82 height 26
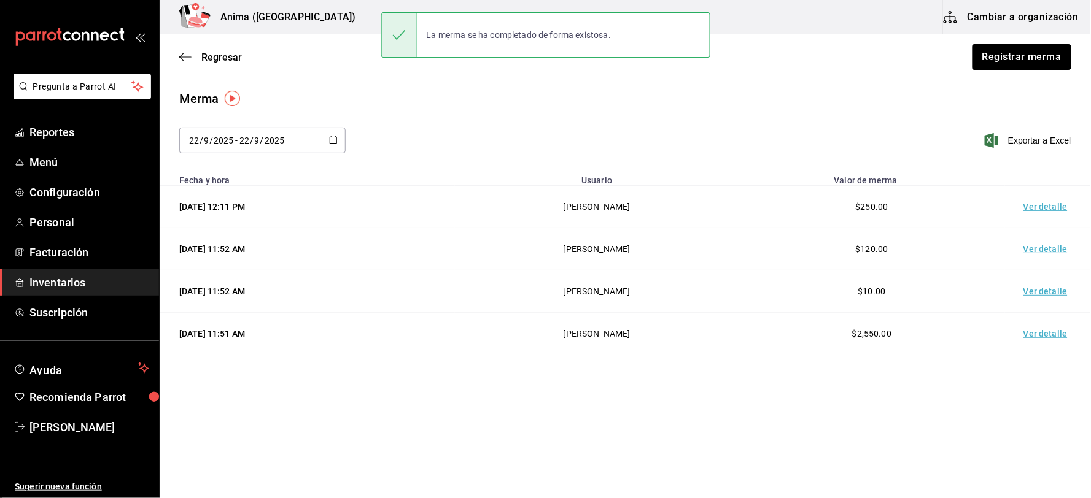
click at [1050, 204] on td "Ver detalle" at bounding box center [1048, 207] width 86 height 42
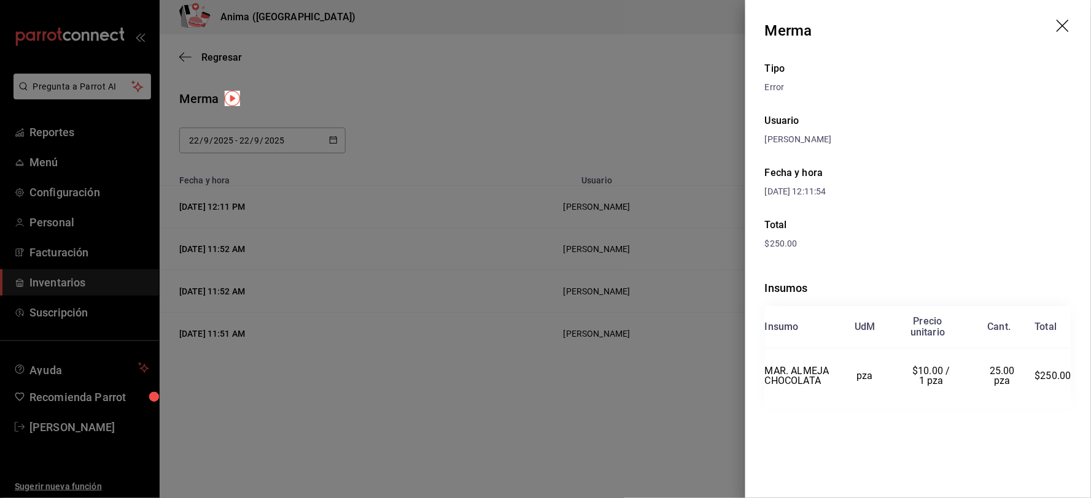
click at [622, 168] on div at bounding box center [545, 249] width 1091 height 498
